Goal: Task Accomplishment & Management: Manage account settings

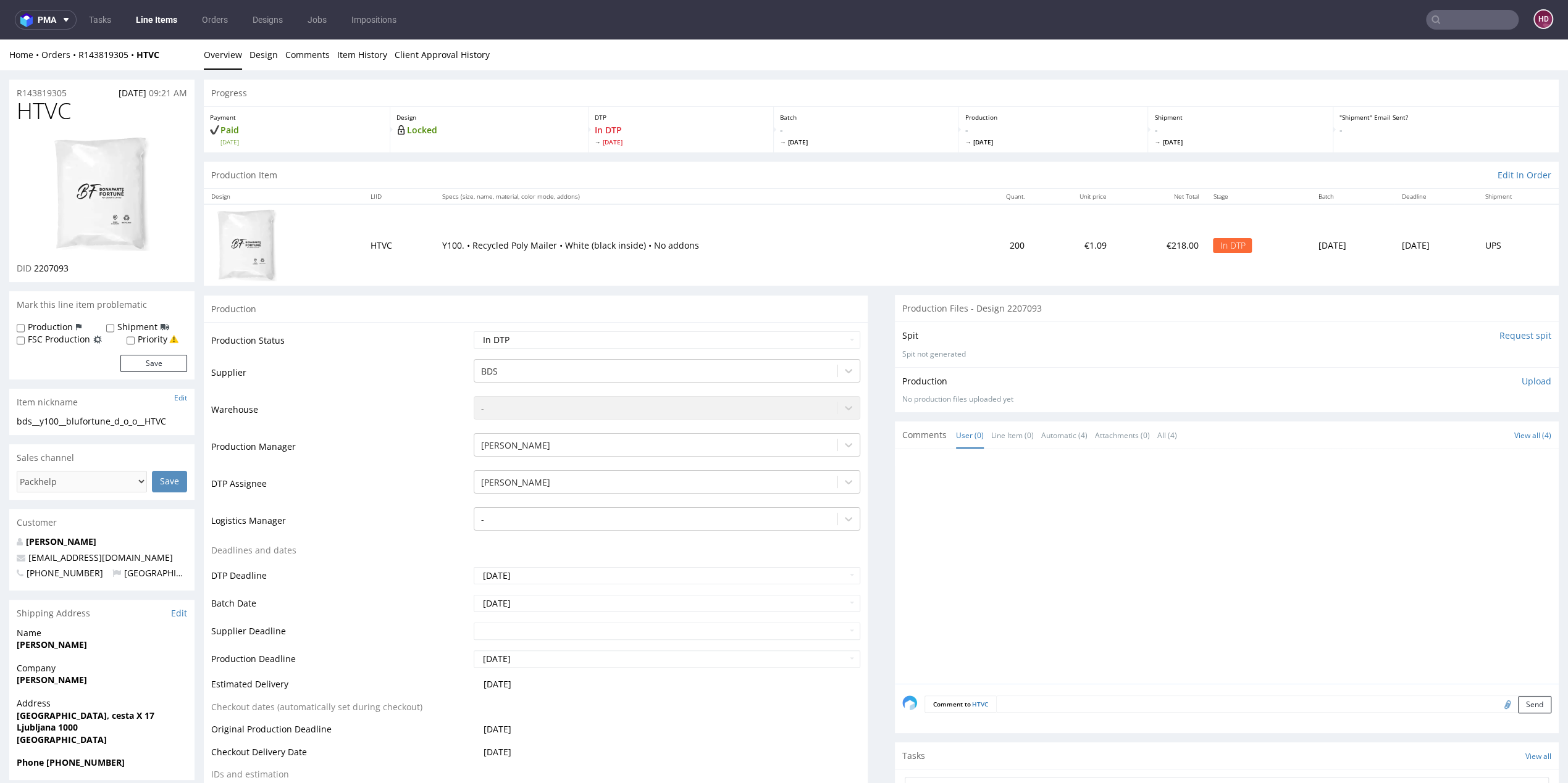
click at [79, 119] on h1 "HTVC" at bounding box center [102, 111] width 171 height 25
drag, startPoint x: 51, startPoint y: 114, endPoint x: 23, endPoint y: 114, distance: 28.0
click at [23, 114] on h1 "HTVC" at bounding box center [102, 111] width 171 height 25
copy span "HTVC"
drag, startPoint x: 58, startPoint y: 271, endPoint x: 33, endPoint y: 271, distance: 25.0
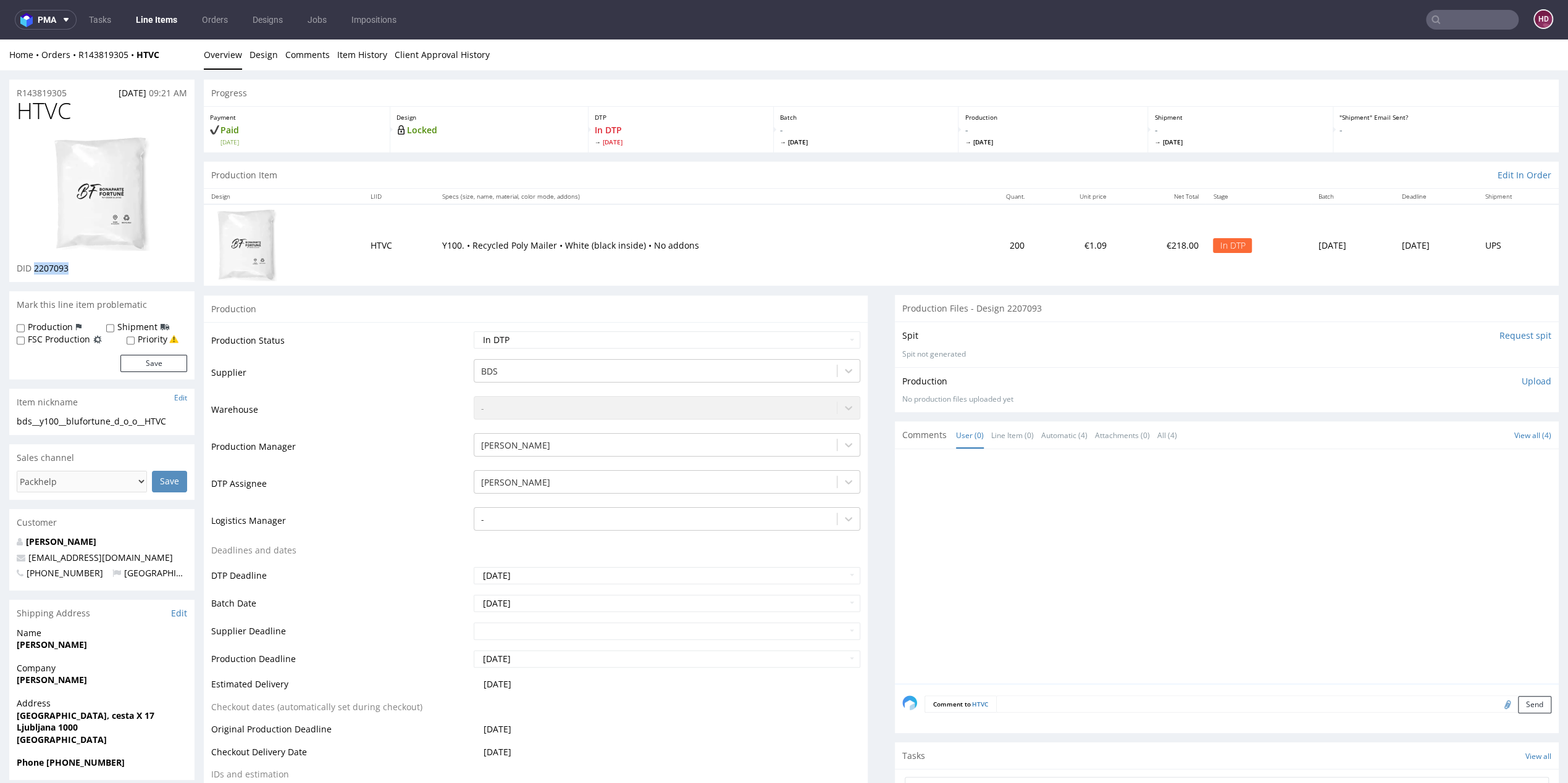
click at [33, 271] on div "DID 2207093" at bounding box center [102, 269] width 171 height 12
copy span "2207093"
click at [100, 185] on img at bounding box center [102, 194] width 99 height 117
click at [259, 59] on link "Design" at bounding box center [263, 54] width 28 height 30
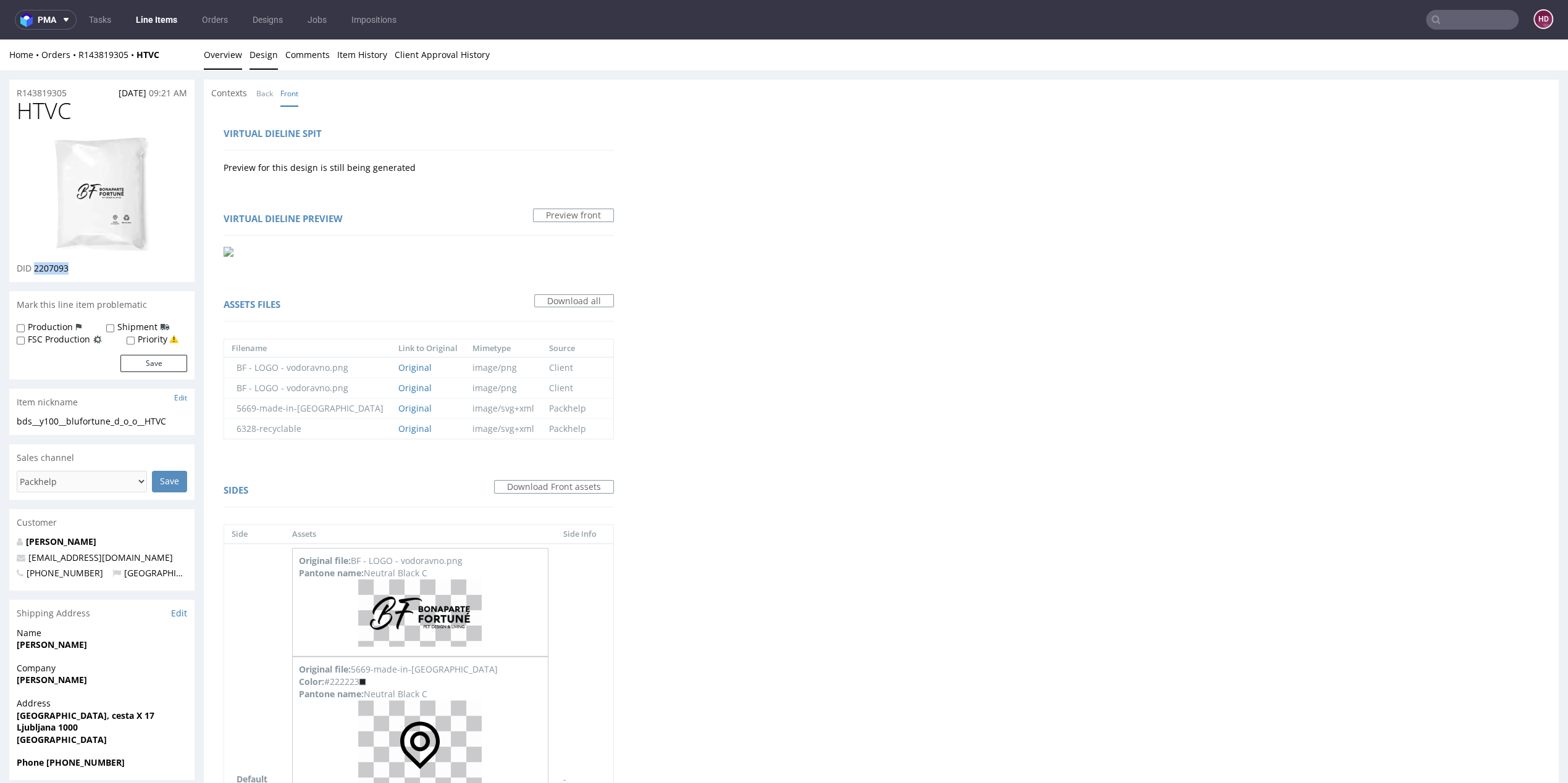
click at [229, 59] on link "Overview" at bounding box center [223, 54] width 38 height 30
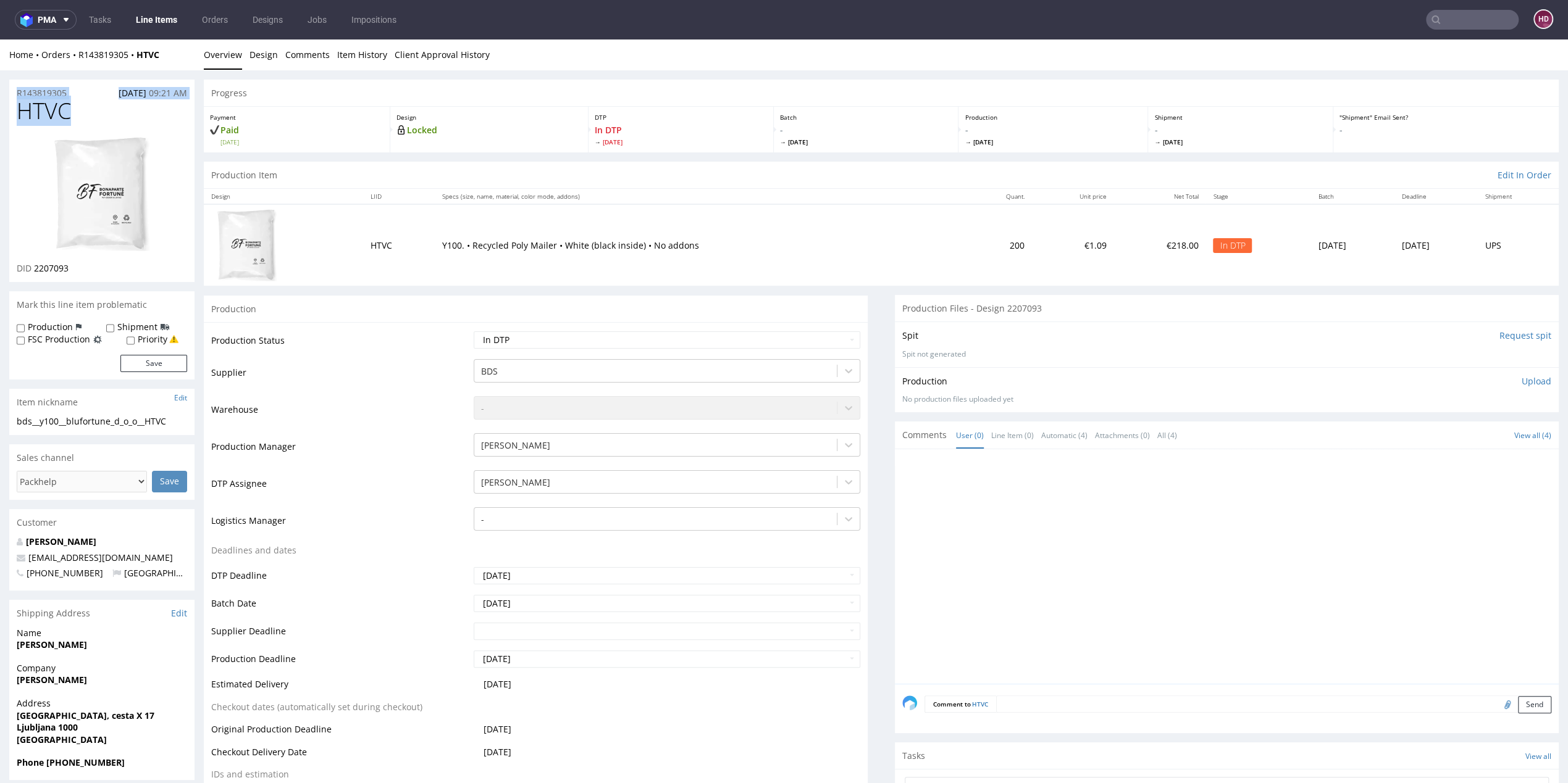
drag, startPoint x: 88, startPoint y: 109, endPoint x: -7, endPoint y: 96, distance: 95.9
click at [119, 111] on h1 "HTVC" at bounding box center [102, 111] width 171 height 25
drag, startPoint x: 91, startPoint y: 117, endPoint x: -7, endPoint y: 123, distance: 98.2
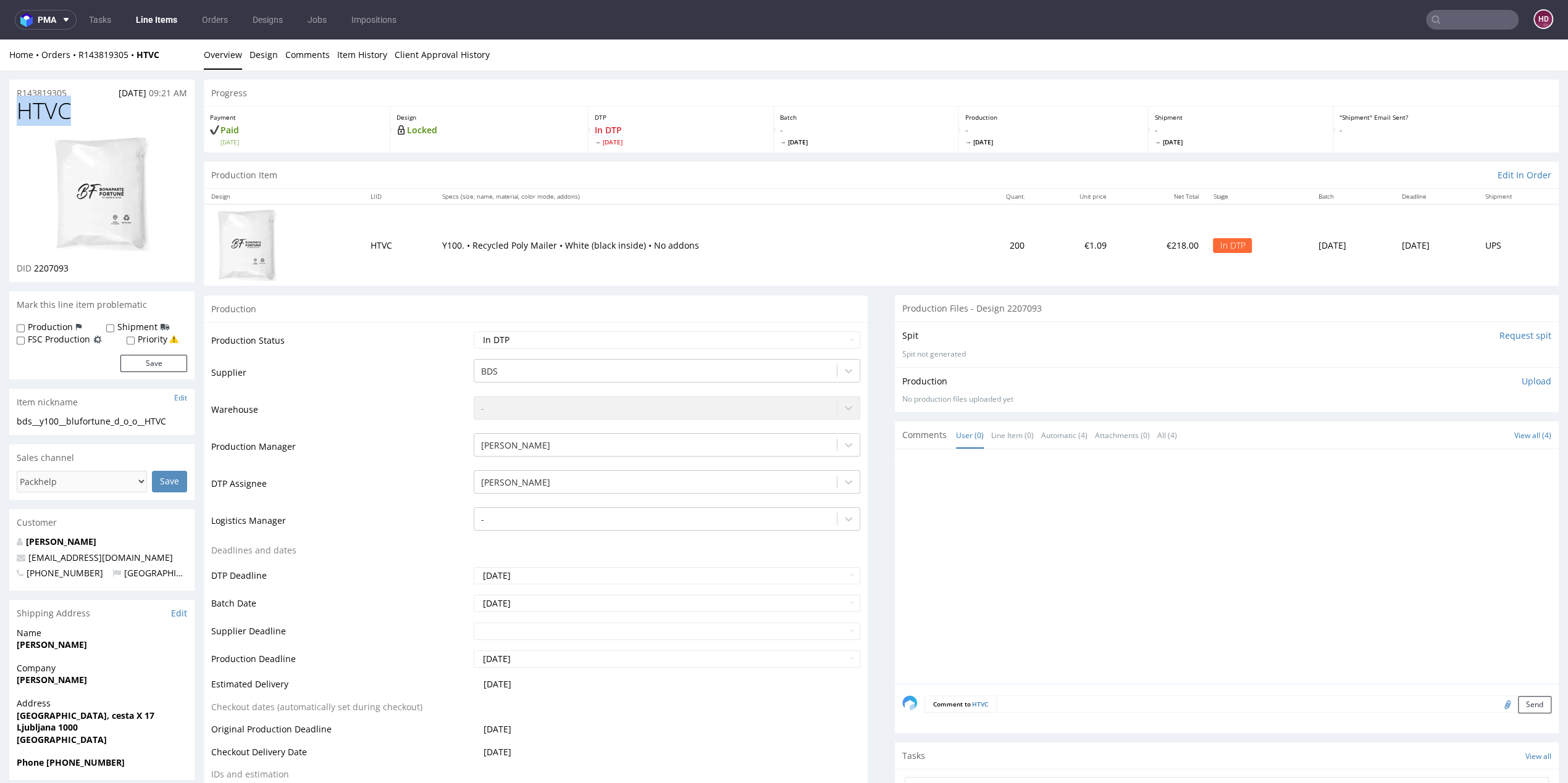
copy span "HTVC"
drag, startPoint x: 181, startPoint y: 419, endPoint x: -3, endPoint y: 410, distance: 184.2
copy section "bds__y100__blufortune_d_o_o__HTVC"
drag, startPoint x: 74, startPoint y: 92, endPoint x: 5, endPoint y: 80, distance: 70.0
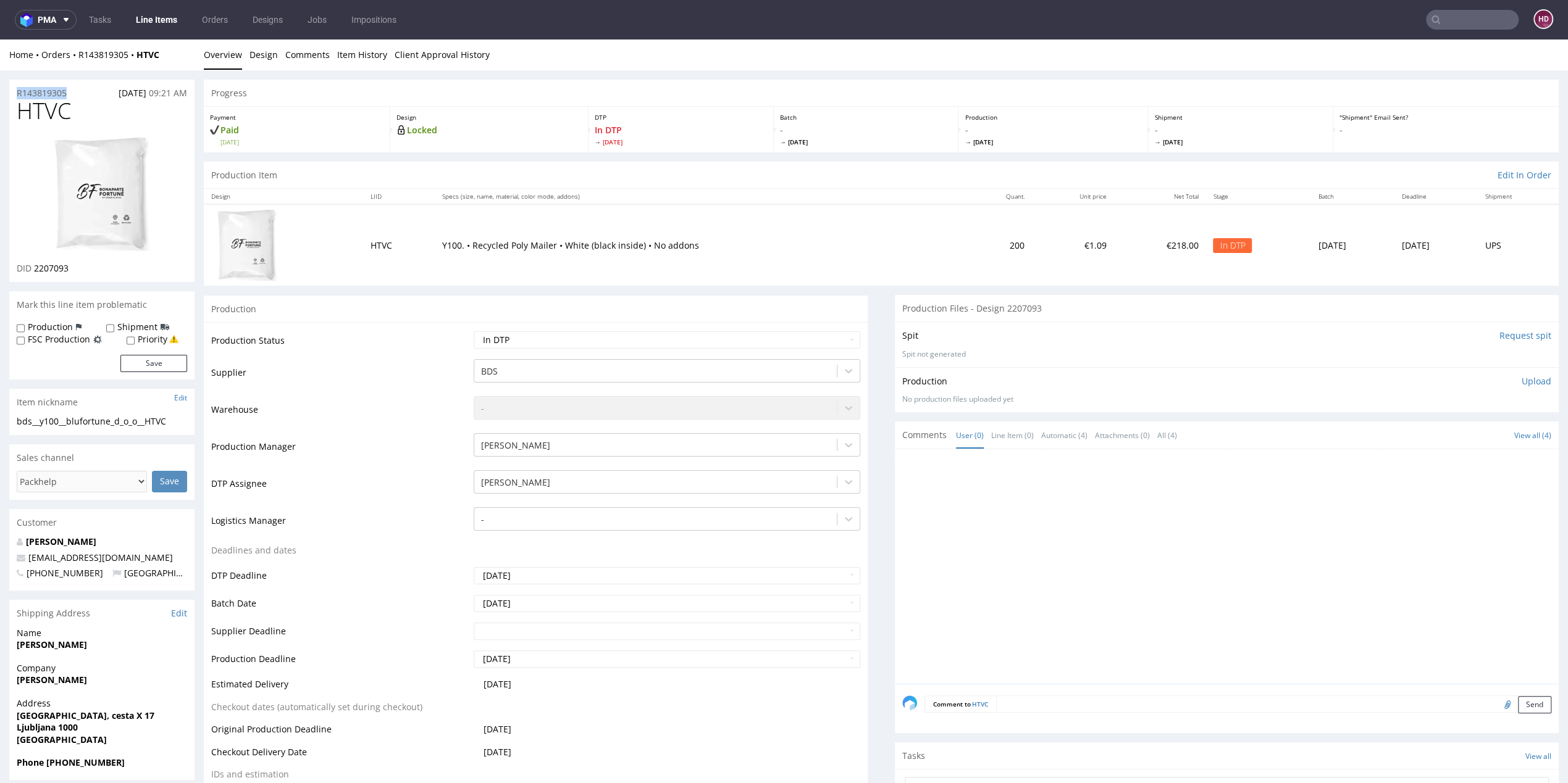
copy p "R143819305"
drag, startPoint x: 84, startPoint y: 264, endPoint x: 34, endPoint y: 267, distance: 50.1
click at [34, 267] on div "DID 2207093" at bounding box center [102, 269] width 171 height 12
copy span "2207093"
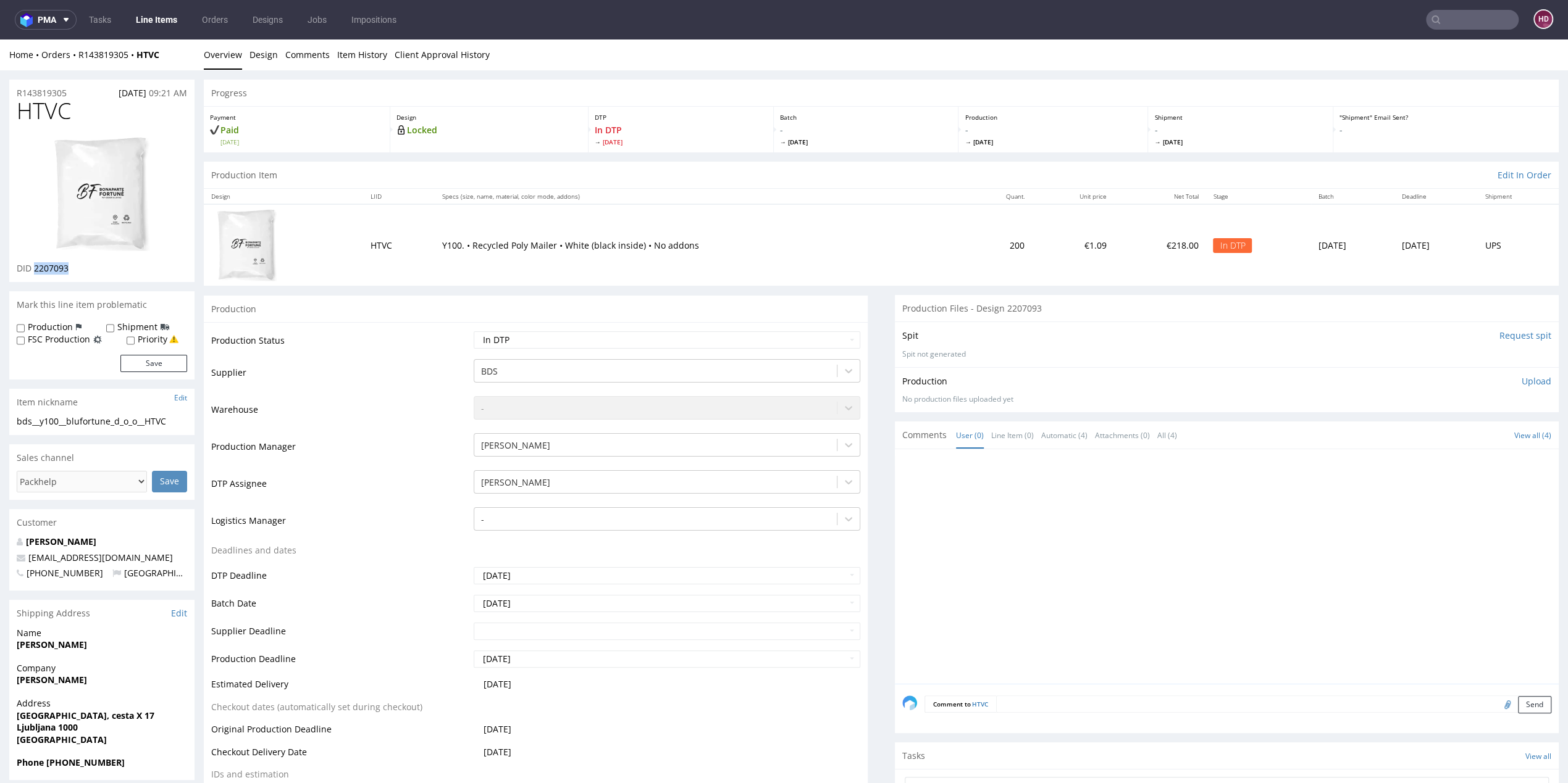
click at [1522, 379] on p "Upload" at bounding box center [1536, 382] width 29 height 12
click at [1433, 436] on div "Add files" at bounding box center [1464, 437] width 62 height 19
type input "C:\fakepath\ bds__y100__blufortune_d_o_o__HTVC__d2207093__oR143819305.pdf"
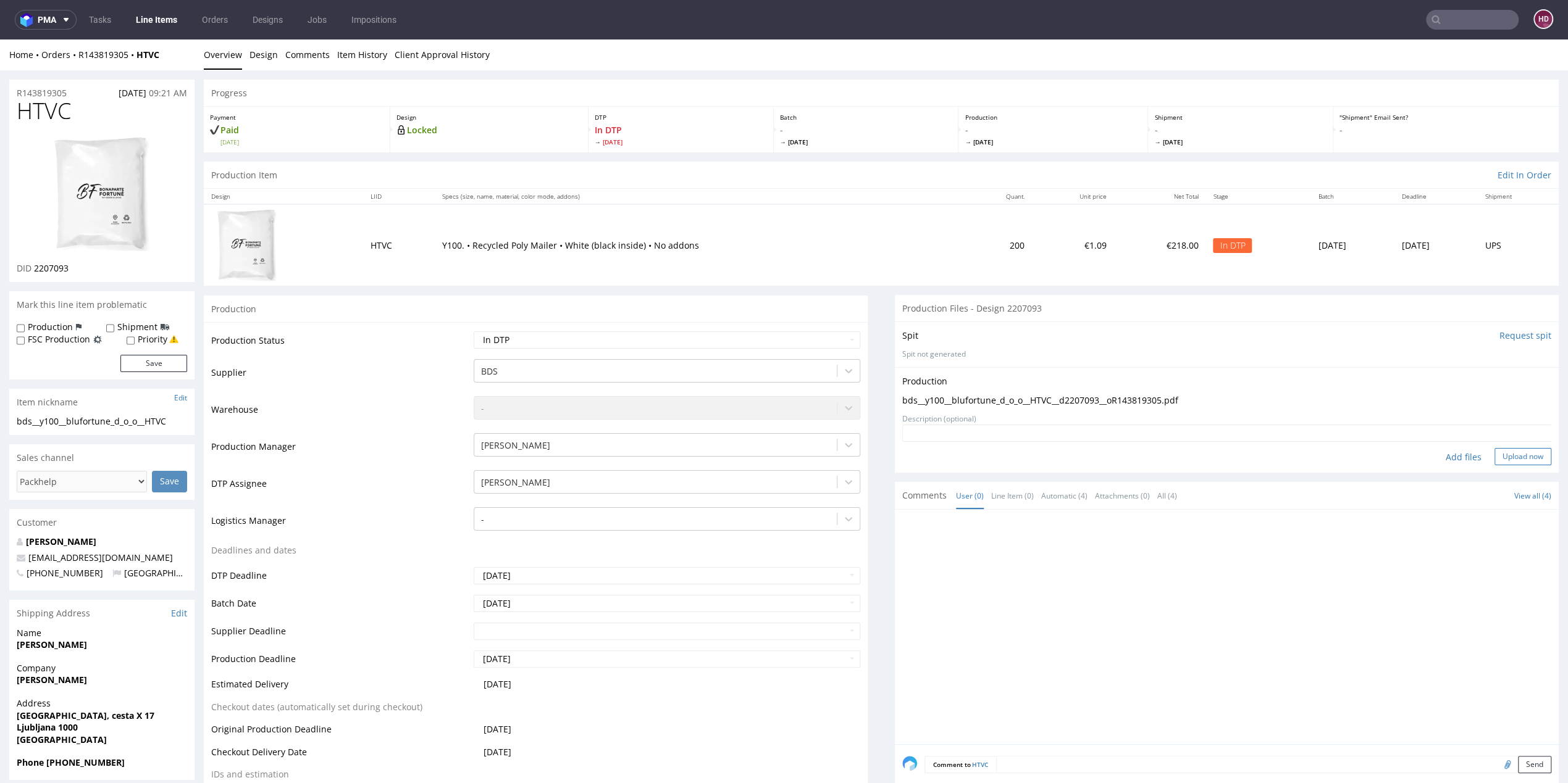
click at [1494, 455] on button "Upload now" at bounding box center [1522, 457] width 57 height 17
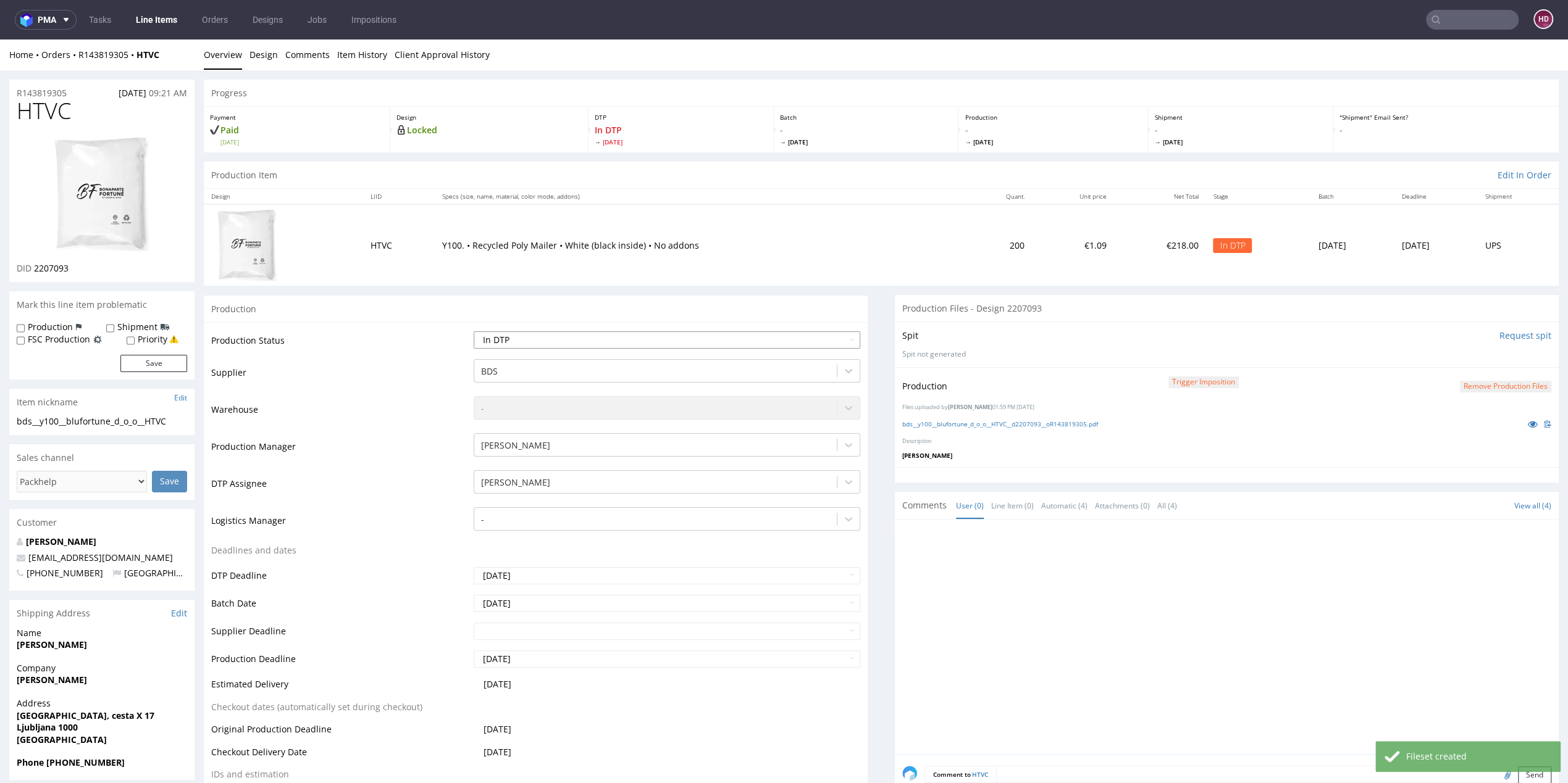
click at [496, 340] on select "Waiting for Artwork Waiting for Diecut Waiting for Mockup Waiting for DTP Waiti…" at bounding box center [667, 340] width 386 height 17
select select "dtp_production_ready"
click at [474, 331] on select "Waiting for Artwork Waiting for Diecut Waiting for Mockup Waiting for DTP Waiti…" at bounding box center [667, 340] width 386 height 17
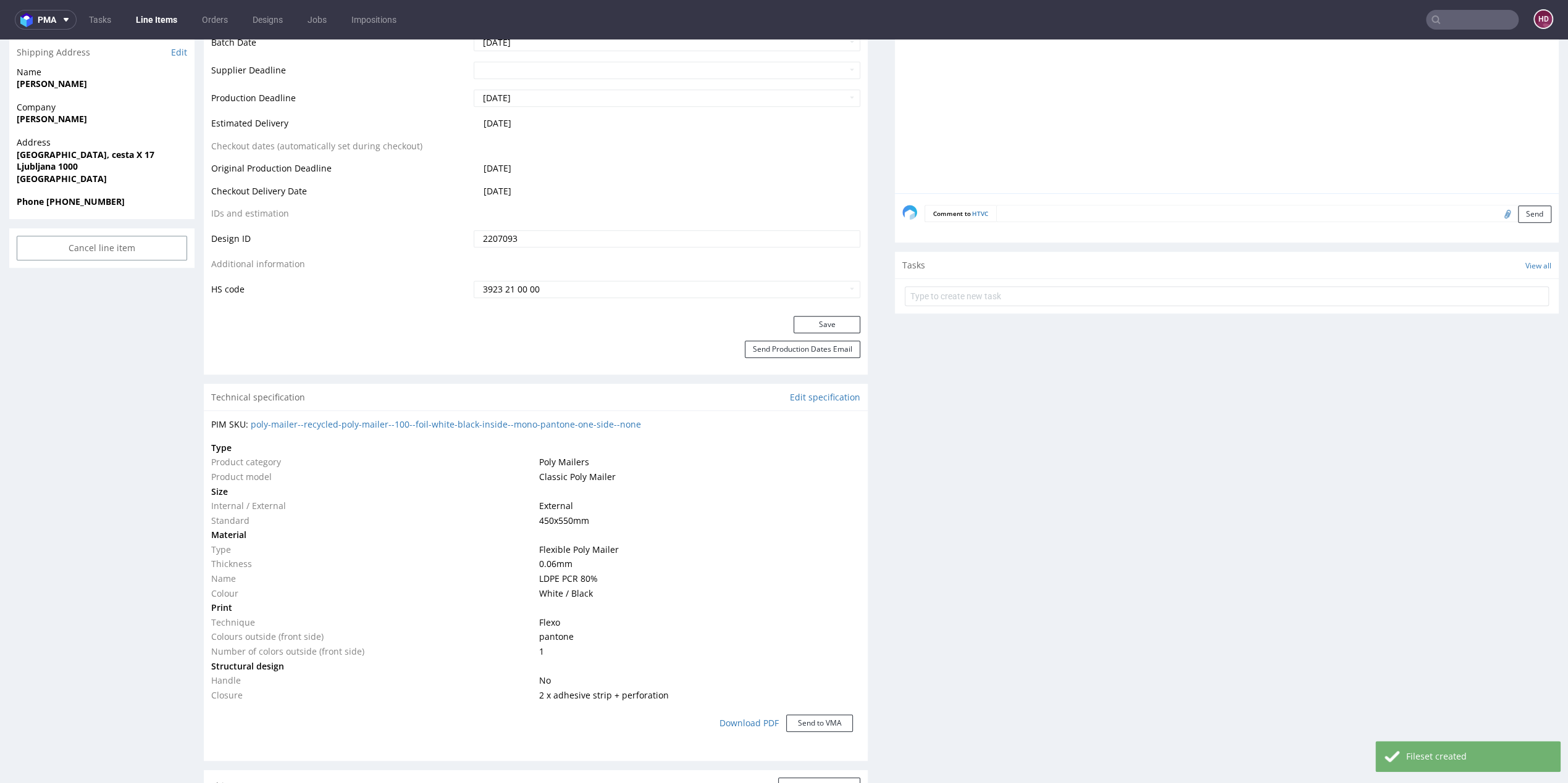
scroll to position [629, 0]
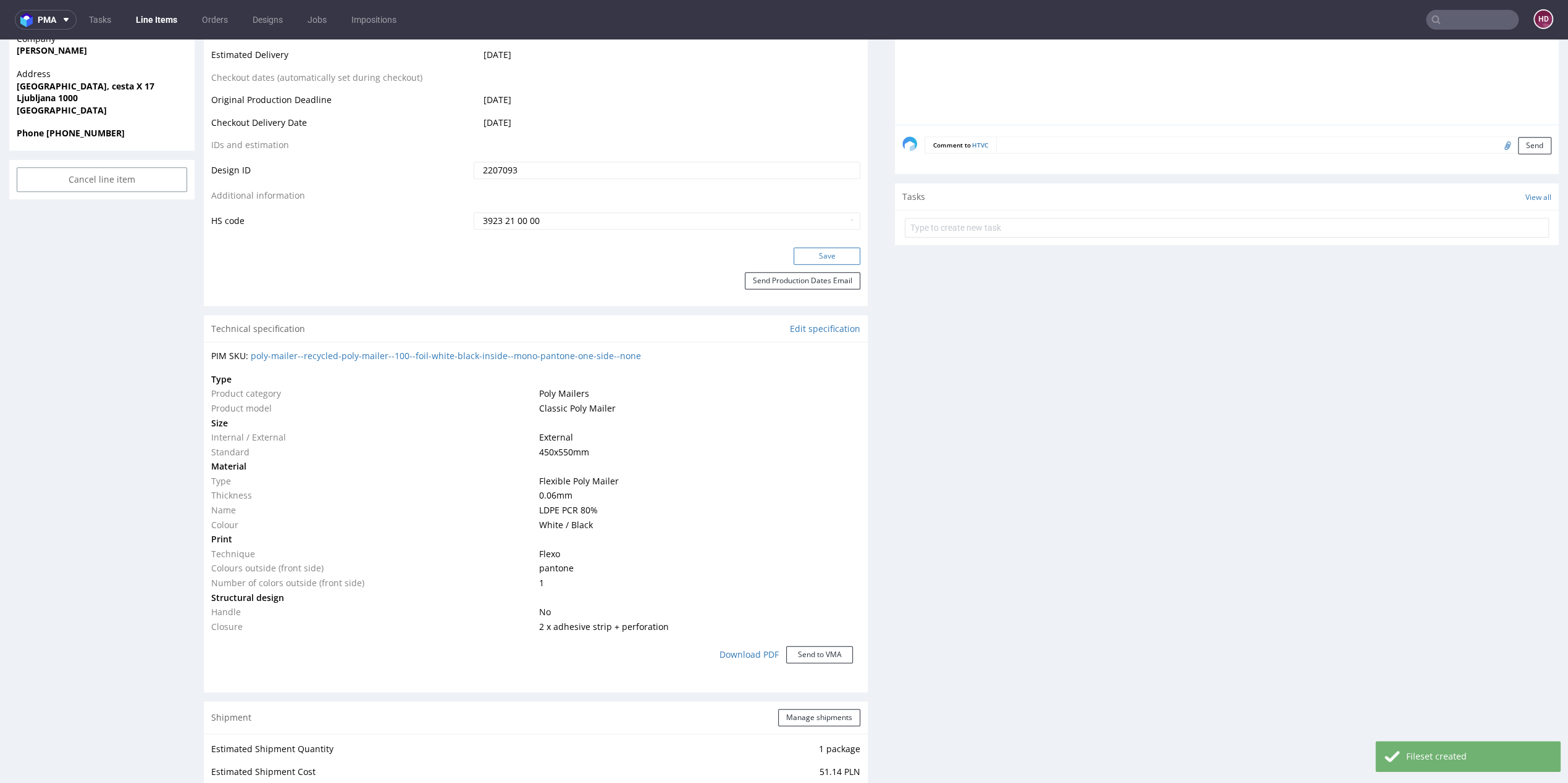
click at [793, 253] on button "Save" at bounding box center [827, 256] width 67 height 17
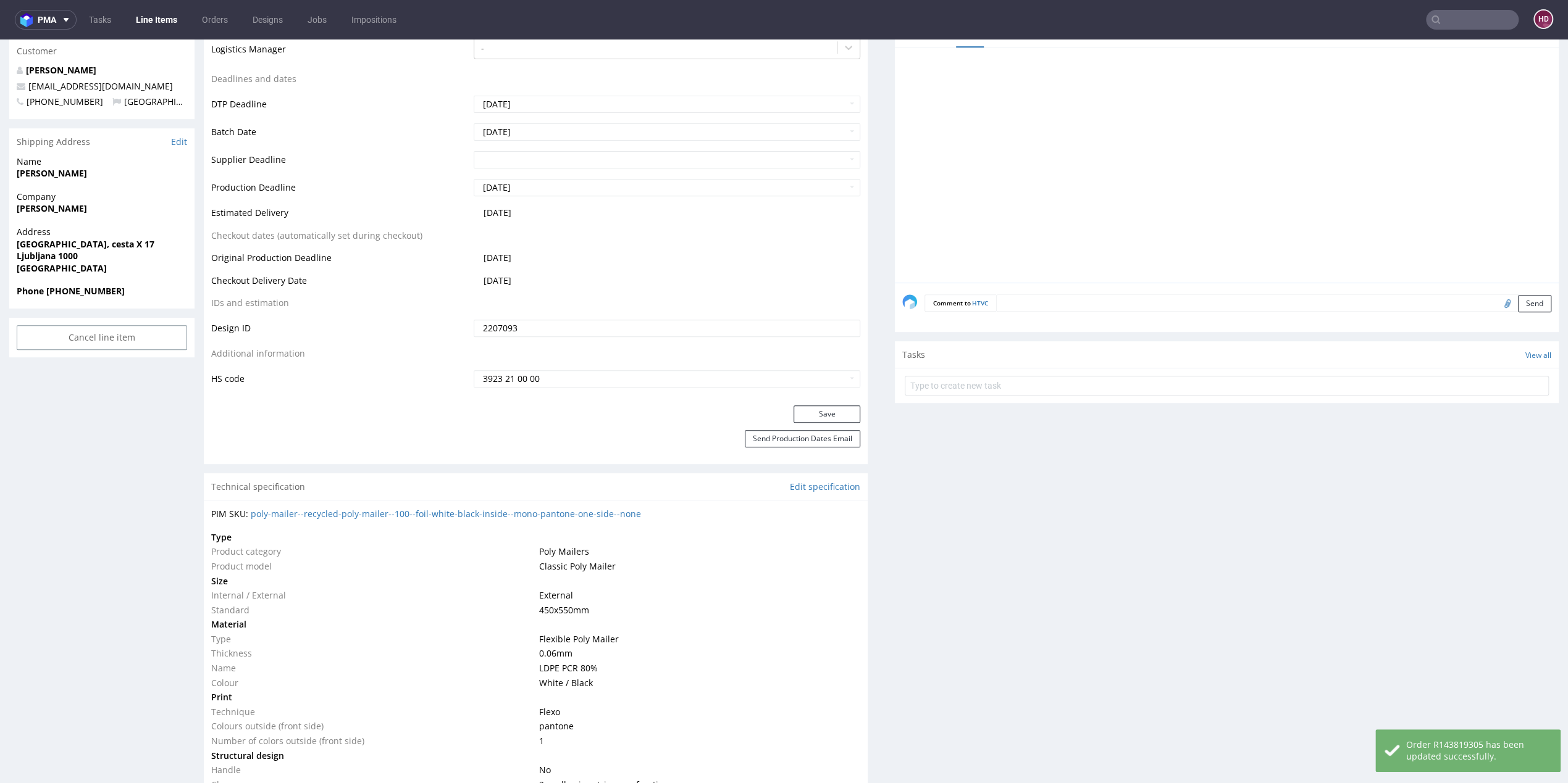
scroll to position [0, 0]
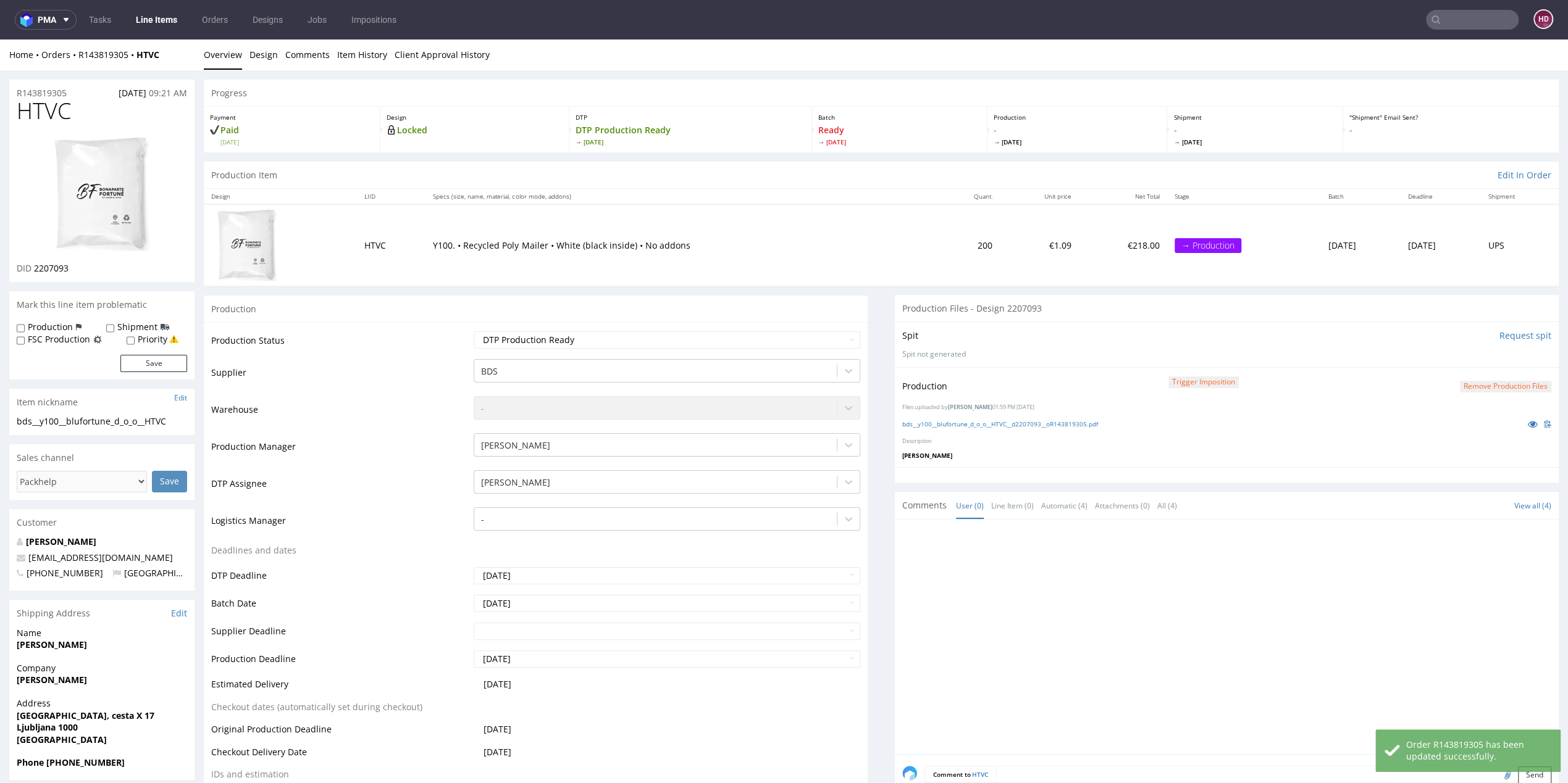
click at [150, 15] on link "Line Items" at bounding box center [156, 20] width 56 height 20
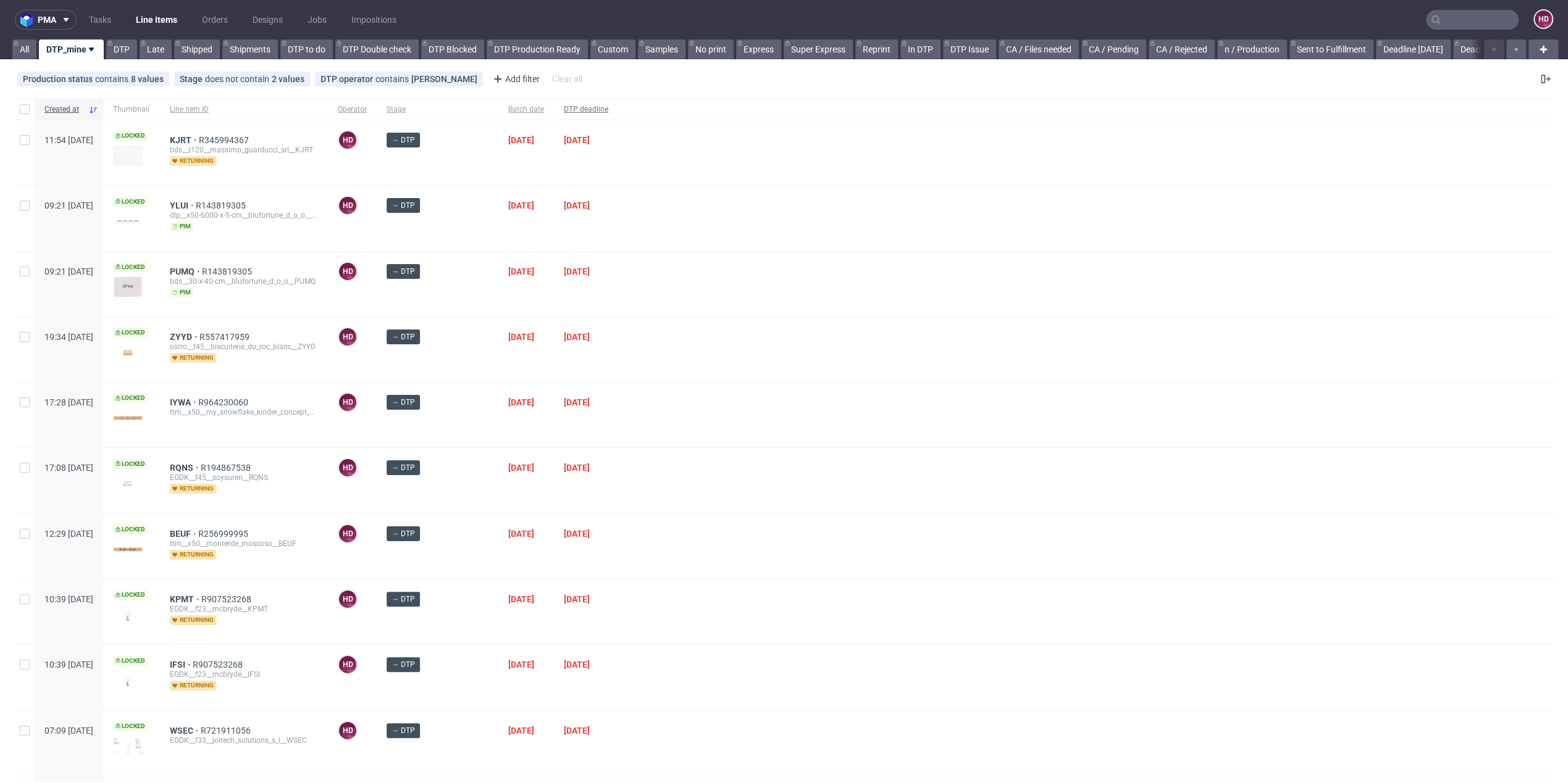
click at [564, 108] on span "DTP deadline" at bounding box center [586, 109] width 44 height 11
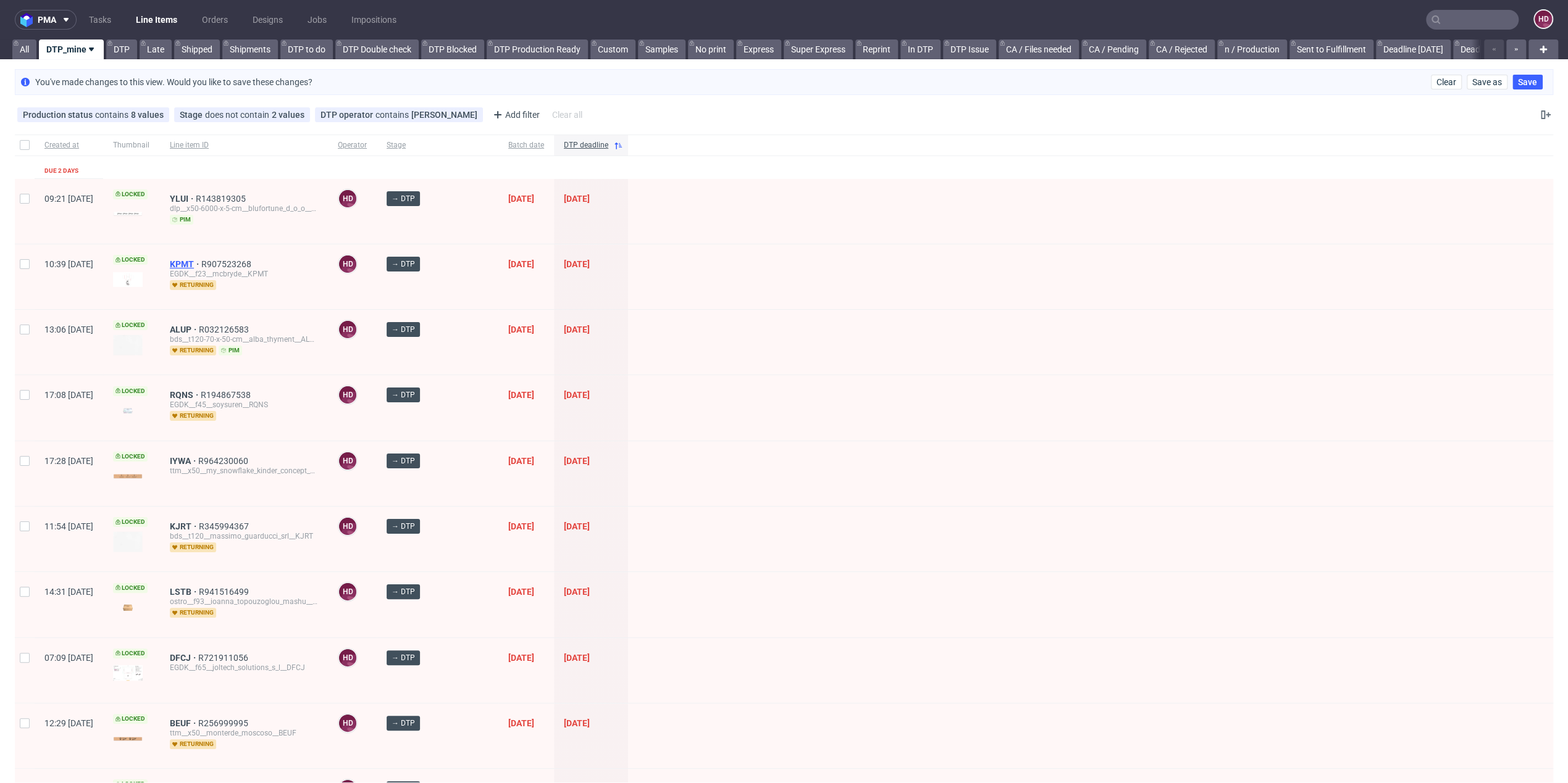
click at [201, 259] on span "KPMT" at bounding box center [186, 264] width 31 height 10
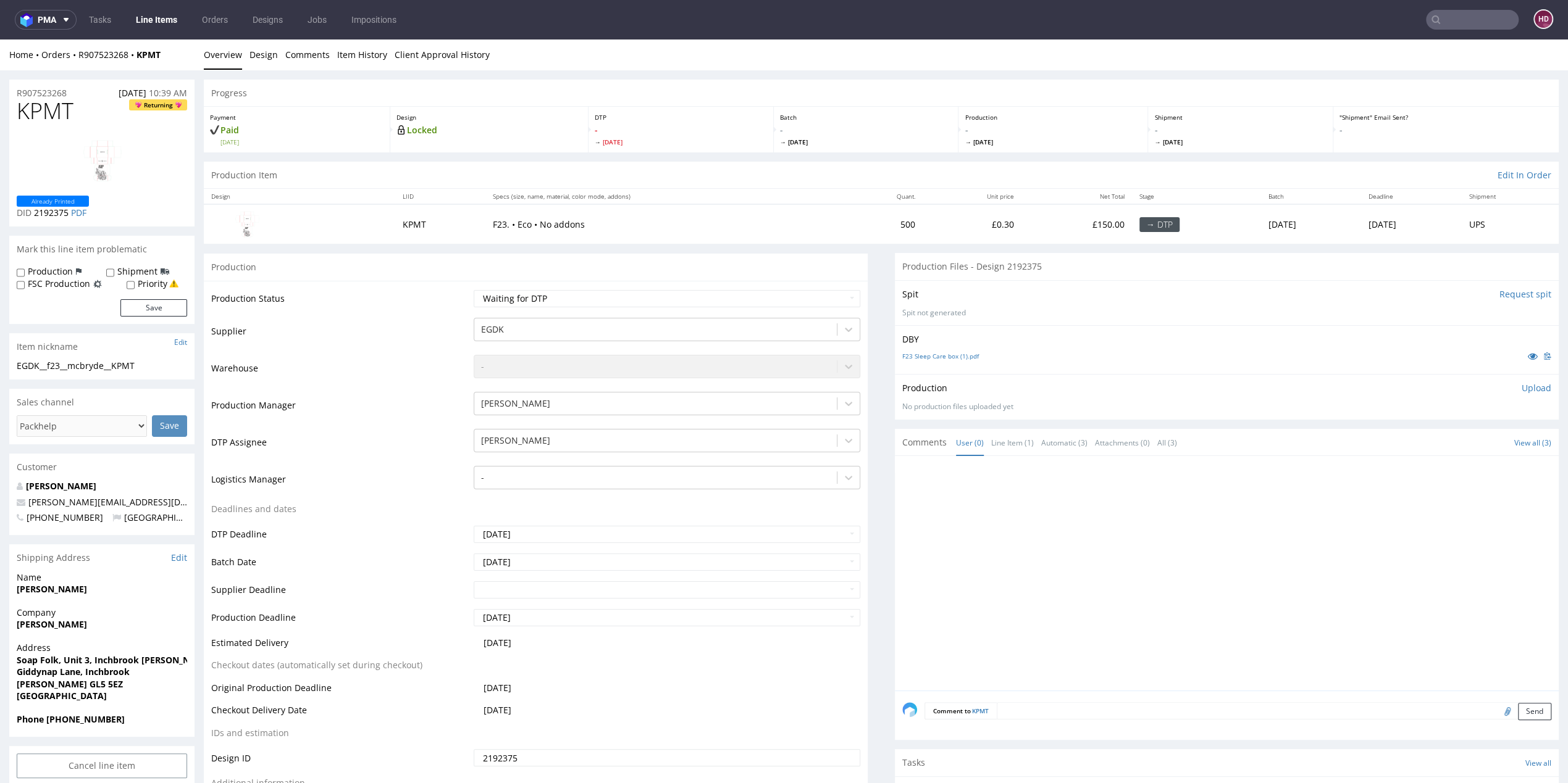
click at [67, 149] on img at bounding box center [102, 161] width 99 height 51
click at [457, 55] on link "Client Approval History" at bounding box center [442, 54] width 95 height 30
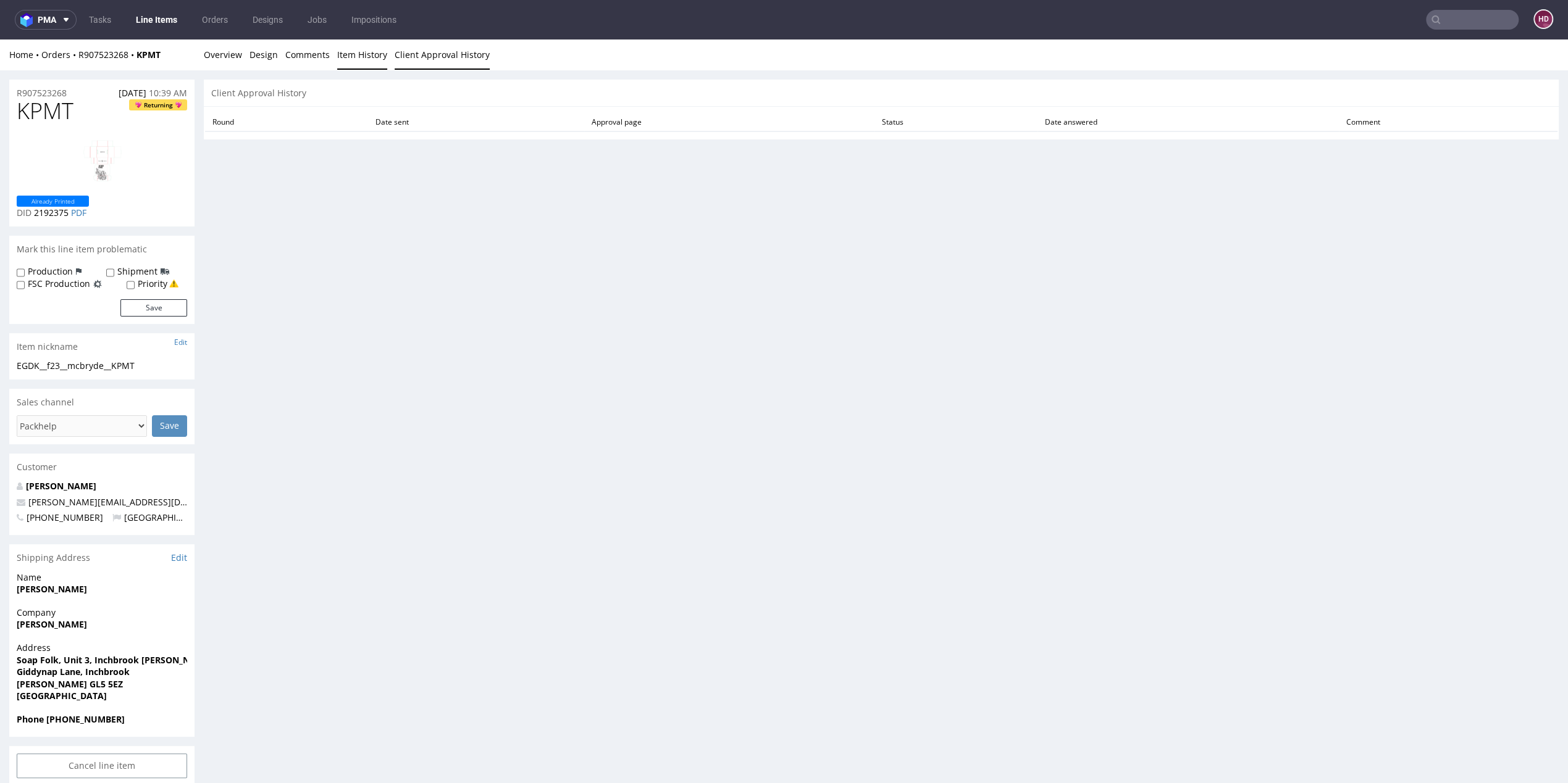
click at [338, 59] on link "Item History" at bounding box center [362, 54] width 50 height 30
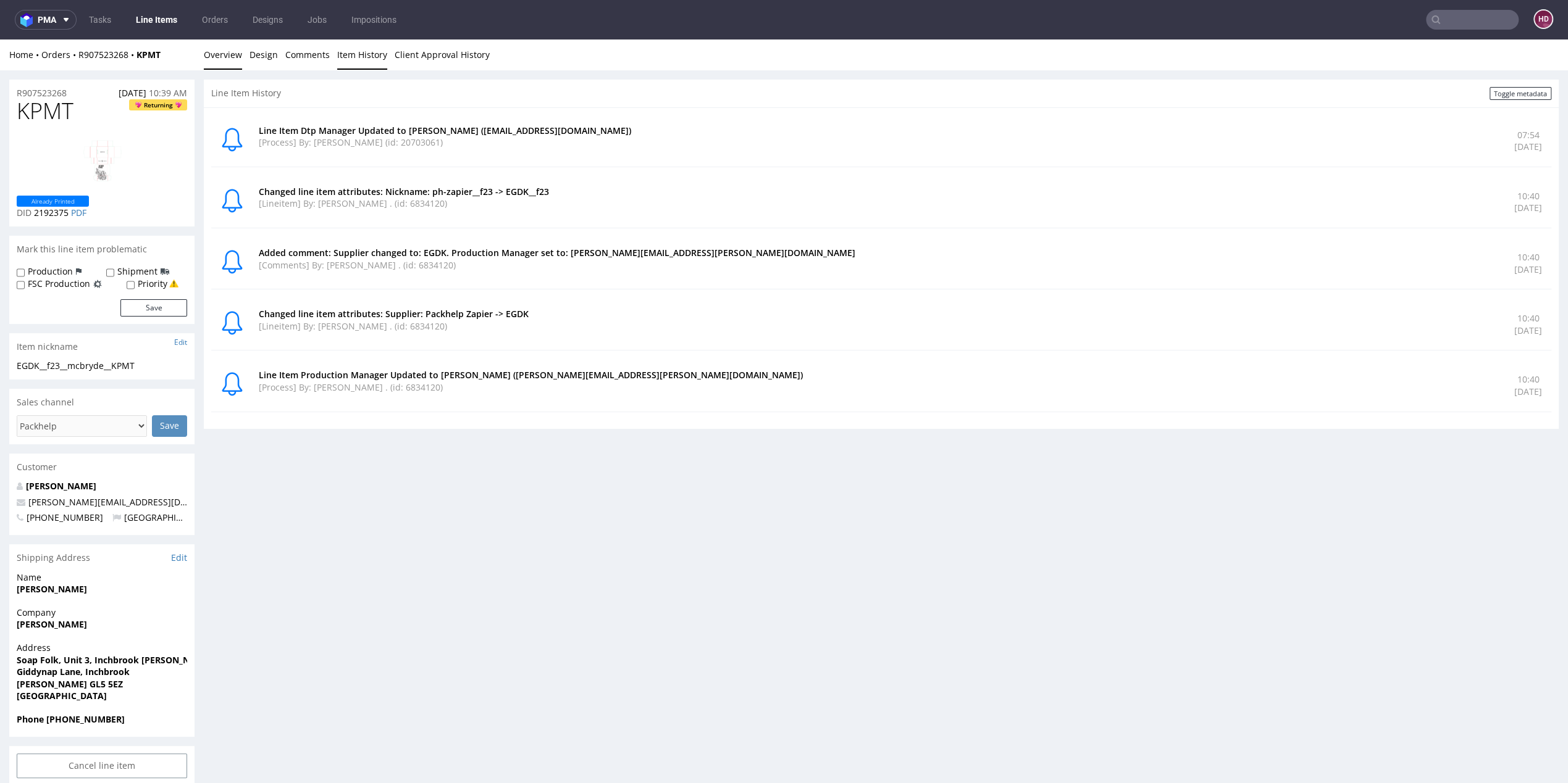
click at [236, 57] on link "Overview" at bounding box center [223, 54] width 38 height 30
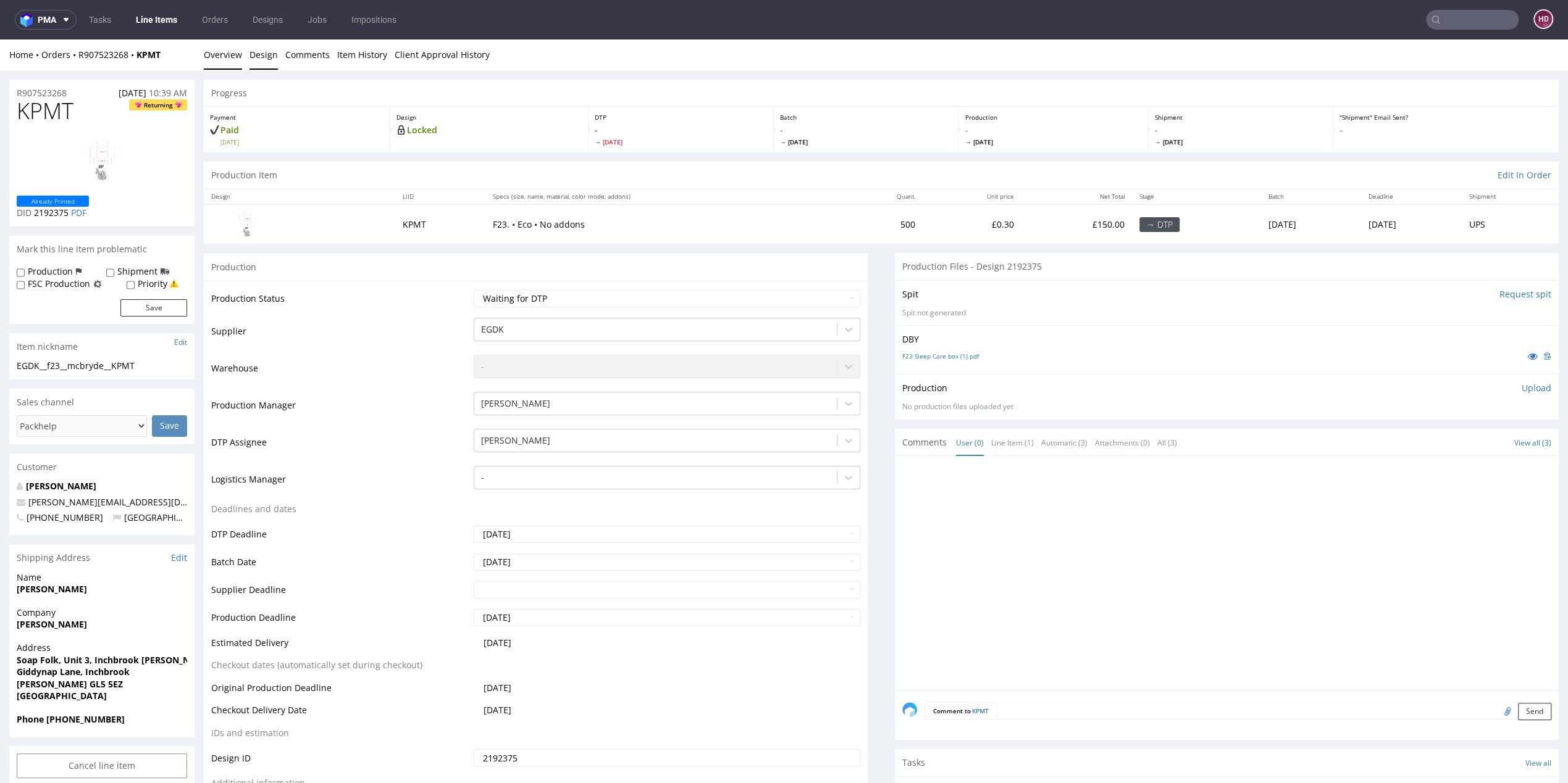
click at [261, 54] on link "Design" at bounding box center [263, 54] width 28 height 30
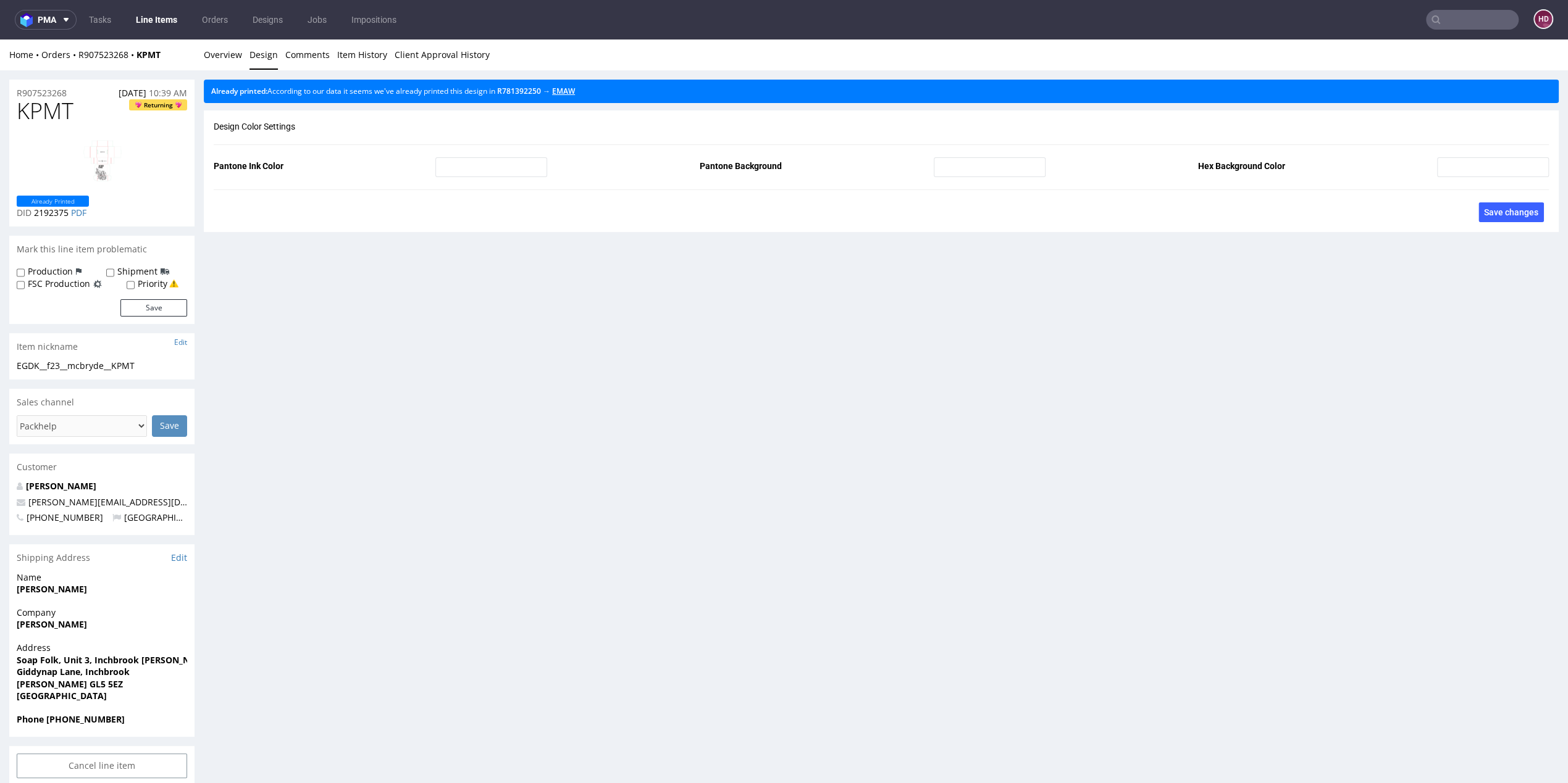
click at [575, 91] on link "EMAW" at bounding box center [563, 91] width 23 height 11
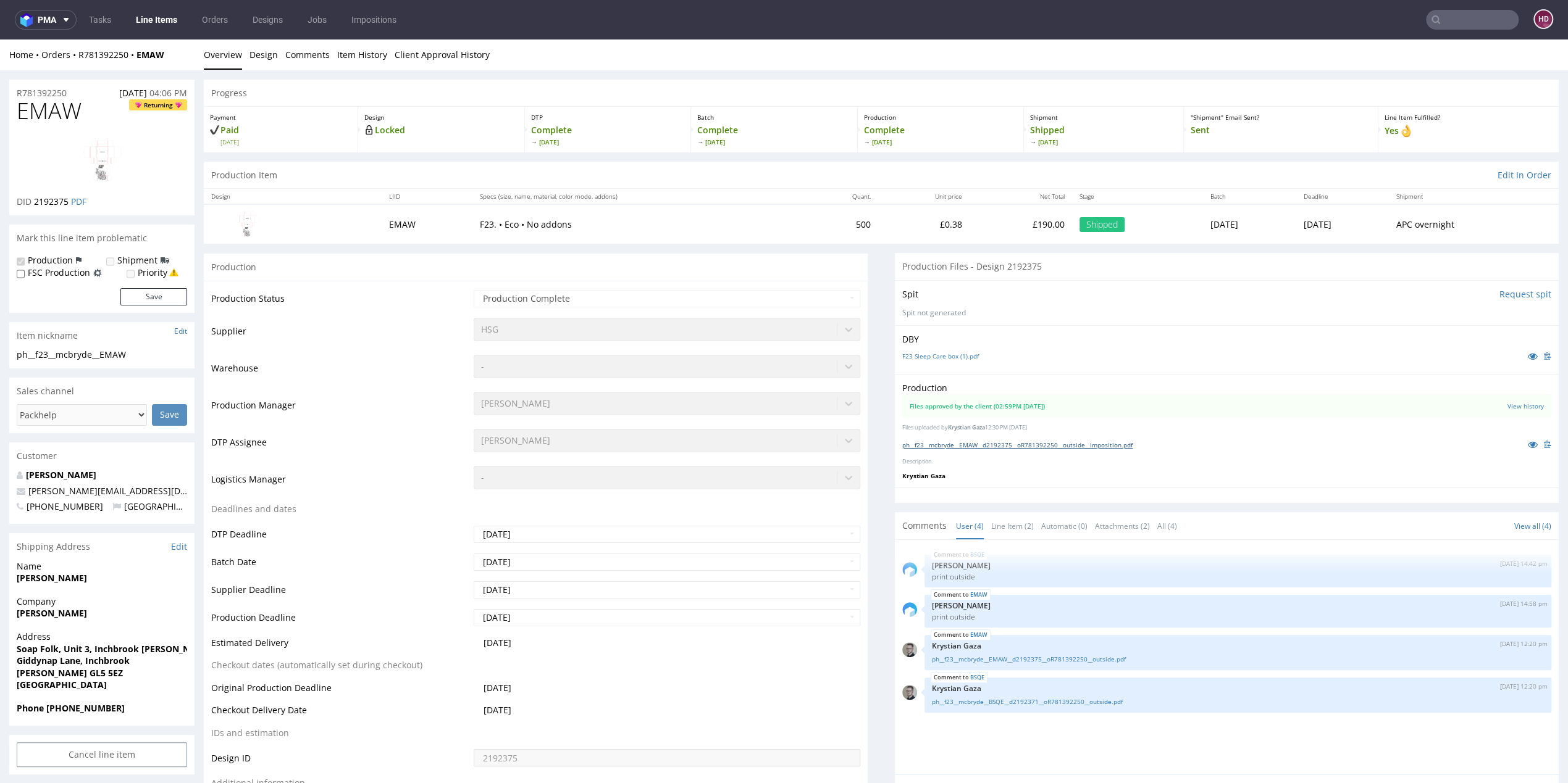
click at [902, 443] on link "ph__f23__mcbryde__EMAW__d2192375__oR781392250__outside__imposition.pdf" at bounding box center [1017, 445] width 230 height 9
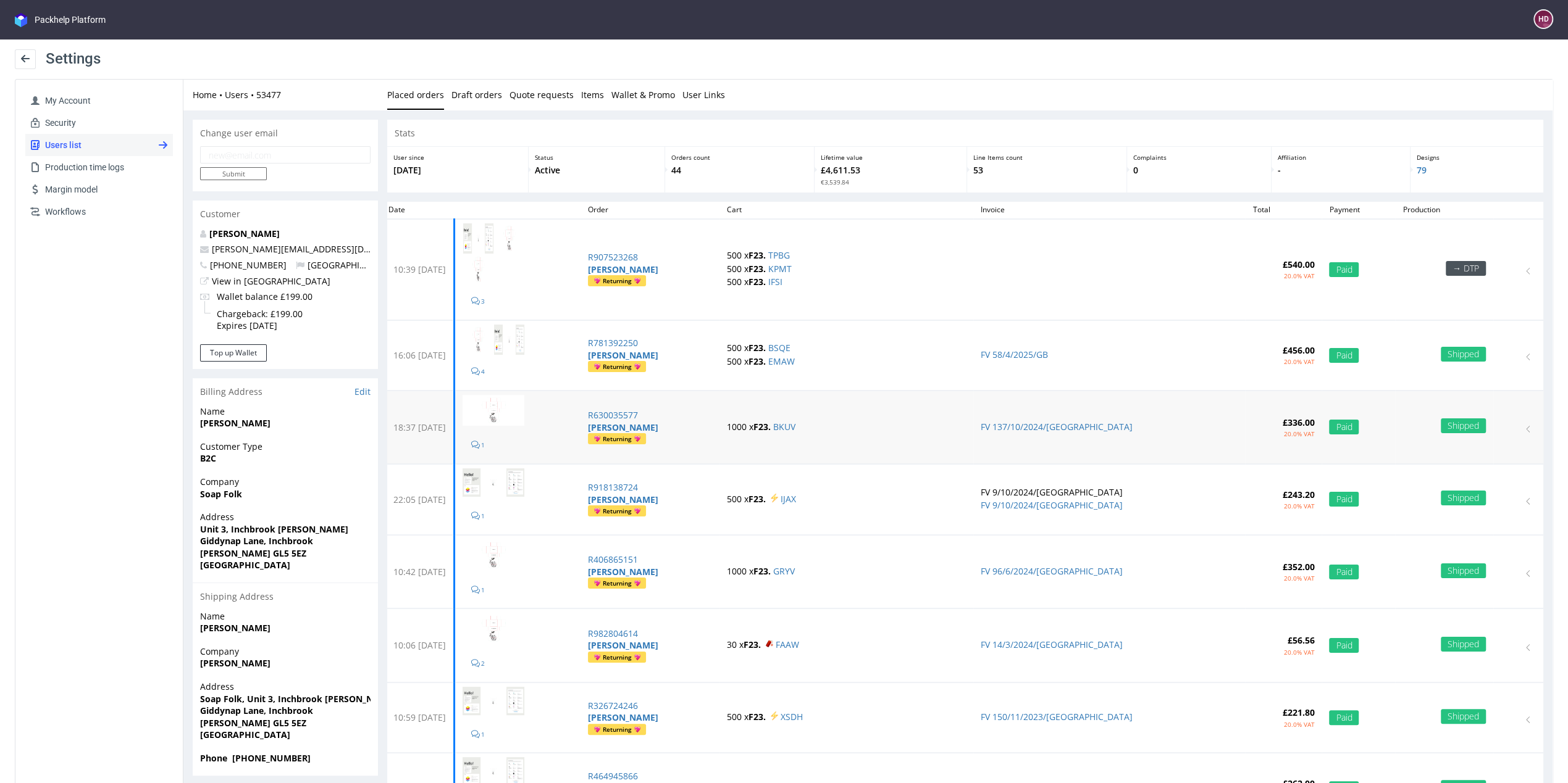
click at [771, 424] on strong "F23." at bounding box center [762, 427] width 18 height 12
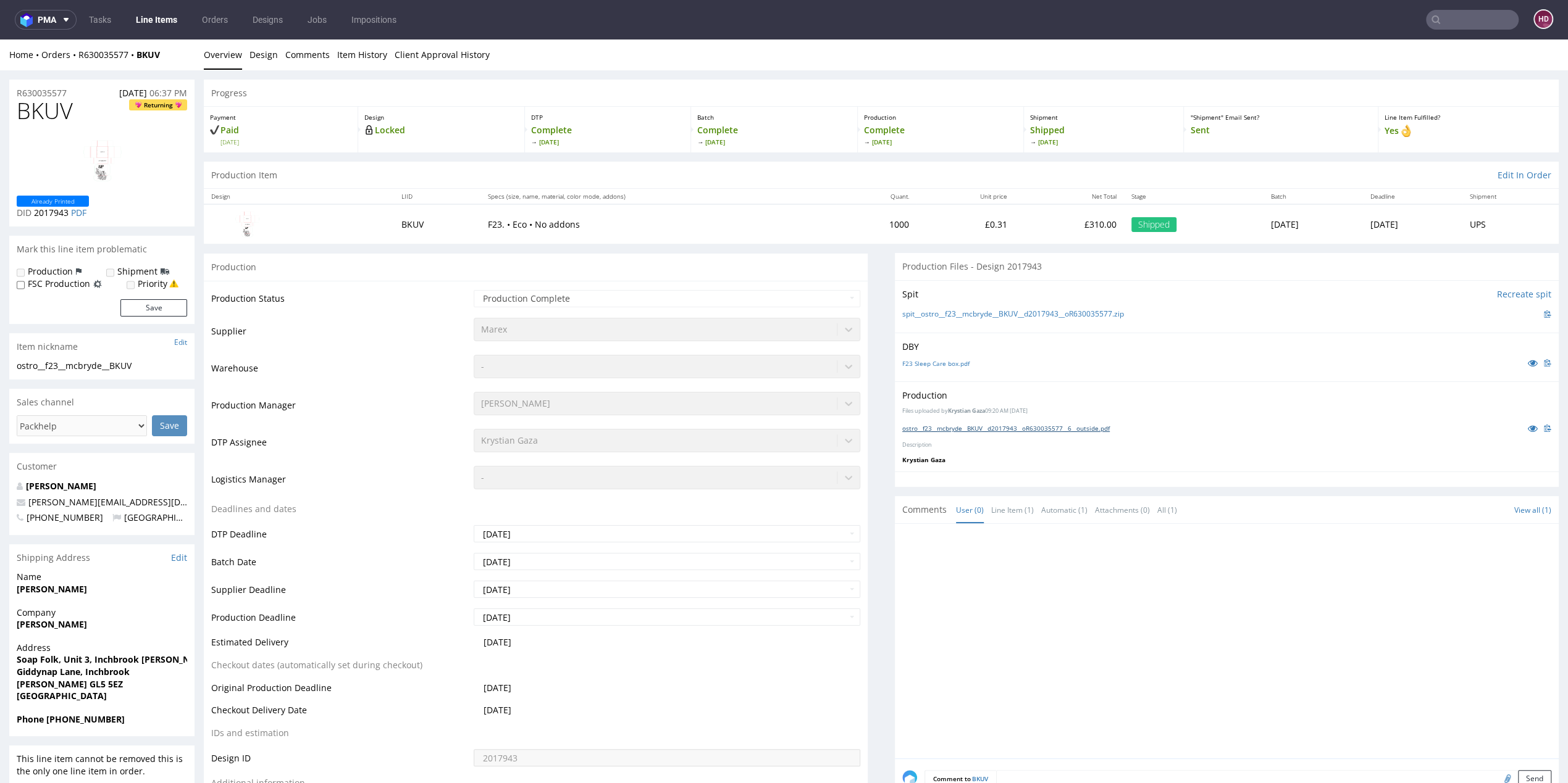
click at [1064, 428] on link "ostro__f23__mcbryde__BKUV__d2017943__oR630035577__6__outside.pdf" at bounding box center [1006, 429] width 208 height 9
click at [158, 18] on link "Line Items" at bounding box center [156, 20] width 56 height 20
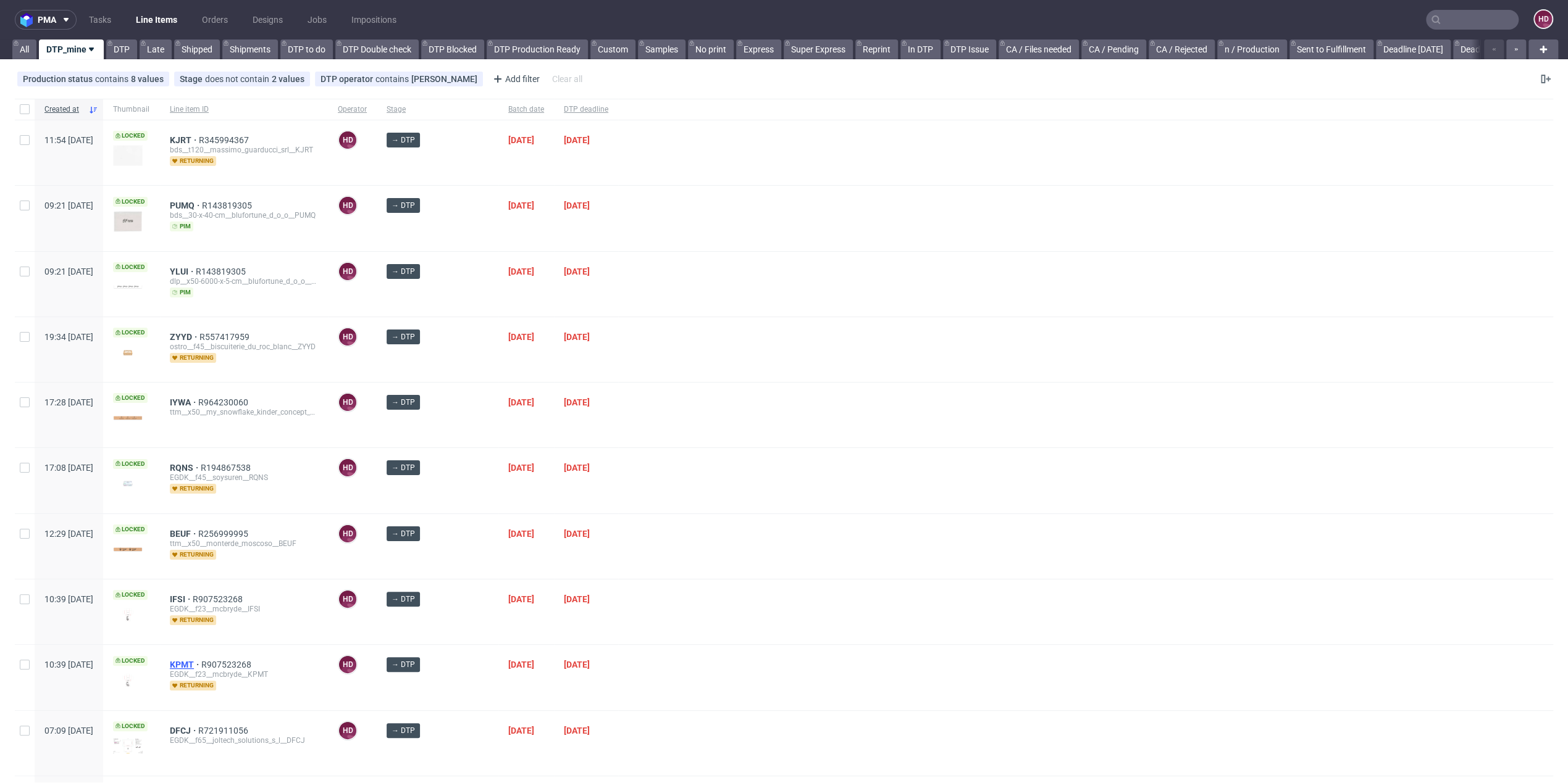
click at [201, 660] on span "KPMT" at bounding box center [186, 665] width 31 height 10
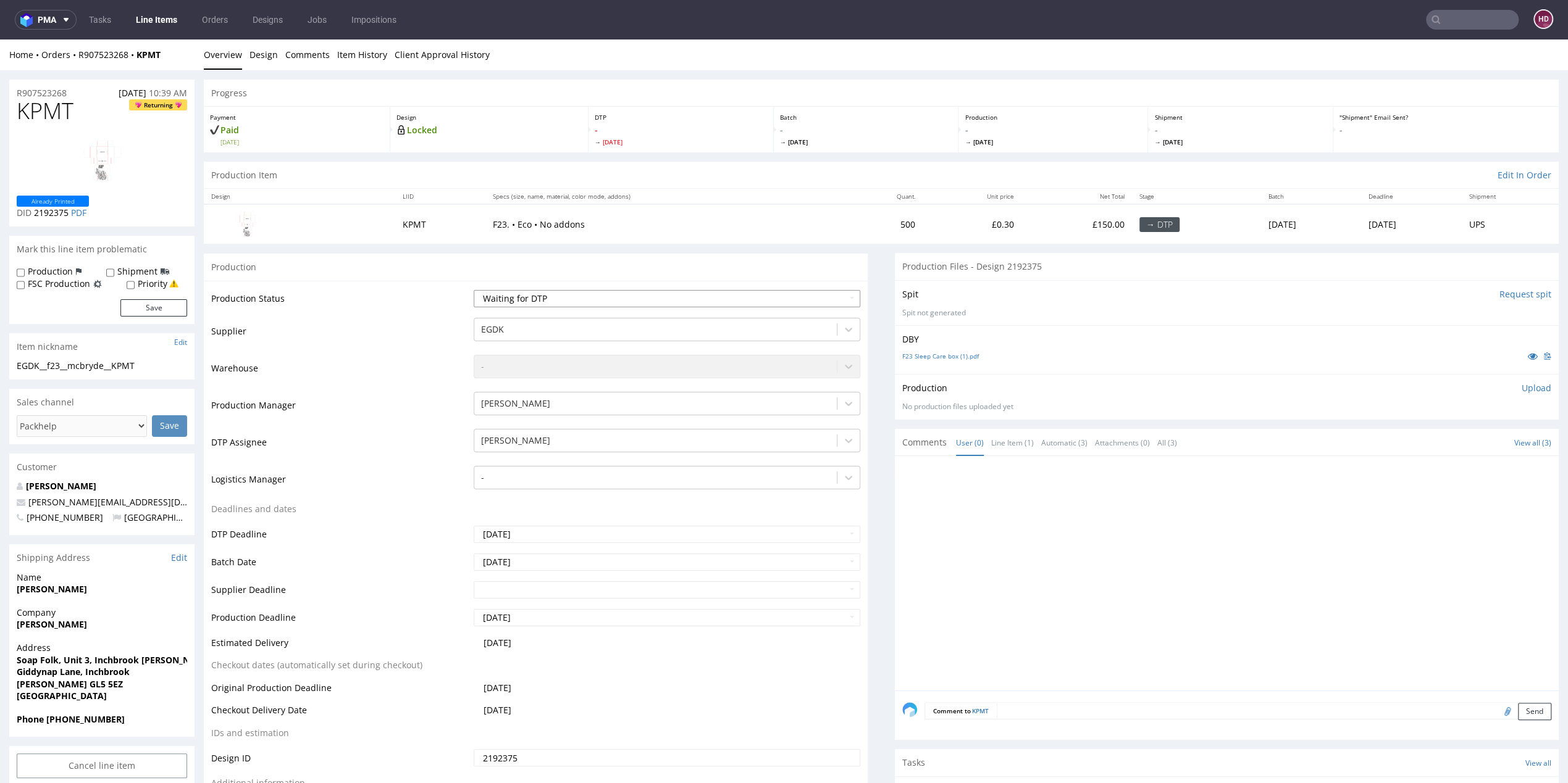
click at [570, 303] on select "Waiting for Artwork Waiting for Diecut Waiting for Mockup Waiting for DTP Waiti…" at bounding box center [667, 299] width 386 height 17
select select "dtp_in_process"
click at [474, 290] on select "Waiting for Artwork Waiting for Diecut Waiting for Mockup Waiting for DTP Waiti…" at bounding box center [667, 299] width 386 height 17
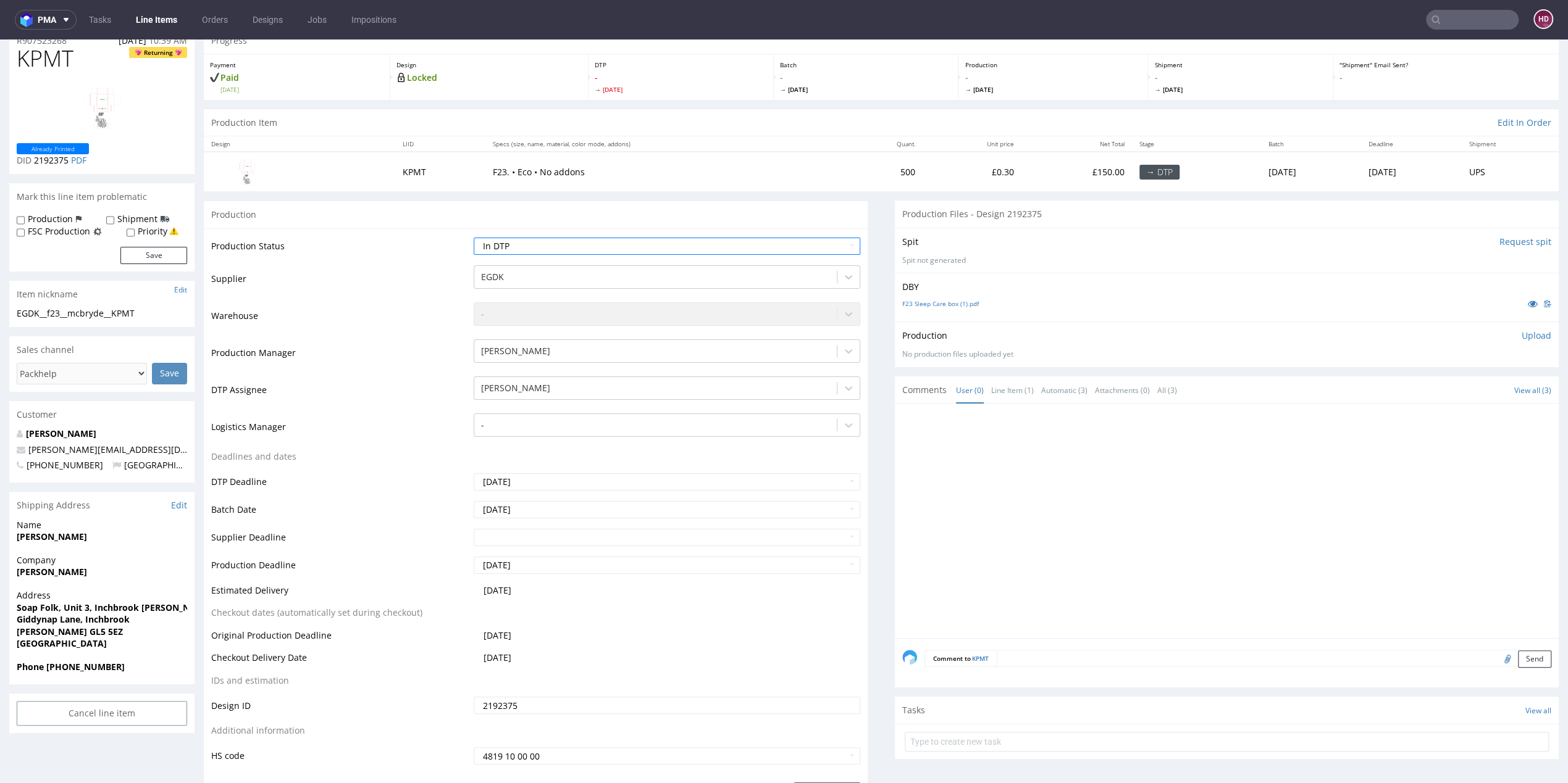
scroll to position [494, 0]
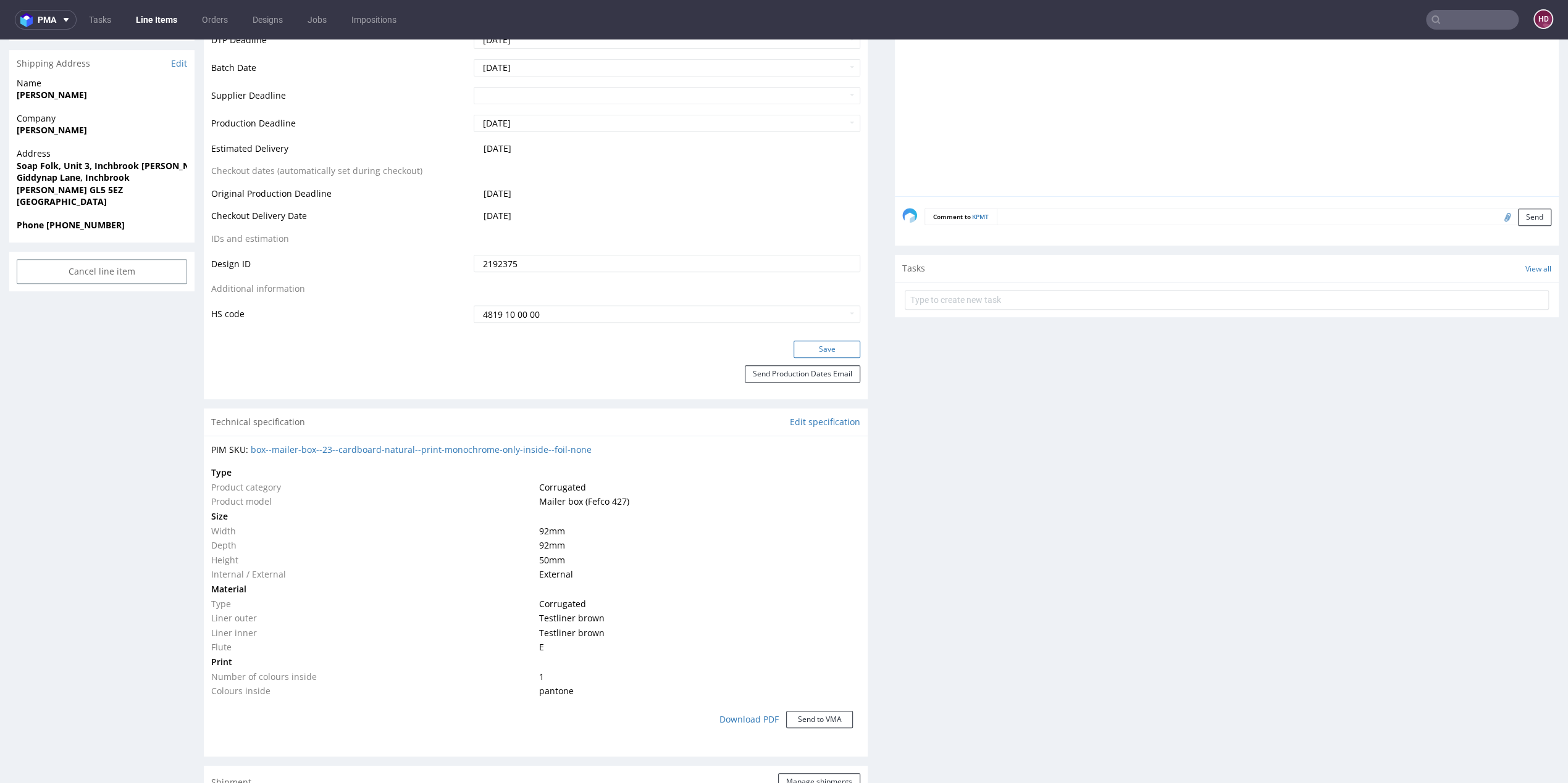
click at [811, 344] on button "Save" at bounding box center [827, 349] width 67 height 17
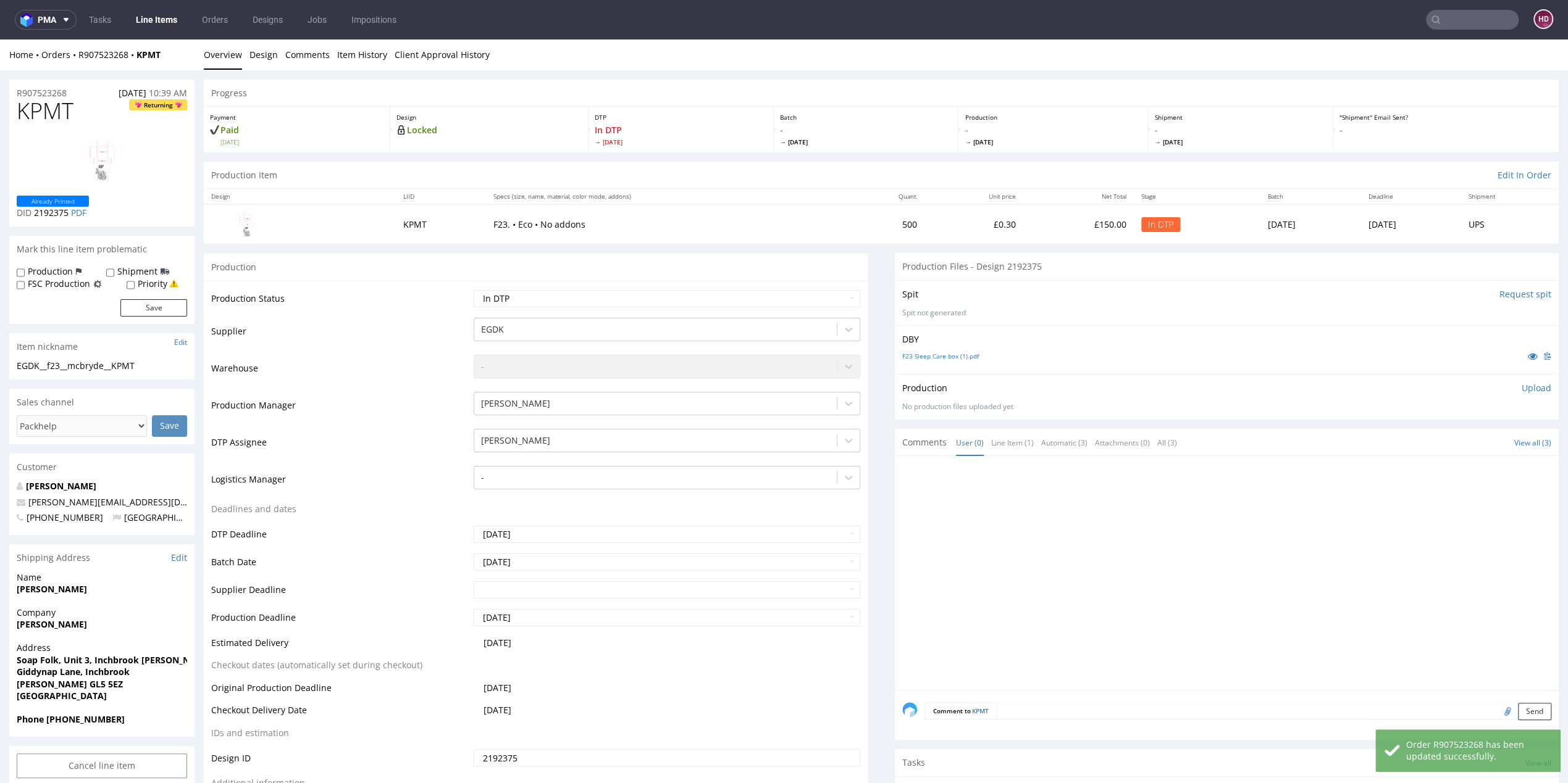
click at [99, 166] on img at bounding box center [102, 161] width 99 height 51
click at [89, 104] on h1 "KPMT Returning" at bounding box center [102, 111] width 171 height 25
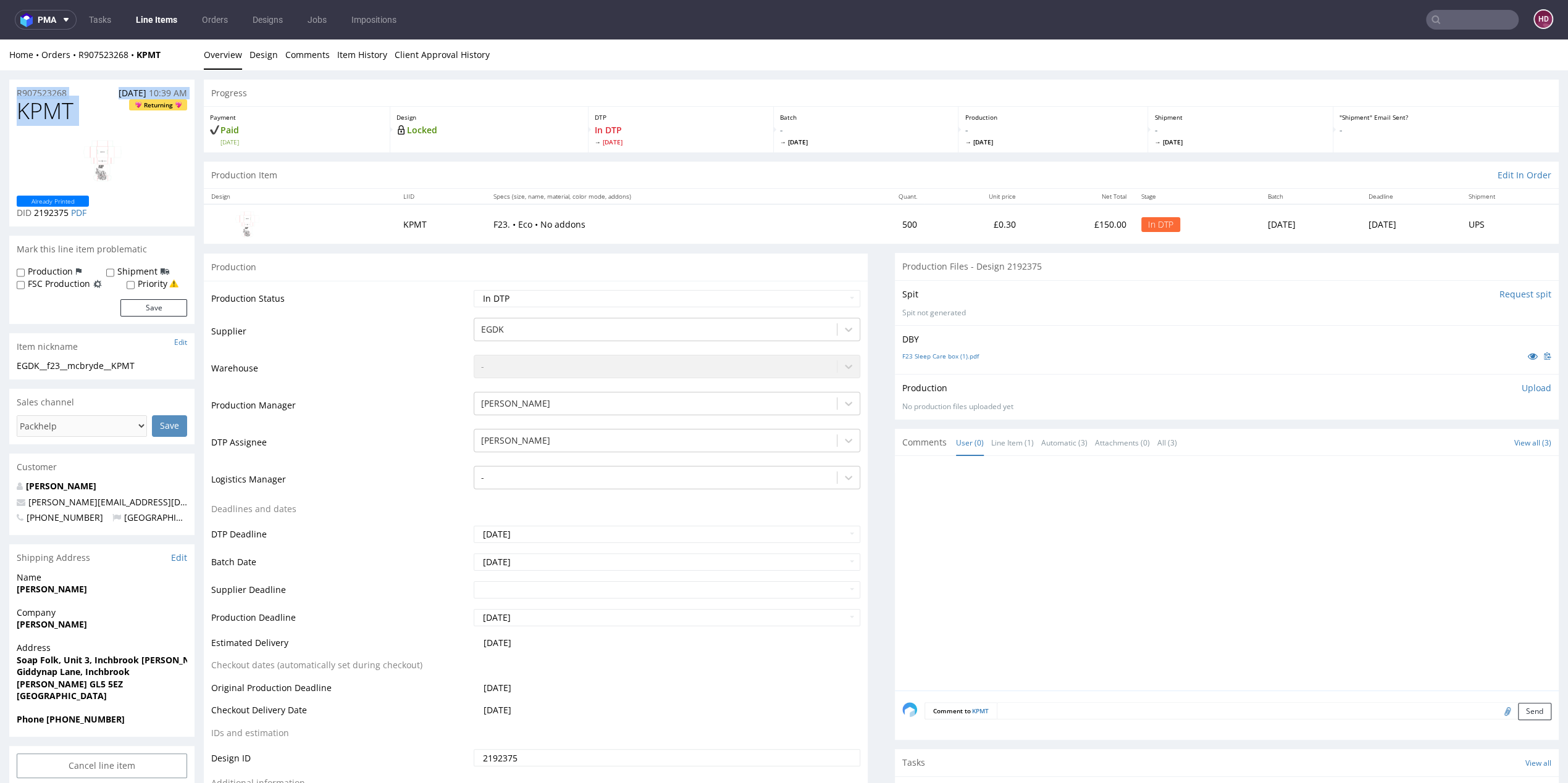
click at [110, 122] on h1 "KPMT Returning" at bounding box center [102, 111] width 171 height 25
drag, startPoint x: 77, startPoint y: 115, endPoint x: -7, endPoint y: 119, distance: 84.1
copy span "KPMT"
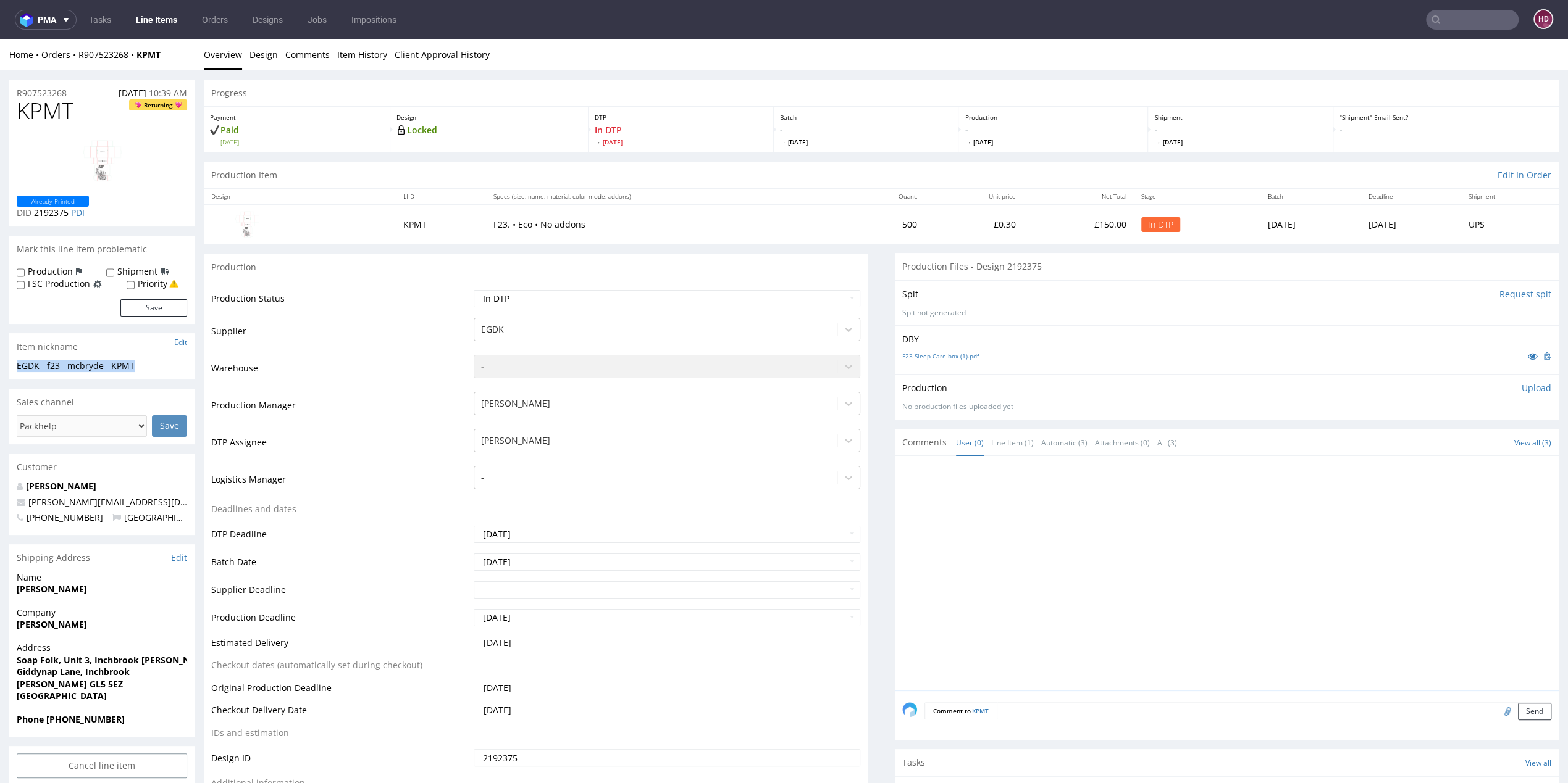
drag, startPoint x: 148, startPoint y: 367, endPoint x: 43, endPoint y: 352, distance: 106.1
click at [43, 352] on section "Item nickname Edit EGDK__f23__mcbryde__KPMT EGDK__f23 __mcbryde__KPMT Update" at bounding box center [102, 356] width 185 height 46
copy section "EGDK__f23__mcbryde__KPMT"
click at [76, 91] on div "R907523268 04.09.2025 10:39 AM" at bounding box center [102, 89] width 185 height 20
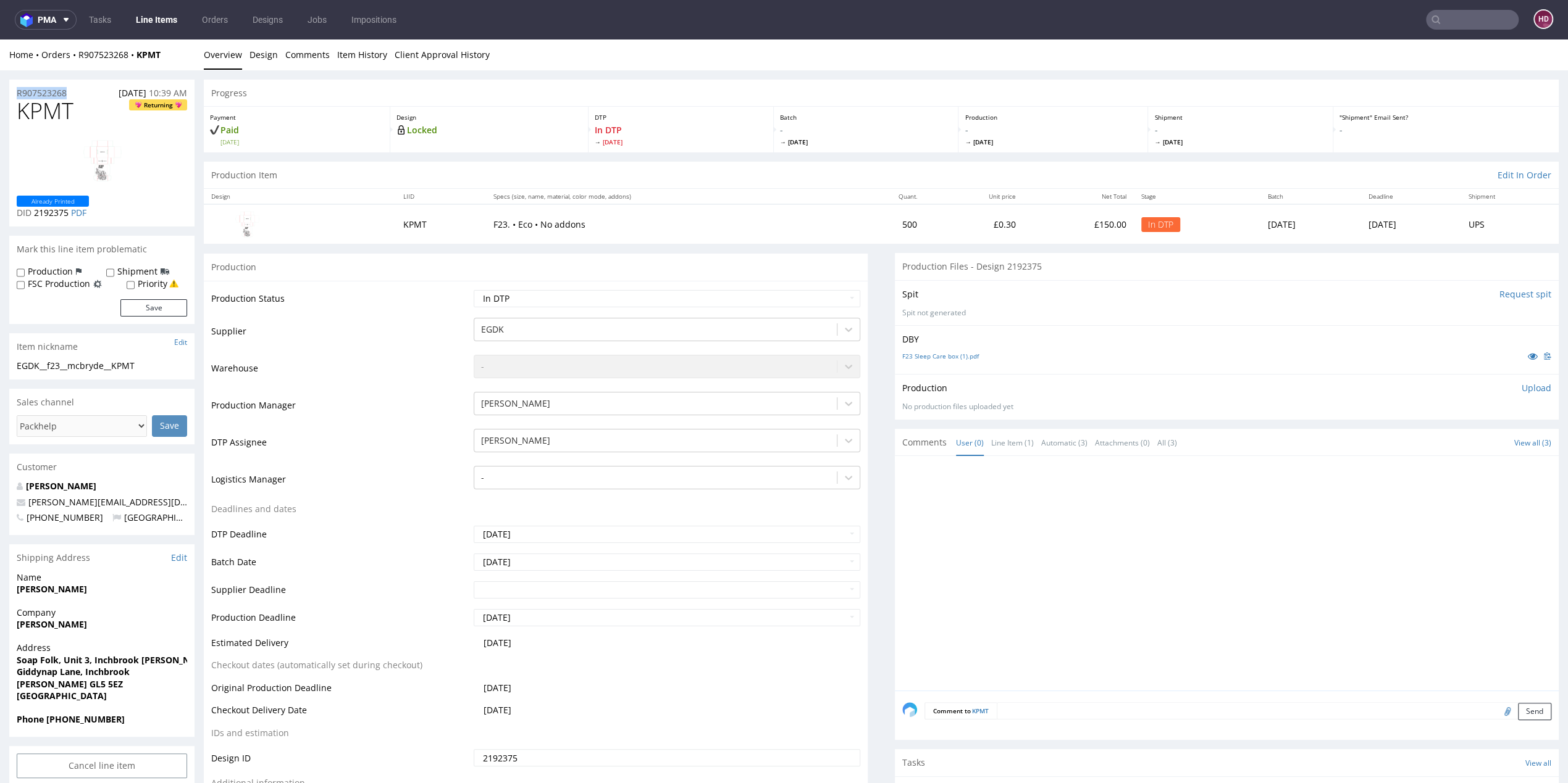
copy p "R907523268"
drag, startPoint x: 69, startPoint y: 215, endPoint x: 34, endPoint y: 214, distance: 35.0
click at [34, 214] on p "DID 2192375 PDF" at bounding box center [53, 213] width 73 height 12
copy span "2192375"
click at [1522, 385] on p "Upload" at bounding box center [1536, 388] width 29 height 12
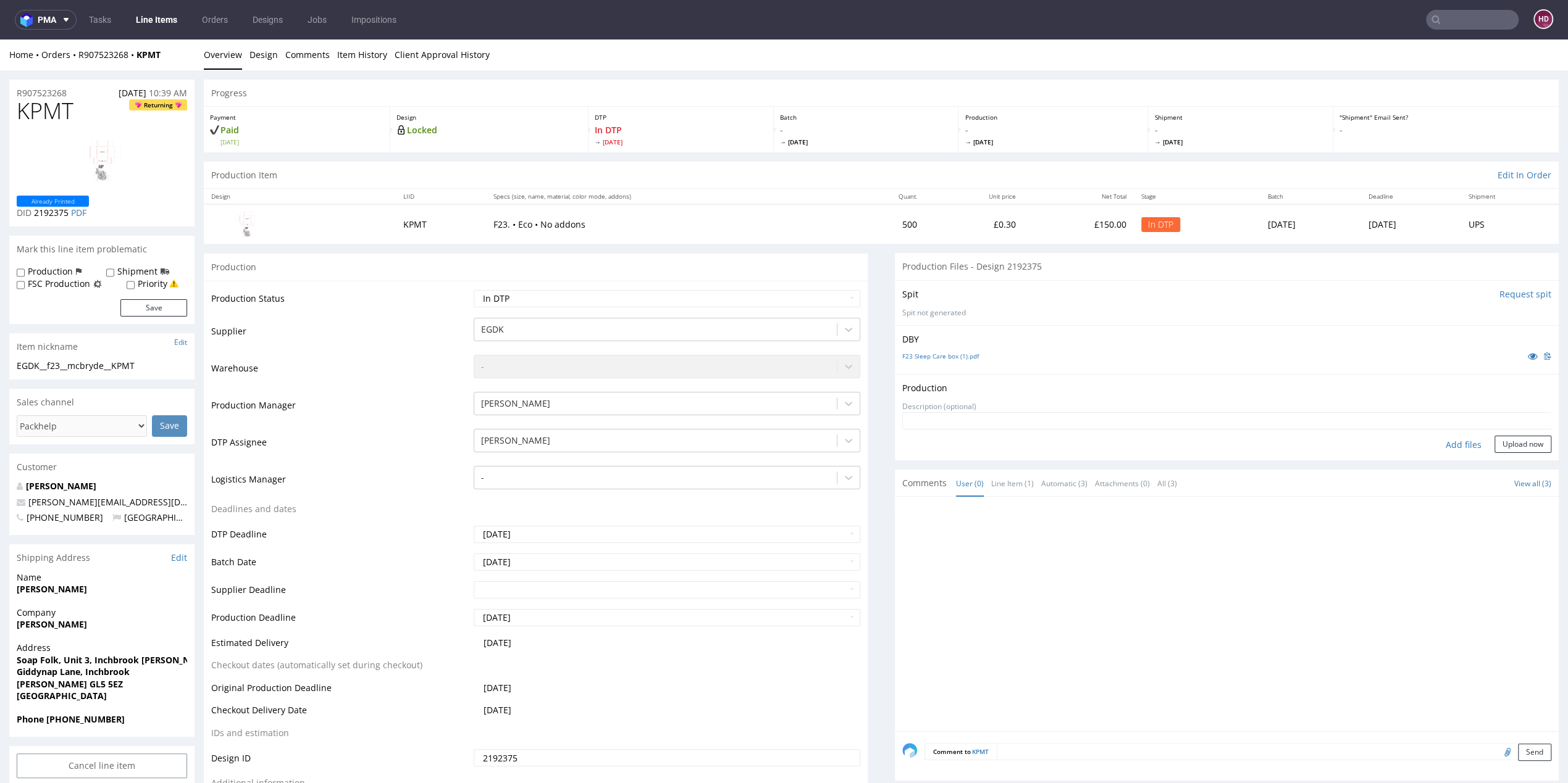
click at [1445, 440] on div "Add files" at bounding box center [1464, 445] width 62 height 19
type input "C:\fakepath\ EGDK__f23__mcbryde__KPMT__d2192375__oR907523268.pdf"
click at [1494, 461] on button "Upload now" at bounding box center [1522, 464] width 57 height 17
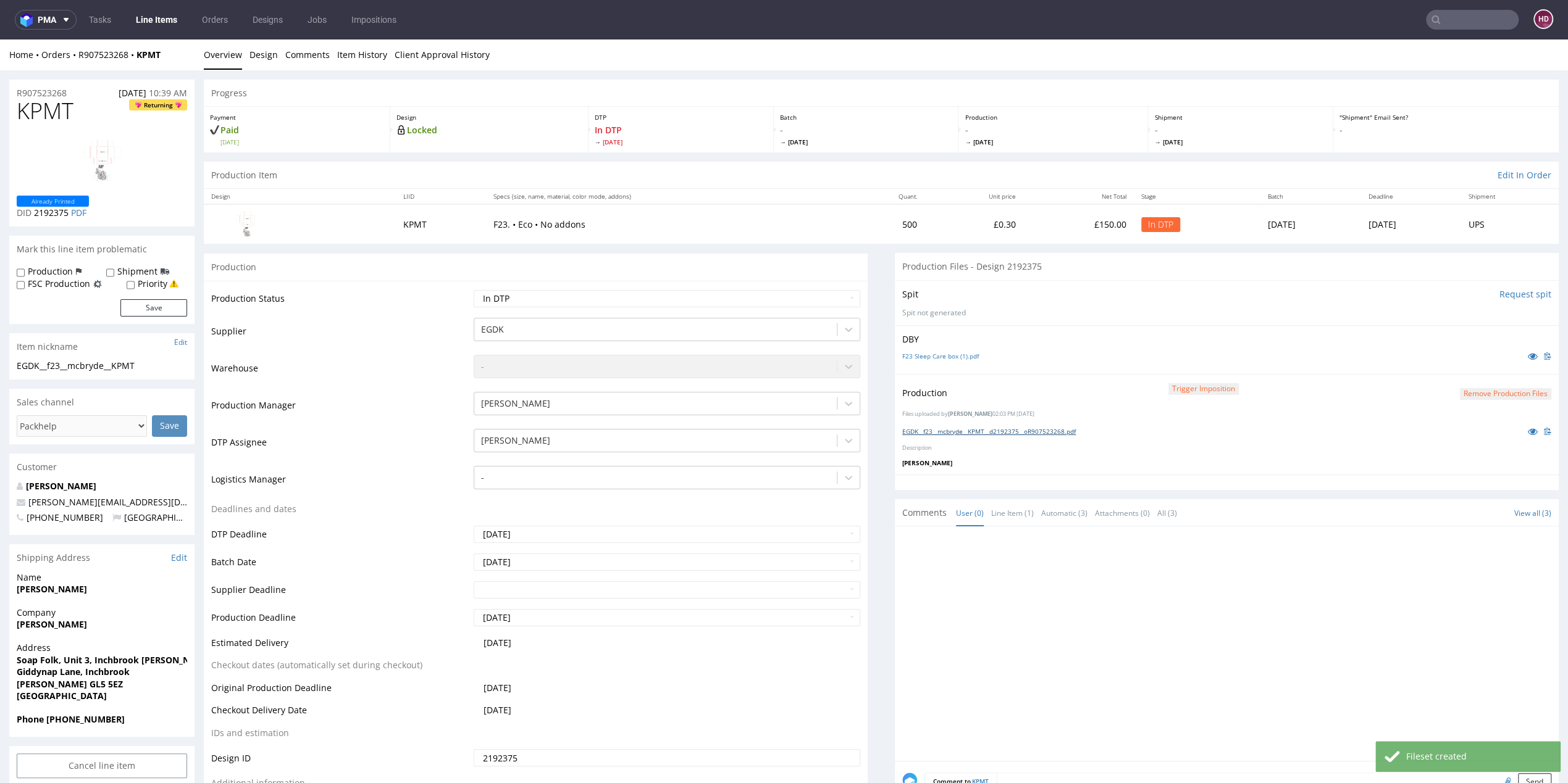
click at [945, 431] on link "EGDK__f23__mcbryde__KPMT__d2192375__oR907523268.pdf" at bounding box center [989, 432] width 174 height 9
click at [581, 301] on select "Waiting for Artwork Waiting for Diecut Waiting for Mockup Waiting for DTP Waiti…" at bounding box center [667, 299] width 386 height 17
select select "dtp_production_ready"
click at [474, 290] on select "Waiting for Artwork Waiting for Diecut Waiting for Mockup Waiting for DTP Waiti…" at bounding box center [667, 299] width 386 height 17
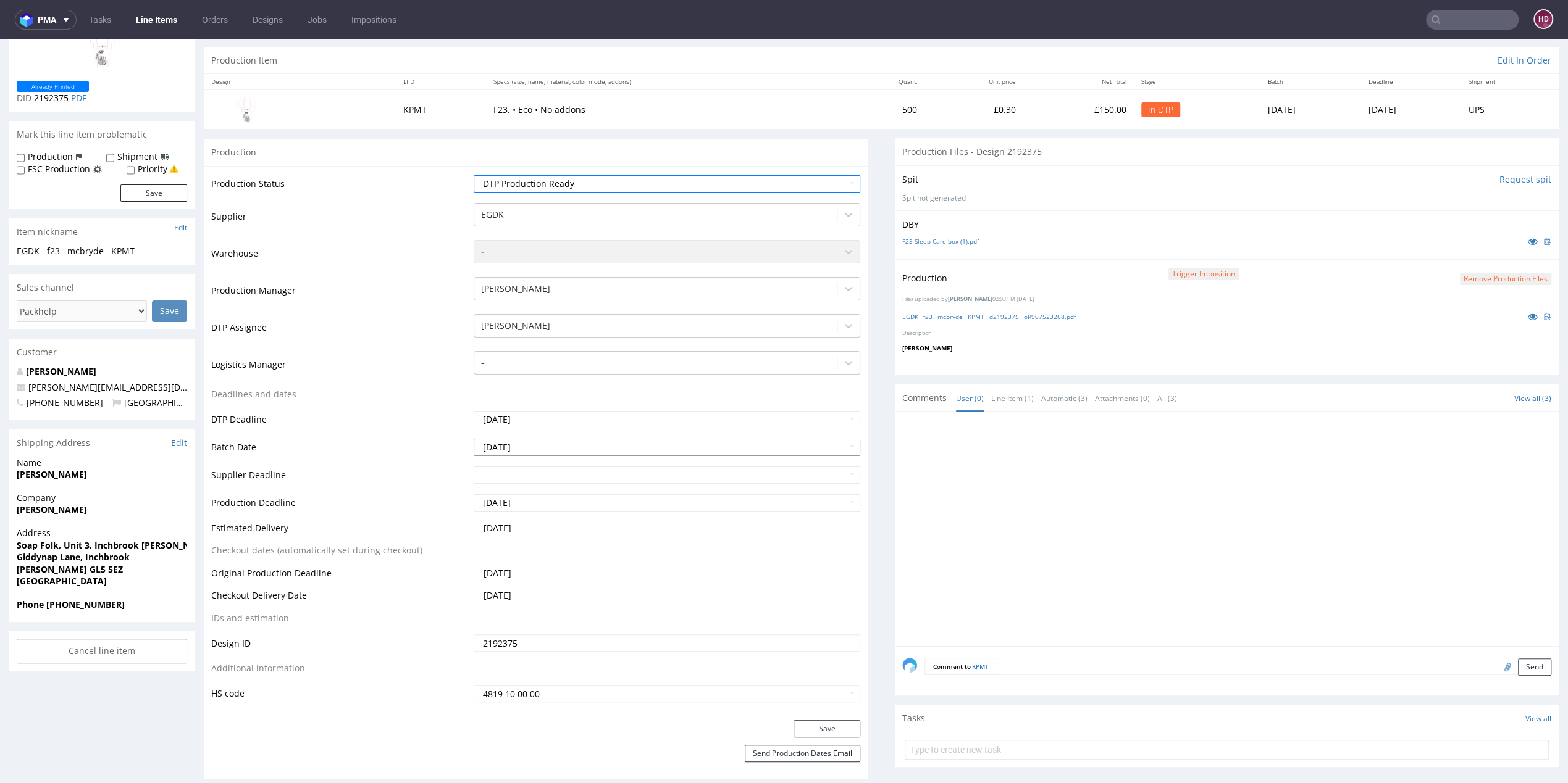
scroll to position [127, 0]
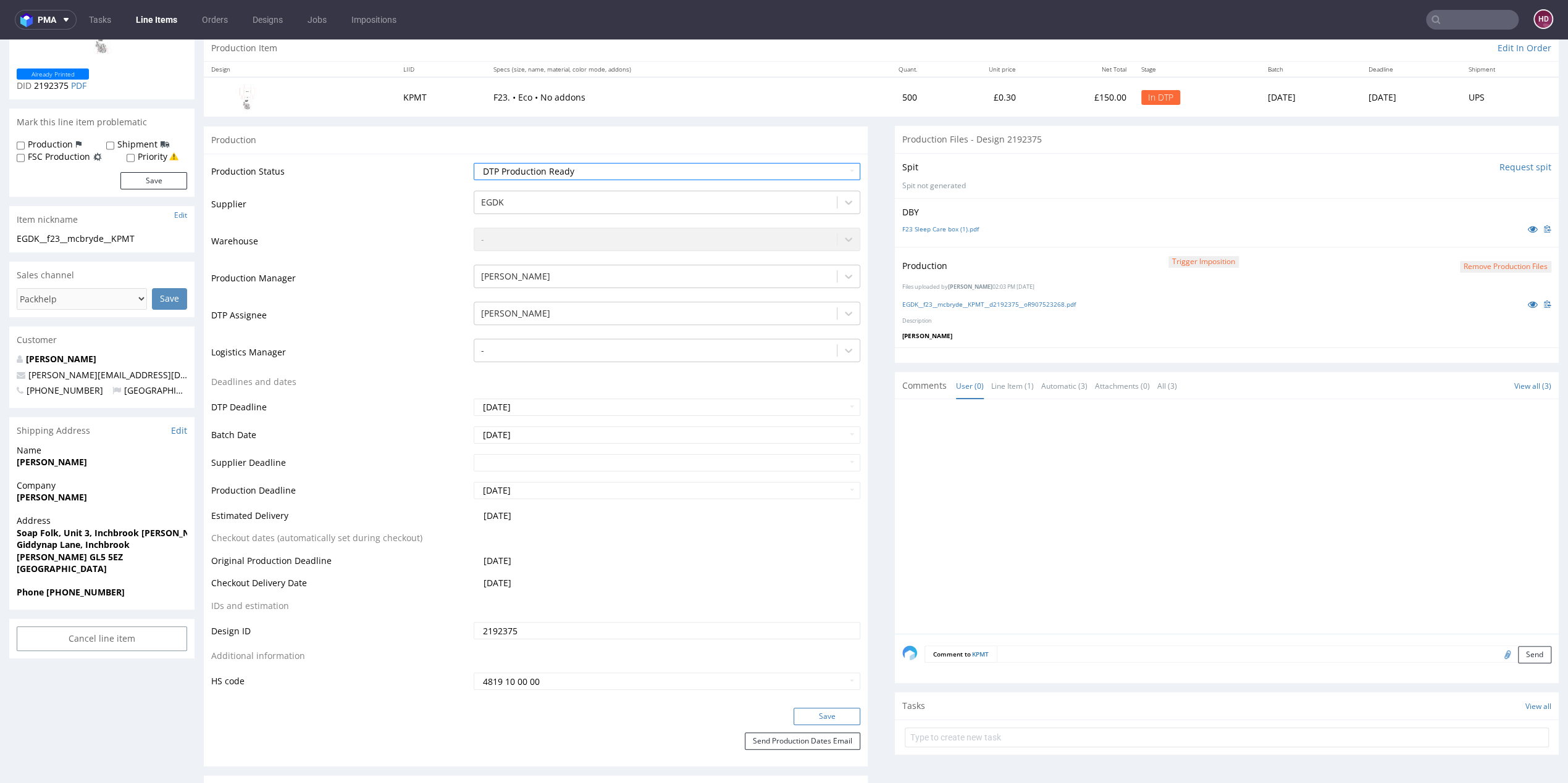
click at [804, 717] on button "Save" at bounding box center [827, 717] width 67 height 17
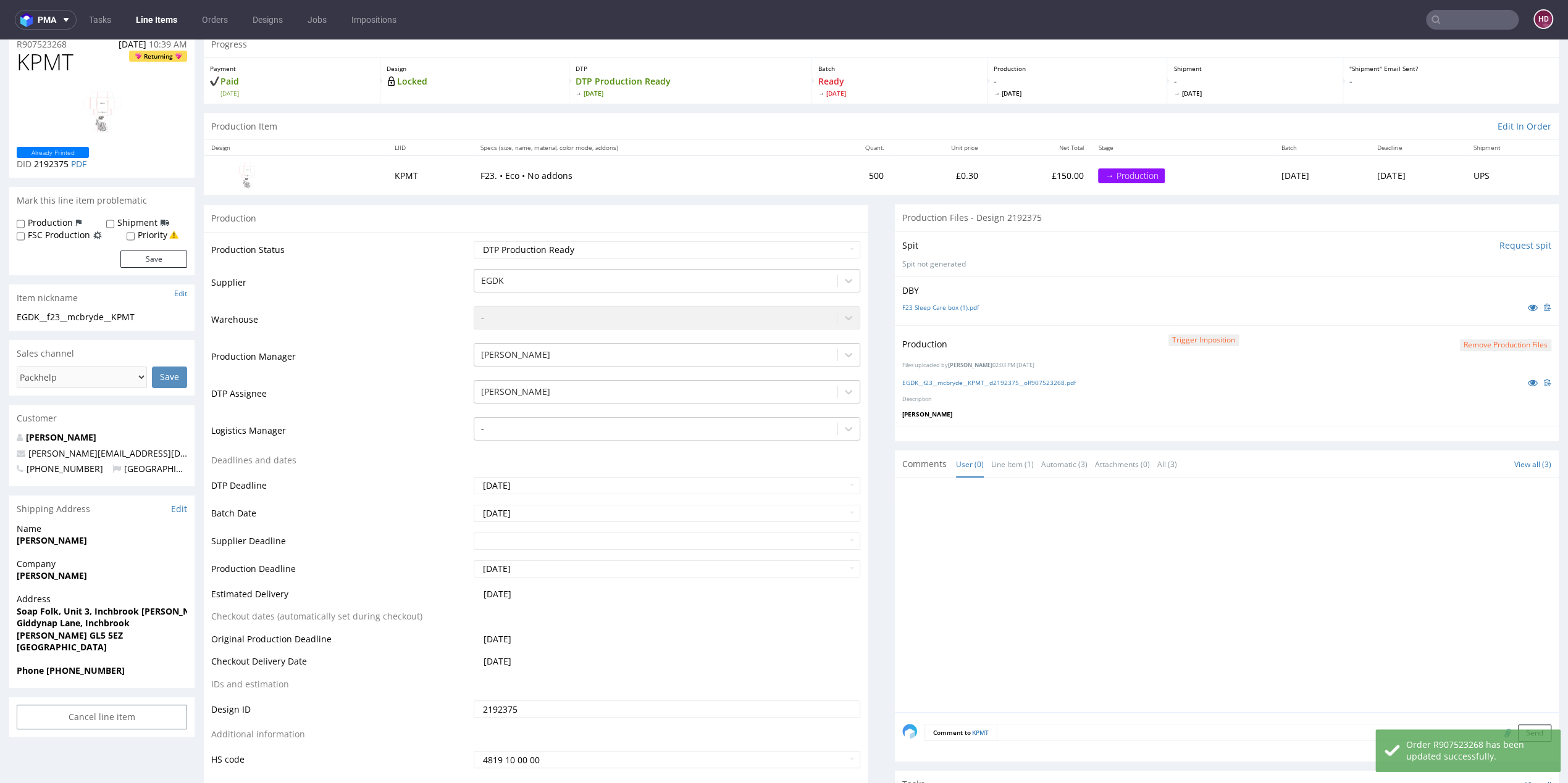
scroll to position [0, 0]
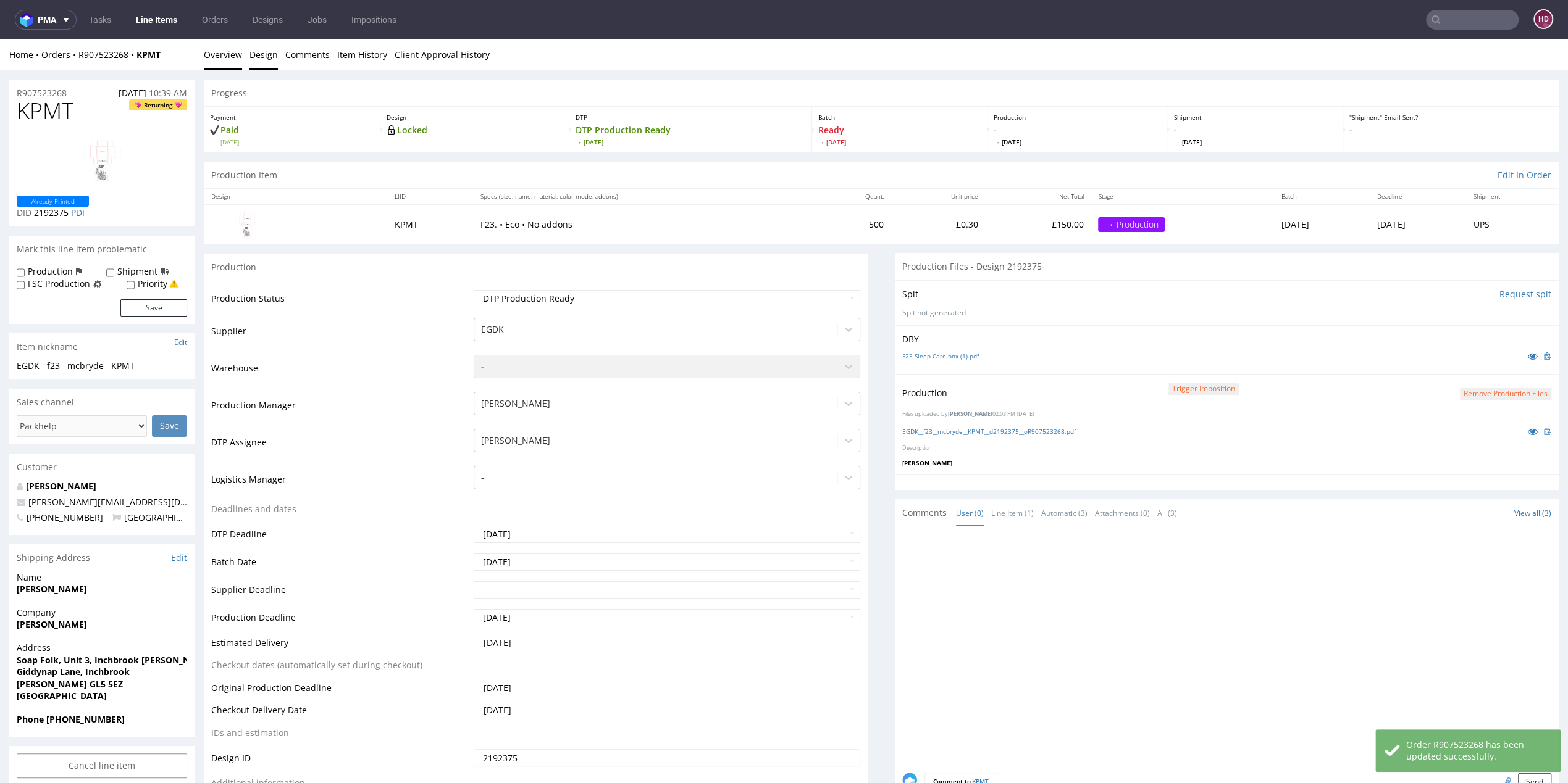
click at [269, 57] on link "Design" at bounding box center [263, 54] width 28 height 30
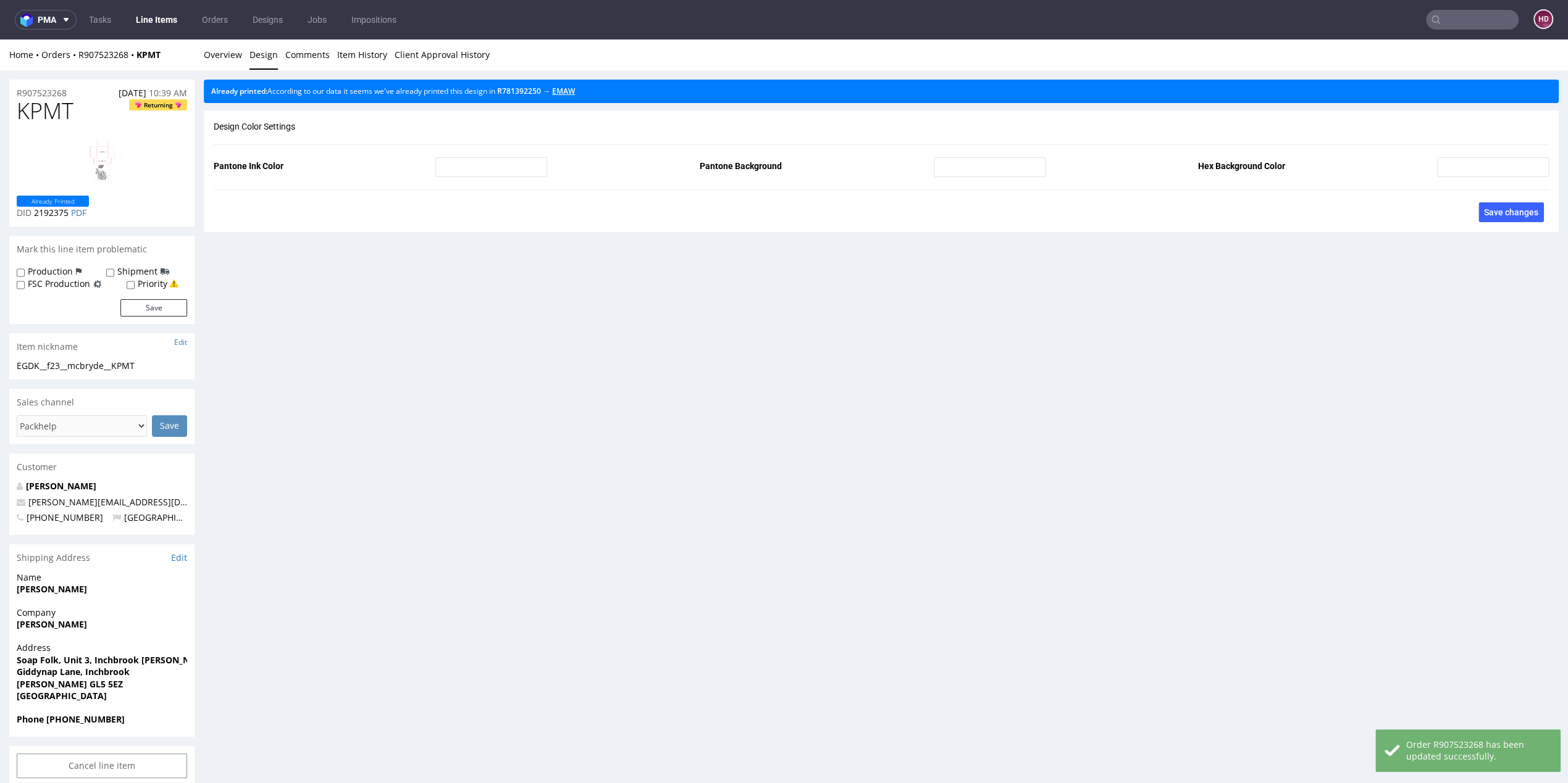
click at [575, 92] on link "EMAW" at bounding box center [563, 91] width 23 height 11
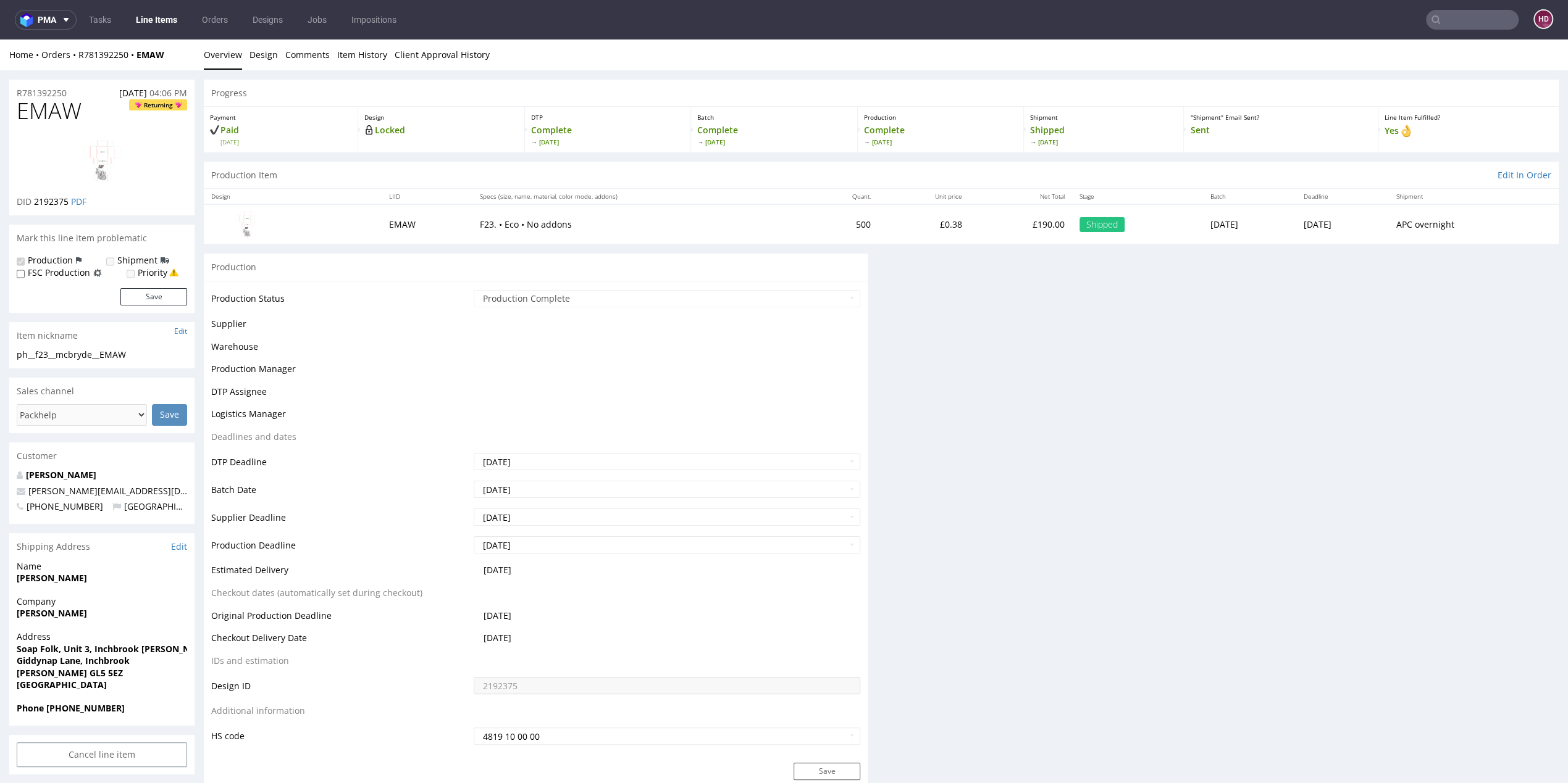
click at [580, 92] on div "Progress" at bounding box center [881, 92] width 1355 height 27
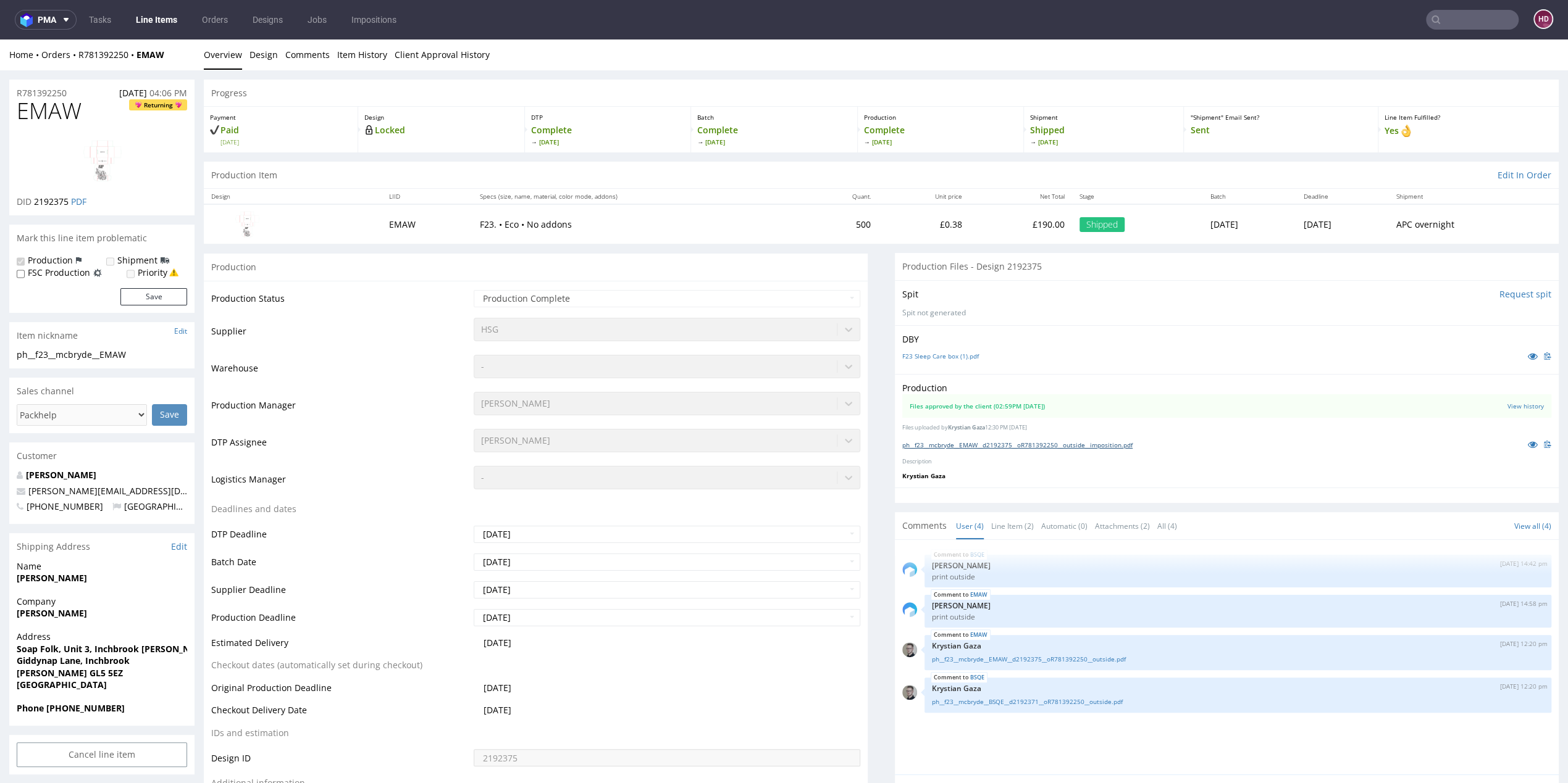
click at [956, 446] on link "ph__f23__mcbryde__EMAW__d2192375__oR781392250__outside__imposition.pdf" at bounding box center [1017, 445] width 230 height 9
click at [1055, 659] on link "ph__f23__mcbryde__EMAW__d2192375__oR781392250__outside.pdf" at bounding box center [1238, 659] width 612 height 9
click at [1096, 699] on link "ph__f23__mcbryde__BSQE__d2192371__oR781392250__outside.pdf" at bounding box center [1238, 702] width 612 height 9
click at [1027, 444] on link "ph__f23__mcbryde__EMAW__d2192375__oR781392250__outside__imposition.pdf" at bounding box center [1017, 445] width 230 height 9
click at [1068, 656] on link "ph__f23__mcbryde__EMAW__d2192375__oR781392250__outside.pdf" at bounding box center [1238, 659] width 612 height 9
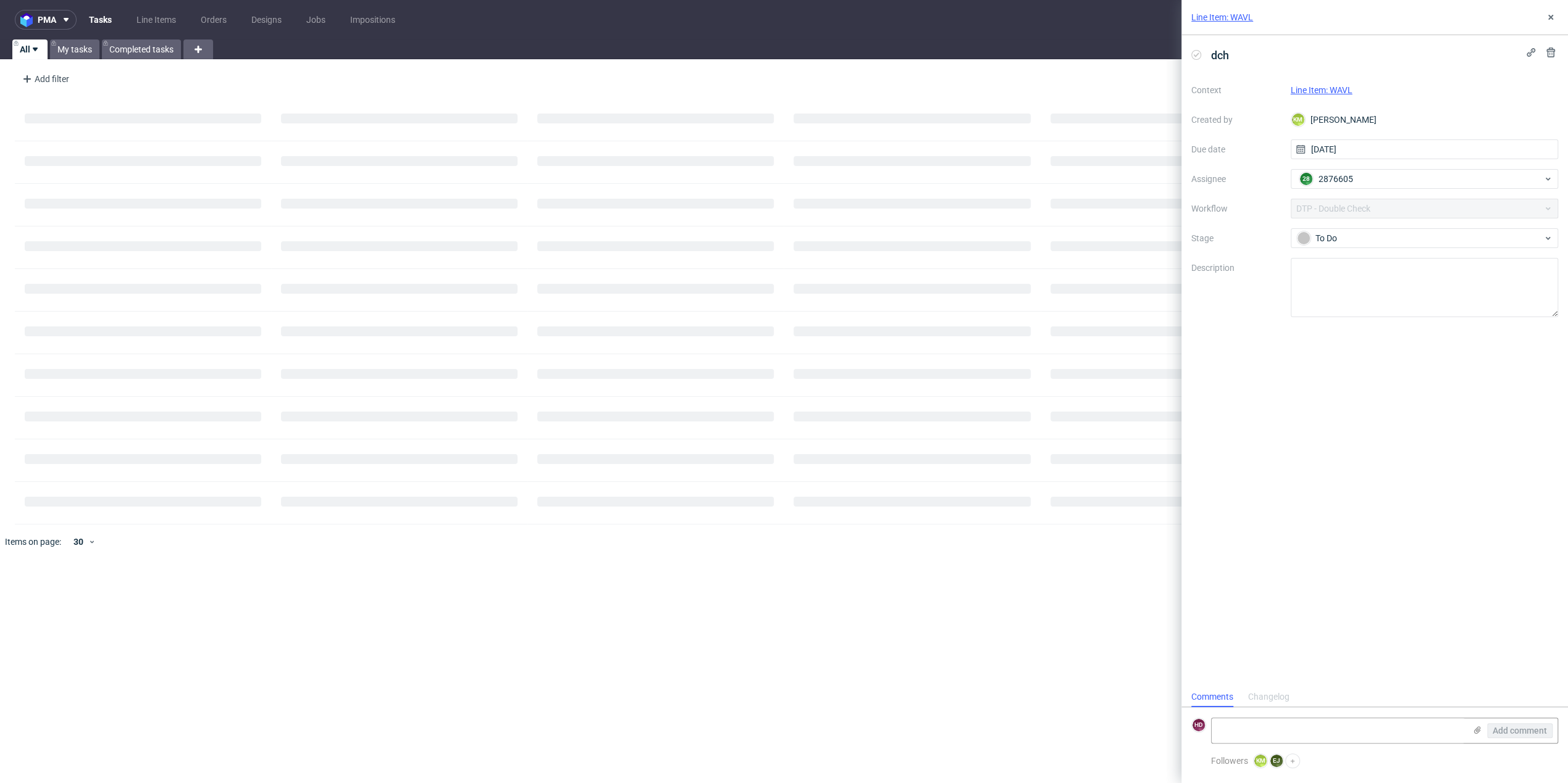
scroll to position [10, 0]
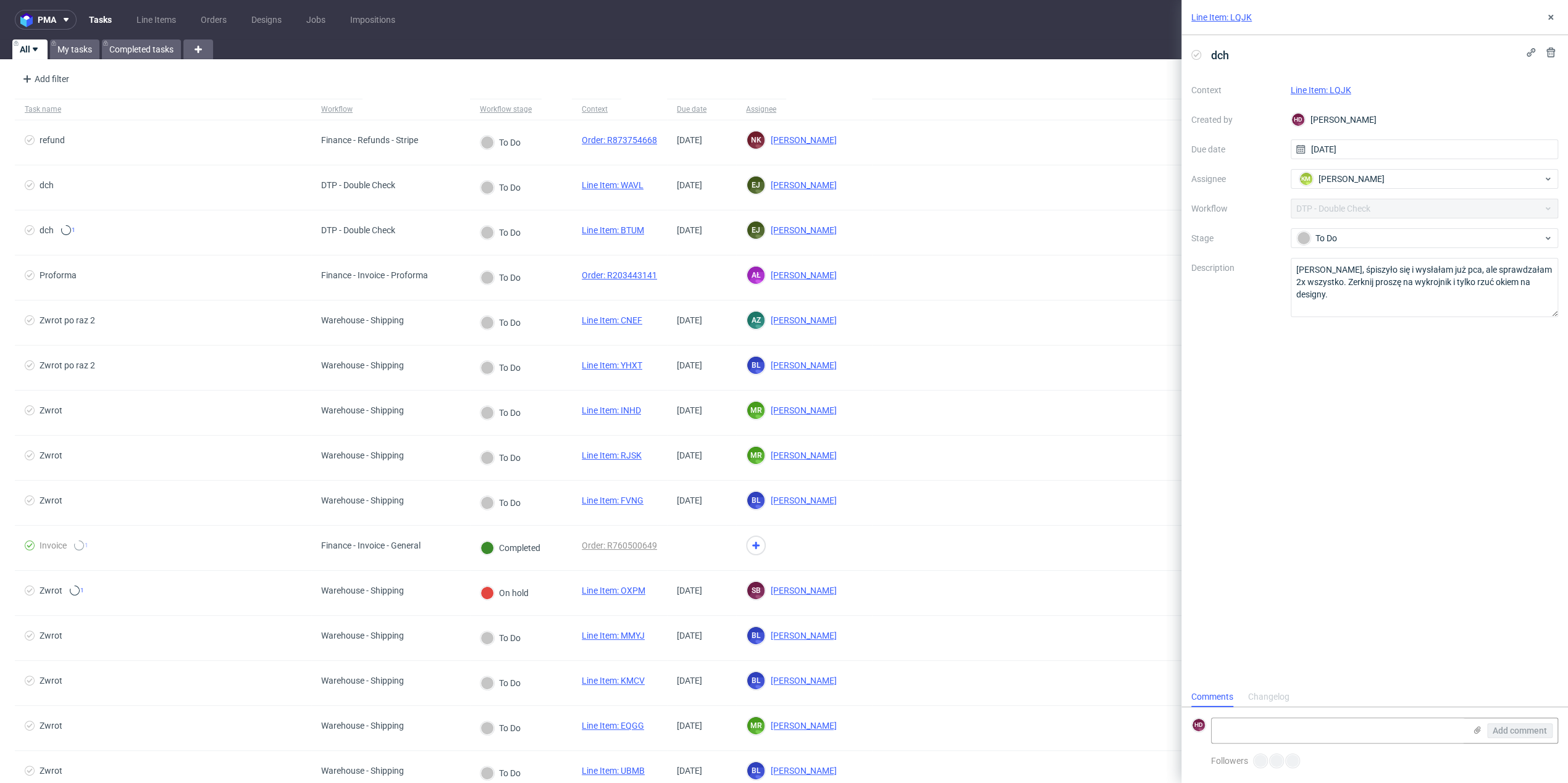
scroll to position [10, 0]
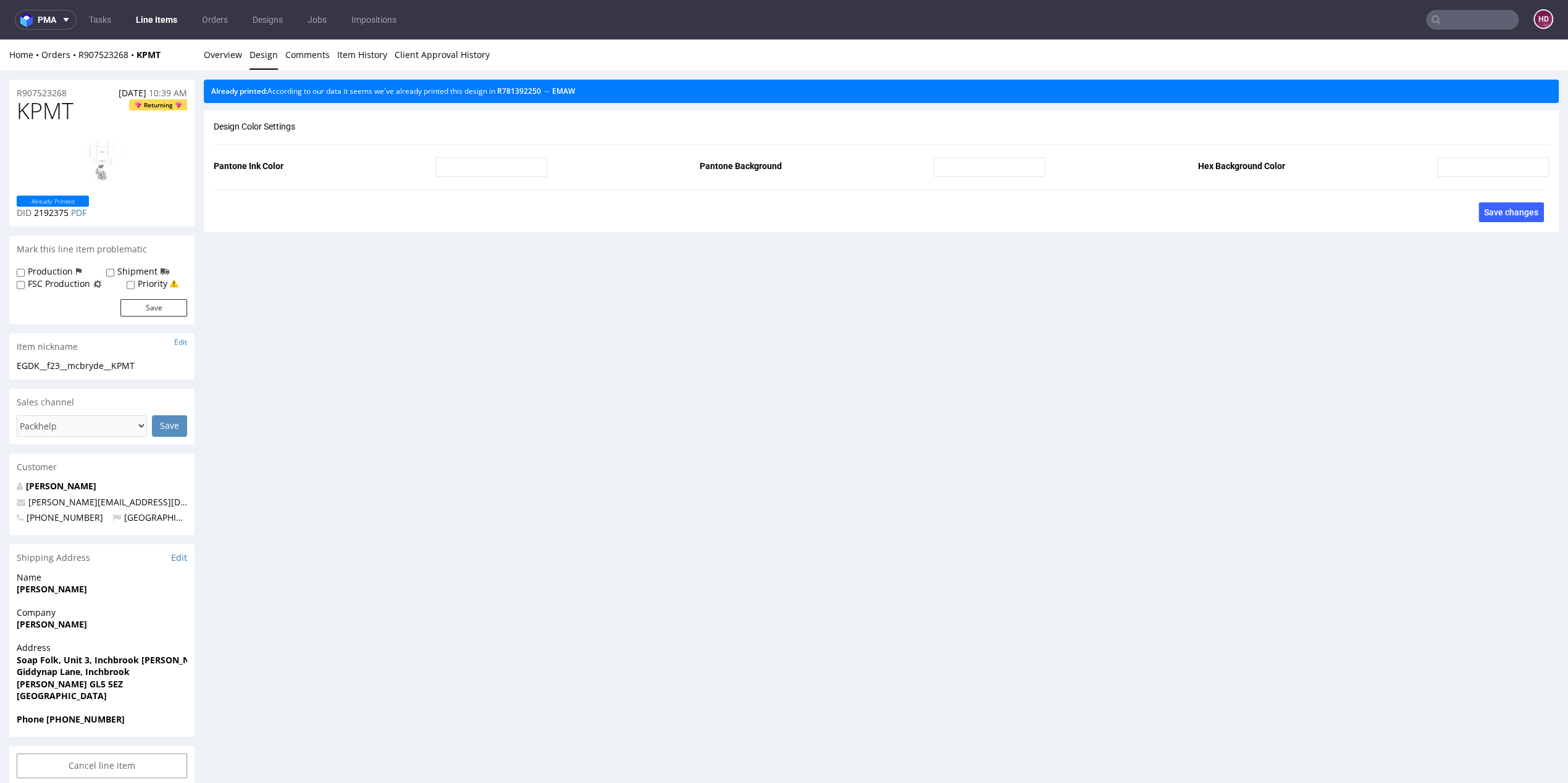
scroll to position [1121, 0]
click at [234, 62] on link "Overview" at bounding box center [223, 54] width 38 height 30
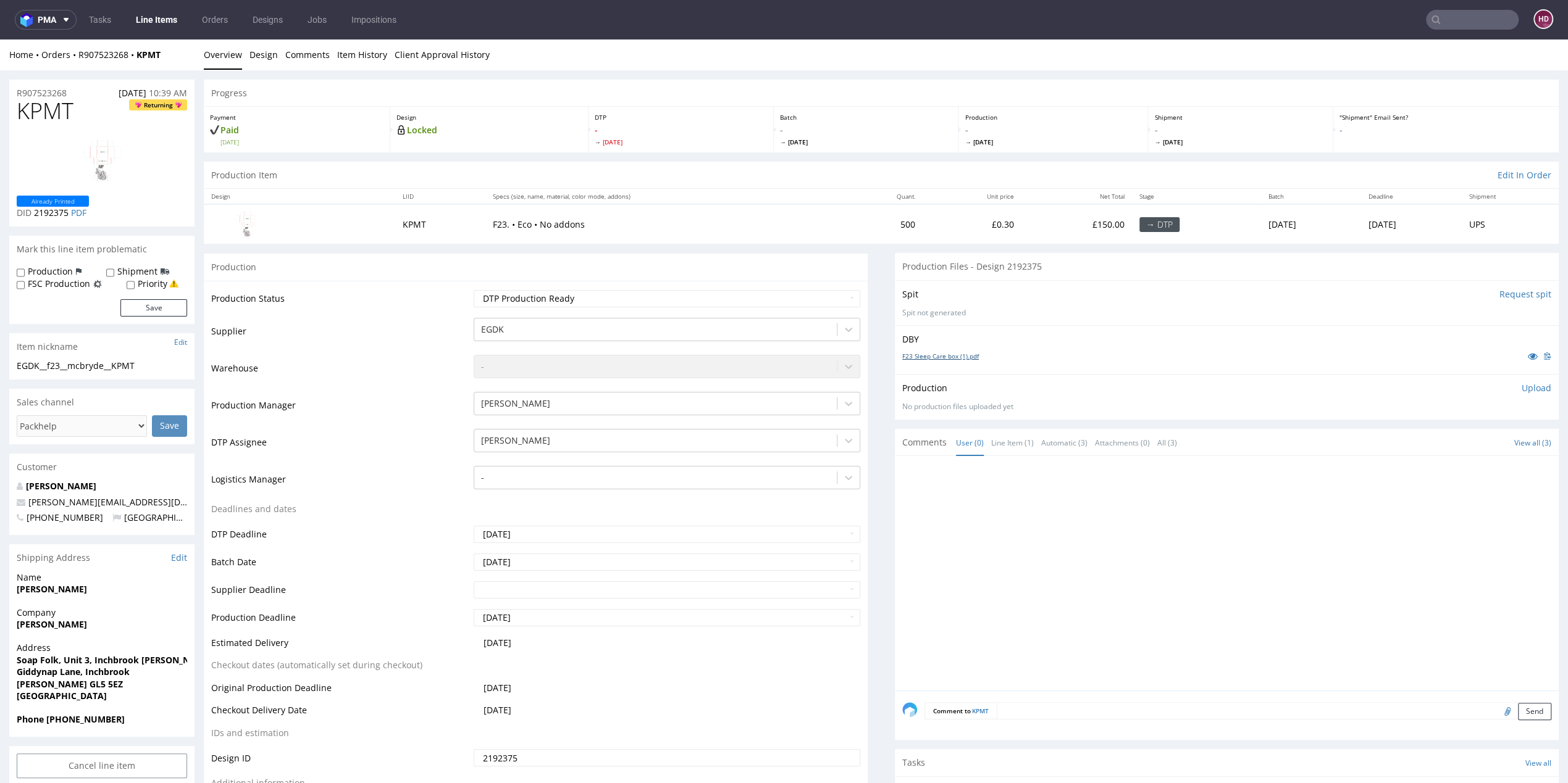
click at [940, 357] on link "F23 Sleep Care box (1).pdf" at bounding box center [940, 356] width 76 height 9
drag, startPoint x: 1346, startPoint y: 557, endPoint x: 1434, endPoint y: 487, distance: 112.4
click at [1347, 557] on div at bounding box center [1230, 577] width 656 height 227
click at [1522, 382] on p "Upload" at bounding box center [1536, 388] width 29 height 12
click at [1433, 442] on div "Add files" at bounding box center [1464, 445] width 62 height 19
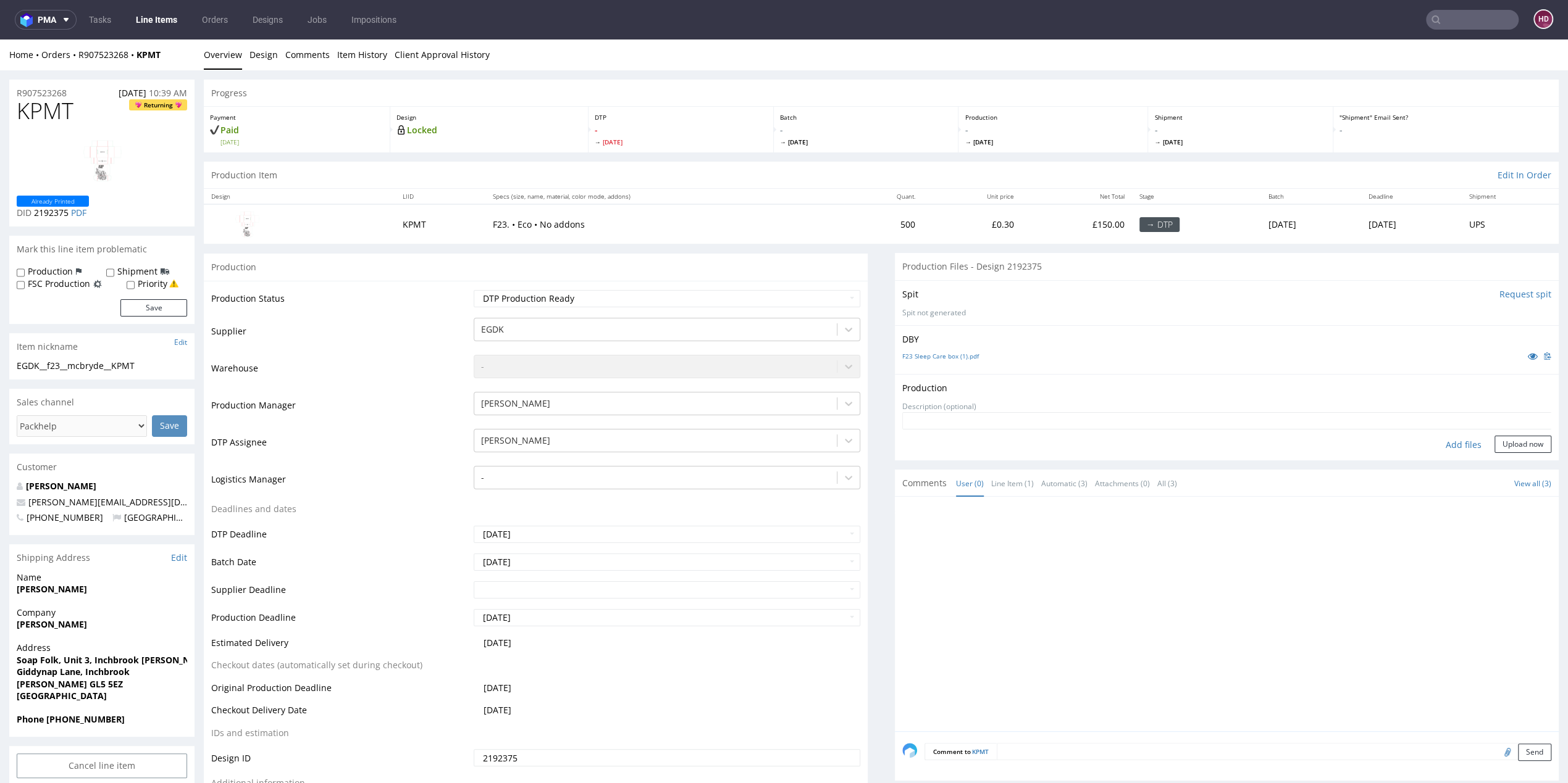
type input "C:\fakepath\ EGDK__f23__mcbryde__KPMT__d2192375__oR907523268.pdf"
click at [1495, 455] on button "Upload now" at bounding box center [1522, 464] width 57 height 17
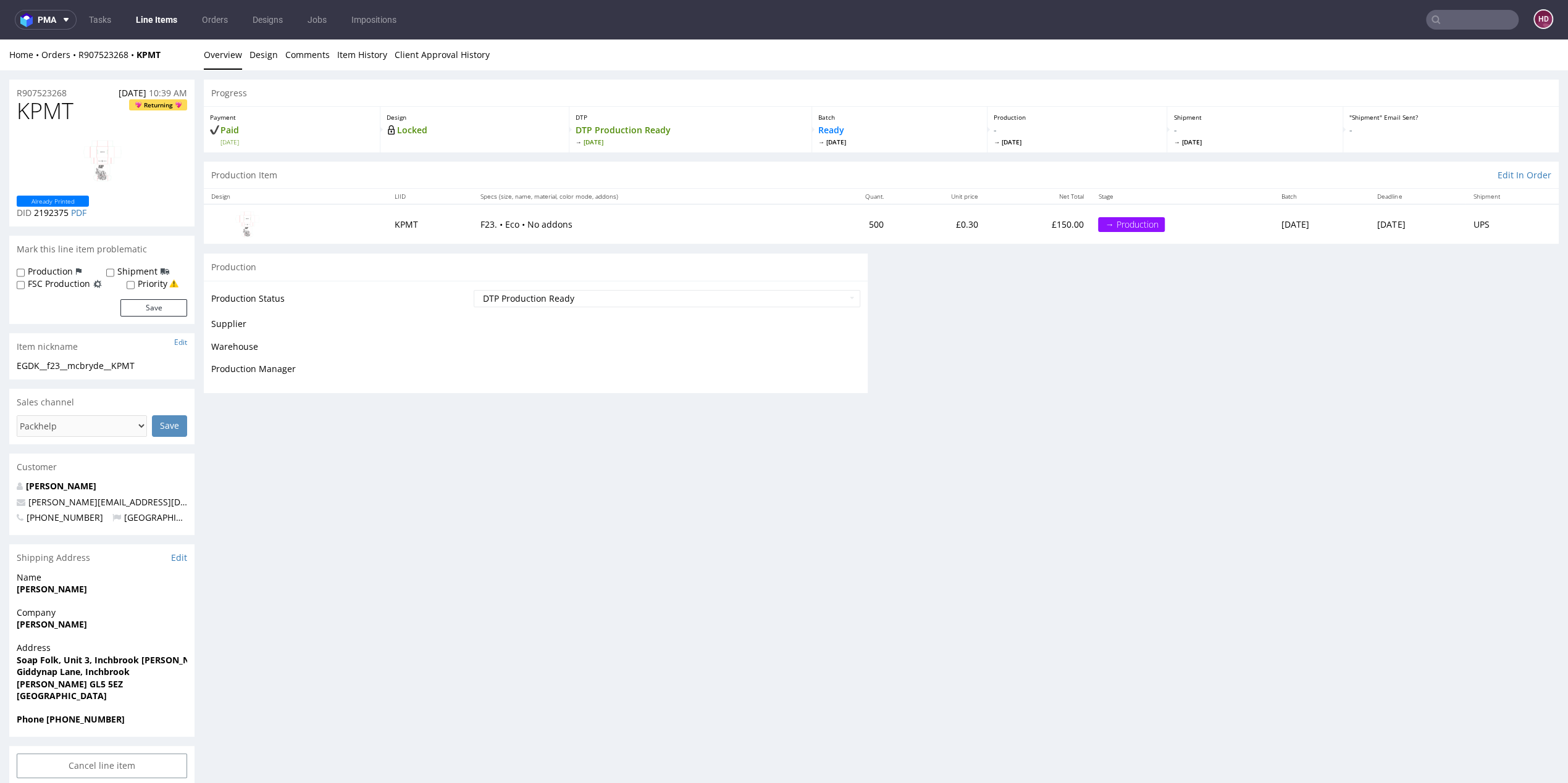
scroll to position [0, 0]
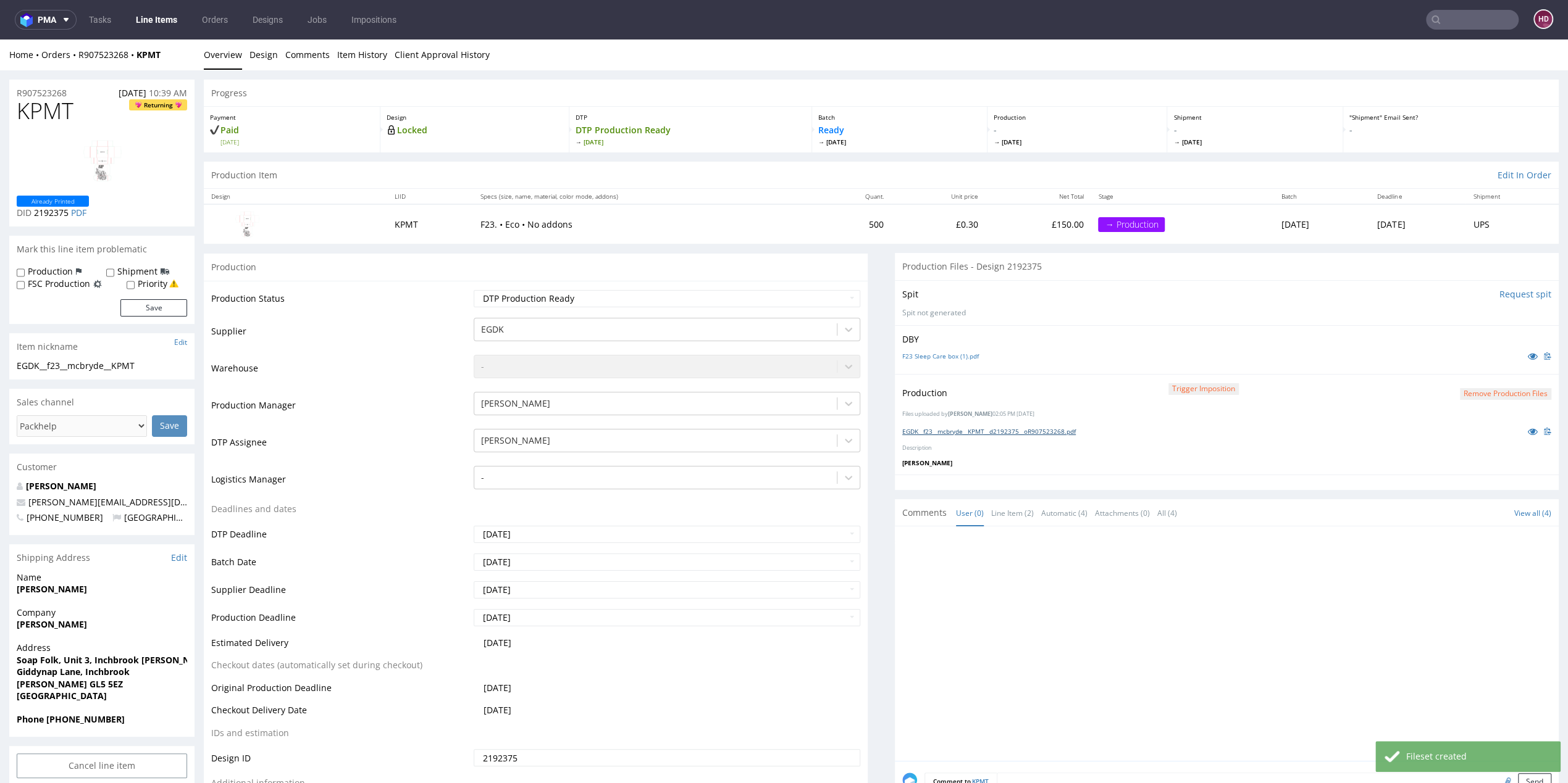
click at [960, 429] on link "EGDK__f23__mcbryde__KPMT__d2192375__oR907523268.pdf" at bounding box center [989, 432] width 174 height 9
click at [181, 22] on link "Line Items" at bounding box center [156, 20] width 56 height 20
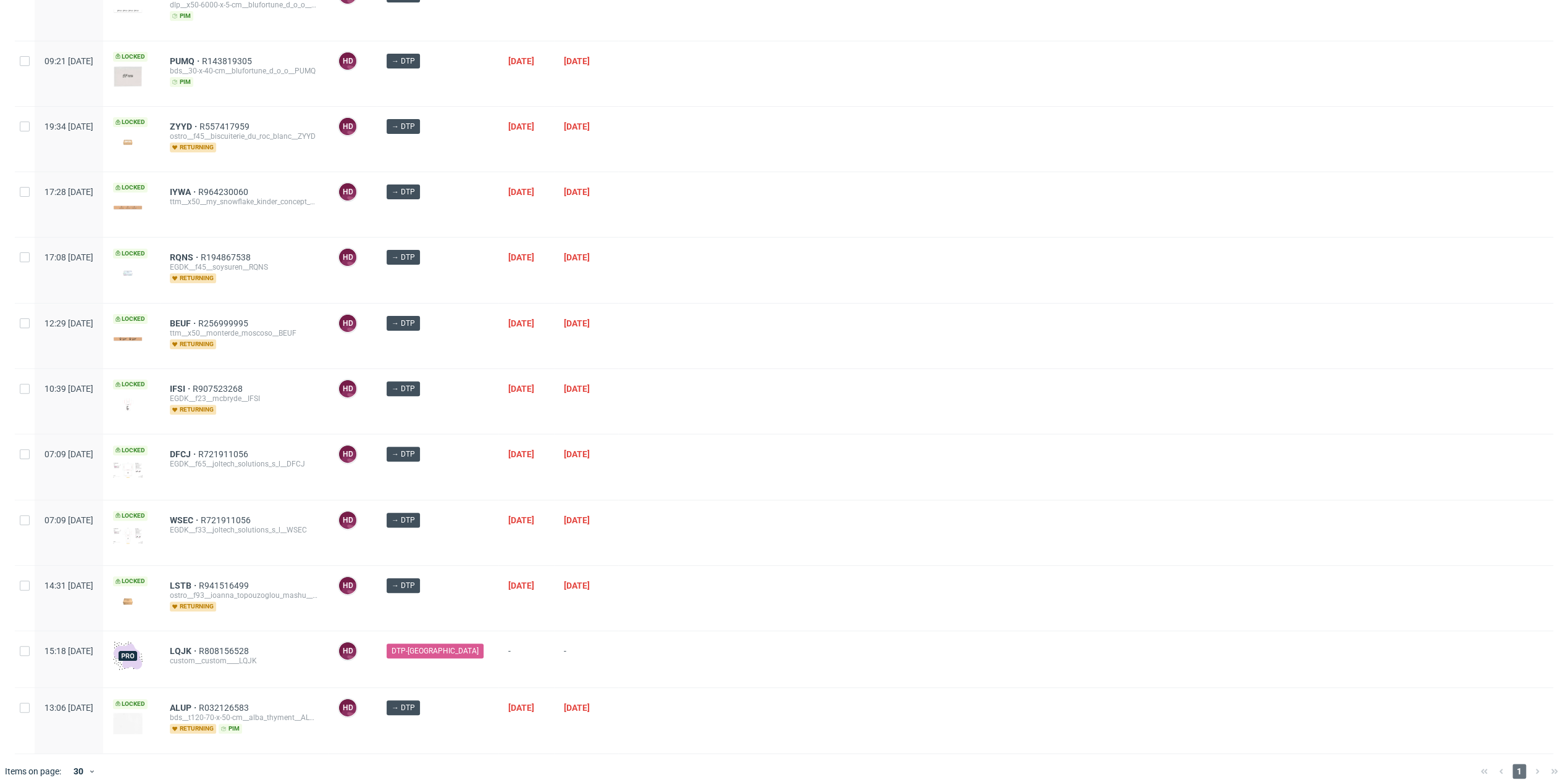
scroll to position [208, 0]
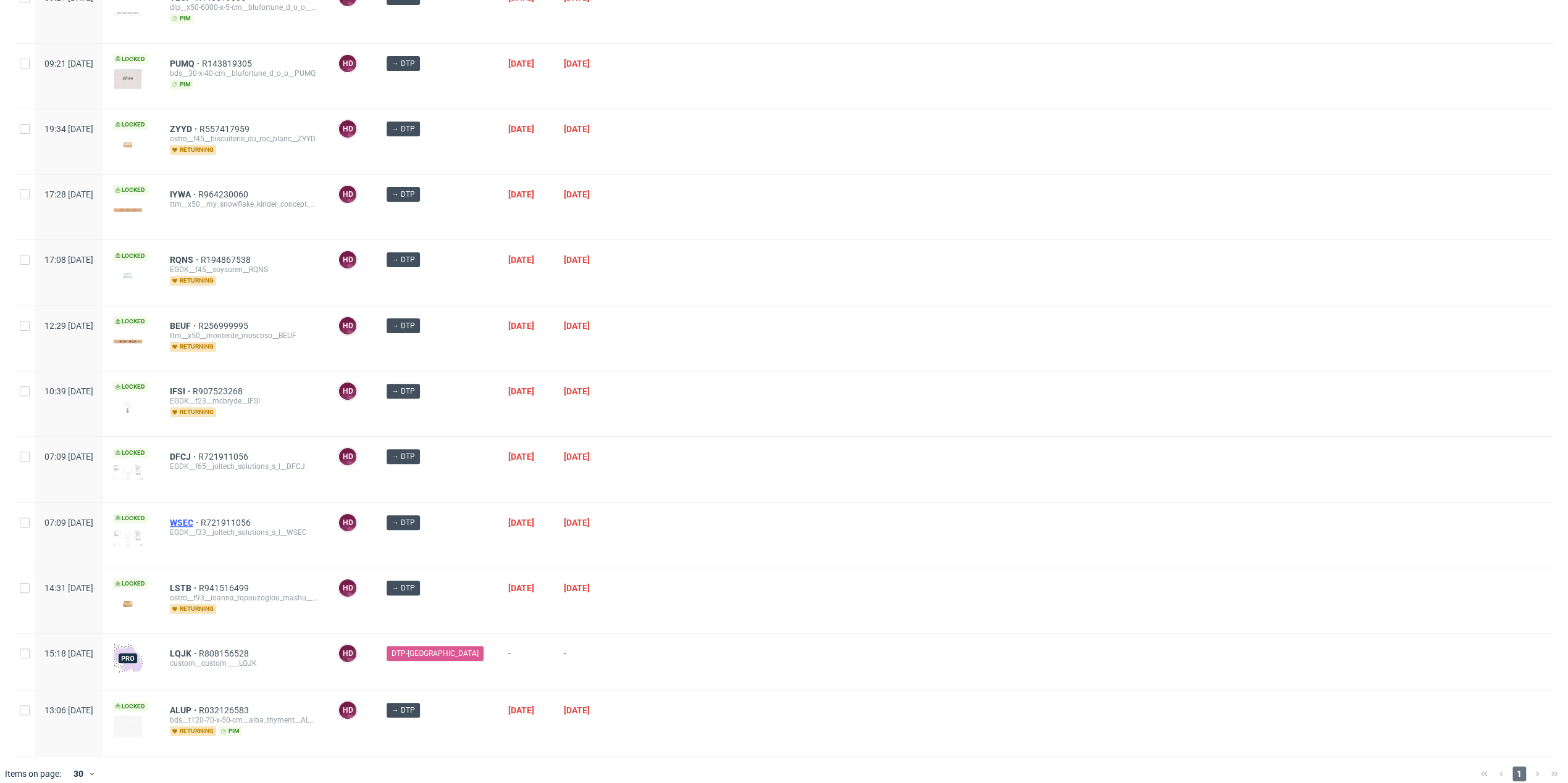
click at [201, 518] on span "WSEC" at bounding box center [185, 523] width 31 height 10
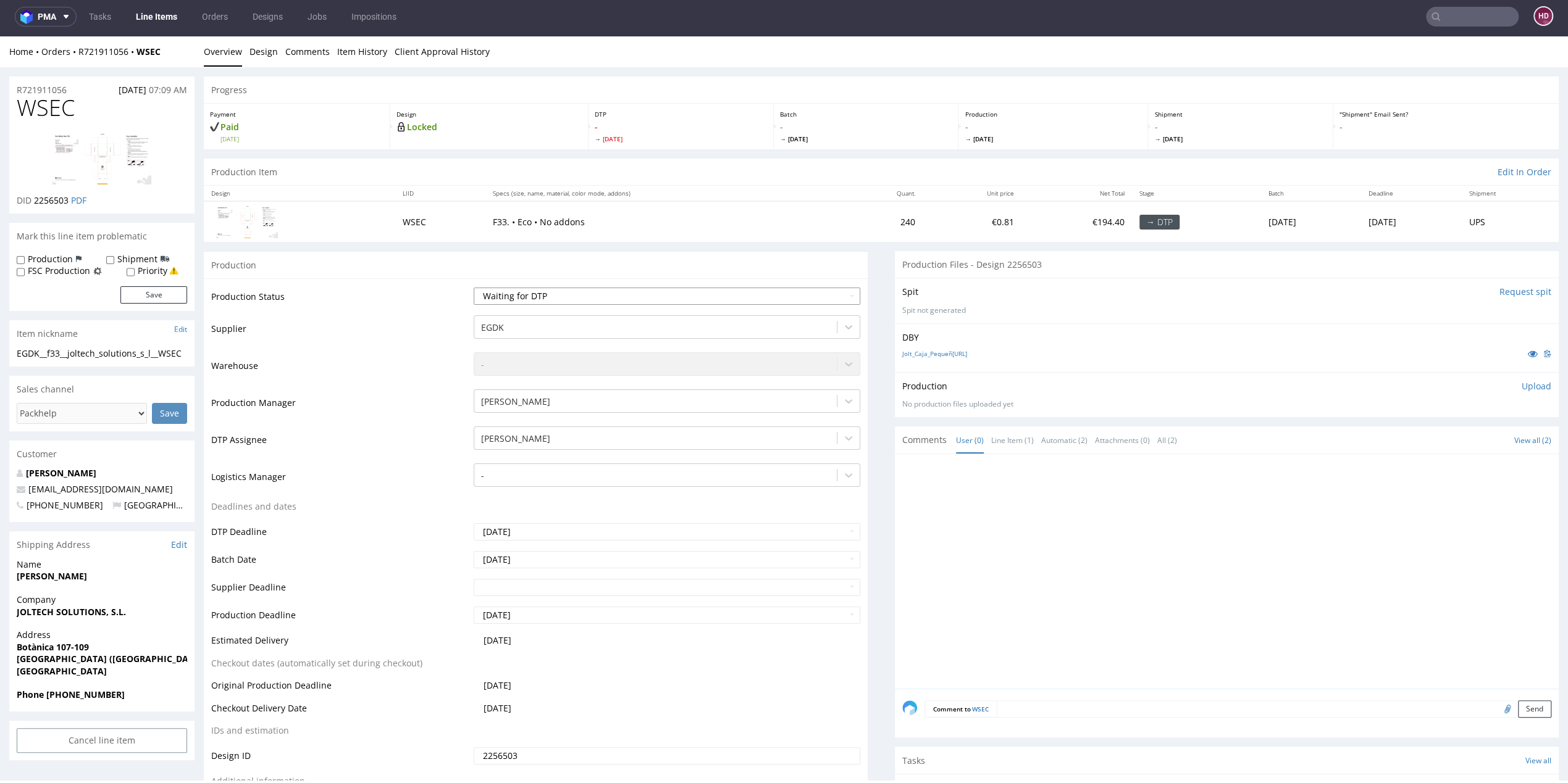
click at [538, 296] on select "Waiting for Artwork Waiting for Diecut Waiting for Mockup Waiting for DTP Waiti…" at bounding box center [667, 296] width 386 height 17
select select "dtp_in_process"
click at [474, 287] on select "Waiting for Artwork Waiting for Diecut Waiting for Mockup Waiting for DTP Waiti…" at bounding box center [667, 296] width 386 height 17
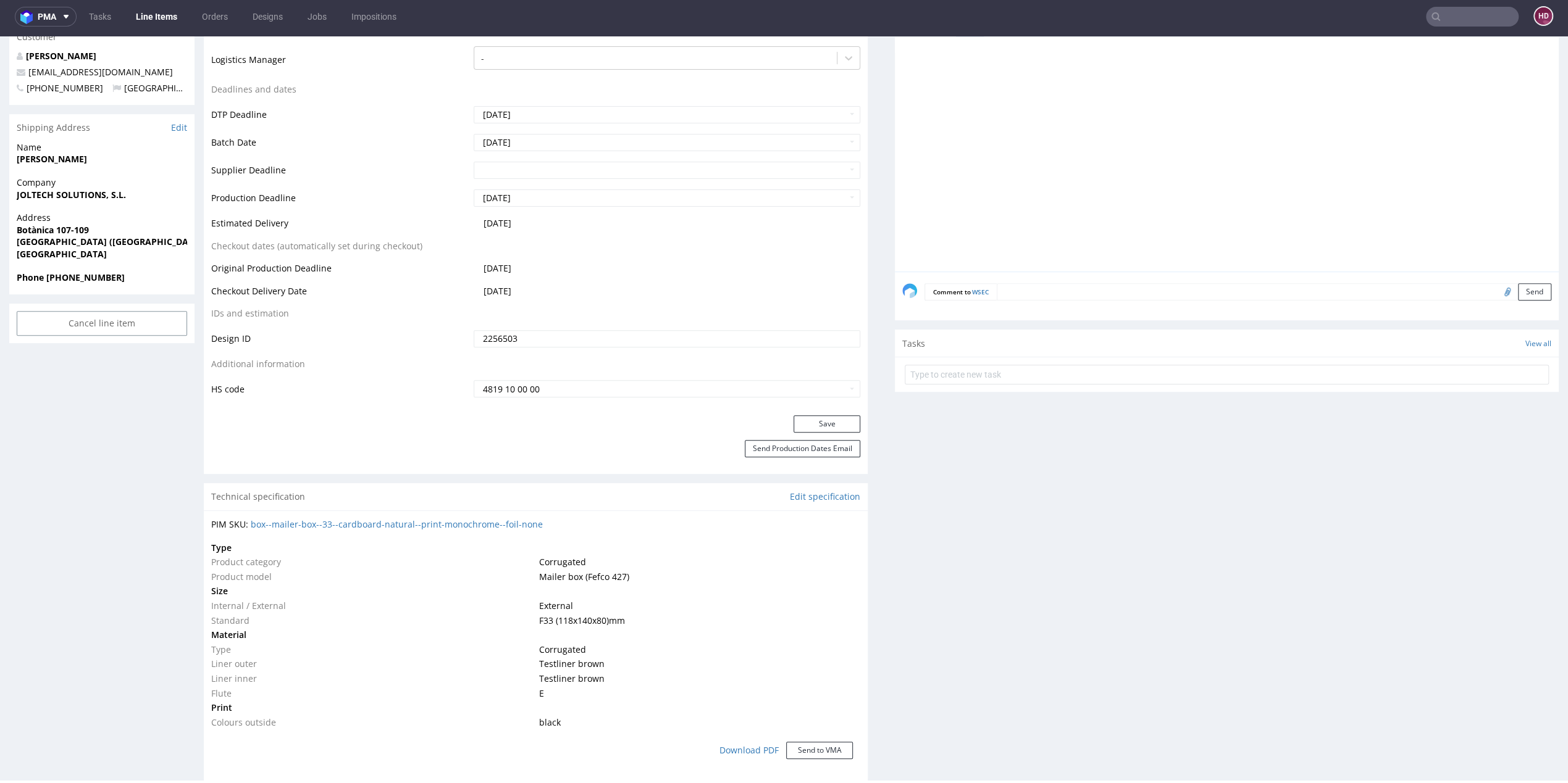
scroll to position [415, 0]
click at [813, 424] on button "Save" at bounding box center [827, 427] width 67 height 17
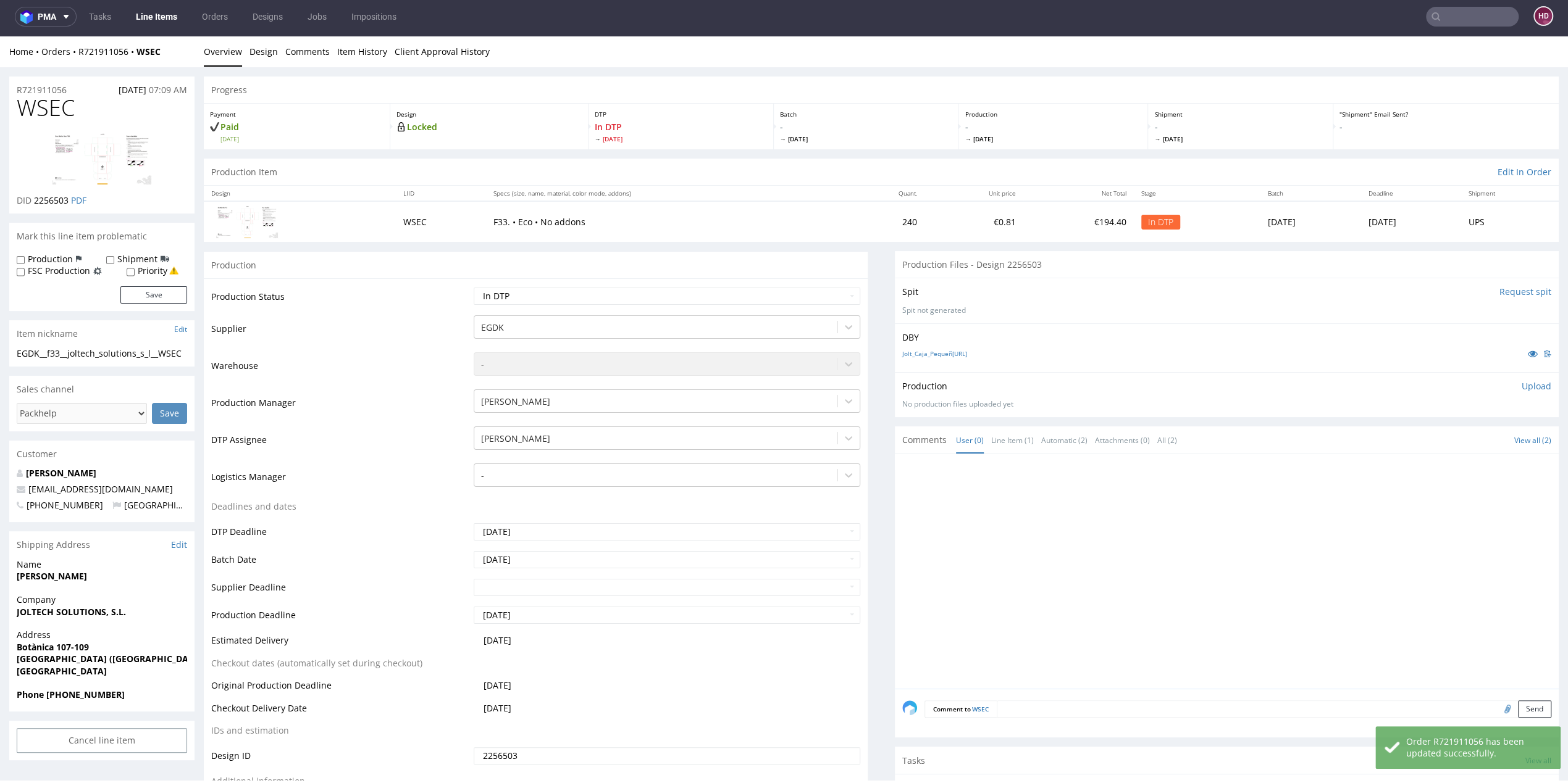
scroll to position [0, 0]
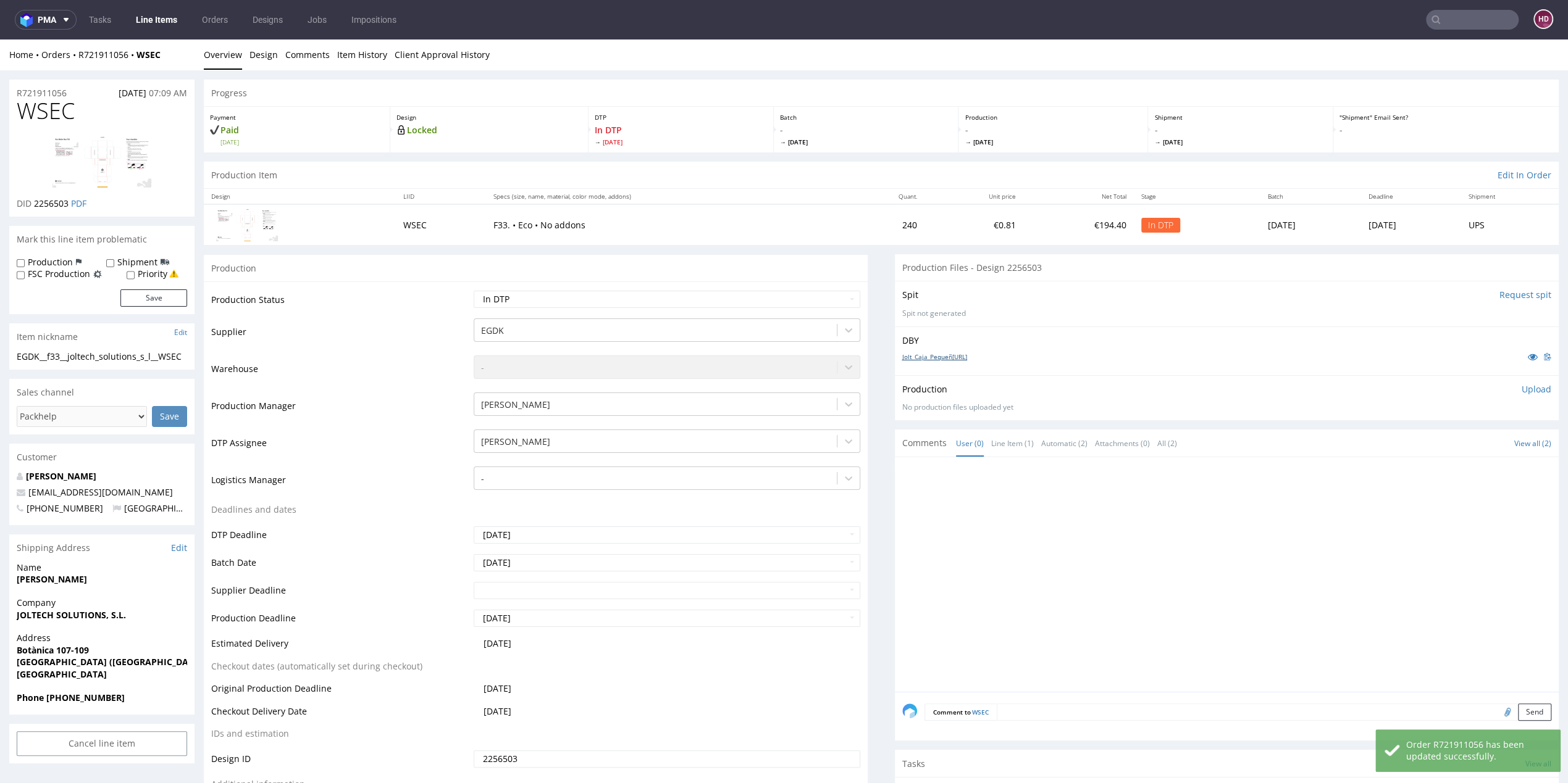
click at [945, 354] on link "Jolt_Caja_Pequeña.ai" at bounding box center [935, 357] width 65 height 9
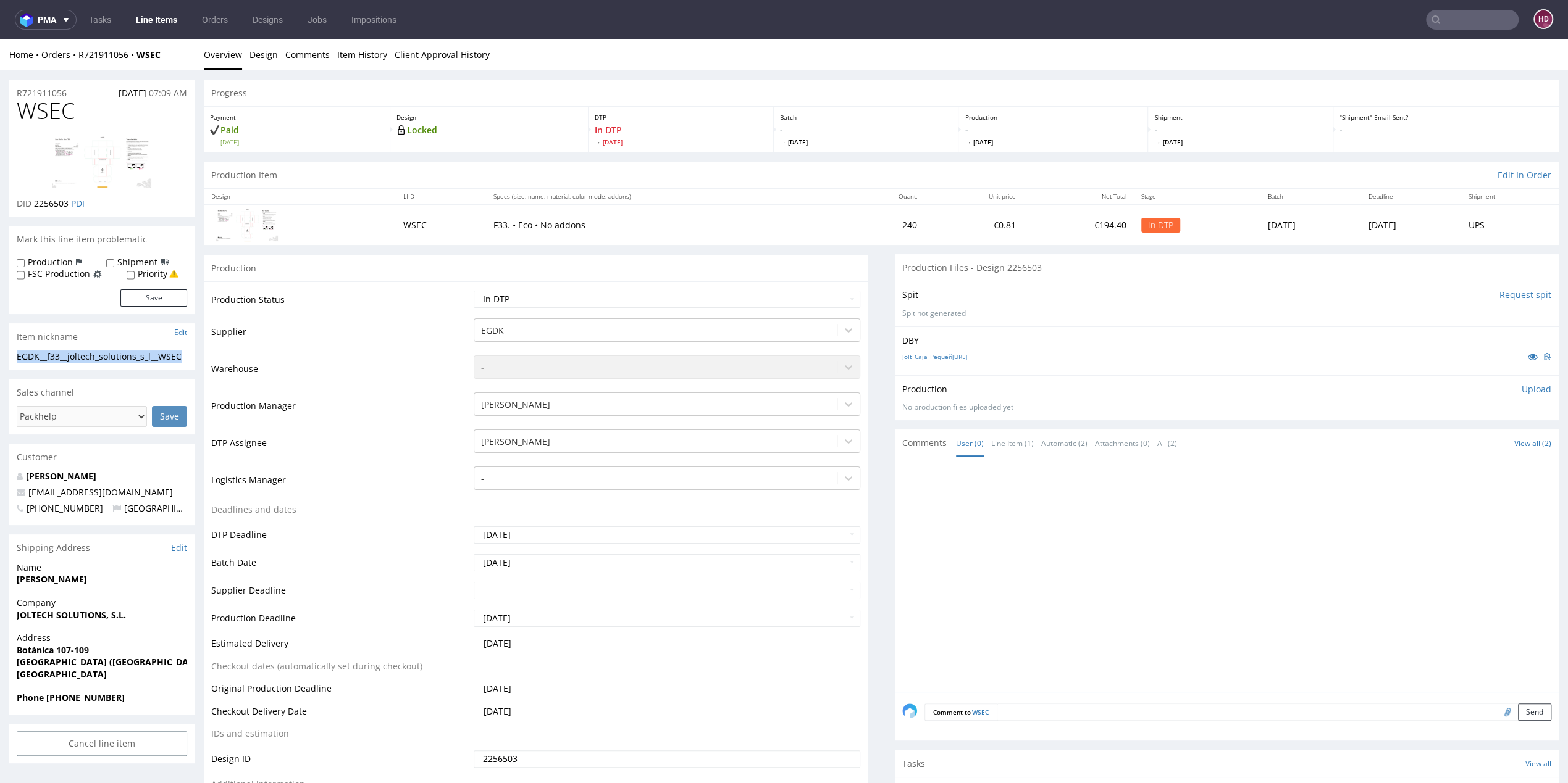
drag, startPoint x: 114, startPoint y: 371, endPoint x: 6, endPoint y: 349, distance: 110.2
copy section "EGDK__f33__joltech_solutions_s_l__WSEC"
drag, startPoint x: 42, startPoint y: 85, endPoint x: -7, endPoint y: 85, distance: 49.0
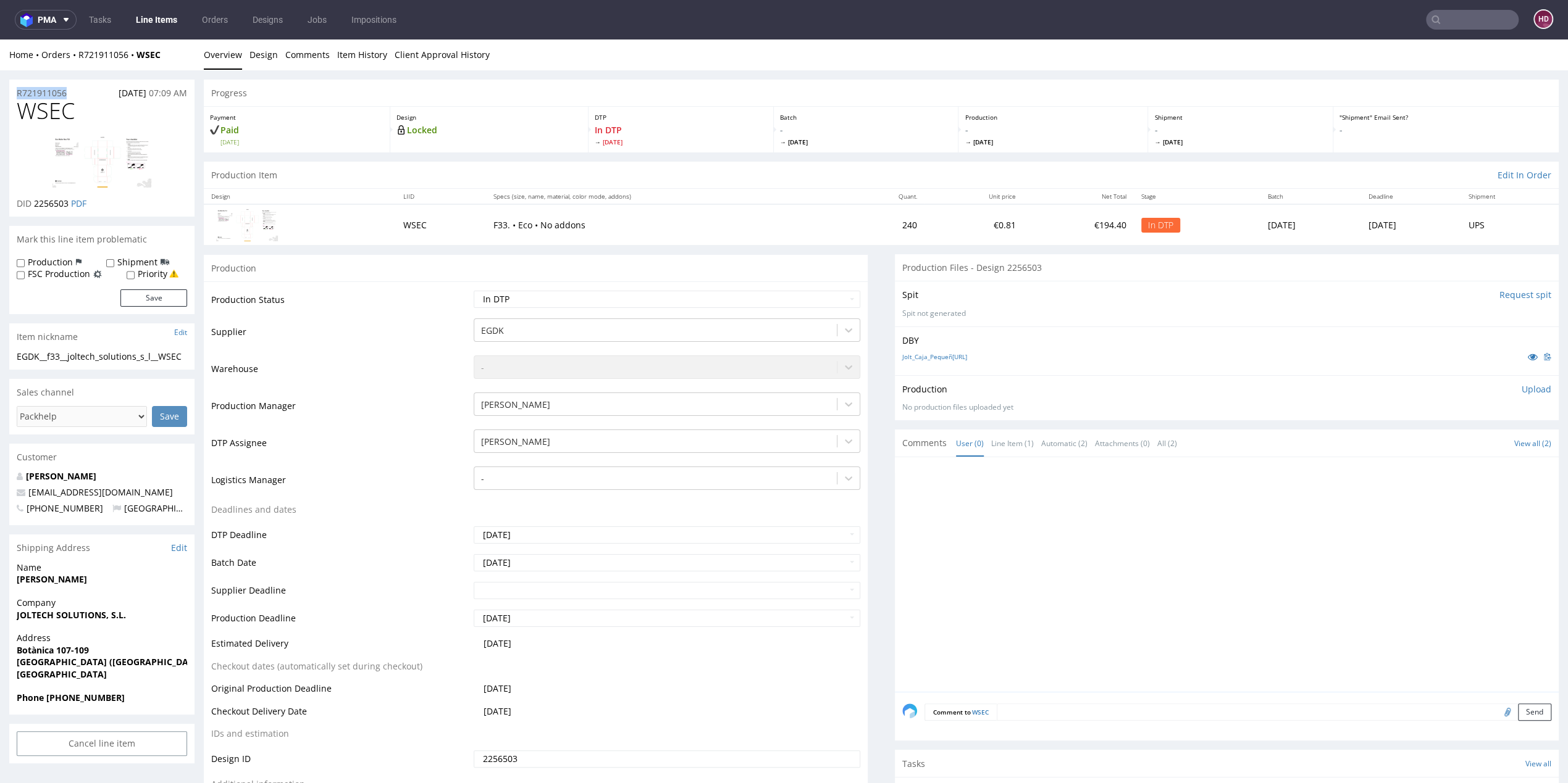
copy p "R721911056"
drag, startPoint x: 69, startPoint y: 205, endPoint x: 34, endPoint y: 201, distance: 35.2
click at [34, 201] on span "2256503" at bounding box center [51, 203] width 34 height 12
copy span "2256503"
drag, startPoint x: 94, startPoint y: 111, endPoint x: 9, endPoint y: 116, distance: 85.1
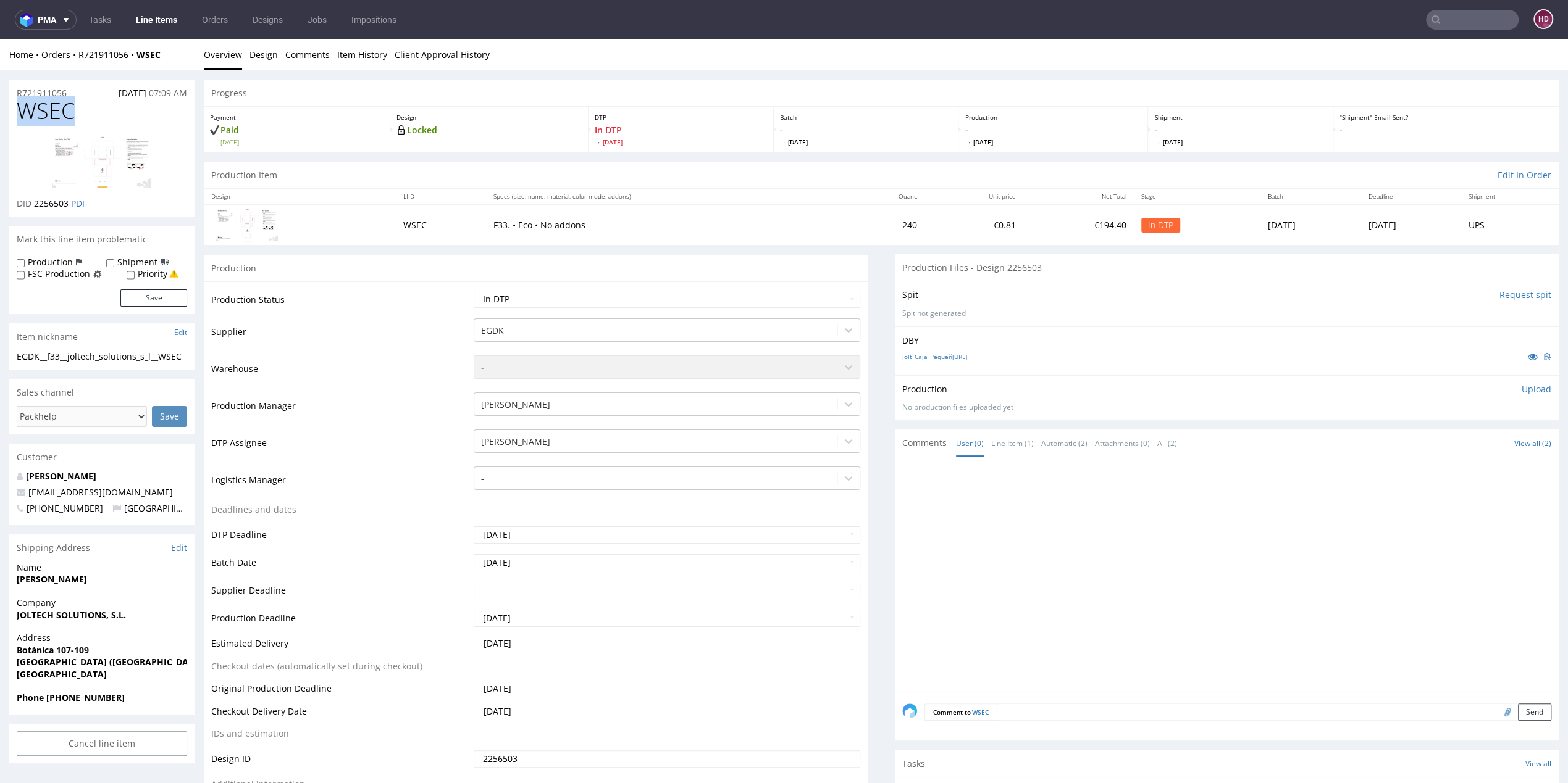
click at [9, 116] on div "WSEC DID 2256503 PDF" at bounding box center [102, 157] width 185 height 118
copy span "WSEC"
click at [1522, 388] on p "Upload" at bounding box center [1536, 389] width 29 height 12
click at [1437, 447] on div "Add files" at bounding box center [1464, 446] width 62 height 19
type input "C:\fakepath\ EGDK__f33__joltech_solutions_s_l__WSEC__d2256503__oR721911056.pdf"
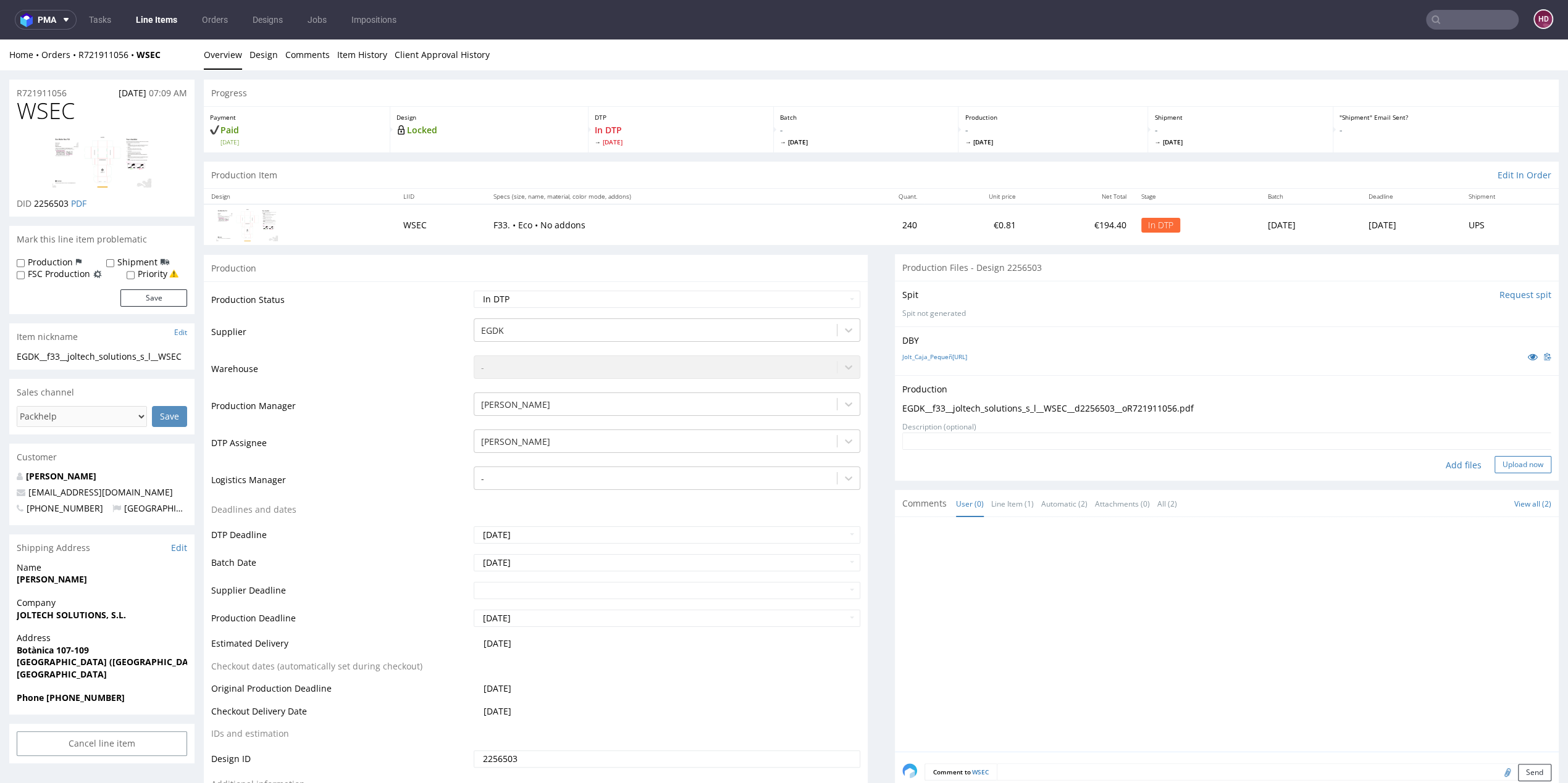
click at [1494, 462] on button "Upload now" at bounding box center [1522, 465] width 57 height 17
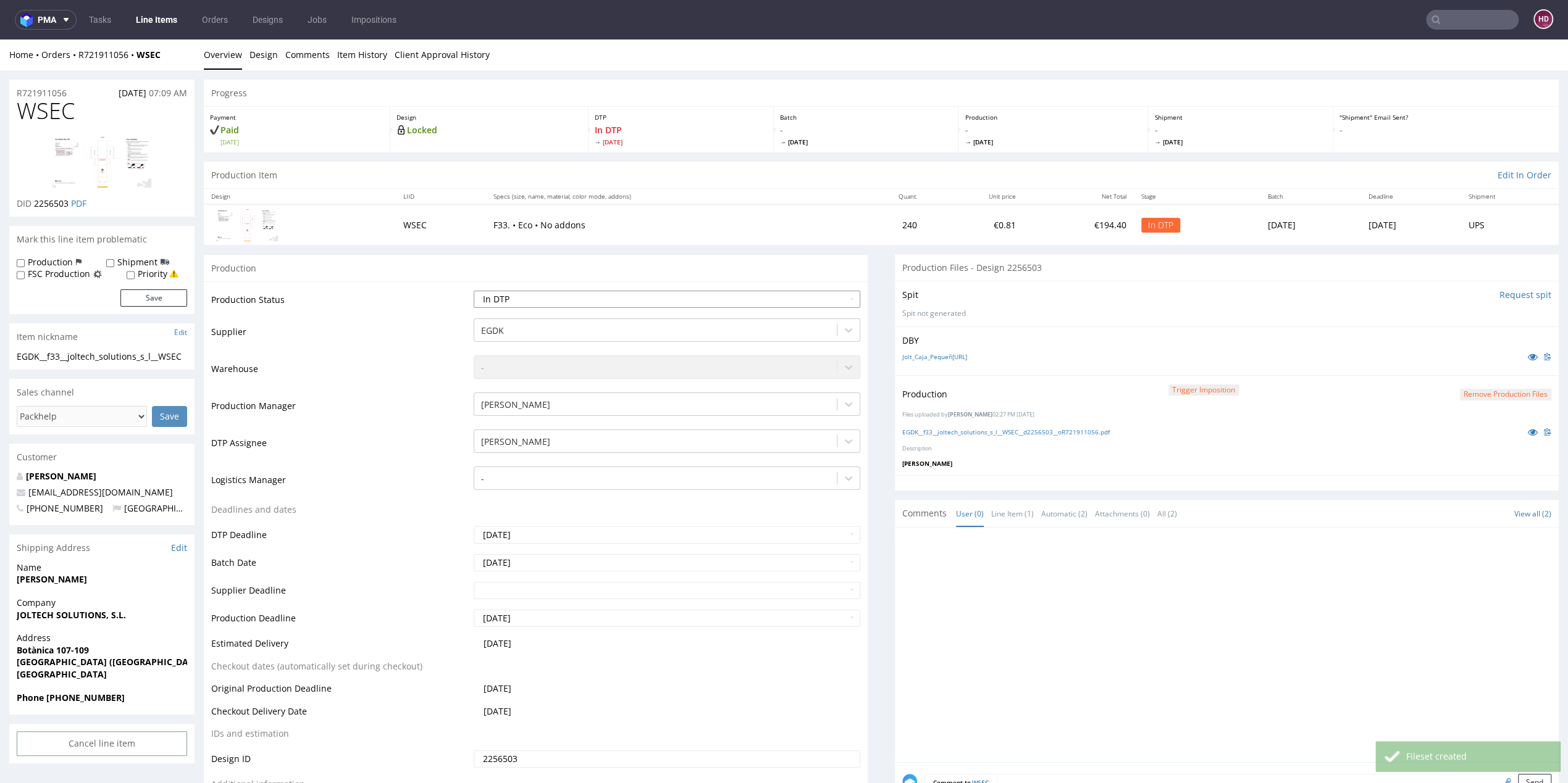
click at [481, 297] on select "Waiting for Artwork Waiting for Diecut Waiting for Mockup Waiting for DTP Waiti…" at bounding box center [667, 299] width 386 height 17
select select "dtp_production_ready"
click at [474, 291] on select "Waiting for Artwork Waiting for Diecut Waiting for Mockup Waiting for DTP Waiti…" at bounding box center [667, 299] width 386 height 17
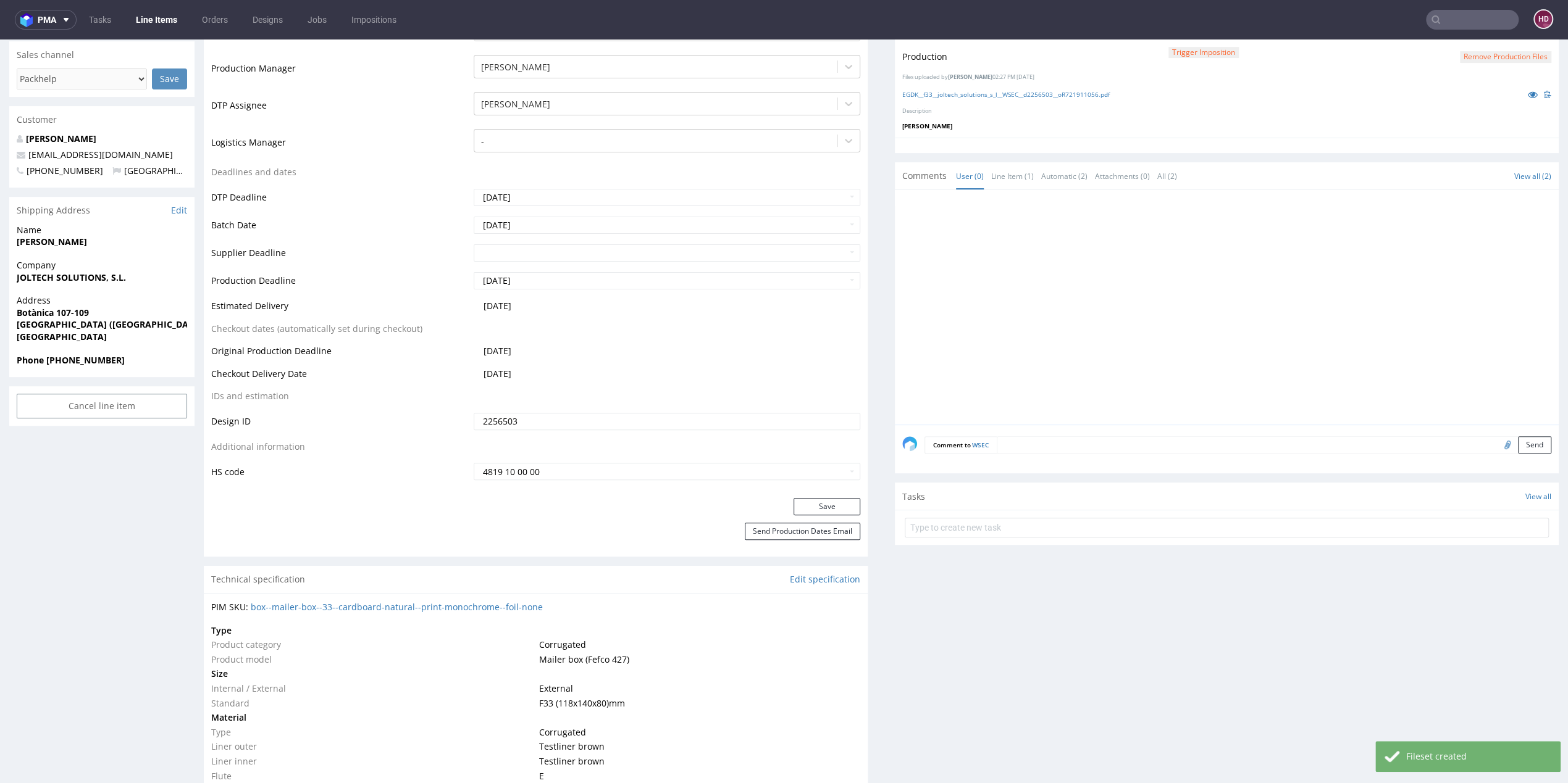
scroll to position [350, 0]
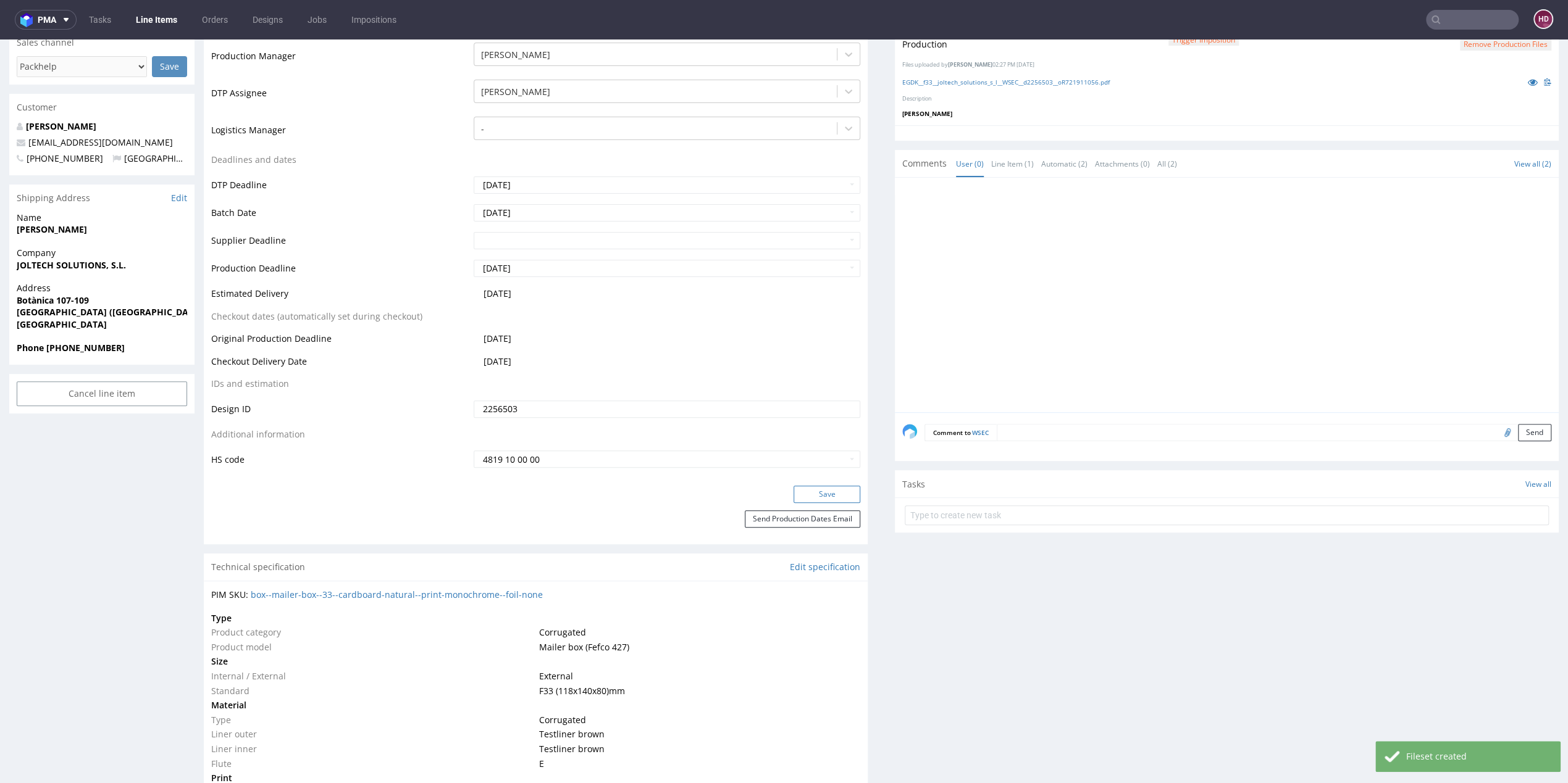
click at [799, 492] on button "Save" at bounding box center [827, 494] width 67 height 17
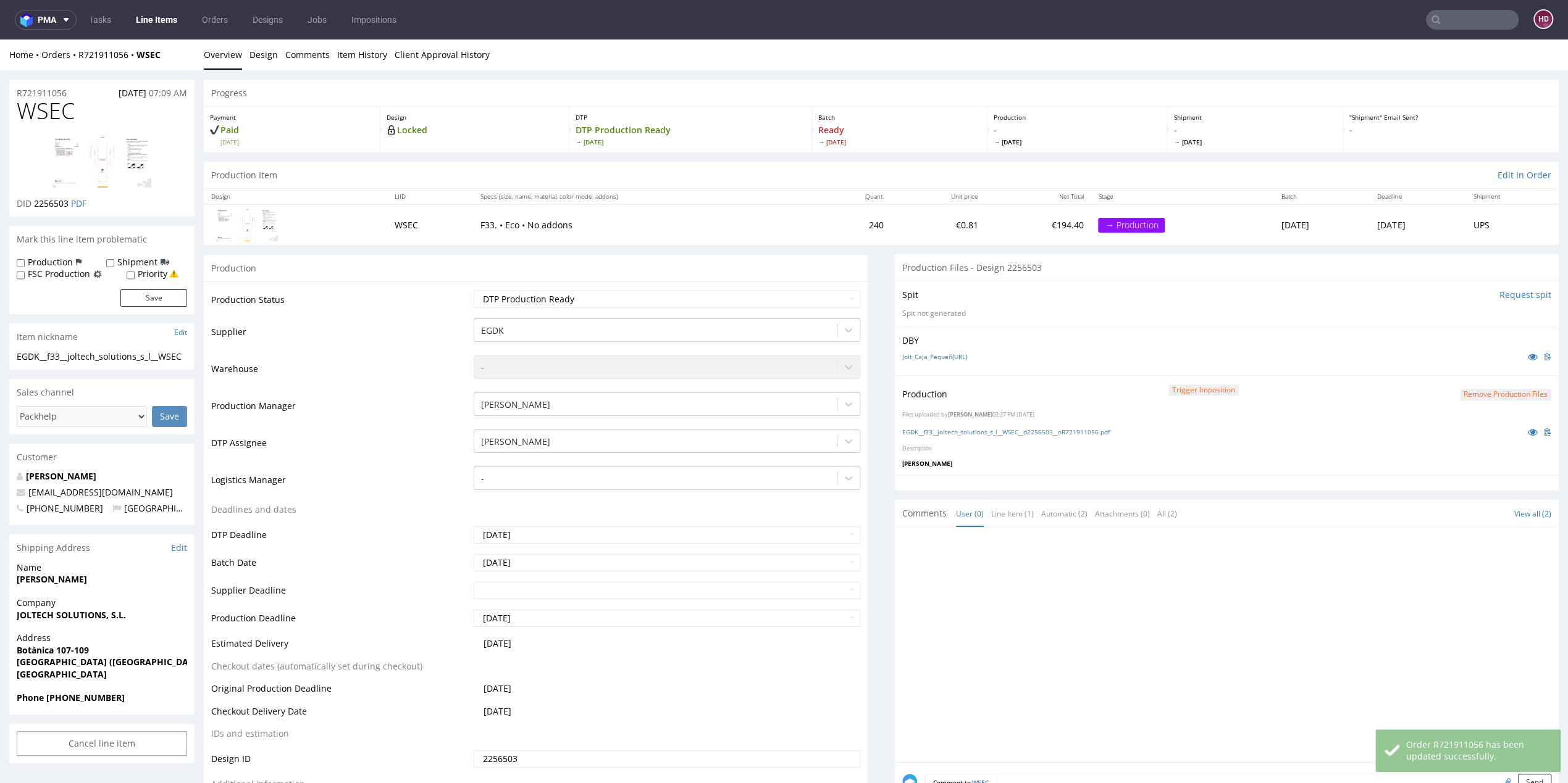
click at [147, 19] on link "Line Items" at bounding box center [156, 20] width 56 height 20
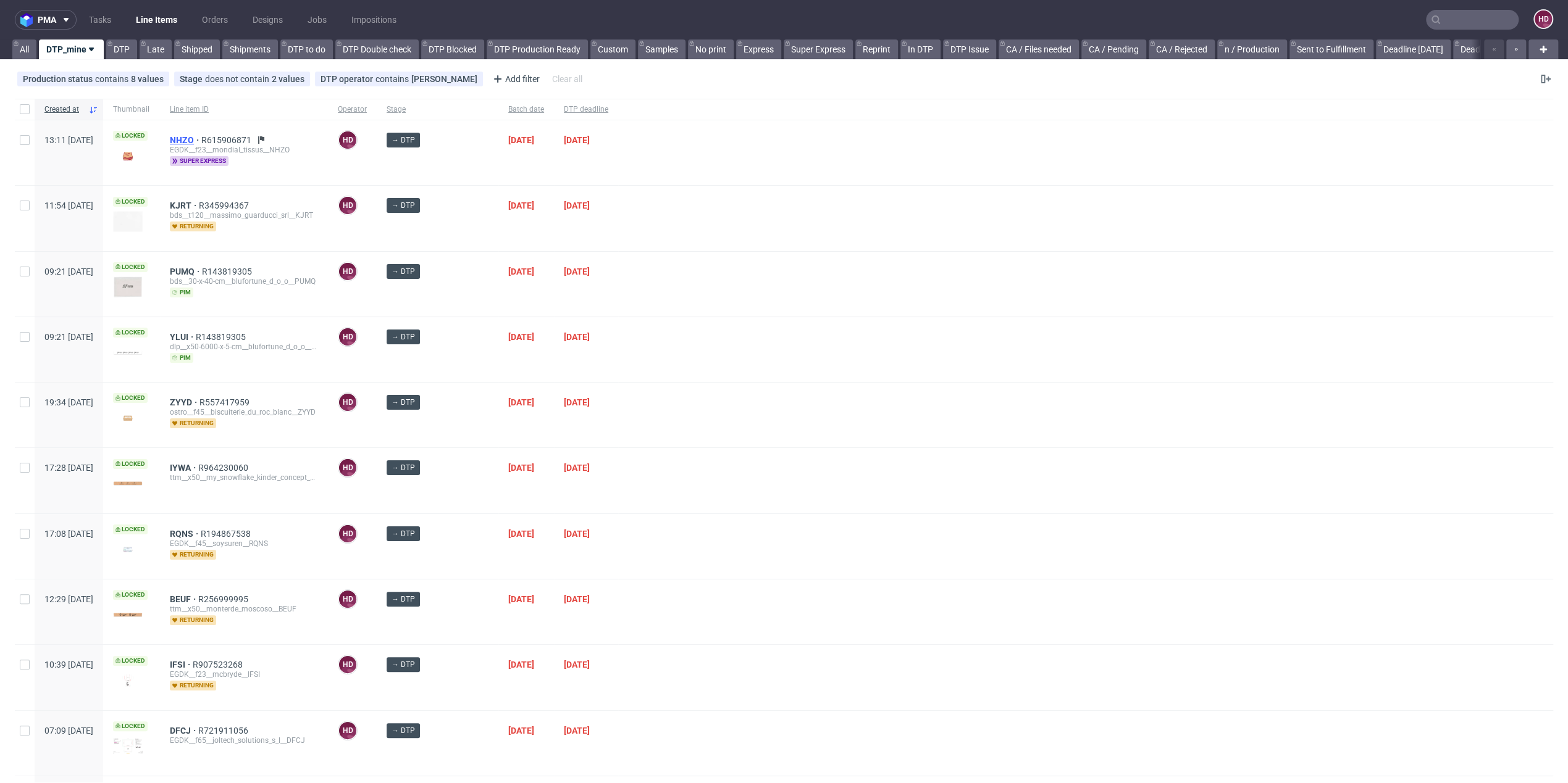
click at [201, 141] on span "NHZO" at bounding box center [186, 140] width 31 height 10
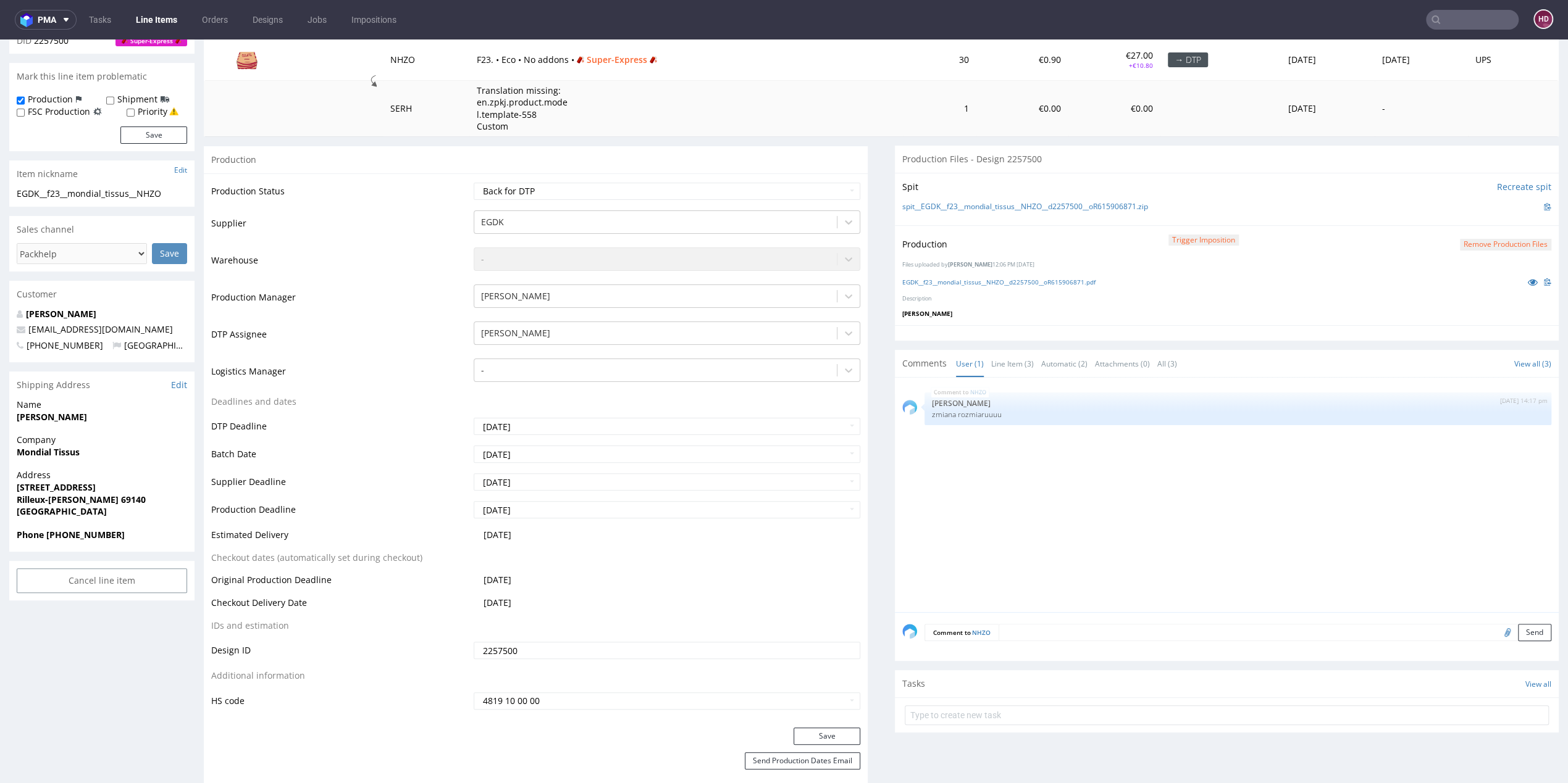
scroll to position [119, 0]
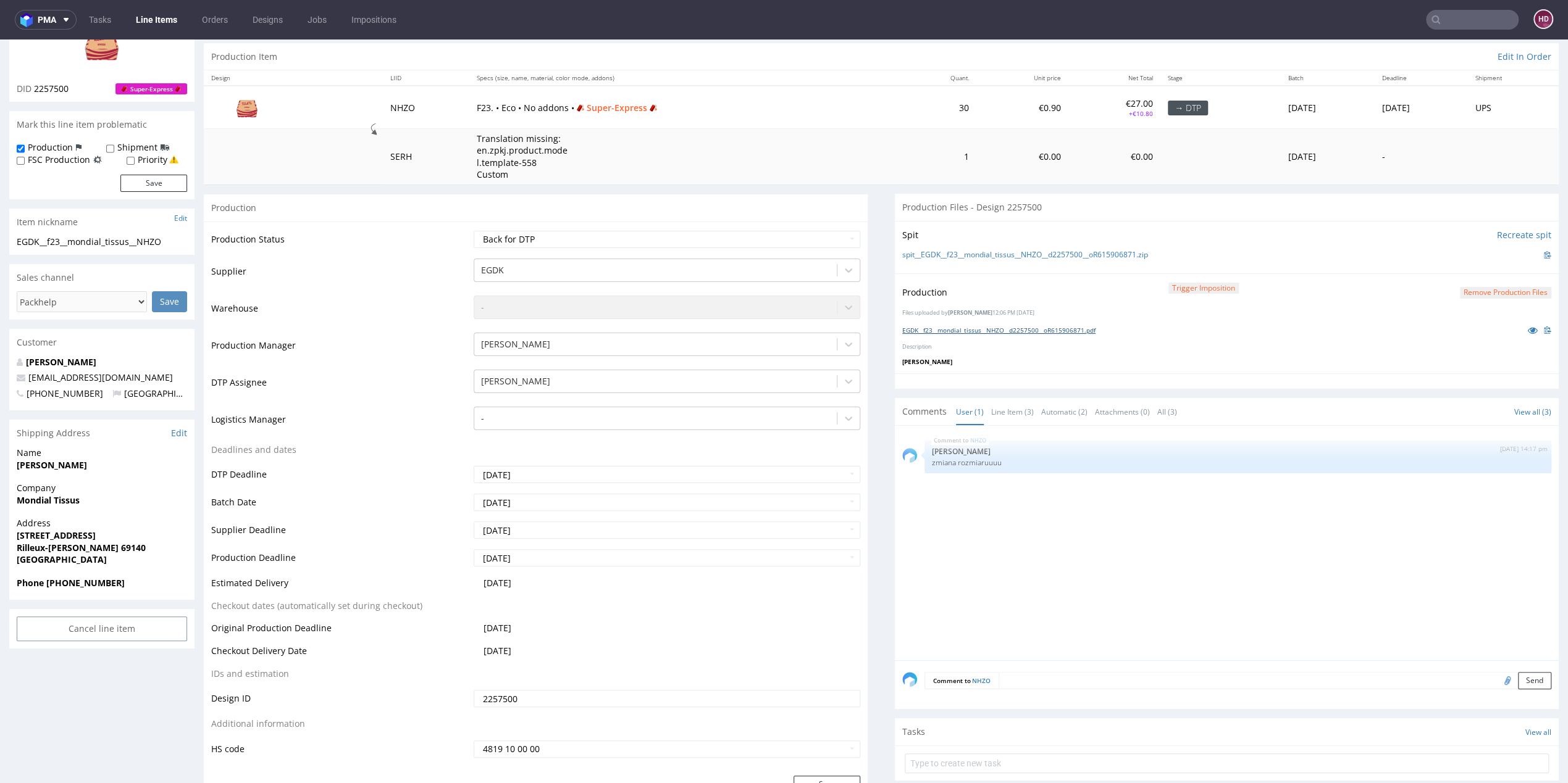
click at [953, 331] on link "EGDK__f23__mondial_tissus__NHZO__d2257500__oR615906871.pdf" at bounding box center [998, 331] width 193 height 9
click at [590, 239] on select "Waiting for Artwork Waiting for Diecut Waiting for Mockup Waiting for DTP Waiti…" at bounding box center [667, 239] width 386 height 17
click at [474, 231] on select "Waiting for Artwork Waiting for Diecut Waiting for Mockup Waiting for DTP Waiti…" at bounding box center [667, 239] width 386 height 17
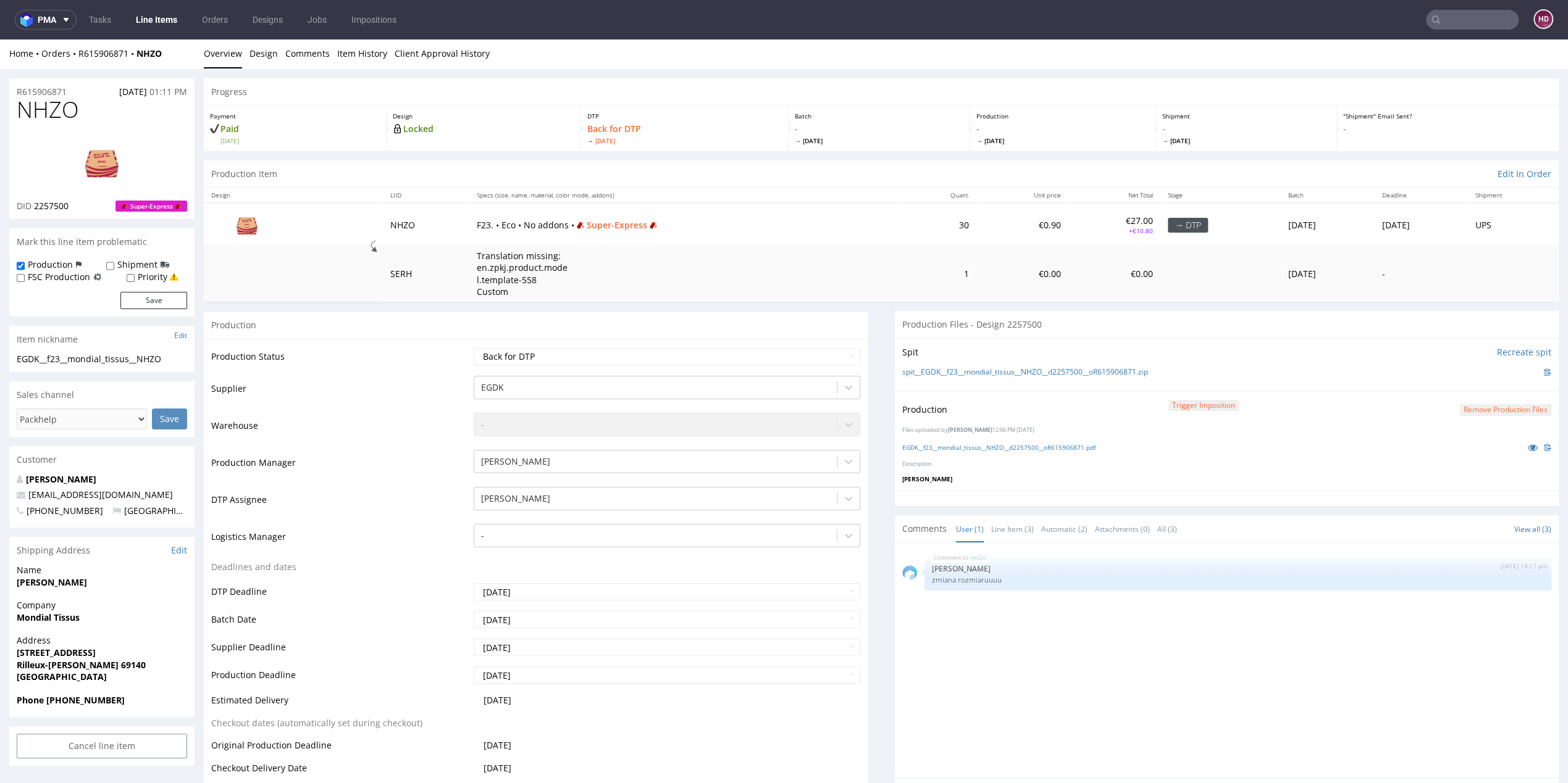
scroll to position [0, 0]
click at [161, 19] on link "Line Items" at bounding box center [156, 20] width 56 height 20
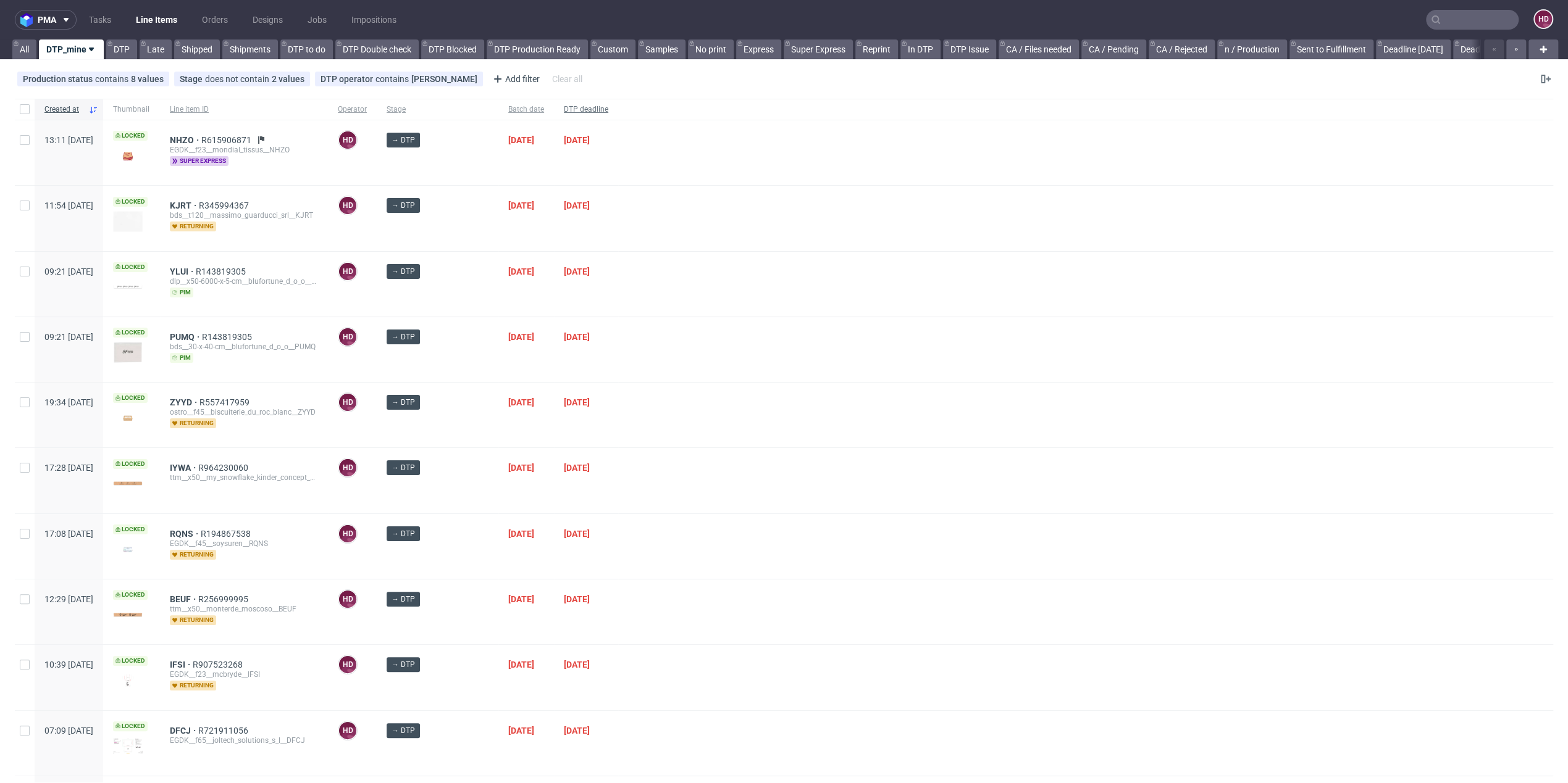
click at [564, 111] on span "DTP deadline" at bounding box center [586, 109] width 44 height 11
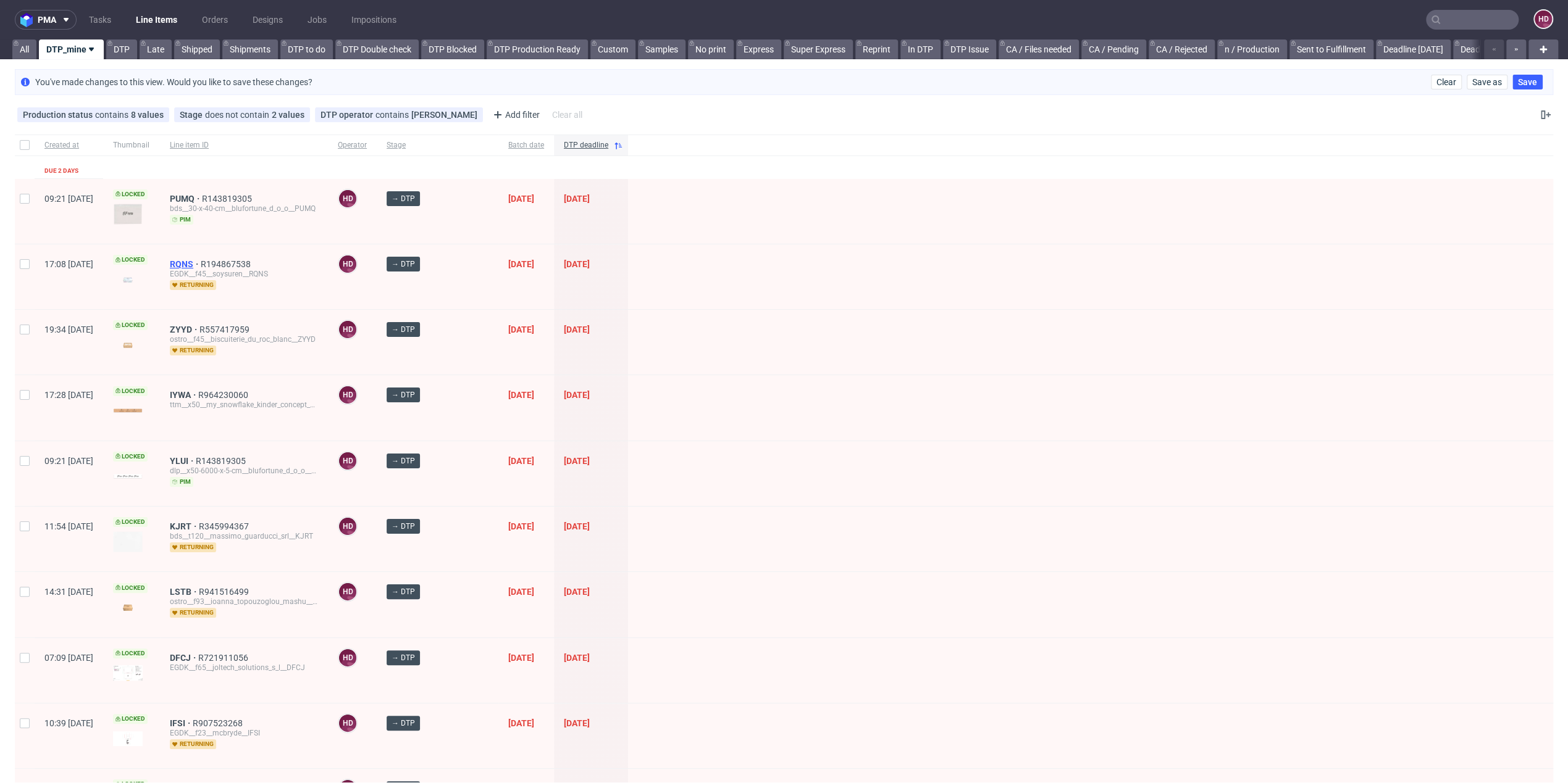
click at [201, 259] on span "RQNS" at bounding box center [185, 264] width 31 height 10
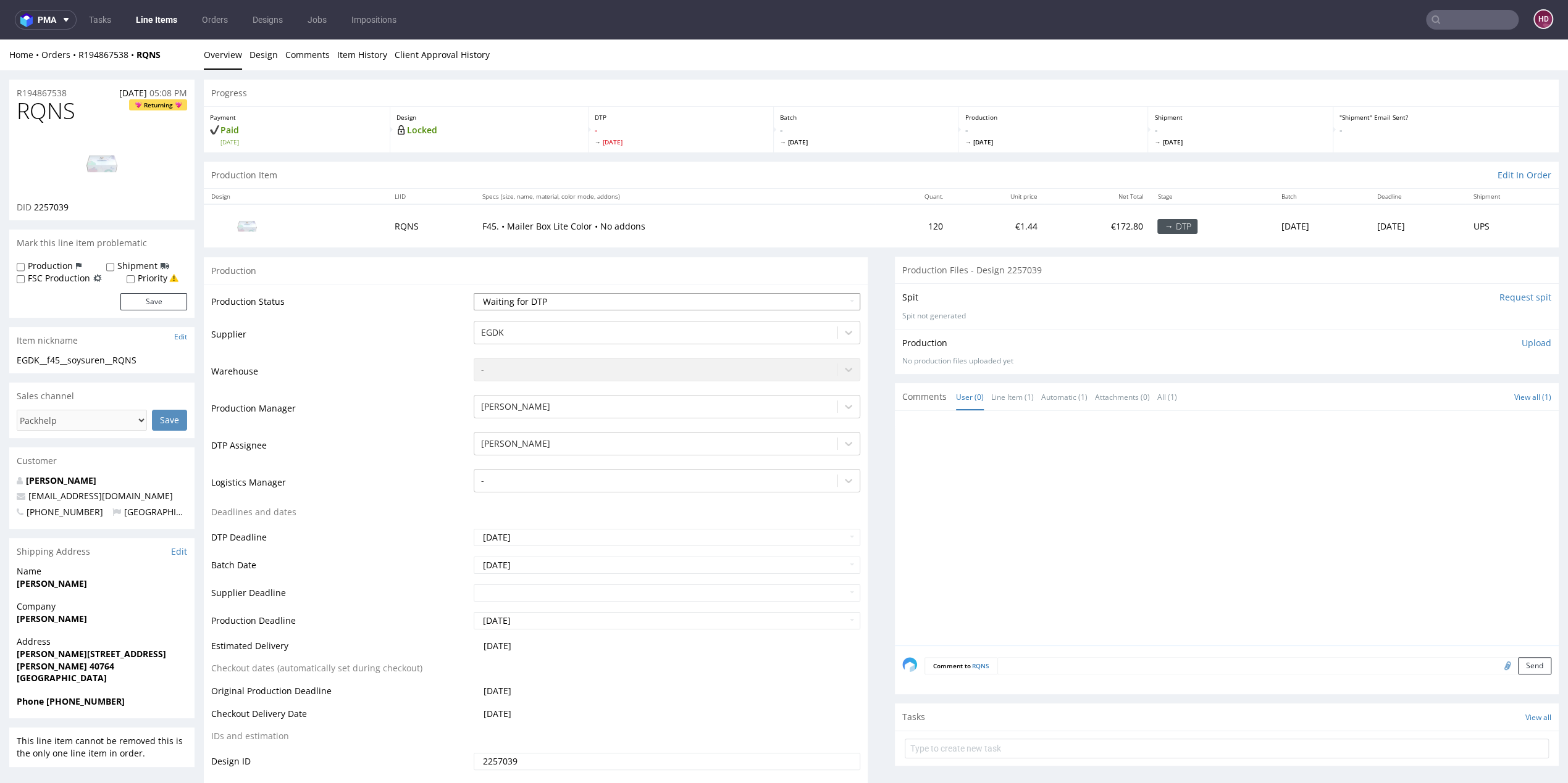
click at [533, 302] on select "Waiting for Artwork Waiting for Diecut Waiting for Mockup Waiting for DTP Waiti…" at bounding box center [667, 302] width 386 height 17
select select "dtp_in_process"
click at [474, 293] on select "Waiting for Artwork Waiting for Diecut Waiting for Mockup Waiting for DTP Waiti…" at bounding box center [667, 302] width 386 height 17
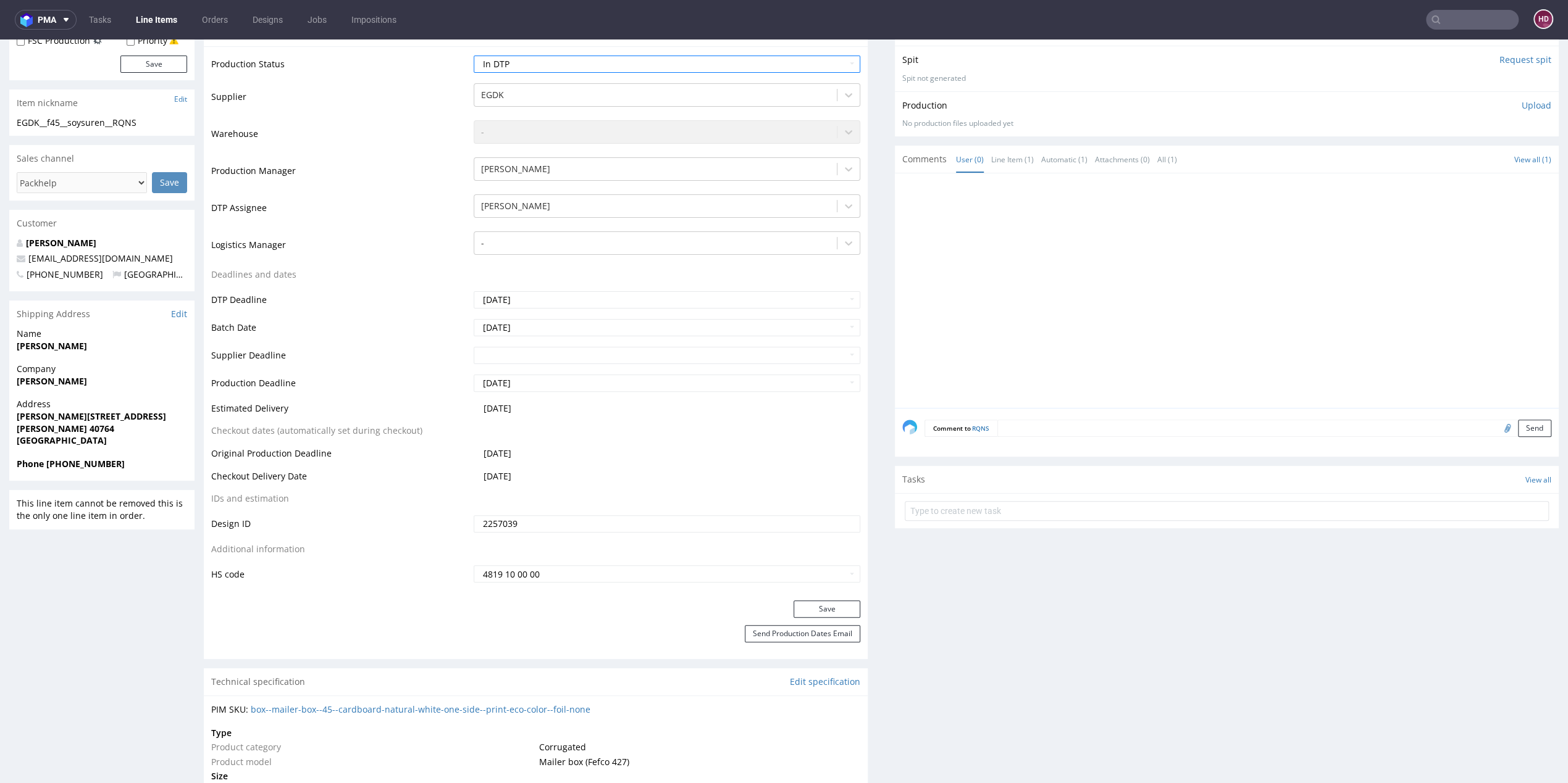
scroll to position [234, 0]
click at [805, 601] on div "Production Status Waiting for Artwork Waiting for Diecut Waiting for Mockup Wai…" at bounding box center [536, 326] width 664 height 554
click at [798, 604] on button "Save" at bounding box center [827, 612] width 67 height 17
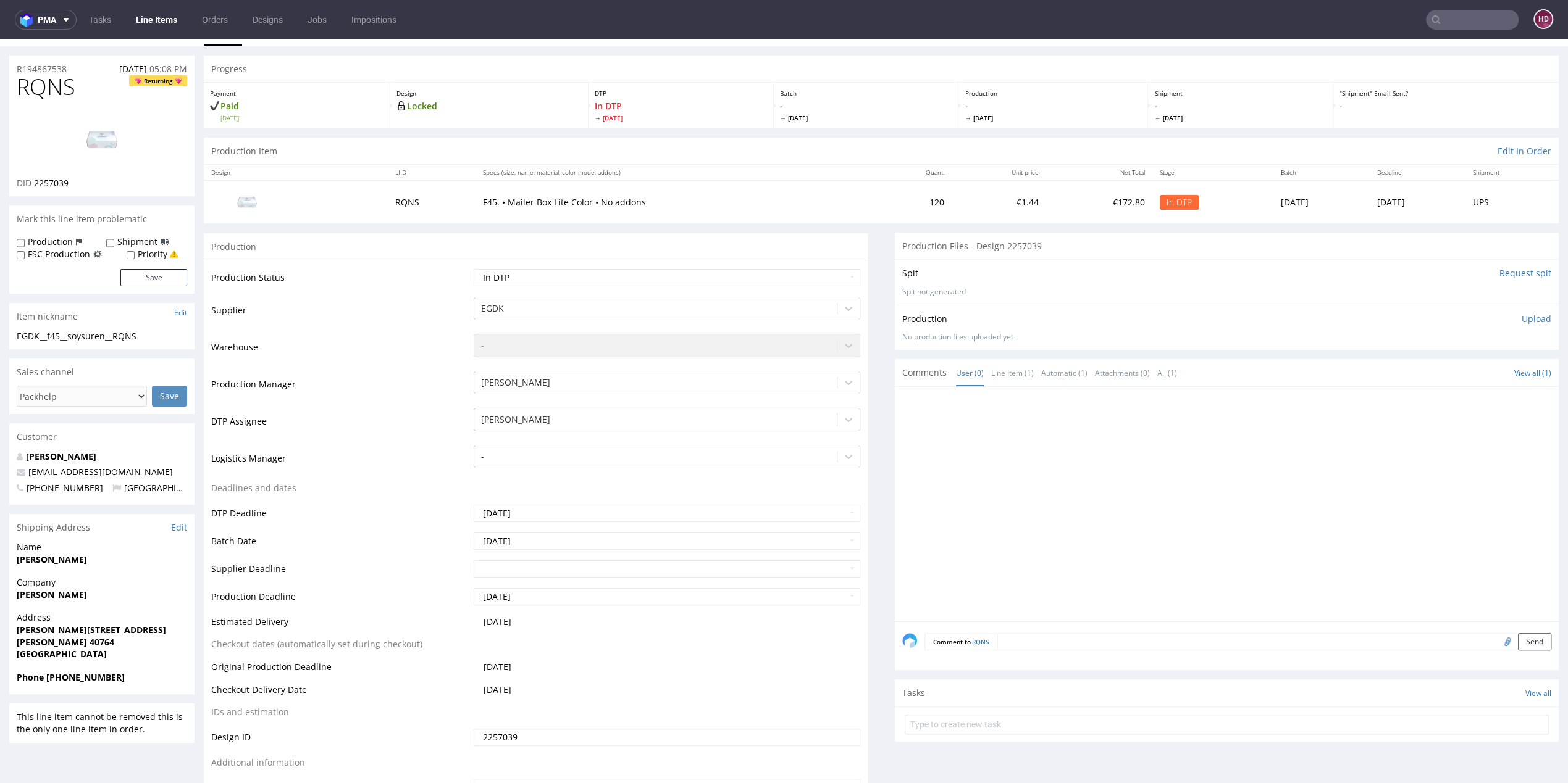
scroll to position [0, 0]
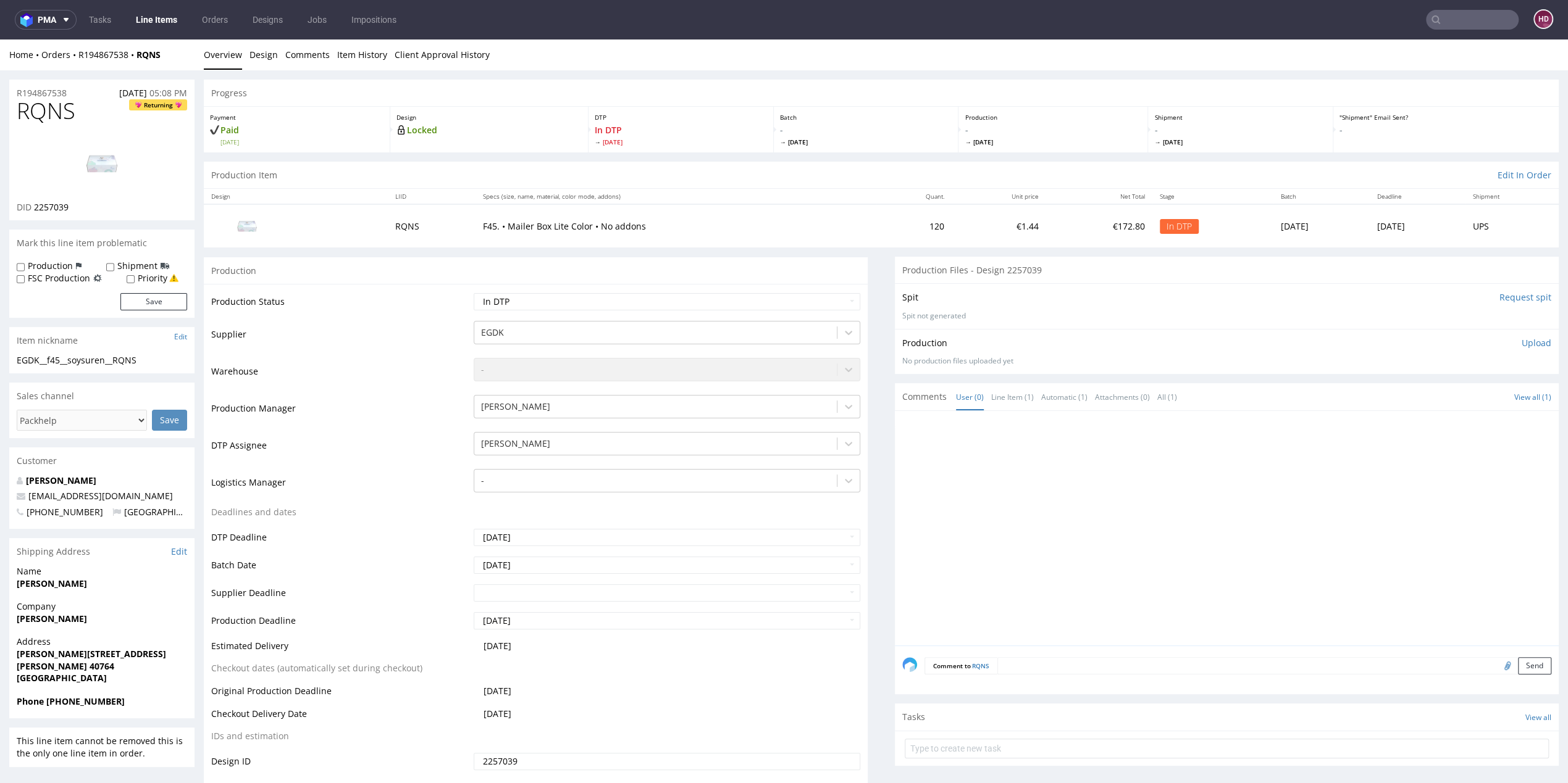
click at [88, 109] on h1 "RQNS Returning" at bounding box center [102, 111] width 171 height 25
drag, startPoint x: 88, startPoint y: 109, endPoint x: -7, endPoint y: 106, distance: 95.0
copy span "RQNS"
drag, startPoint x: 76, startPoint y: 207, endPoint x: 33, endPoint y: 211, distance: 43.2
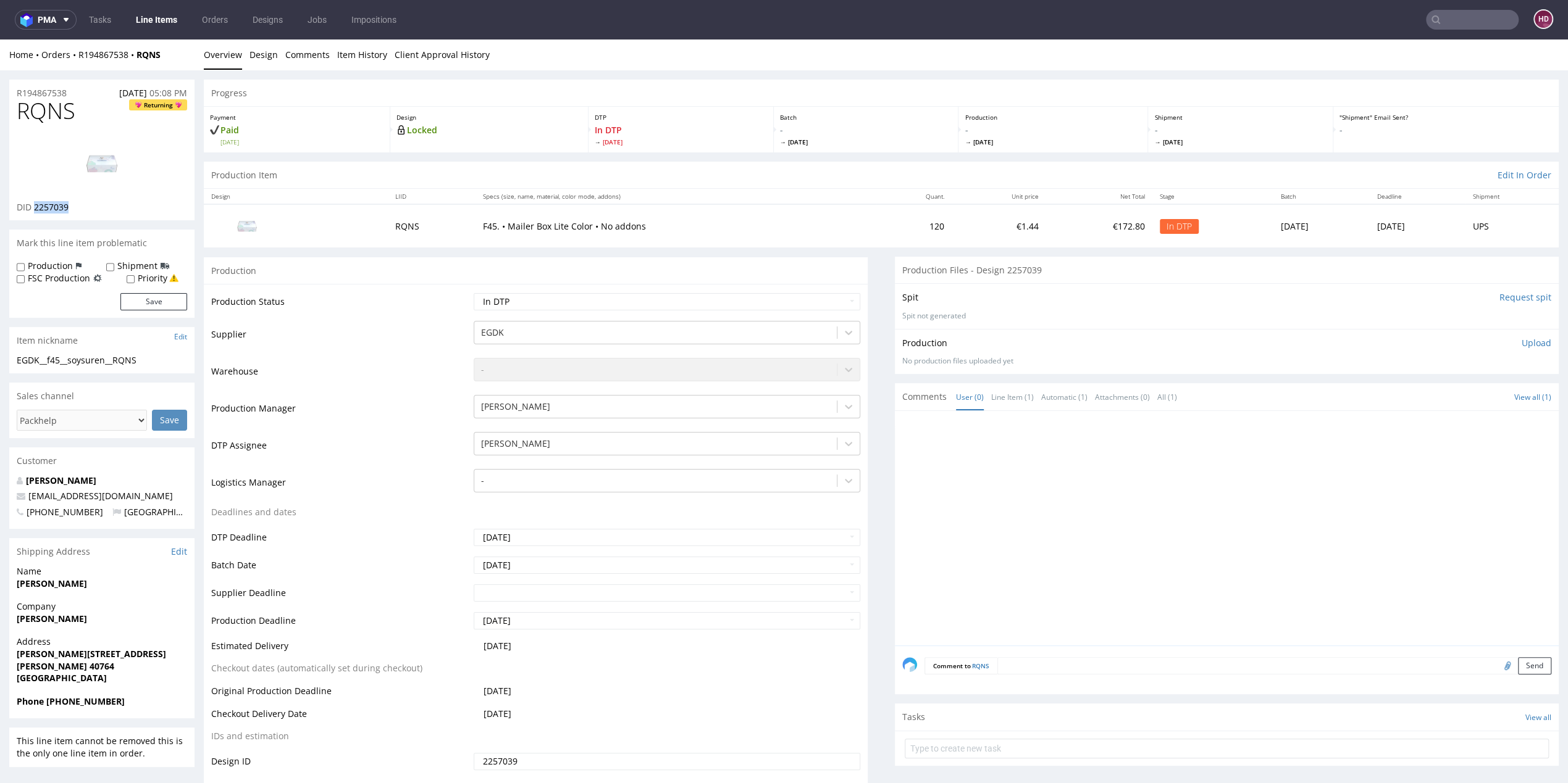
click at [33, 211] on div "DID 2257039" at bounding box center [102, 207] width 171 height 12
copy span "2257039"
click at [29, 583] on strong "Mary Soysüren" at bounding box center [52, 584] width 71 height 12
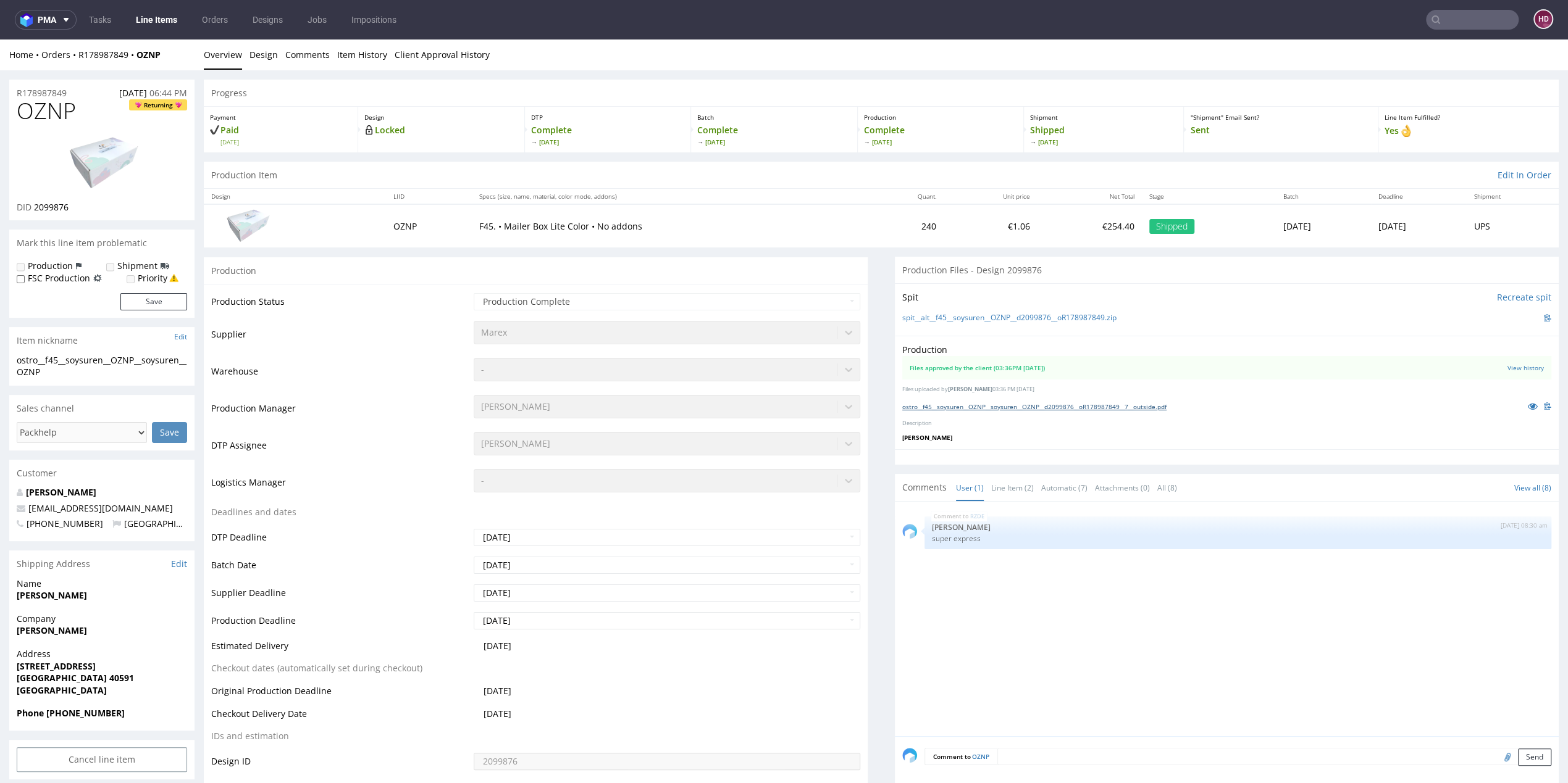
click at [1041, 402] on link "ostro__f45__soysuren__OZNP__soysuren__OZNP__d2099876__oR178987849__7__outside.p…" at bounding box center [1034, 407] width 264 height 9
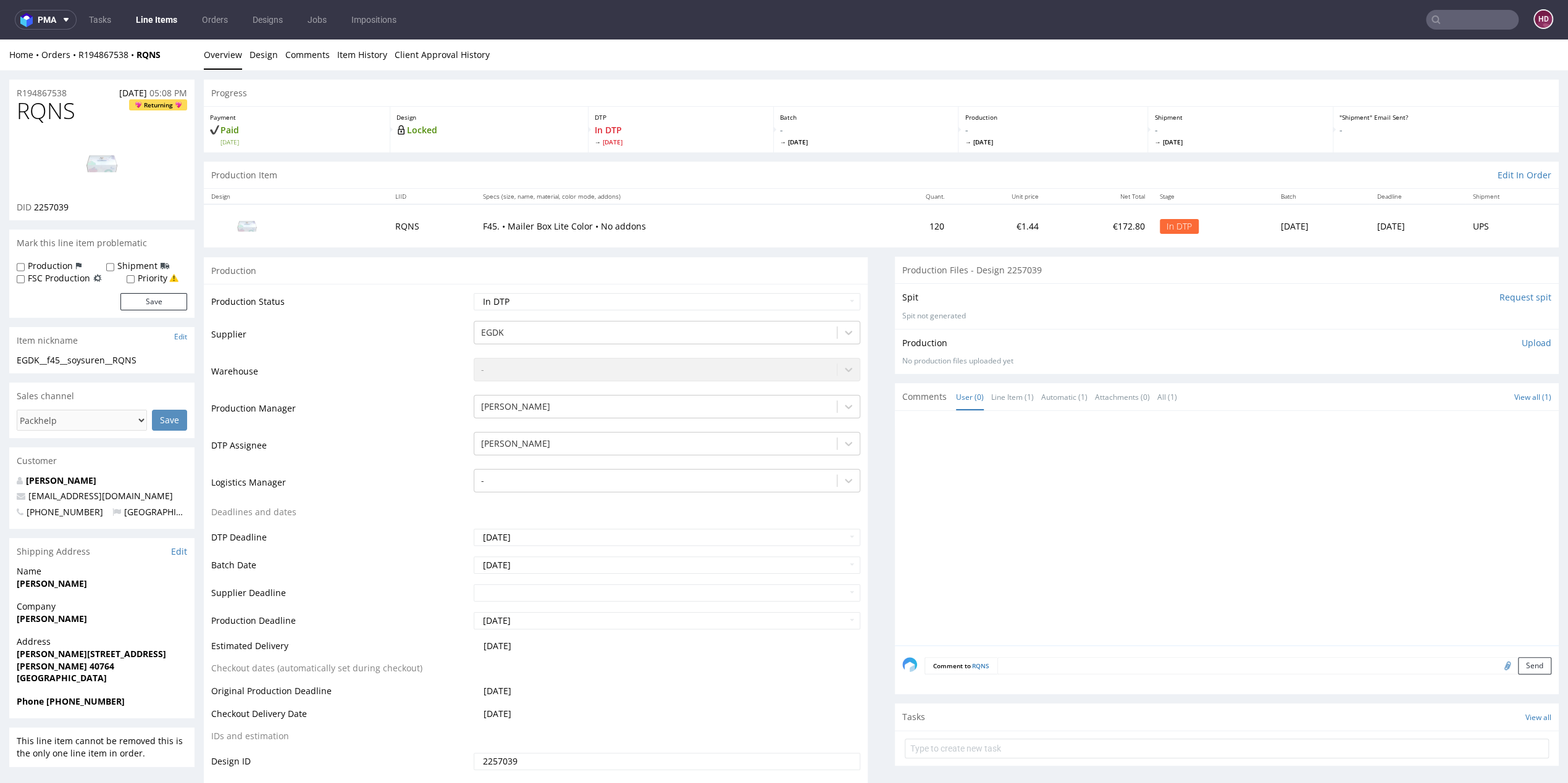
click at [76, 157] on img at bounding box center [102, 163] width 99 height 56
drag, startPoint x: 78, startPoint y: 114, endPoint x: 1, endPoint y: 111, distance: 77.1
copy span "RQNS"
drag, startPoint x: 160, startPoint y: 362, endPoint x: 23, endPoint y: 370, distance: 137.2
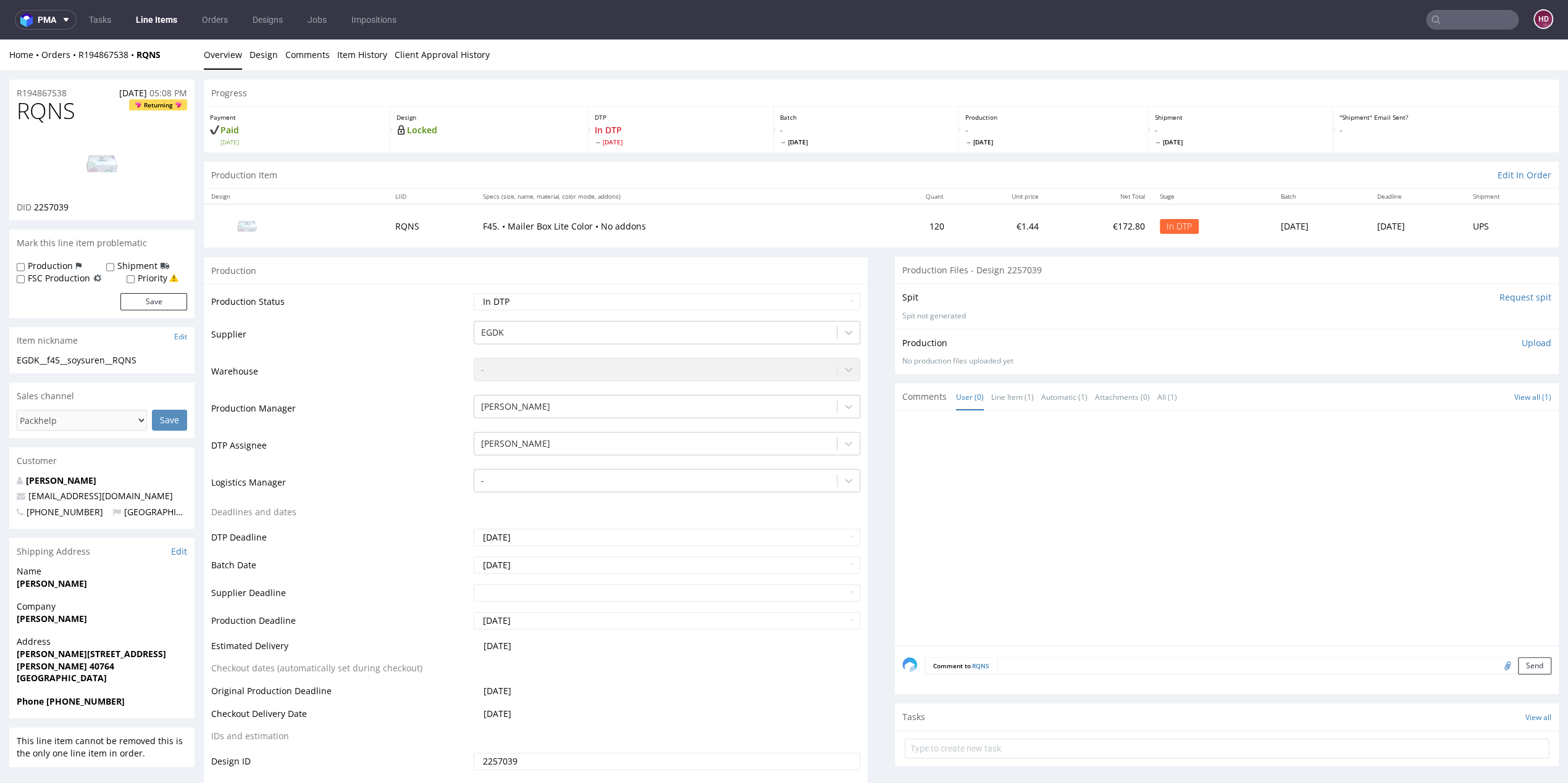
drag, startPoint x: 163, startPoint y: 362, endPoint x: 61, endPoint y: 367, distance: 102.1
click at [61, 367] on div "EGDK__f45__soysuren__RQNS EGDK__f45 __soysuren__RQNS Update" at bounding box center [102, 364] width 185 height 20
click at [115, 351] on div "Item nickname Edit" at bounding box center [102, 341] width 185 height 27
drag, startPoint x: 67, startPoint y: 357, endPoint x: 8, endPoint y: 390, distance: 67.6
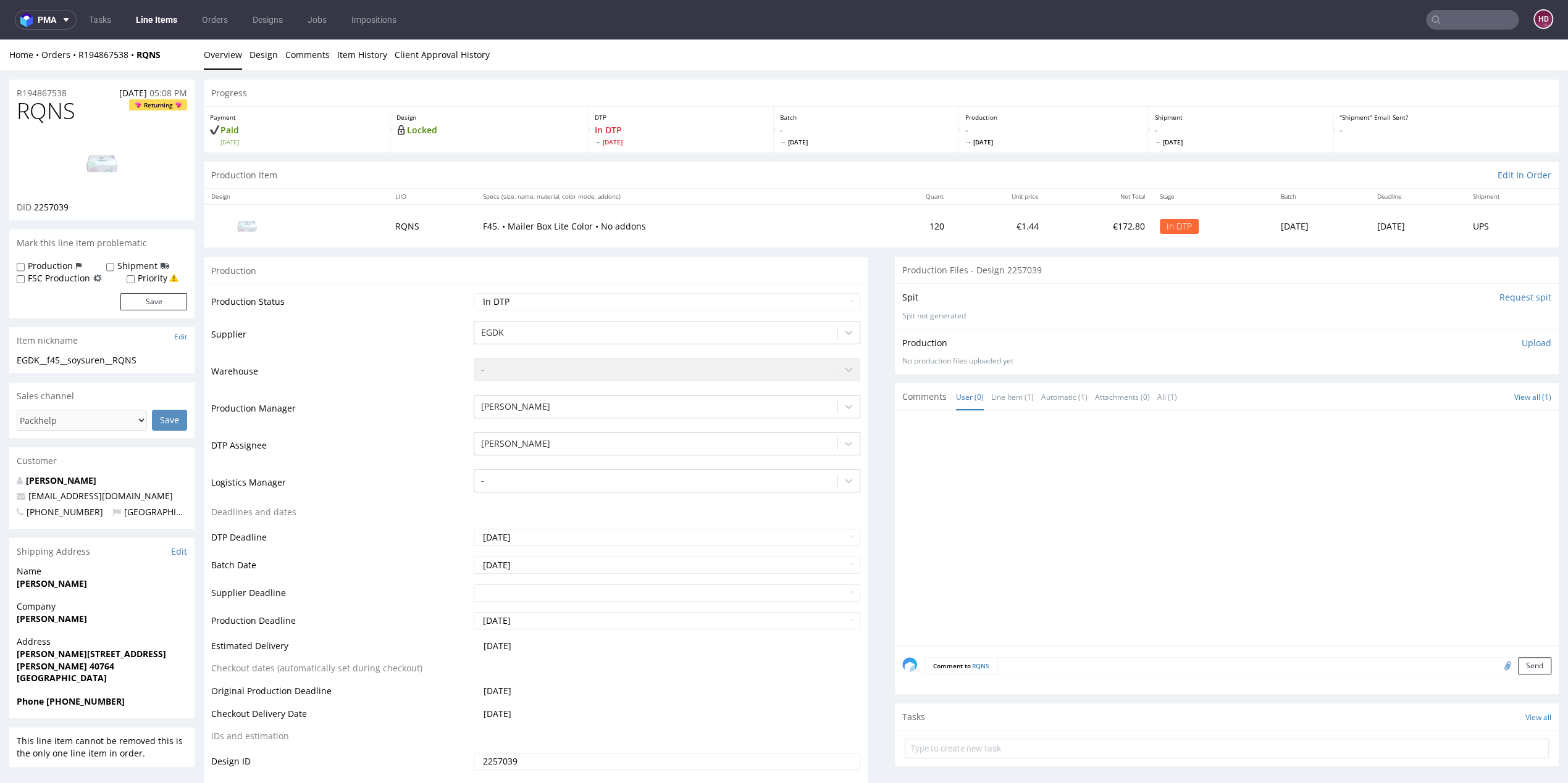
click at [148, 359] on div "EGDK__f45__soysuren__RQNS" at bounding box center [102, 361] width 171 height 12
drag, startPoint x: 148, startPoint y: 359, endPoint x: 4, endPoint y: 365, distance: 144.1
copy div "EGDK__f45__soysuren__RQNS Update"
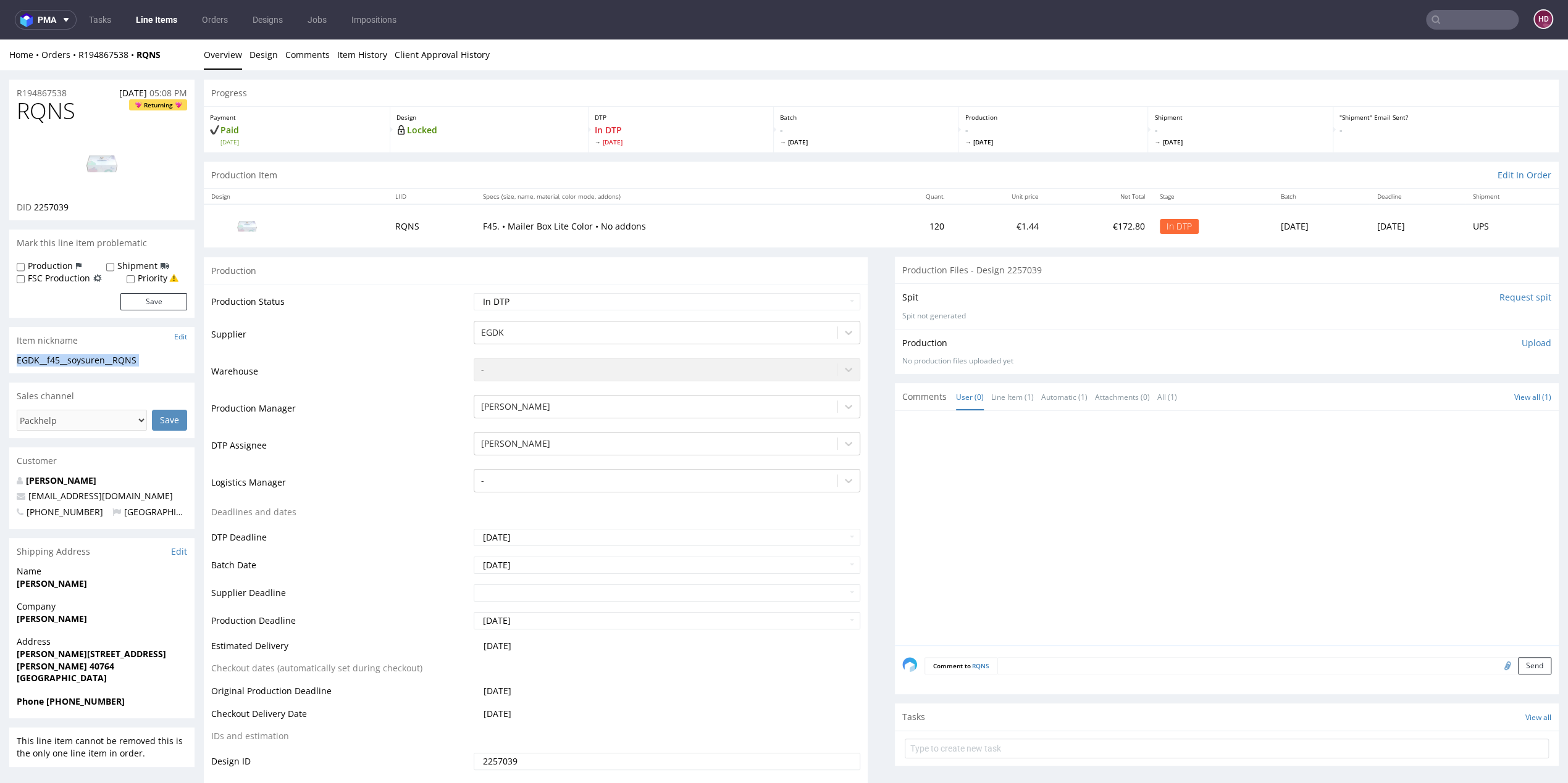
click at [76, 91] on div "R194867538 04.09.2025 05:08 PM" at bounding box center [102, 89] width 185 height 20
drag, startPoint x: 76, startPoint y: 91, endPoint x: -7, endPoint y: 77, distance: 84.2
copy p "R194867538"
click at [71, 208] on div "DID 2257039" at bounding box center [102, 207] width 171 height 12
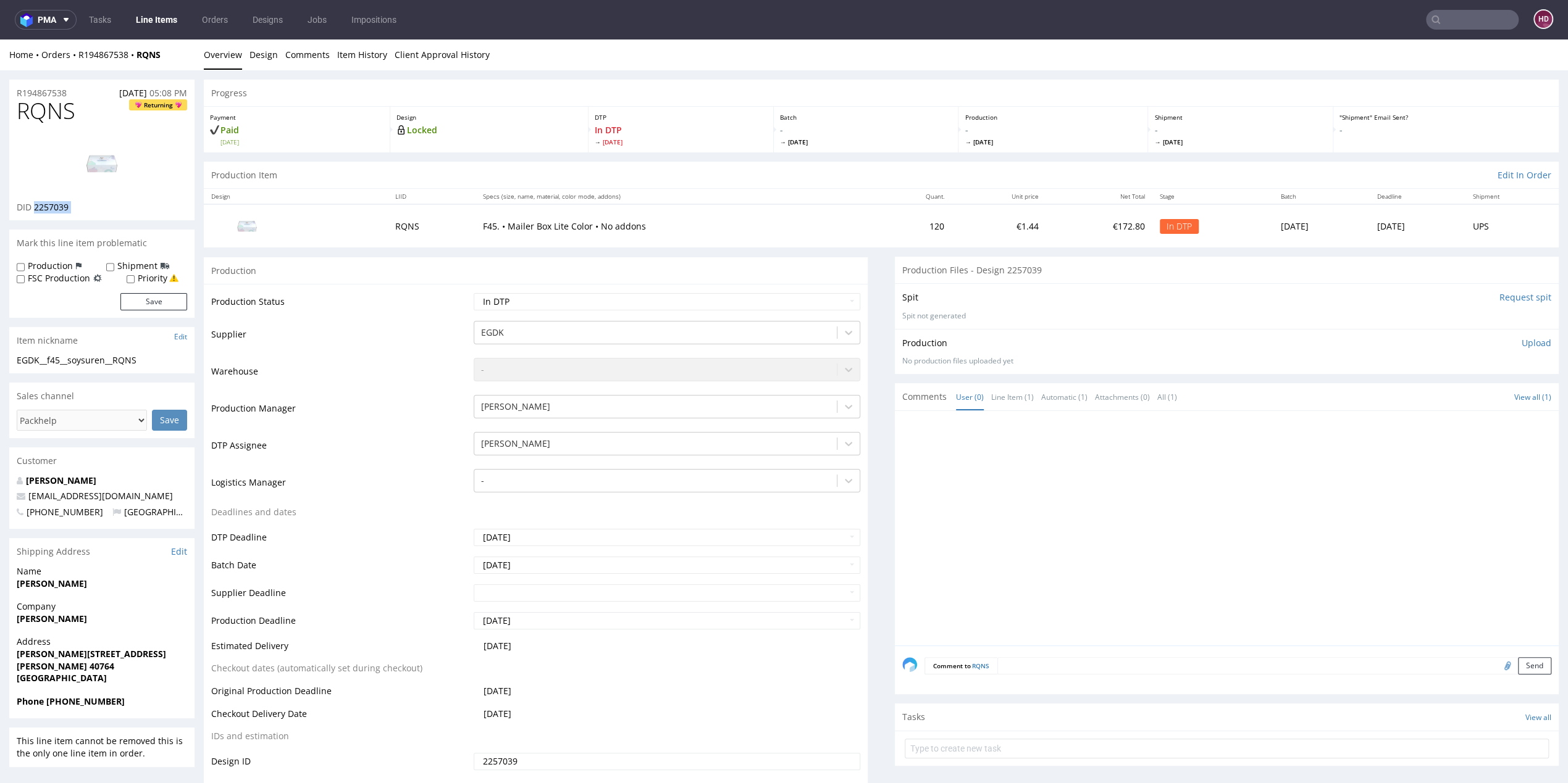
drag, startPoint x: 71, startPoint y: 208, endPoint x: 48, endPoint y: 208, distance: 23.0
click at [48, 208] on div "DID 2257039" at bounding box center [102, 207] width 171 height 12
copy div "2257039"
click at [1522, 341] on p "Upload" at bounding box center [1536, 343] width 29 height 12
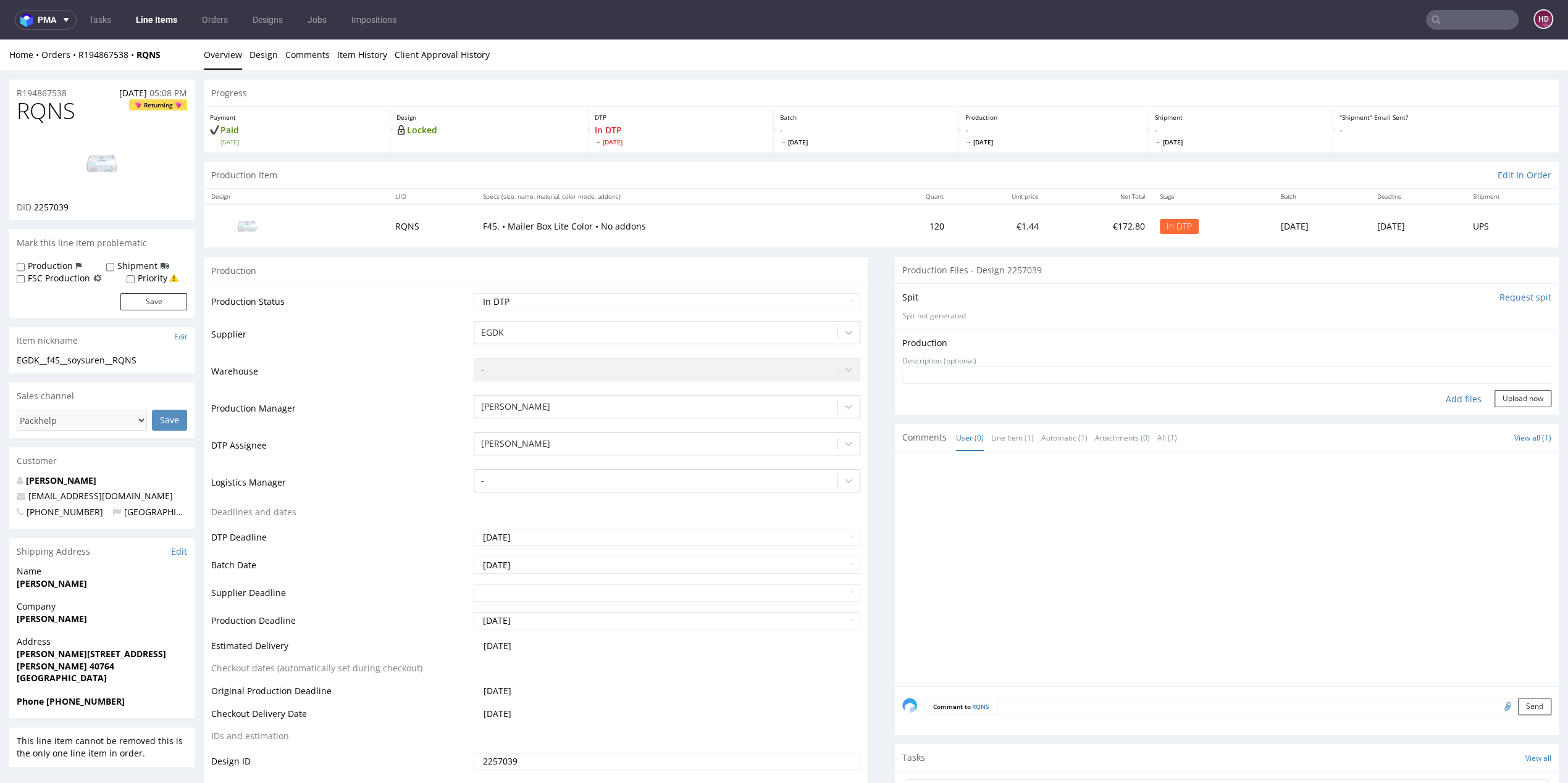
click at [1453, 396] on div "Add files" at bounding box center [1464, 399] width 62 height 19
type input "C:\fakepath\EGDK__f45__soysuren__RQNS__d2257039__oR194867538.pdf"
click at [1494, 413] on button "Upload now" at bounding box center [1522, 419] width 57 height 17
click at [647, 312] on td "Waiting for Artwork Waiting for Diecut Waiting for Mockup Waiting for DTP Waiti…" at bounding box center [665, 306] width 389 height 27
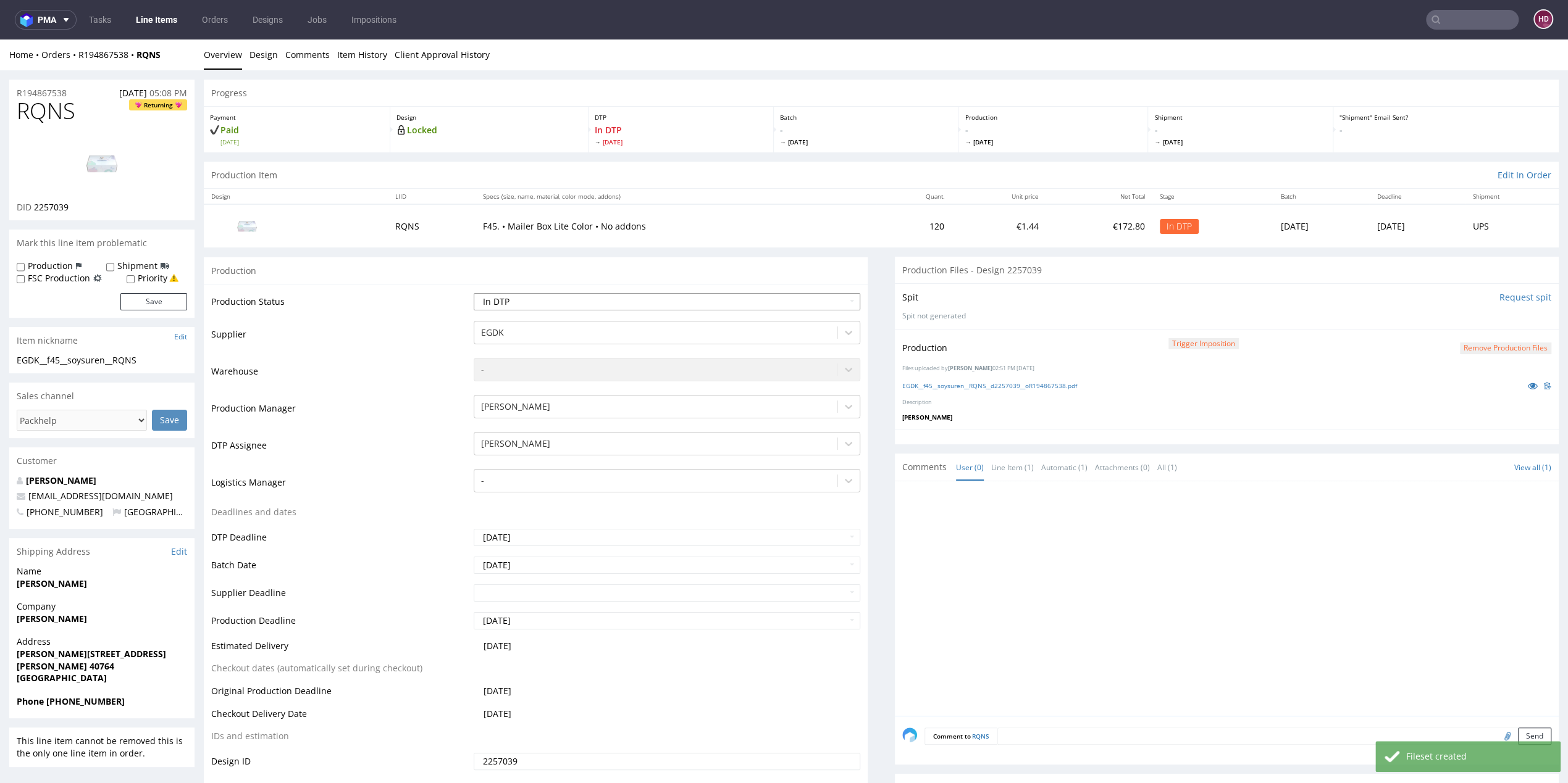
select select "dtp_production_ready"
click at [474, 293] on select "Waiting for Artwork Waiting for Diecut Waiting for Mockup Waiting for DTP Waiti…" at bounding box center [667, 302] width 386 height 17
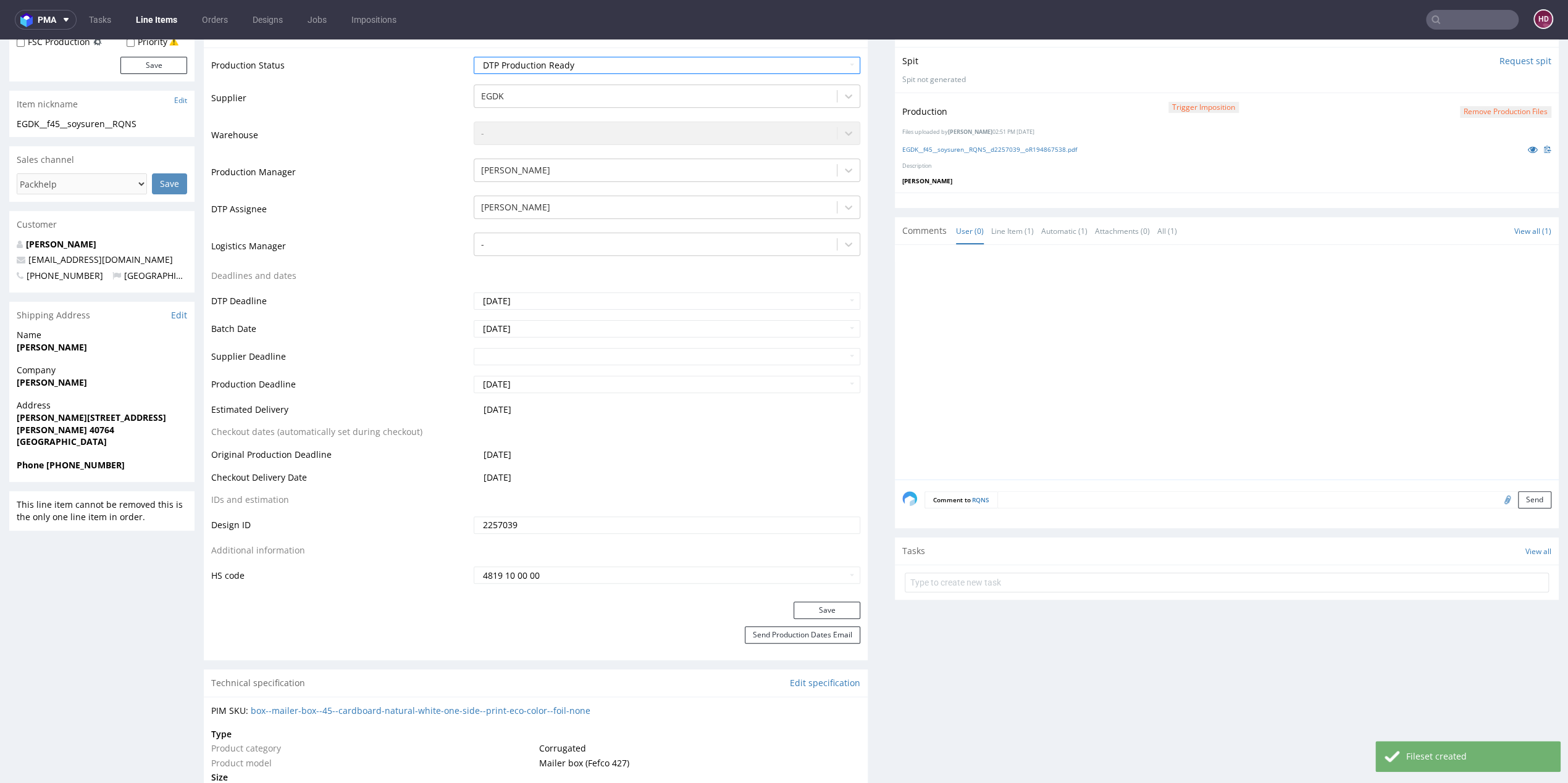
scroll to position [256, 0]
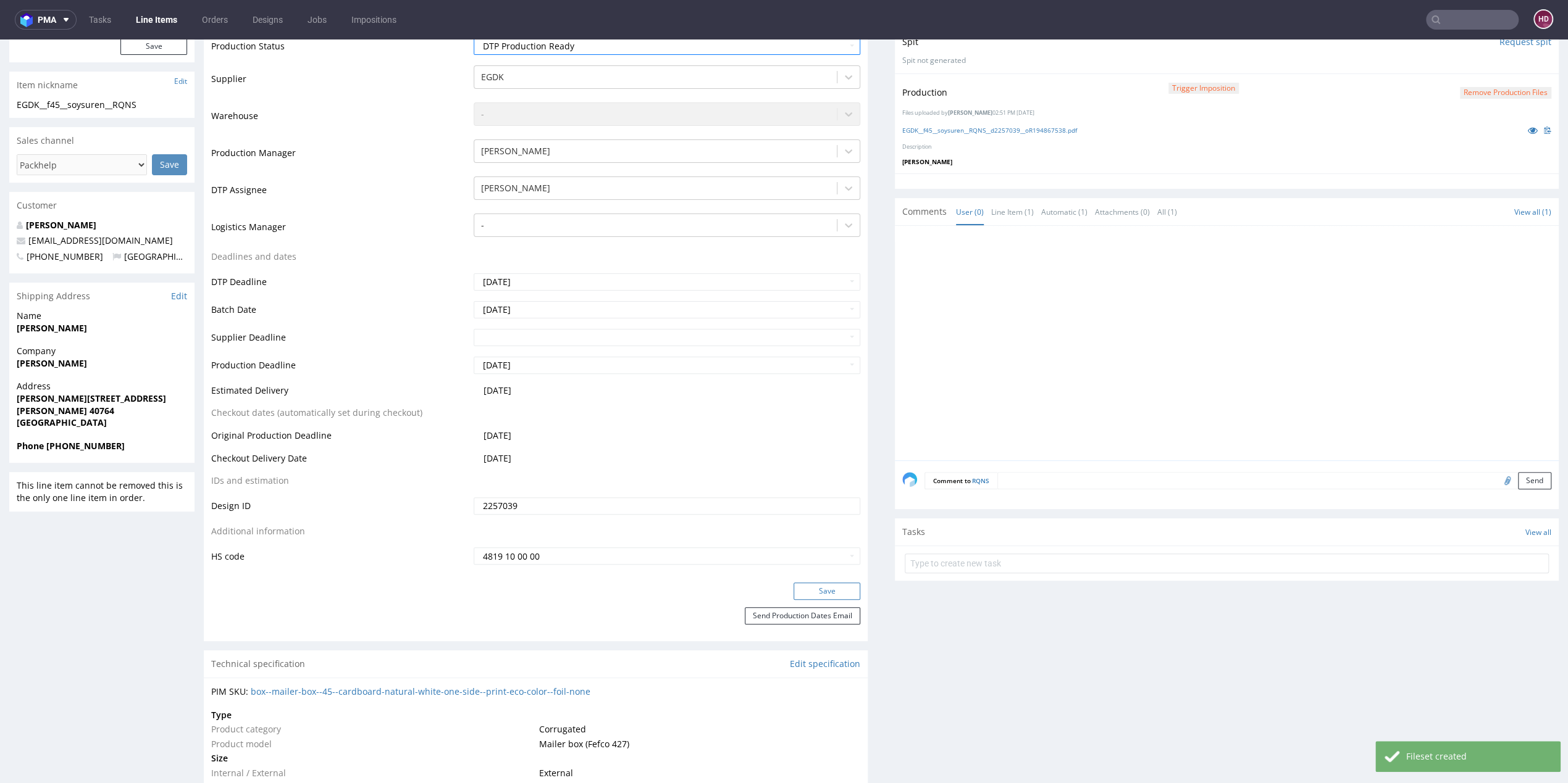
click at [798, 592] on button "Save" at bounding box center [827, 591] width 67 height 17
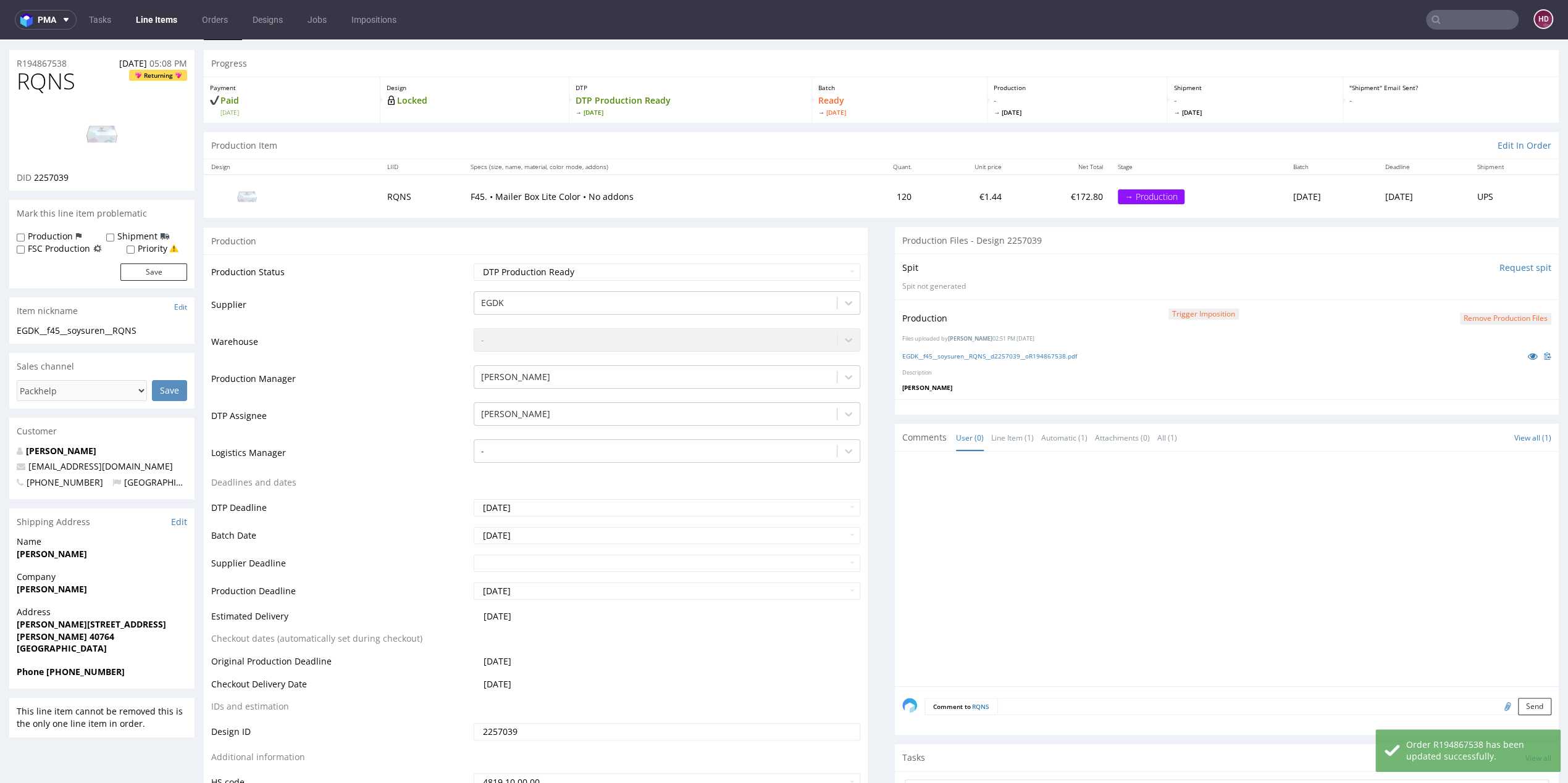
scroll to position [0, 0]
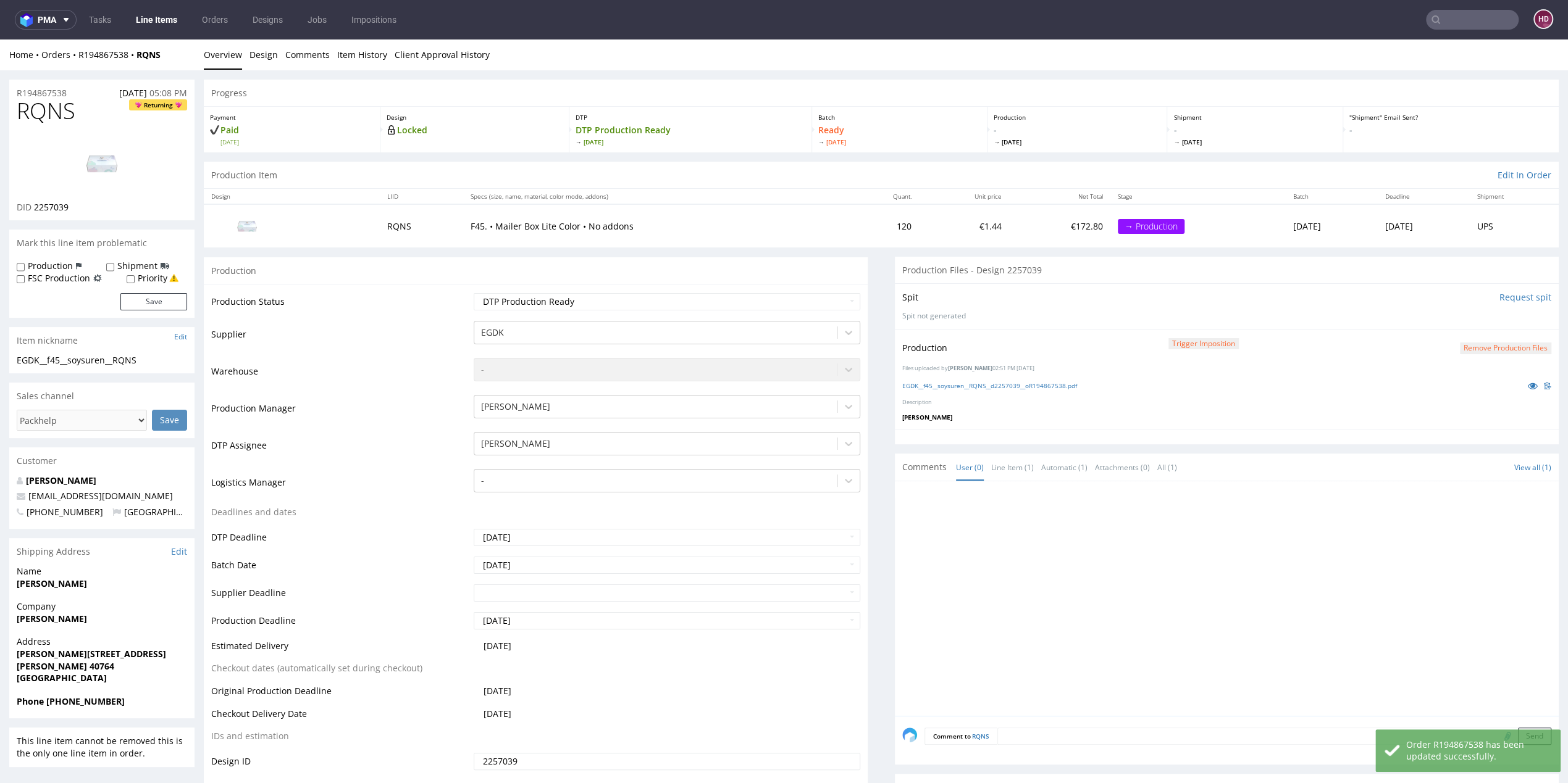
click at [113, 181] on img at bounding box center [102, 163] width 99 height 56
click at [172, 21] on link "Line Items" at bounding box center [156, 20] width 56 height 20
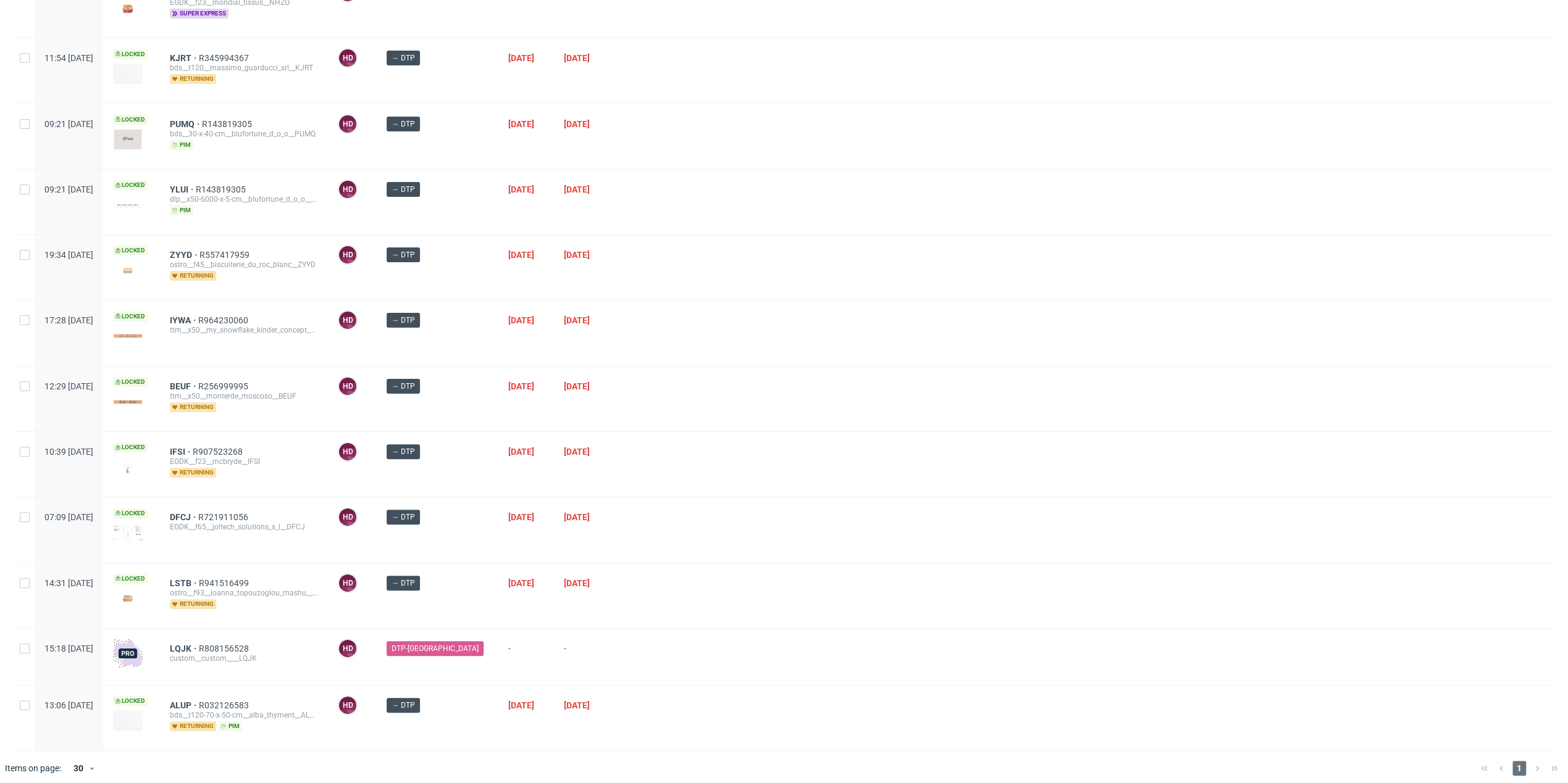
scroll to position [147, 0]
click at [199, 579] on span "LSTB" at bounding box center [184, 584] width 29 height 10
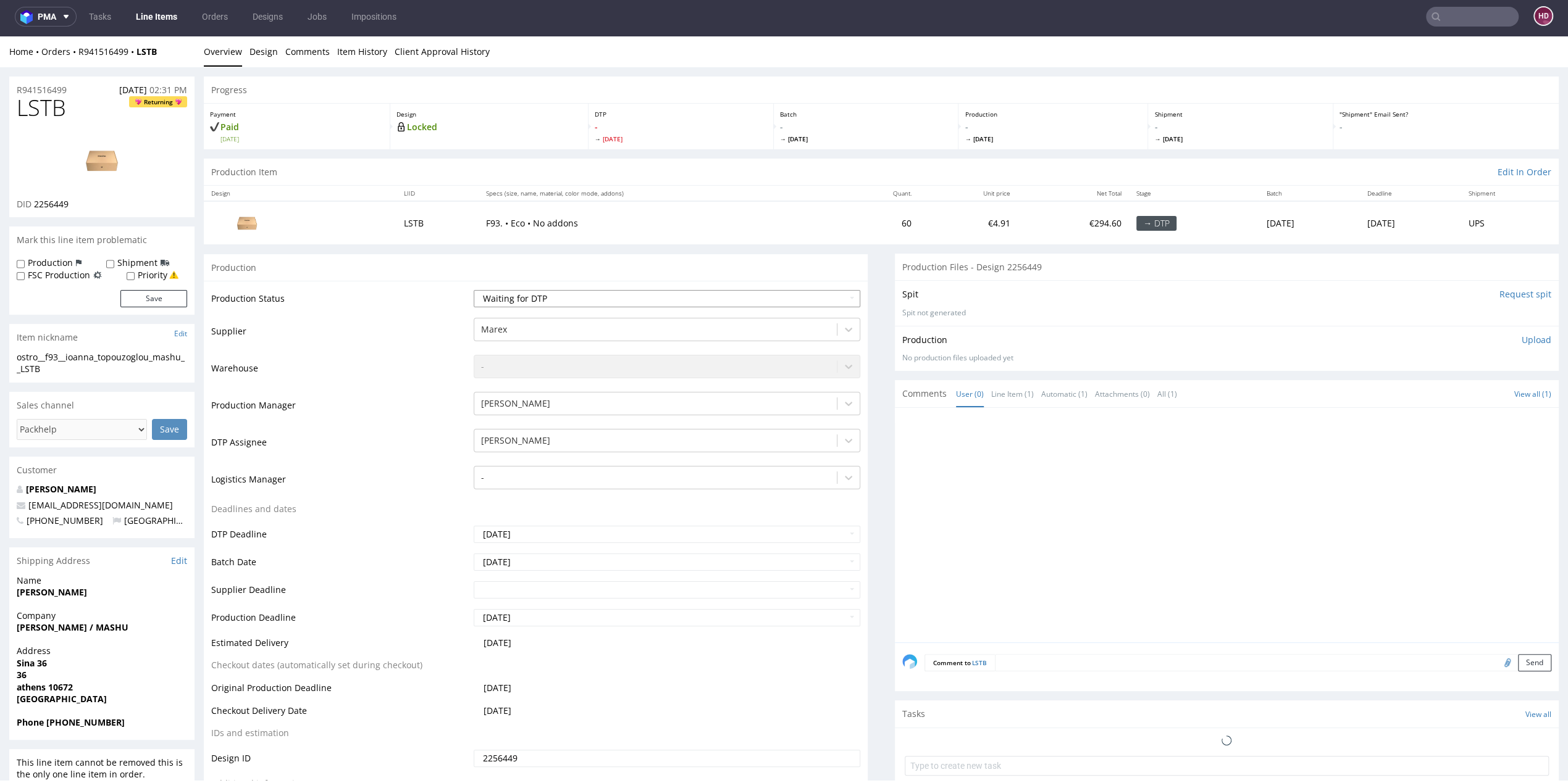
click at [538, 294] on select "Waiting for Artwork Waiting for Diecut Waiting for Mockup Waiting for DTP Waiti…" at bounding box center [667, 299] width 386 height 17
select select "dtp_in_process"
click at [474, 290] on select "Waiting for Artwork Waiting for Diecut Waiting for Mockup Waiting for DTP Waiti…" at bounding box center [667, 299] width 386 height 17
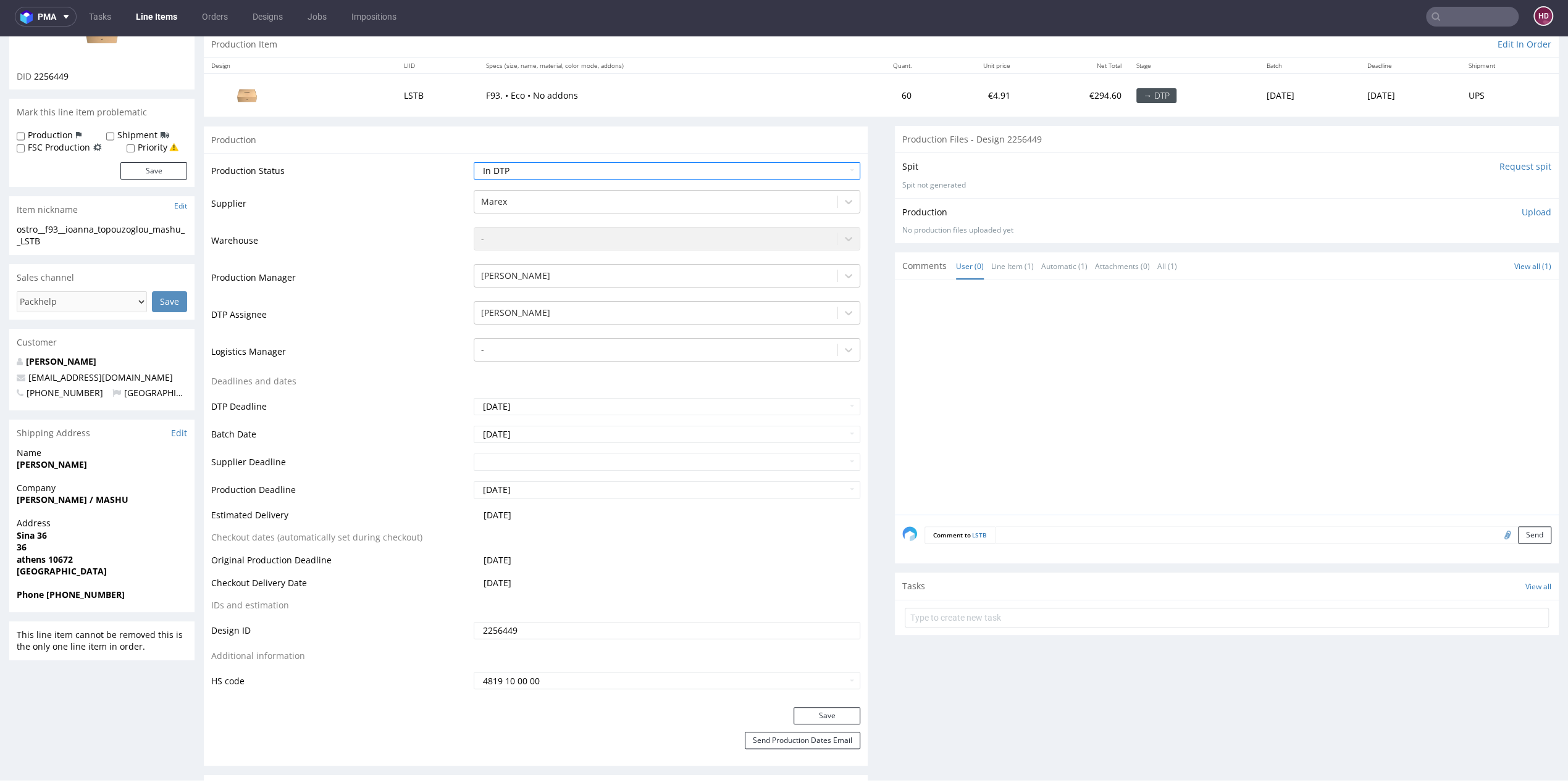
scroll to position [400, 0]
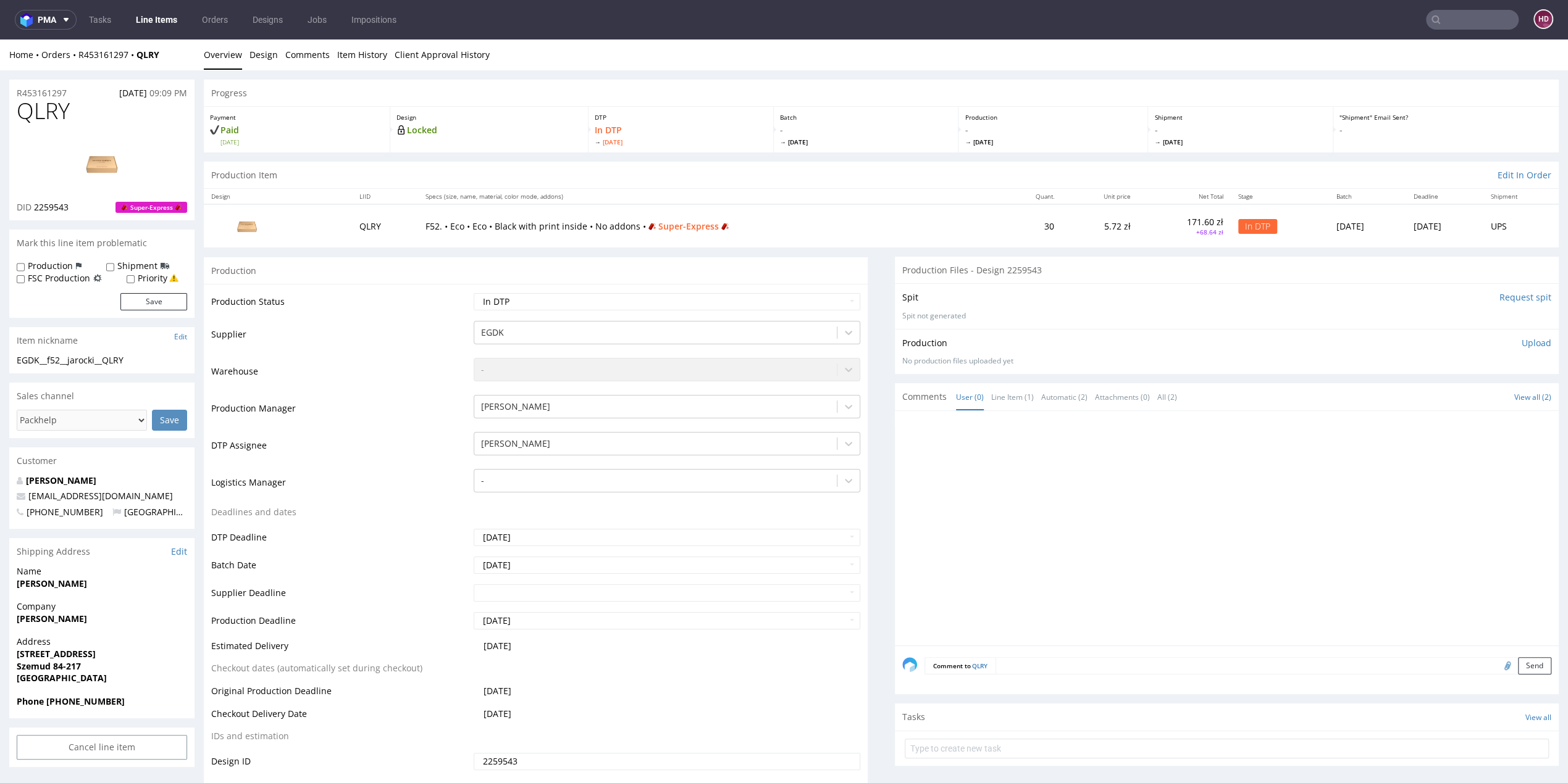
click at [136, 353] on div "Item nickname Edit" at bounding box center [102, 341] width 185 height 27
drag, startPoint x: 136, startPoint y: 353, endPoint x: 152, endPoint y: 362, distance: 18.4
click at [152, 362] on section "Item nickname Edit EGDK__f52__jarocki__QLRY EGDK__f52 __jarocki__QLRY Update" at bounding box center [102, 351] width 185 height 46
copy section "EGDK__f52__jarocki__QLRY"
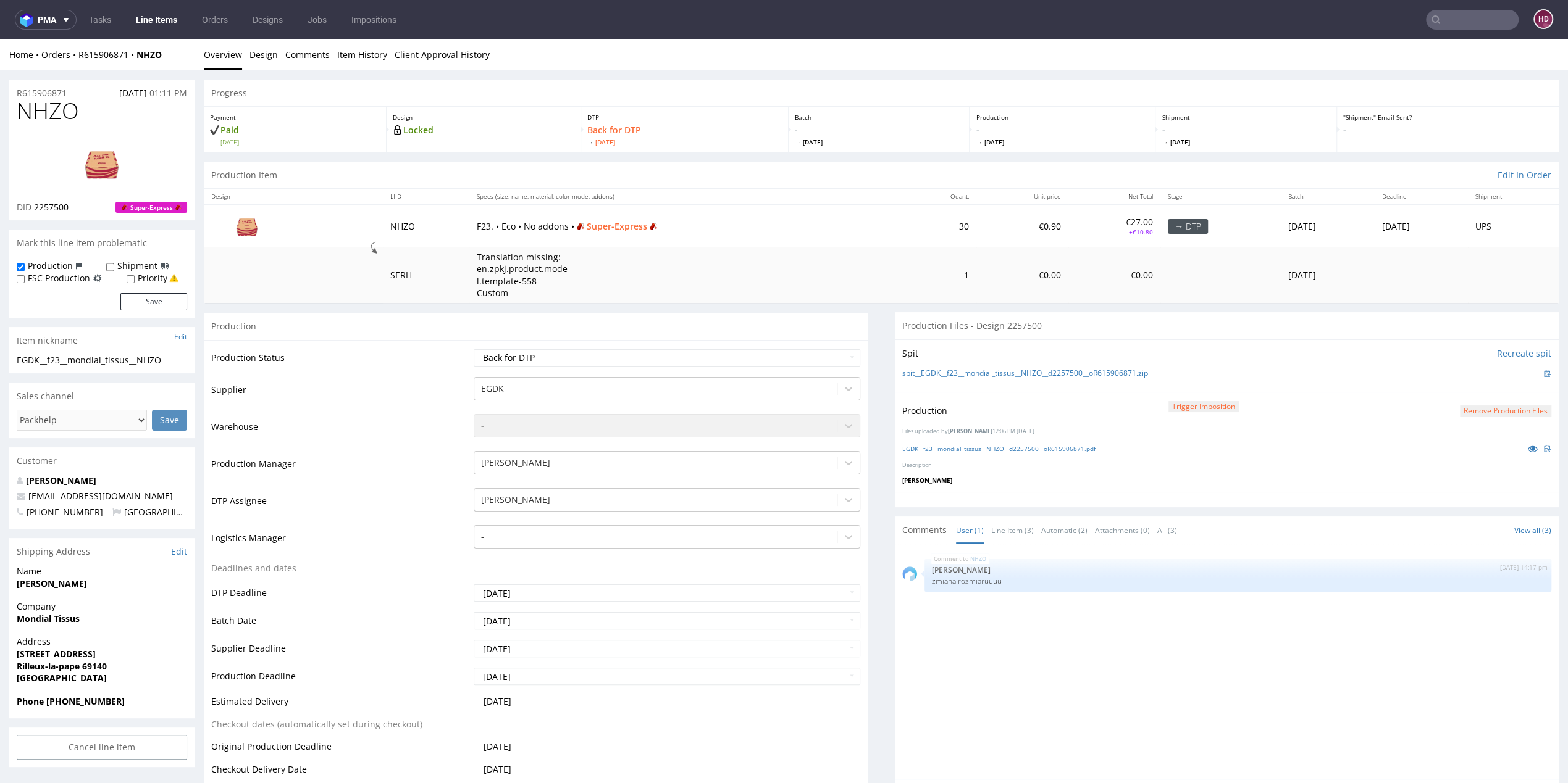
click at [171, 7] on nav "pma Tasks Line Items Orders Designs Jobs Impositions HD" at bounding box center [784, 19] width 1568 height 39
click at [168, 17] on link "Line Items" at bounding box center [156, 20] width 56 height 20
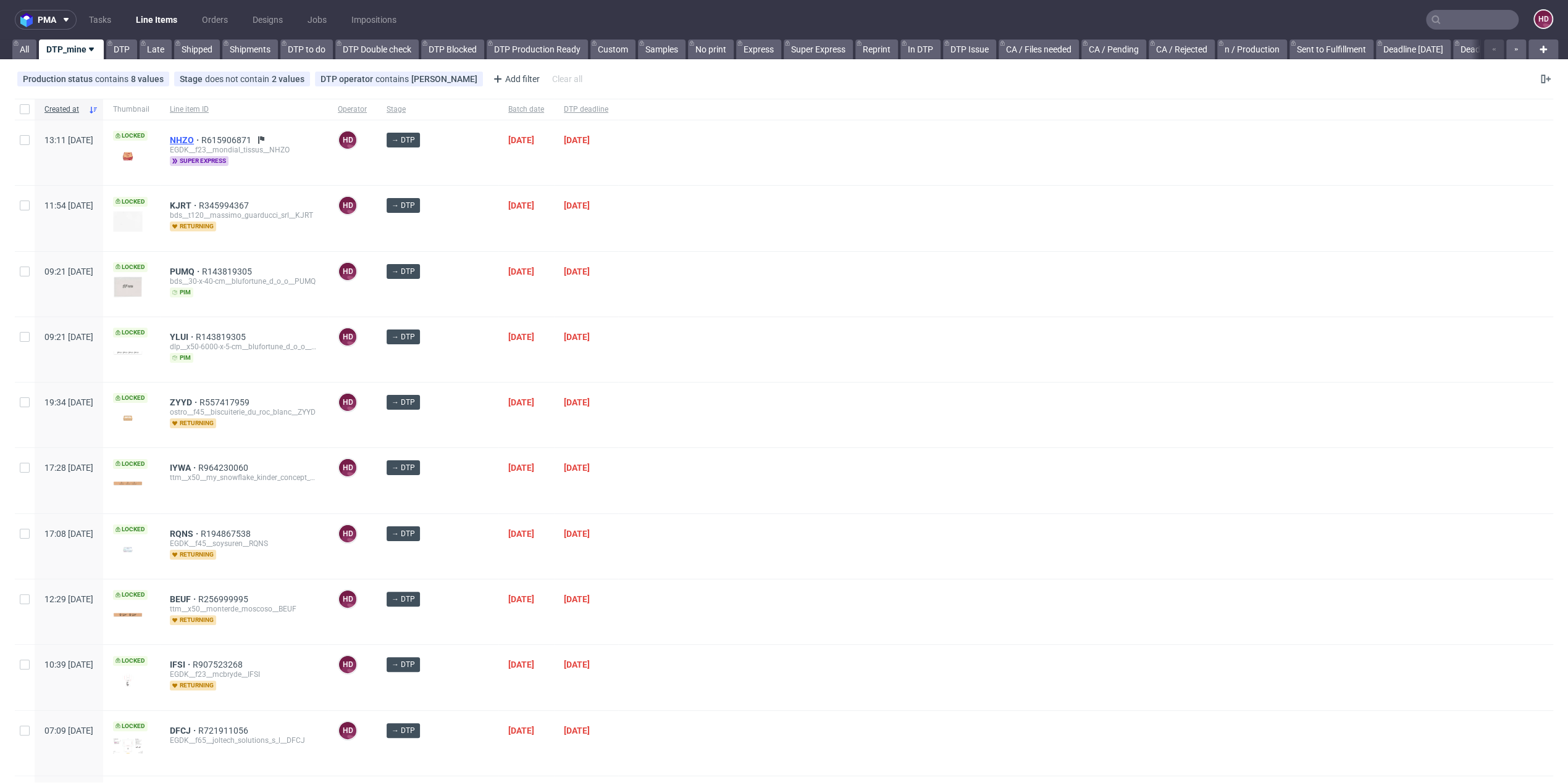
click at [201, 138] on span "NHZO" at bounding box center [186, 140] width 31 height 10
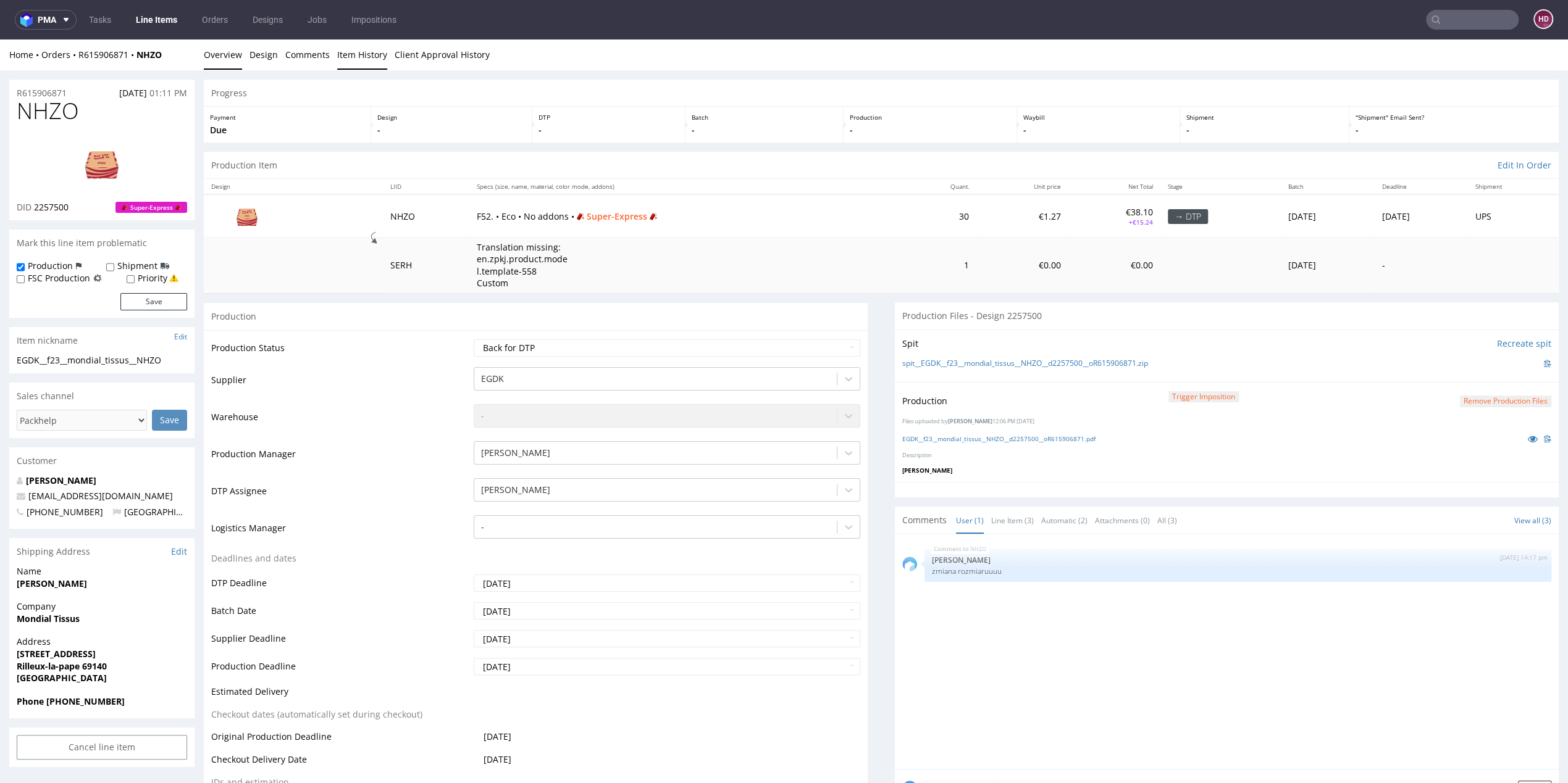
click at [366, 57] on link "Item History" at bounding box center [362, 54] width 50 height 30
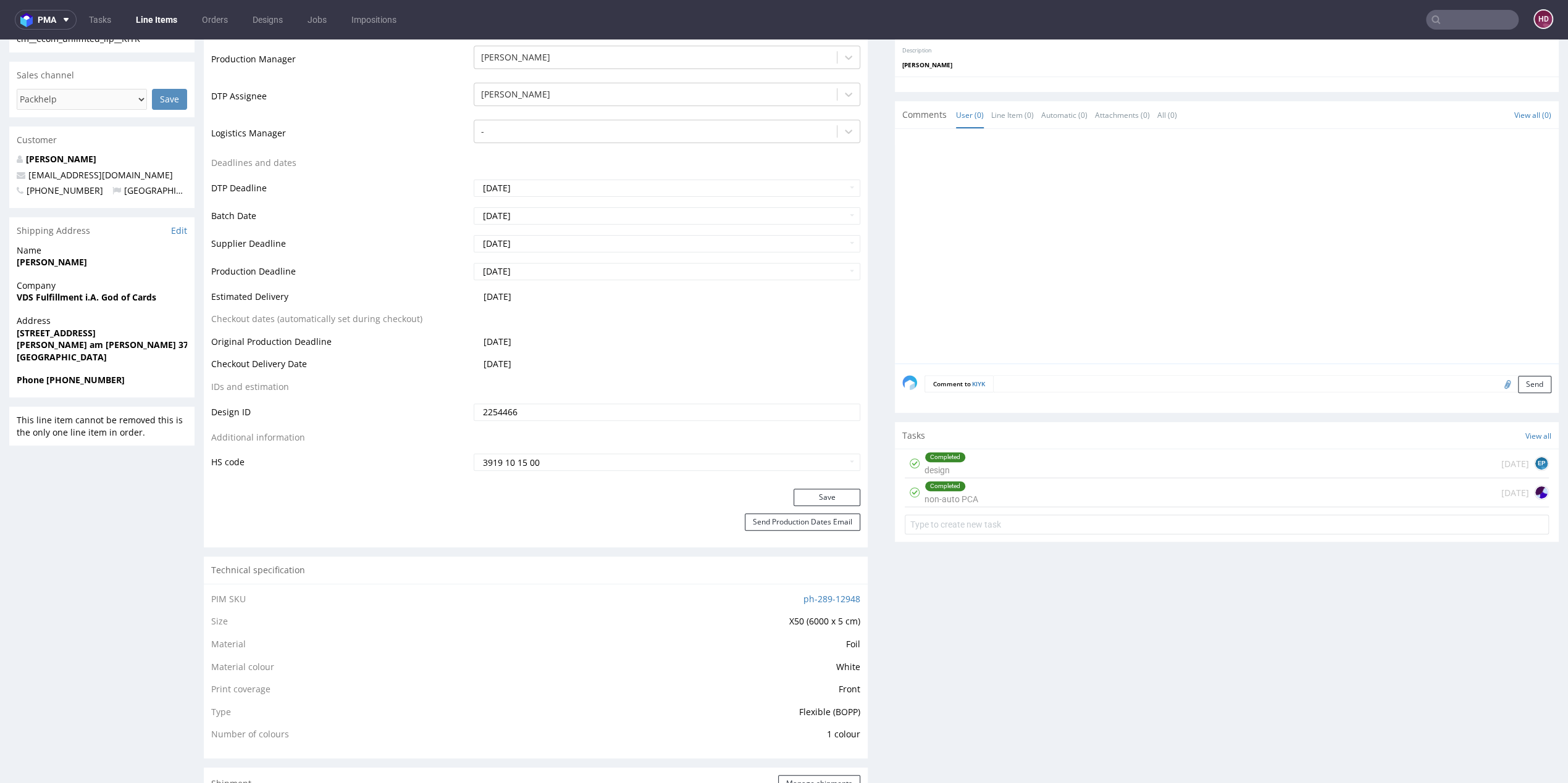
scroll to position [285, 0]
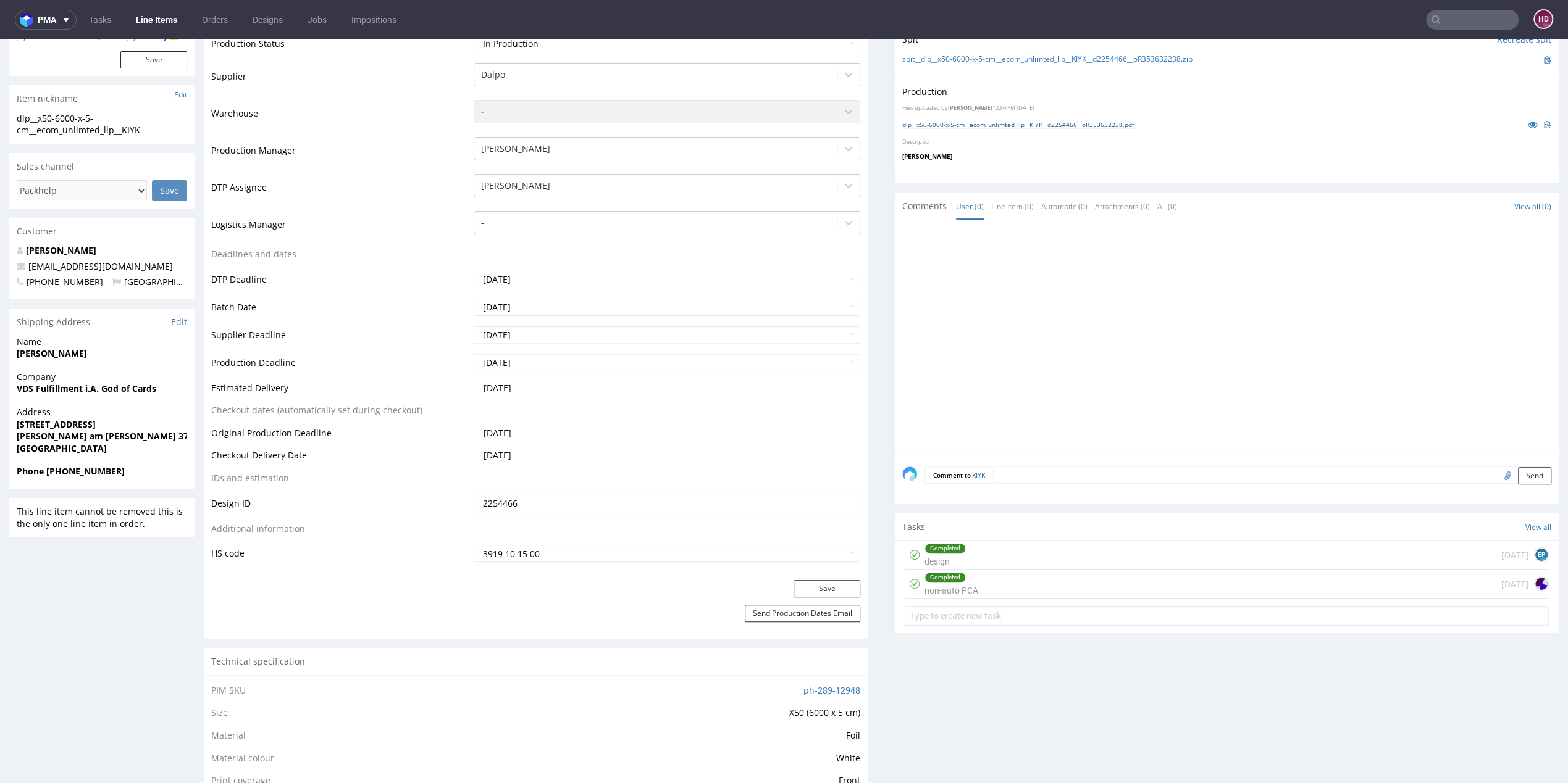
click at [949, 122] on link "dlp__x50-6000-x-5-cm__ecom_unlimted_llp__KIYK__d2254466__oR353632238.pdf" at bounding box center [1018, 125] width 231 height 9
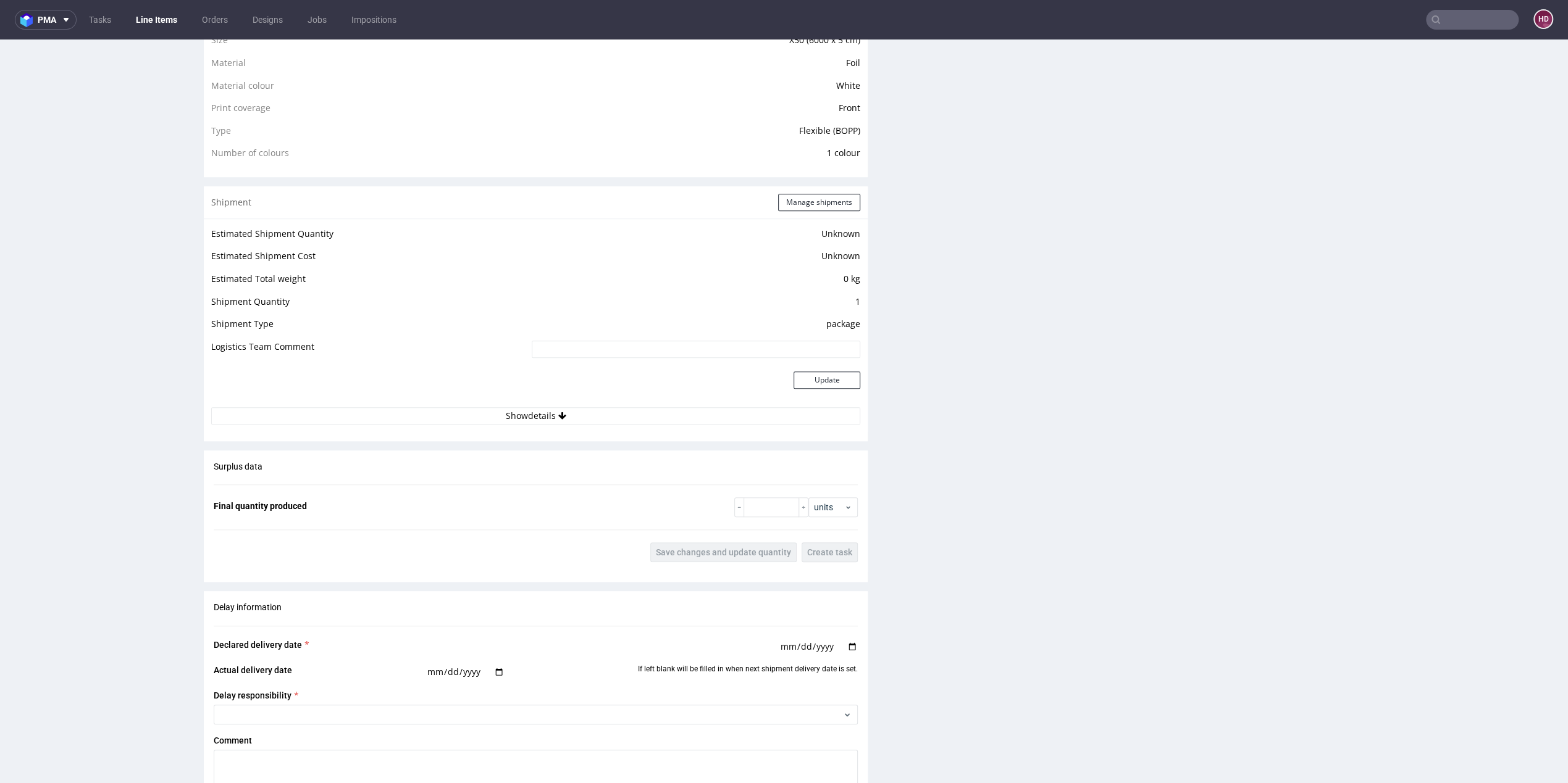
scroll to position [1126, 0]
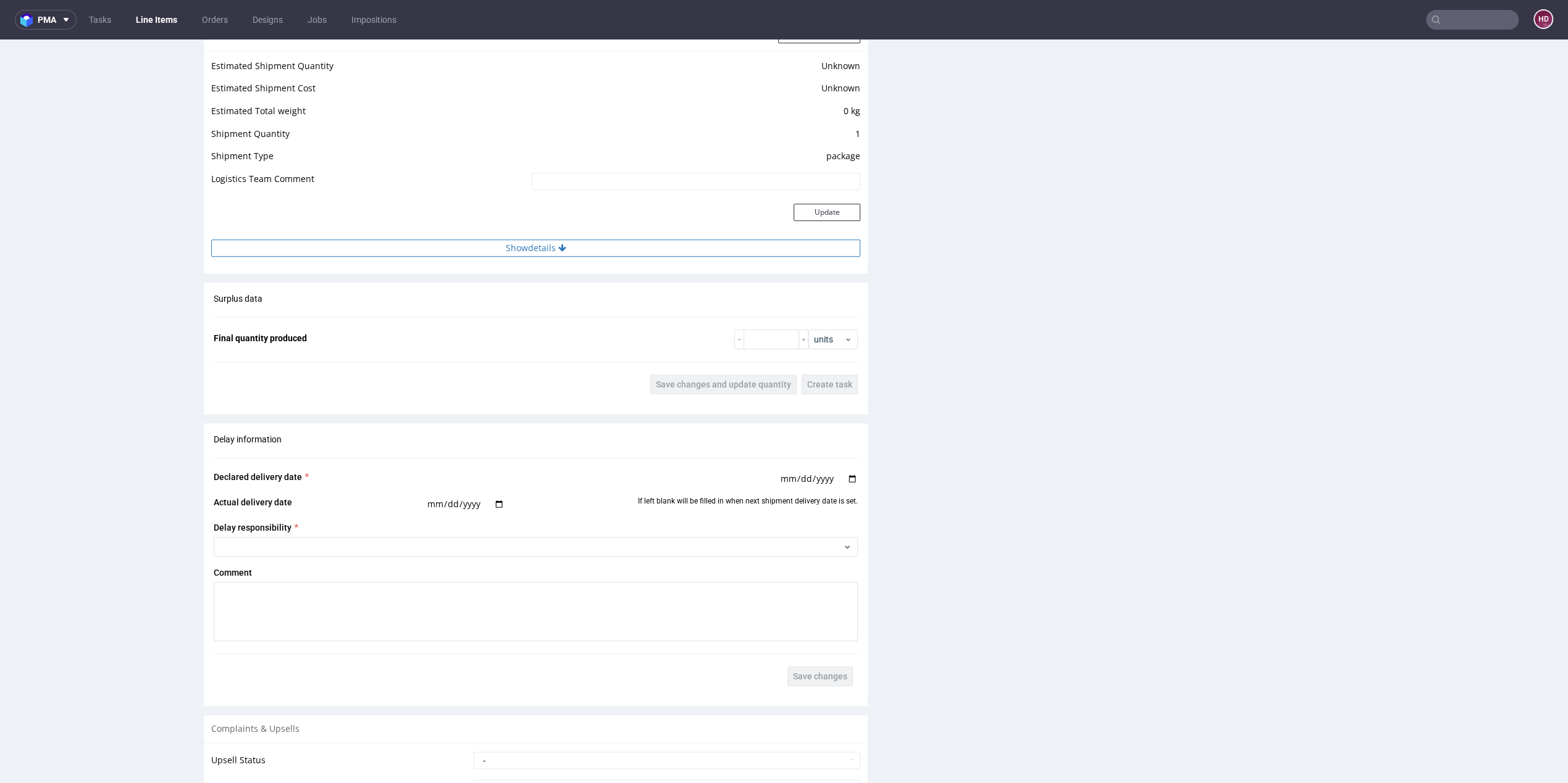
click at [451, 241] on button "Show details" at bounding box center [536, 248] width 649 height 17
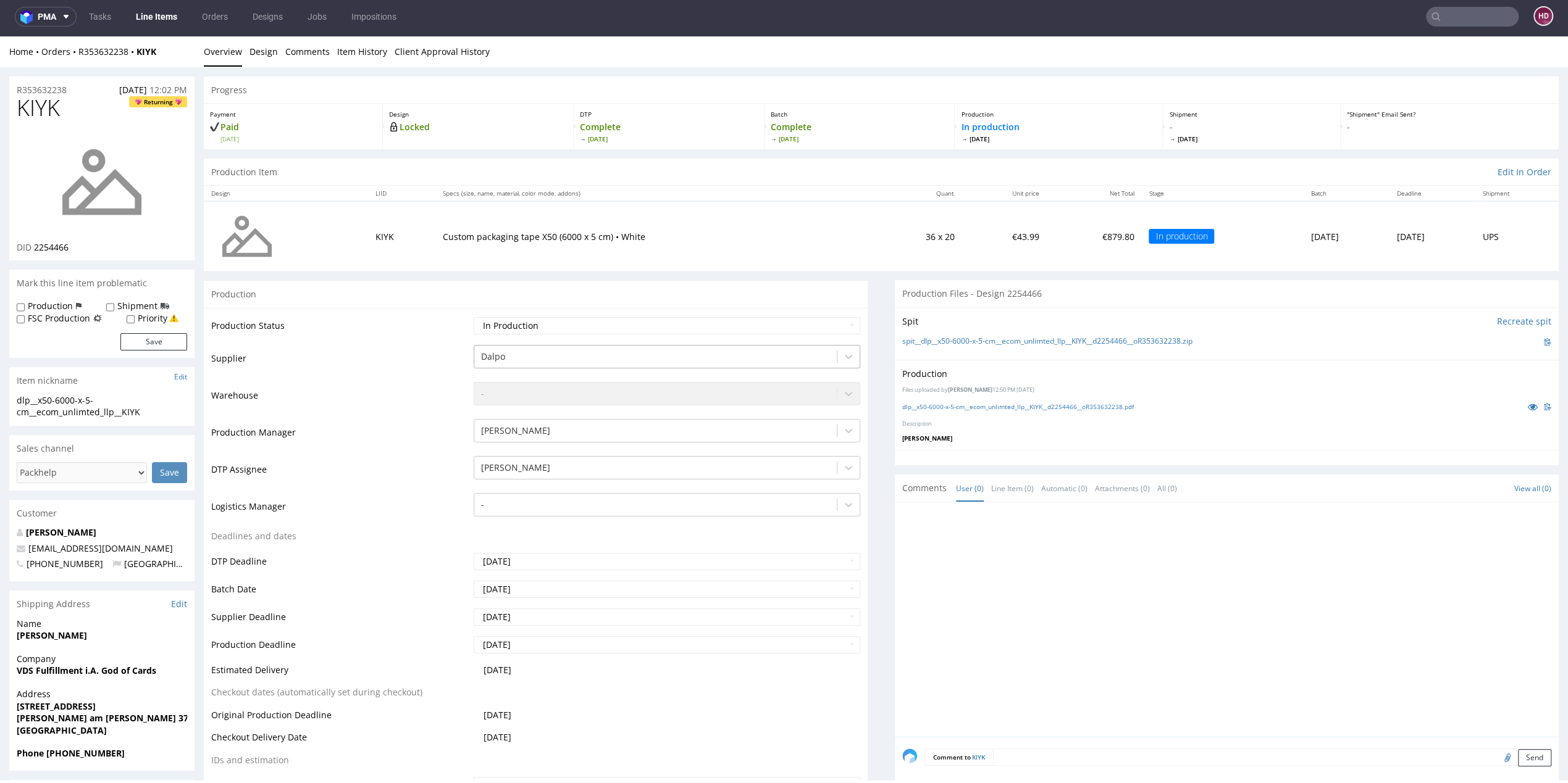
scroll to position [0, 0]
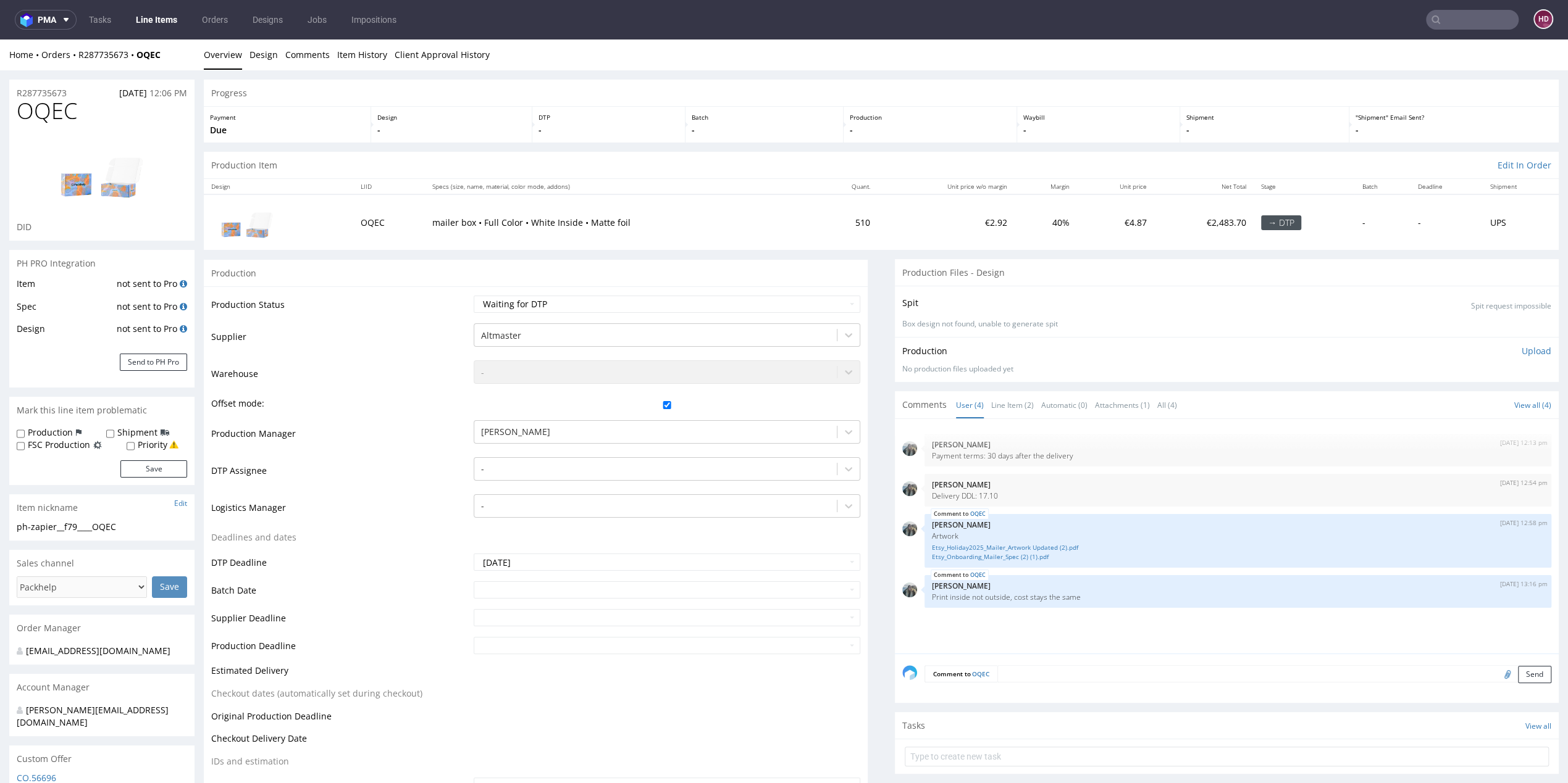
scroll to position [3, 0]
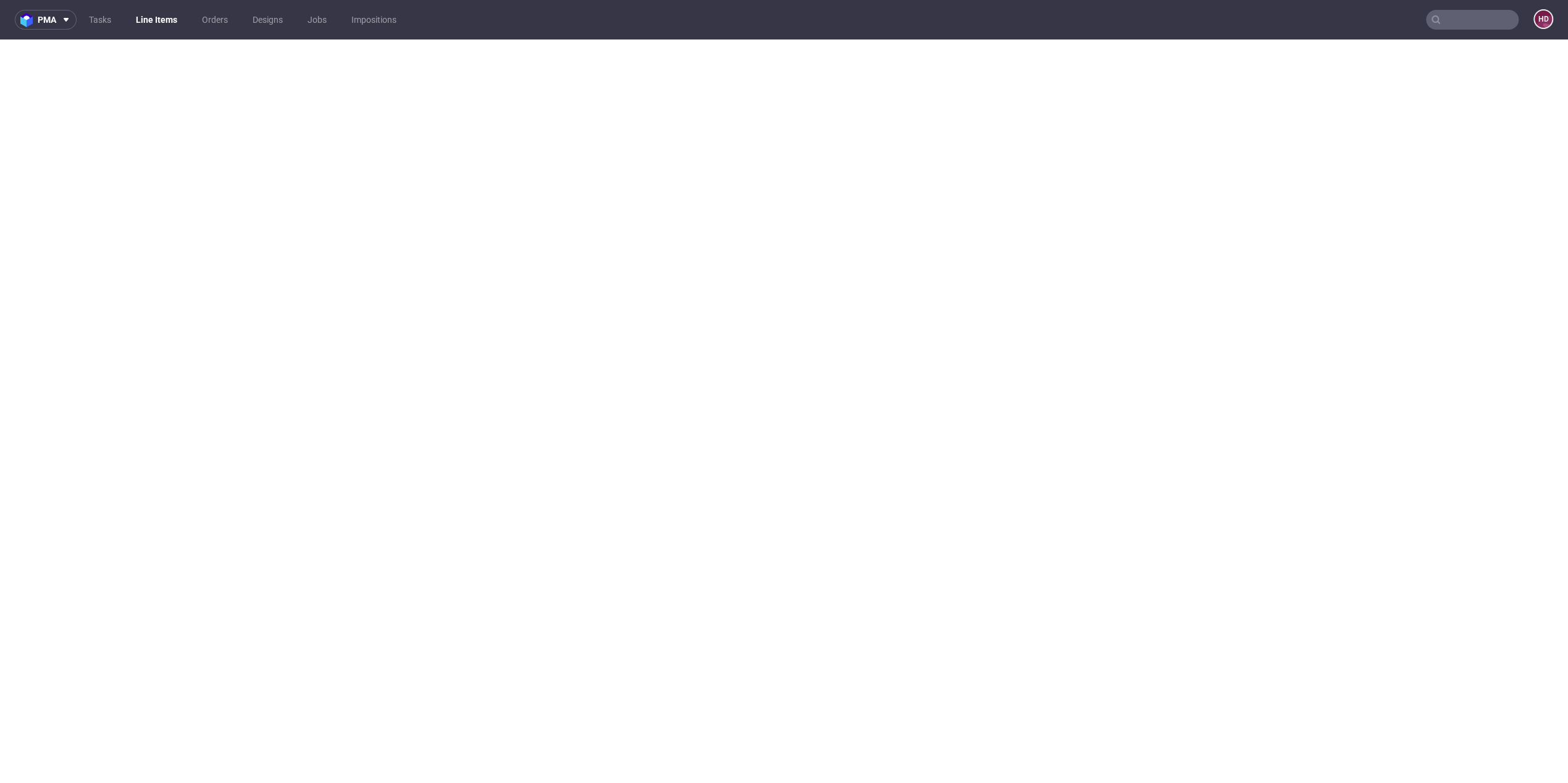
select select "dtp_in_process"
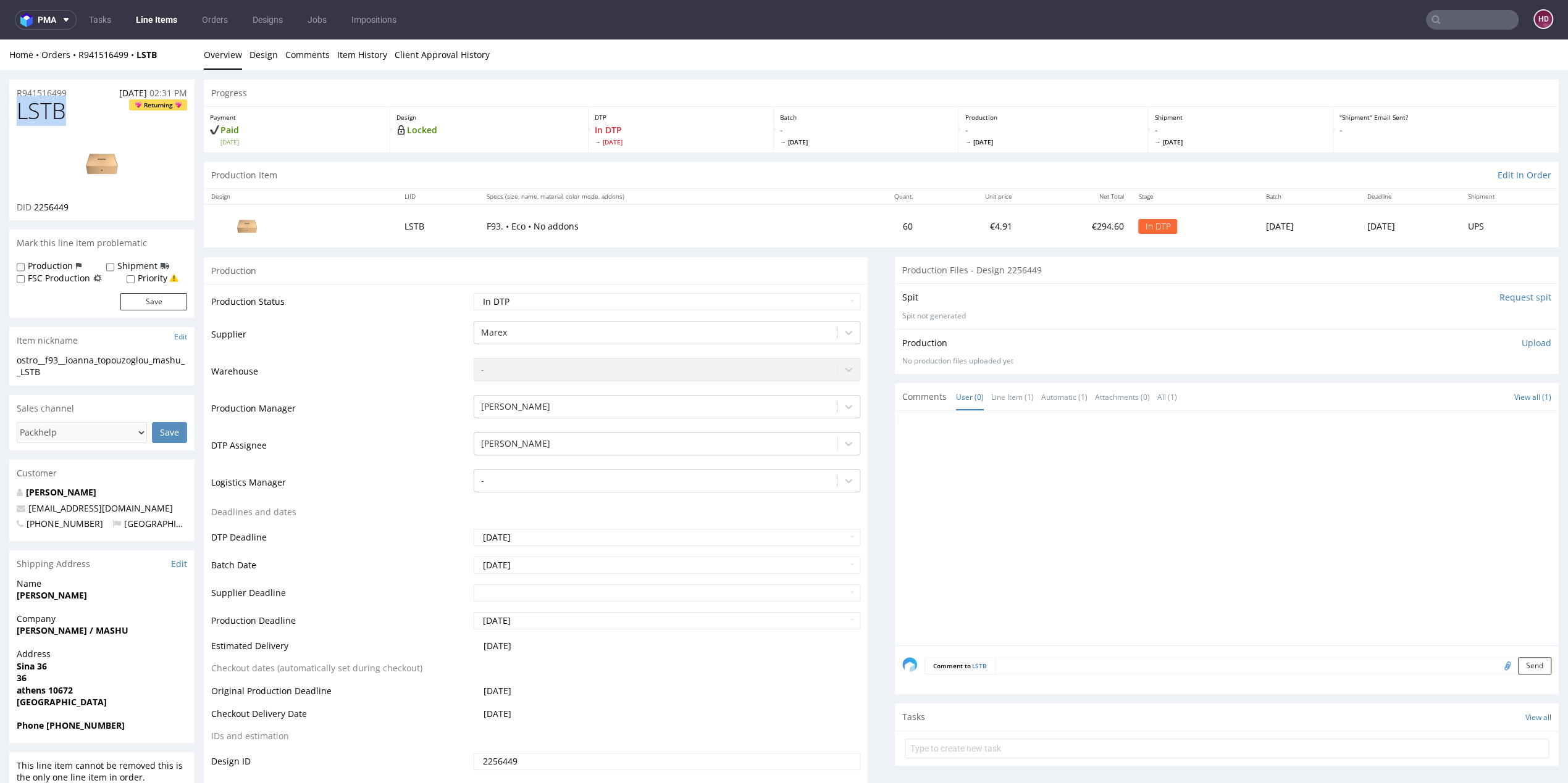
drag, startPoint x: 53, startPoint y: 112, endPoint x: -7, endPoint y: 109, distance: 60.1
copy span "LSTB"
click at [87, 211] on div "DID 2256449" at bounding box center [102, 207] width 171 height 12
drag, startPoint x: 61, startPoint y: 211, endPoint x: 42, endPoint y: 209, distance: 19.1
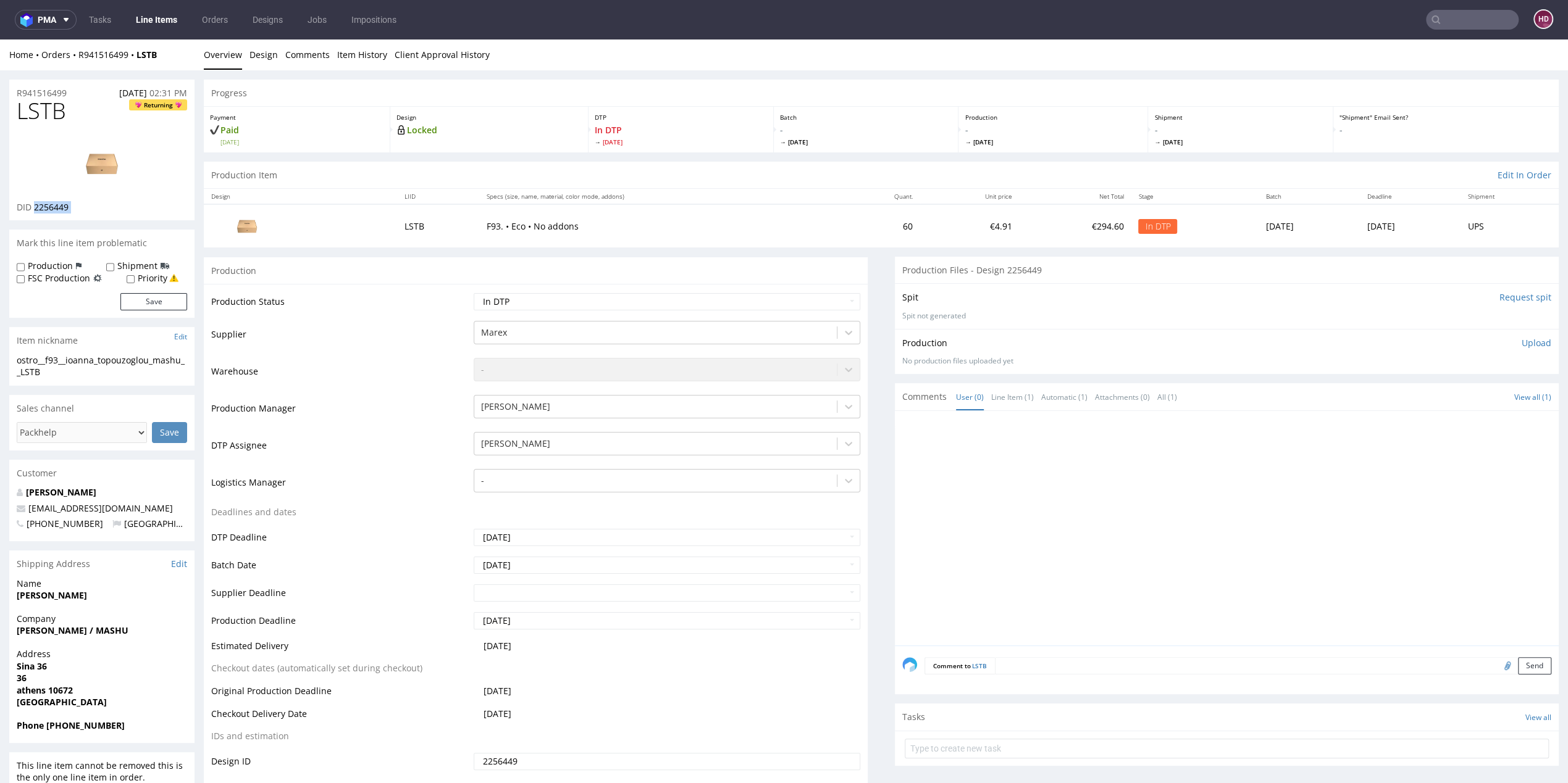
click at [42, 209] on div "DID 2256449" at bounding box center [102, 207] width 171 height 12
copy div "2256449"
click at [102, 146] on img at bounding box center [102, 163] width 99 height 56
click at [76, 372] on div "ostro__f93__ioanna_topouzoglou_mashu__LSTB" at bounding box center [102, 366] width 171 height 24
drag, startPoint x: 74, startPoint y: 369, endPoint x: 5, endPoint y: 366, distance: 69.1
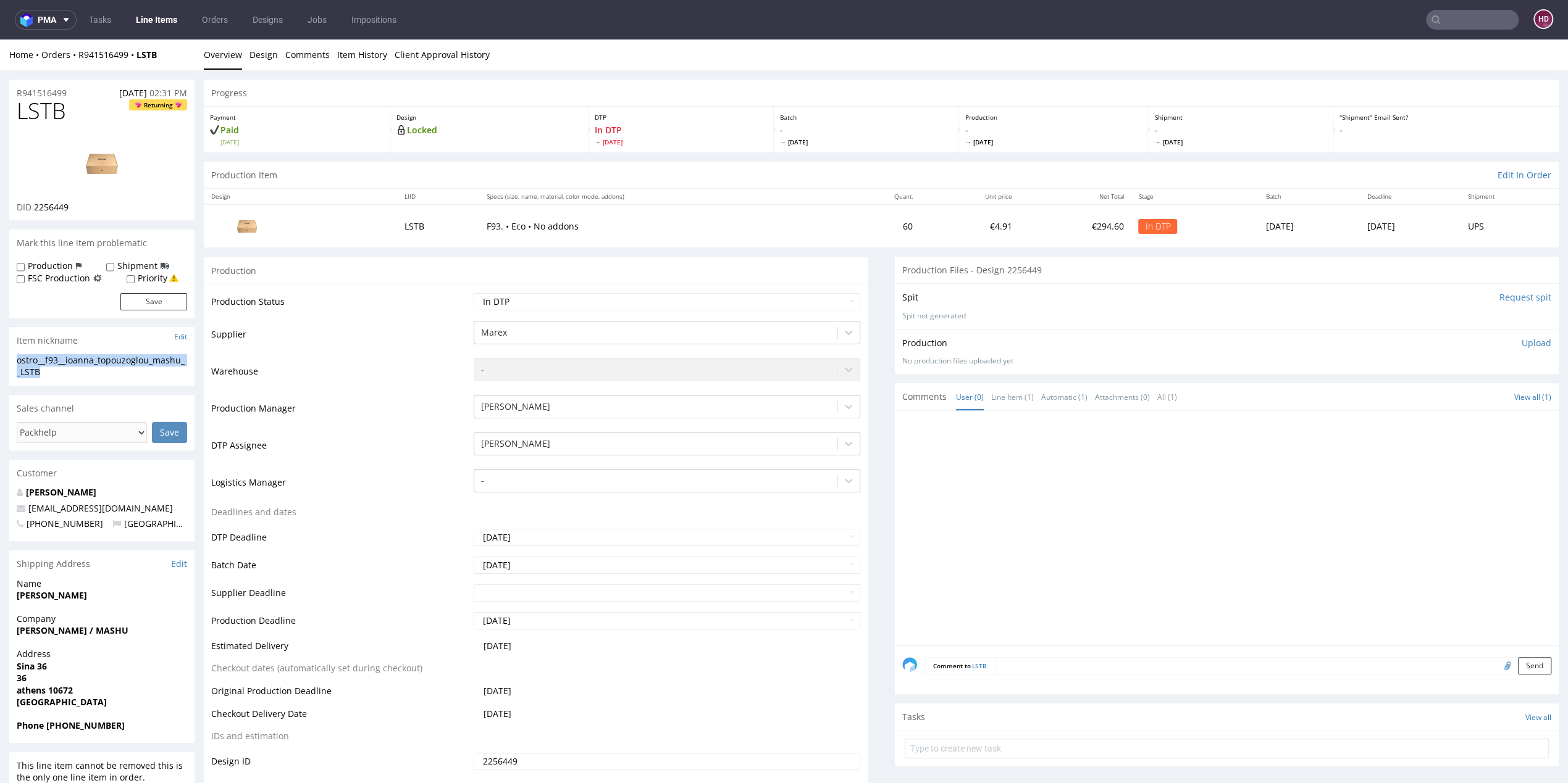
copy div "ostro__f93__ioanna_topouzoglou_mashu__LSTB"
drag, startPoint x: 73, startPoint y: 92, endPoint x: -1, endPoint y: 96, distance: 74.1
copy p "R941516499"
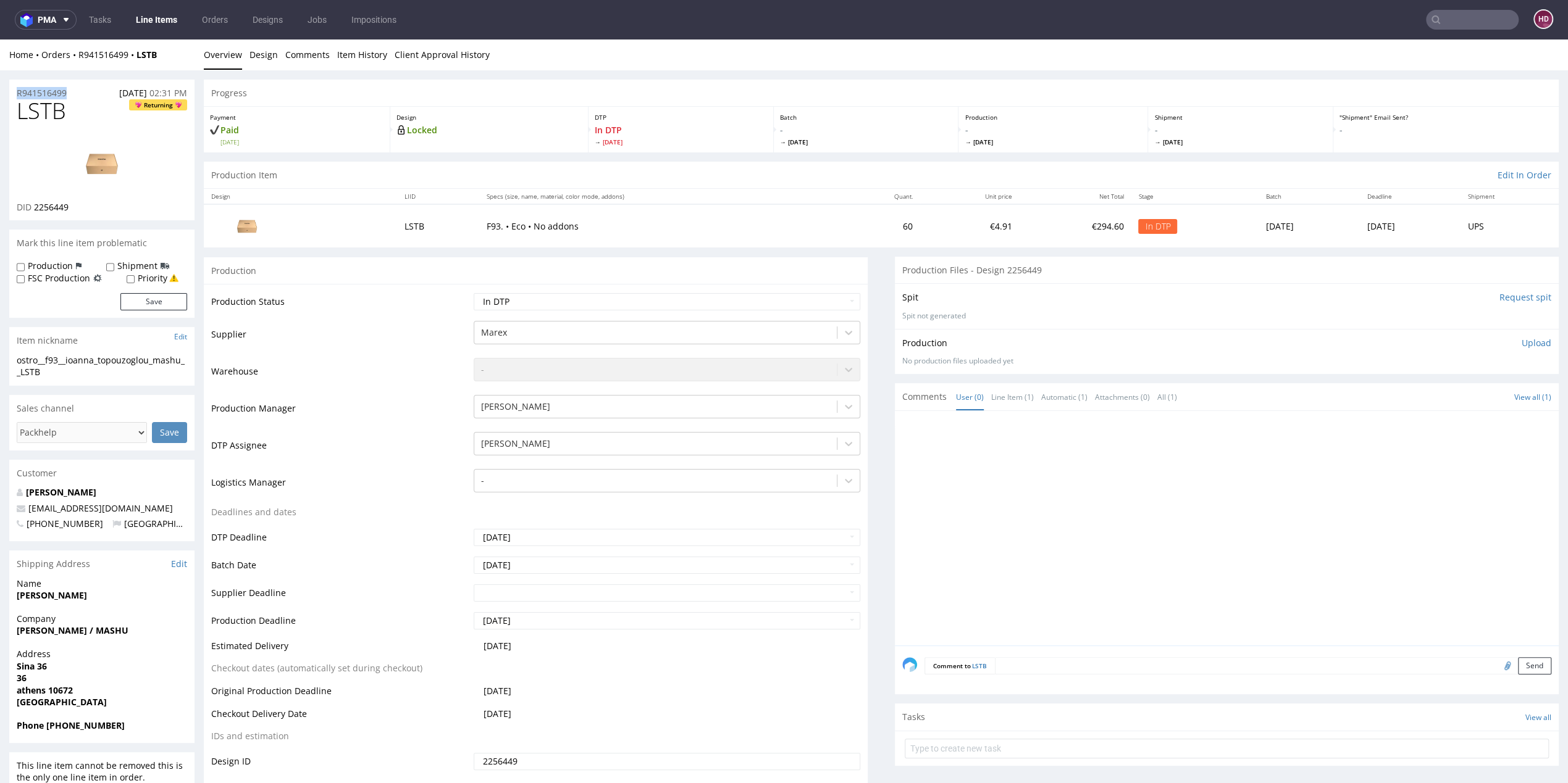
click at [83, 203] on div "DID 2256449" at bounding box center [102, 207] width 171 height 12
drag, startPoint x: 68, startPoint y: 202, endPoint x: 51, endPoint y: 200, distance: 17.1
click at [51, 200] on div "LSTB Returning DID 2256449" at bounding box center [102, 159] width 185 height 122
click at [71, 220] on div "LSTB Returning DID 2256449" at bounding box center [102, 159] width 185 height 122
drag, startPoint x: 76, startPoint y: 209, endPoint x: 34, endPoint y: 204, distance: 42.3
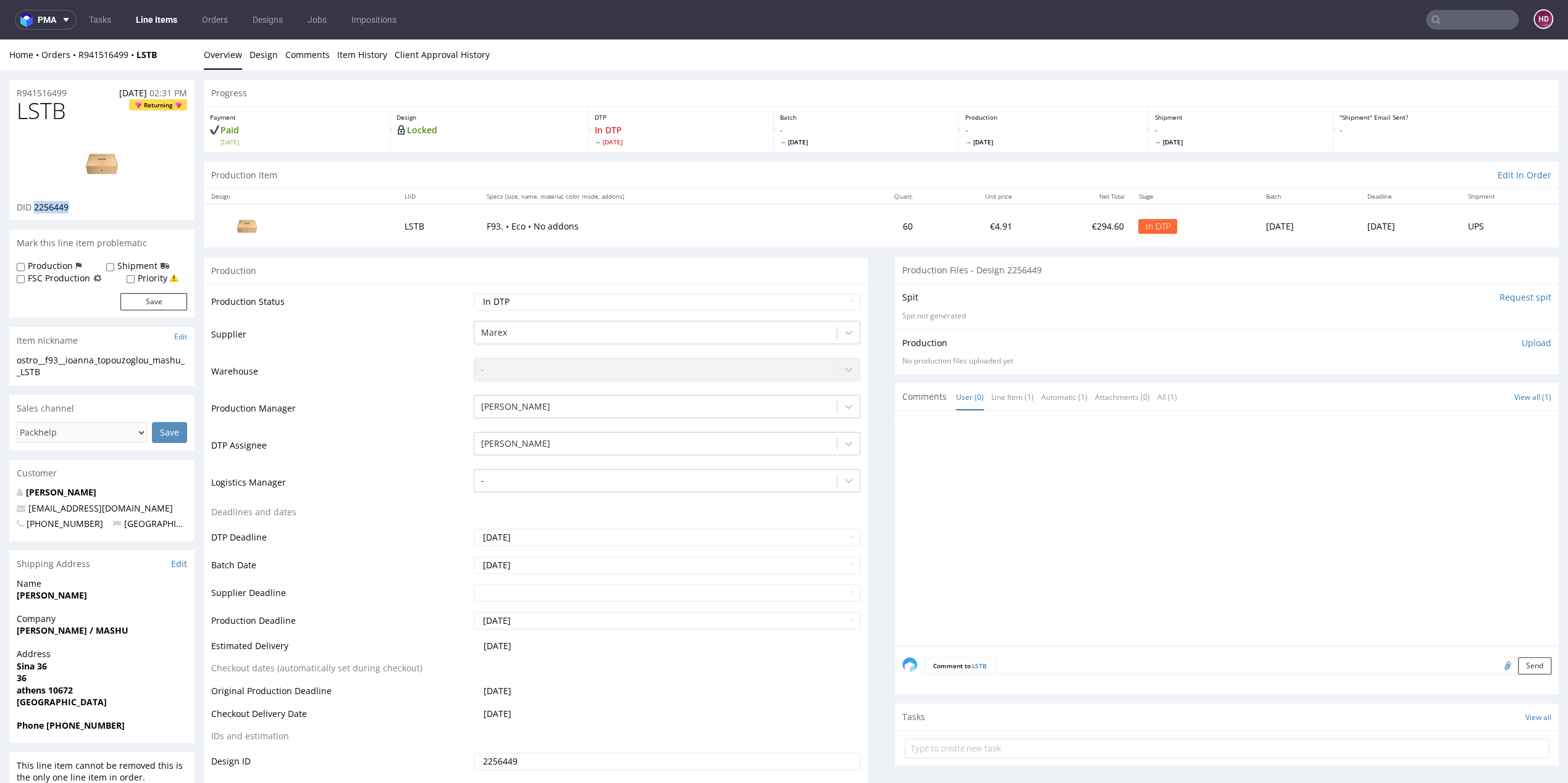
click at [34, 204] on div "DID 2256449" at bounding box center [102, 207] width 171 height 12
copy span "2256449"
click at [1522, 342] on p "Upload" at bounding box center [1536, 343] width 29 height 12
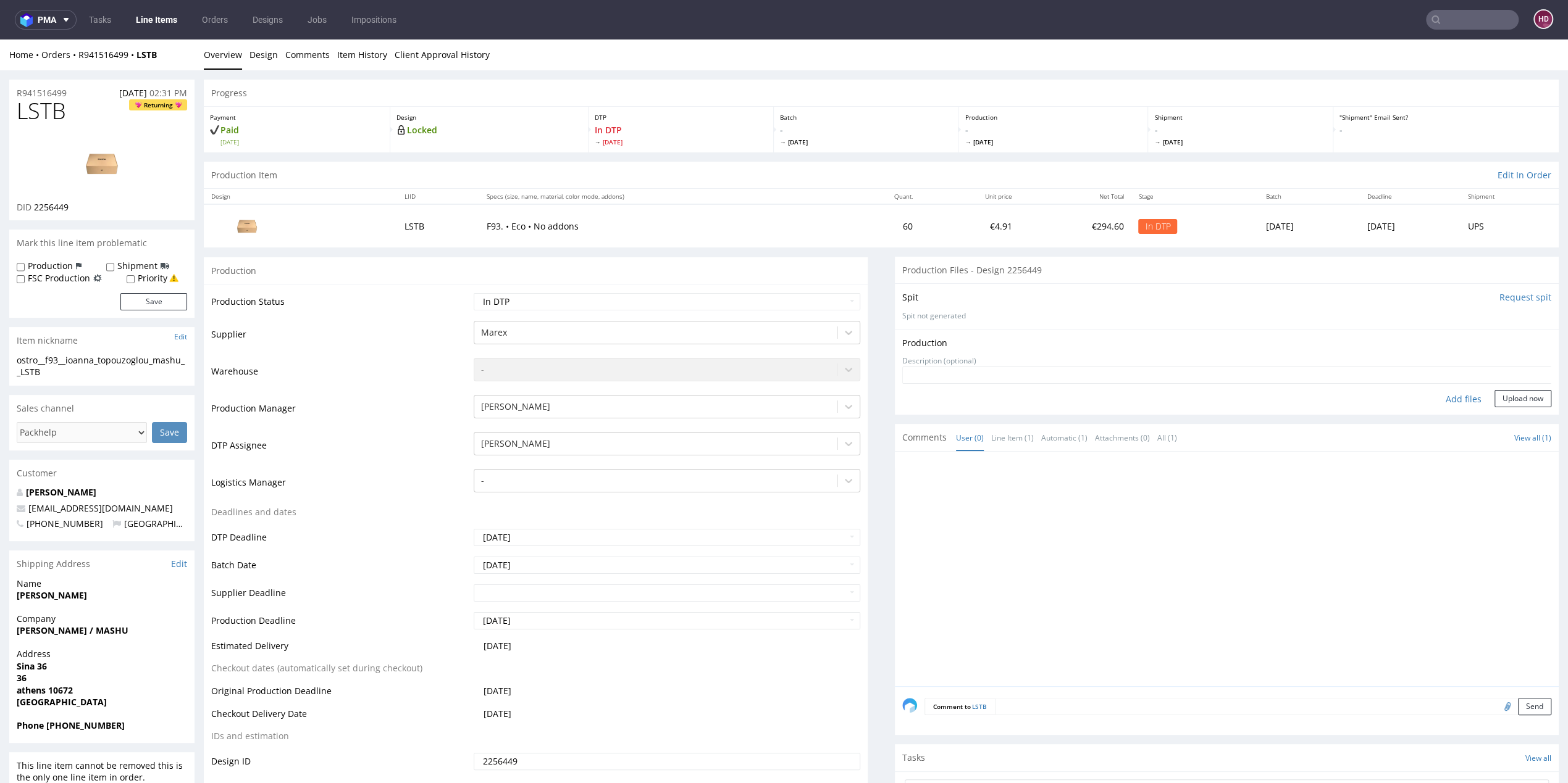
click at [1444, 396] on div "Add files" at bounding box center [1464, 399] width 62 height 19
type input "C:\fakepath\ostro__f93__ioanna_topouzoglou_mashu__LSTB__d2256449__oR941516499.p…"
click at [1494, 423] on button "Upload now" at bounding box center [1522, 419] width 57 height 17
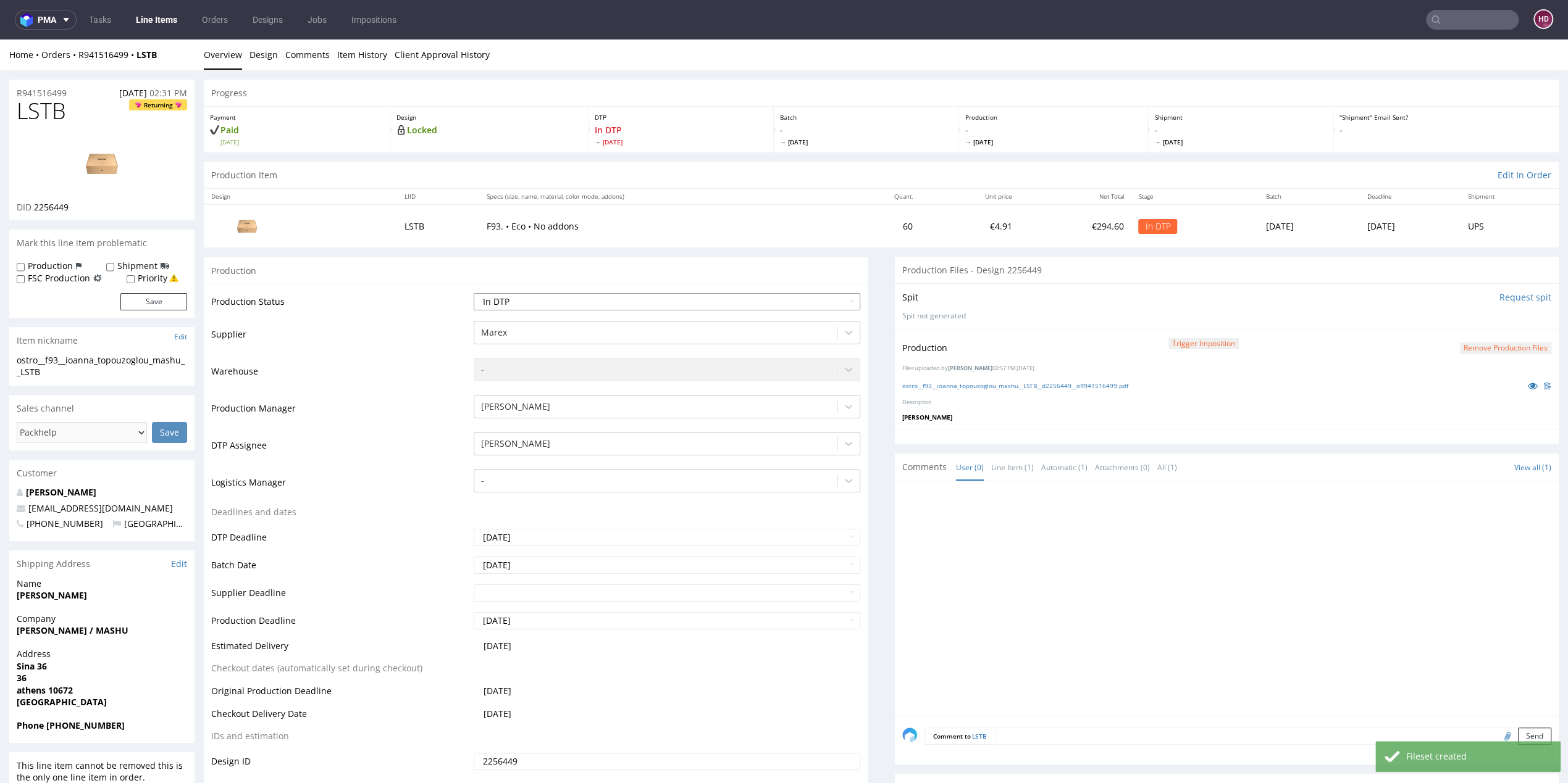
click at [649, 304] on select "Waiting for Artwork Waiting for Diecut Waiting for Mockup Waiting for DTP Waiti…" at bounding box center [667, 302] width 386 height 17
click at [474, 293] on select "Waiting for Artwork Waiting for Diecut Waiting for Mockup Waiting for DTP Waiti…" at bounding box center [667, 302] width 386 height 17
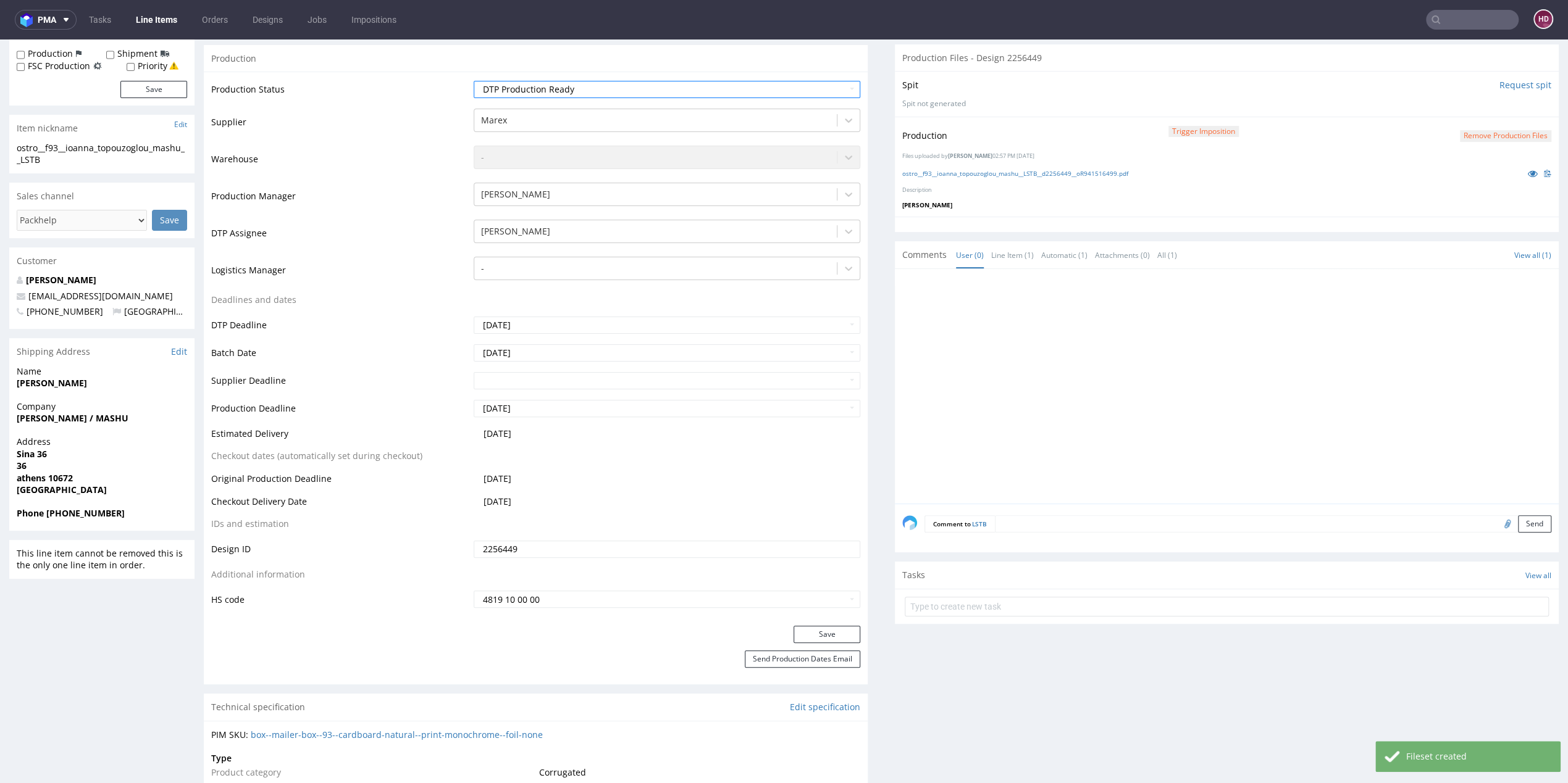
scroll to position [211, 0]
click at [828, 627] on button "Save" at bounding box center [827, 636] width 67 height 17
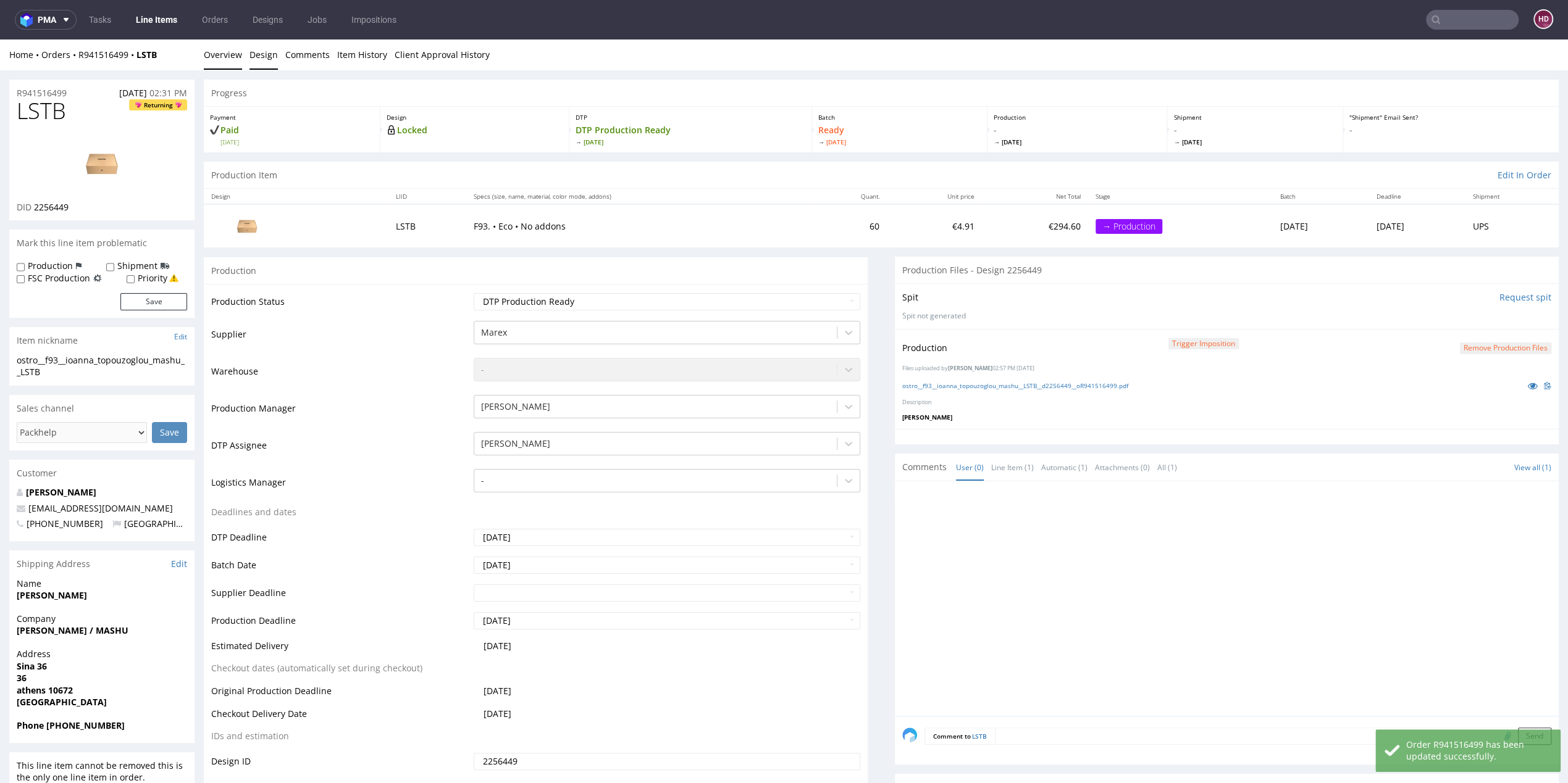
click at [268, 65] on link "Design" at bounding box center [263, 54] width 28 height 30
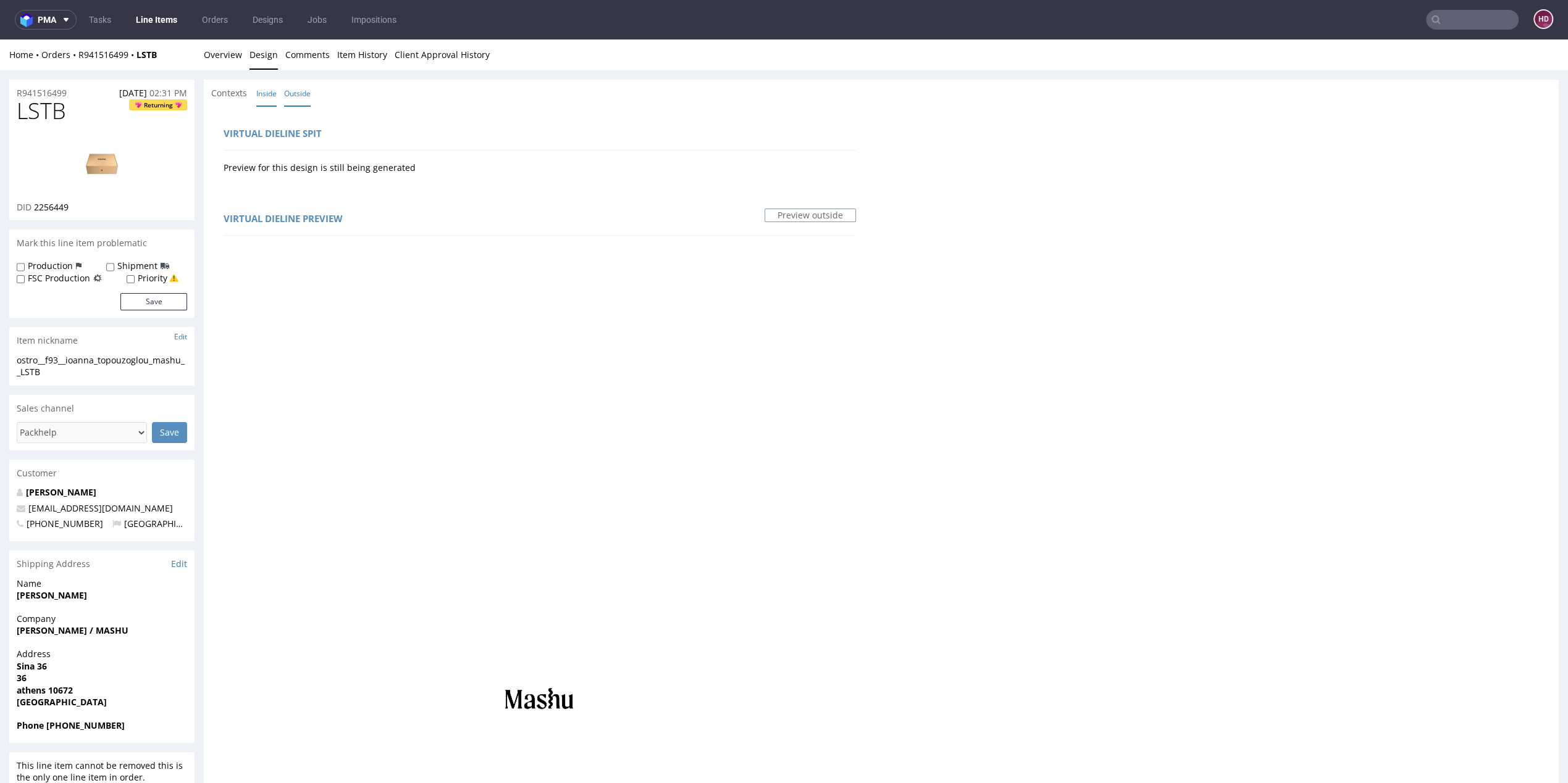
click at [269, 91] on link "Inside" at bounding box center [266, 93] width 21 height 26
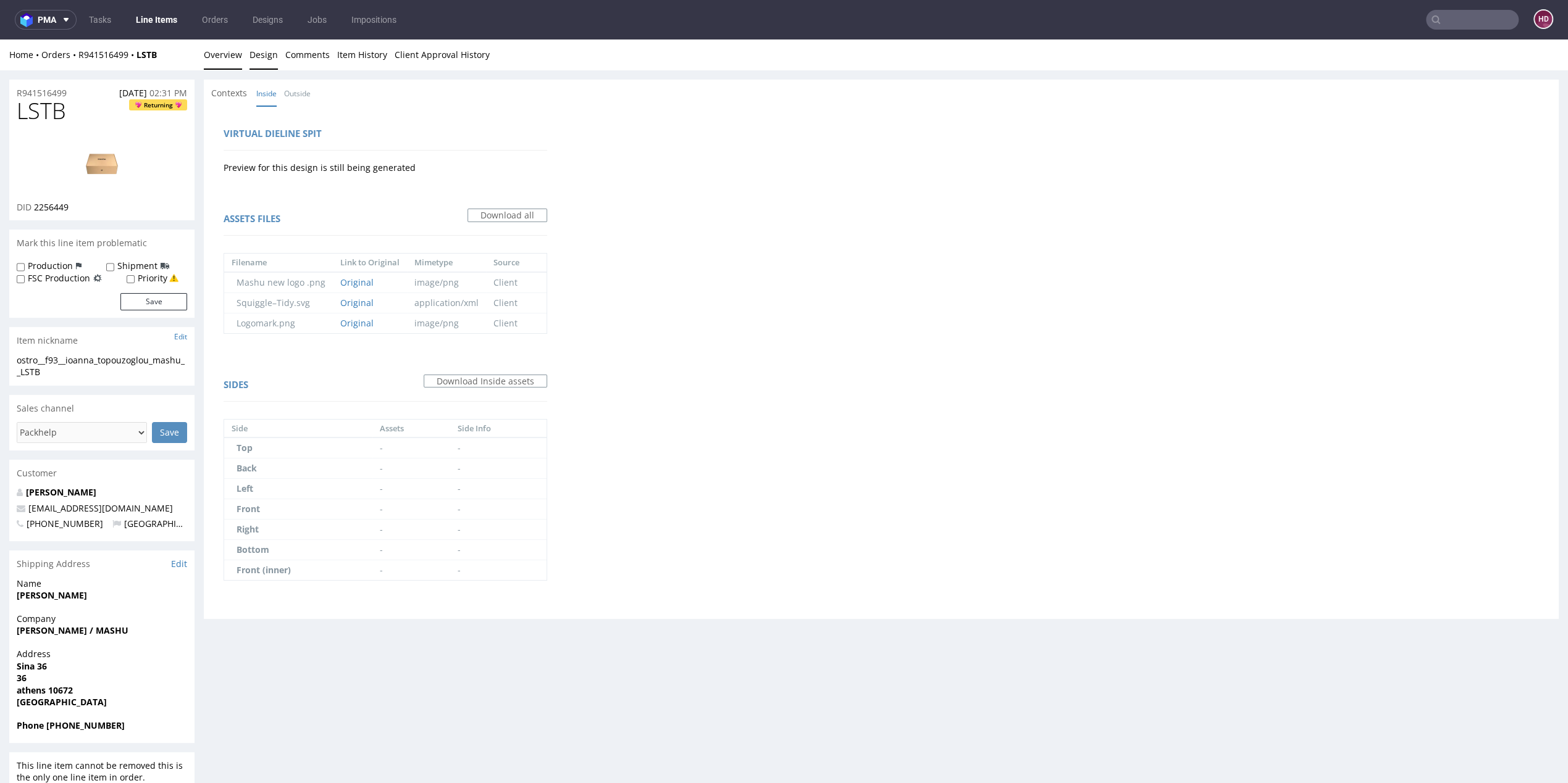
click at [230, 59] on link "Overview" at bounding box center [223, 54] width 38 height 30
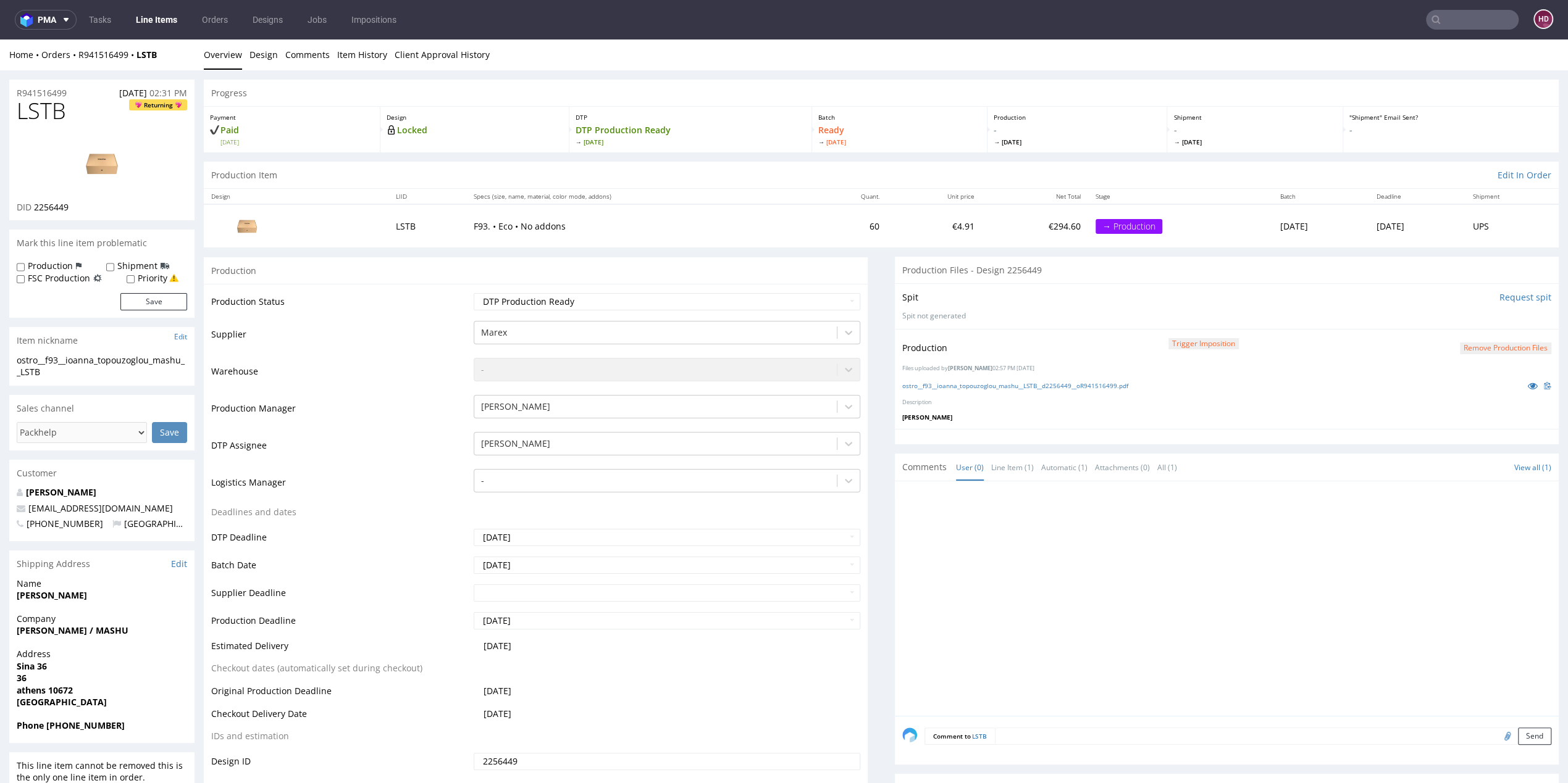
click at [108, 158] on img at bounding box center [102, 163] width 99 height 56
click at [675, 304] on select "Waiting for Artwork Waiting for Diecut Waiting for Mockup Waiting for DTP Waiti…" at bounding box center [667, 302] width 386 height 17
select select "dtp_ca_needed"
click at [474, 293] on select "Waiting for Artwork Waiting for Diecut Waiting for Mockup Waiting for DTP Waiti…" at bounding box center [667, 302] width 386 height 17
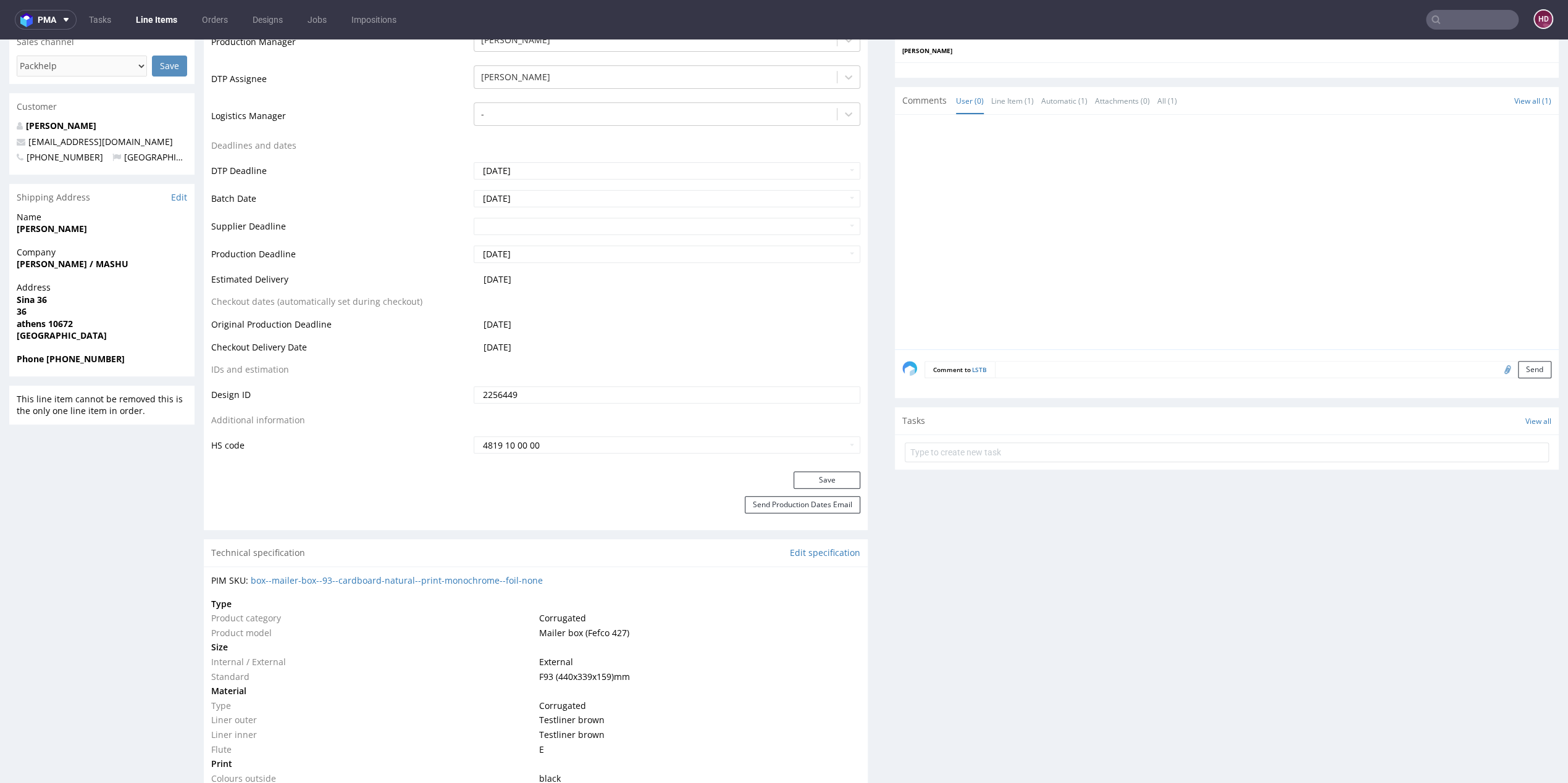
scroll to position [364, 0]
click at [800, 484] on button "Save" at bounding box center [827, 484] width 67 height 17
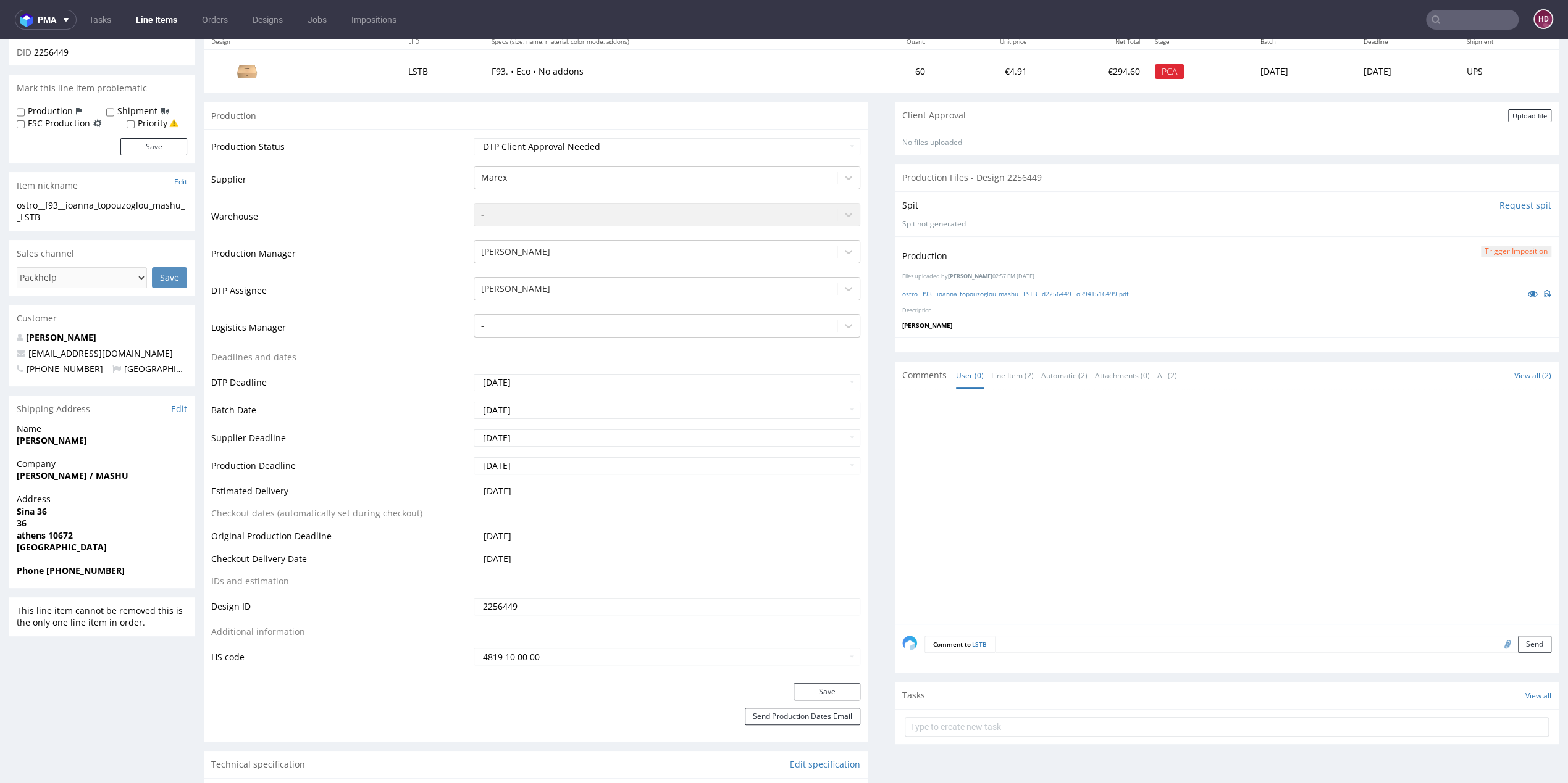
scroll to position [0, 0]
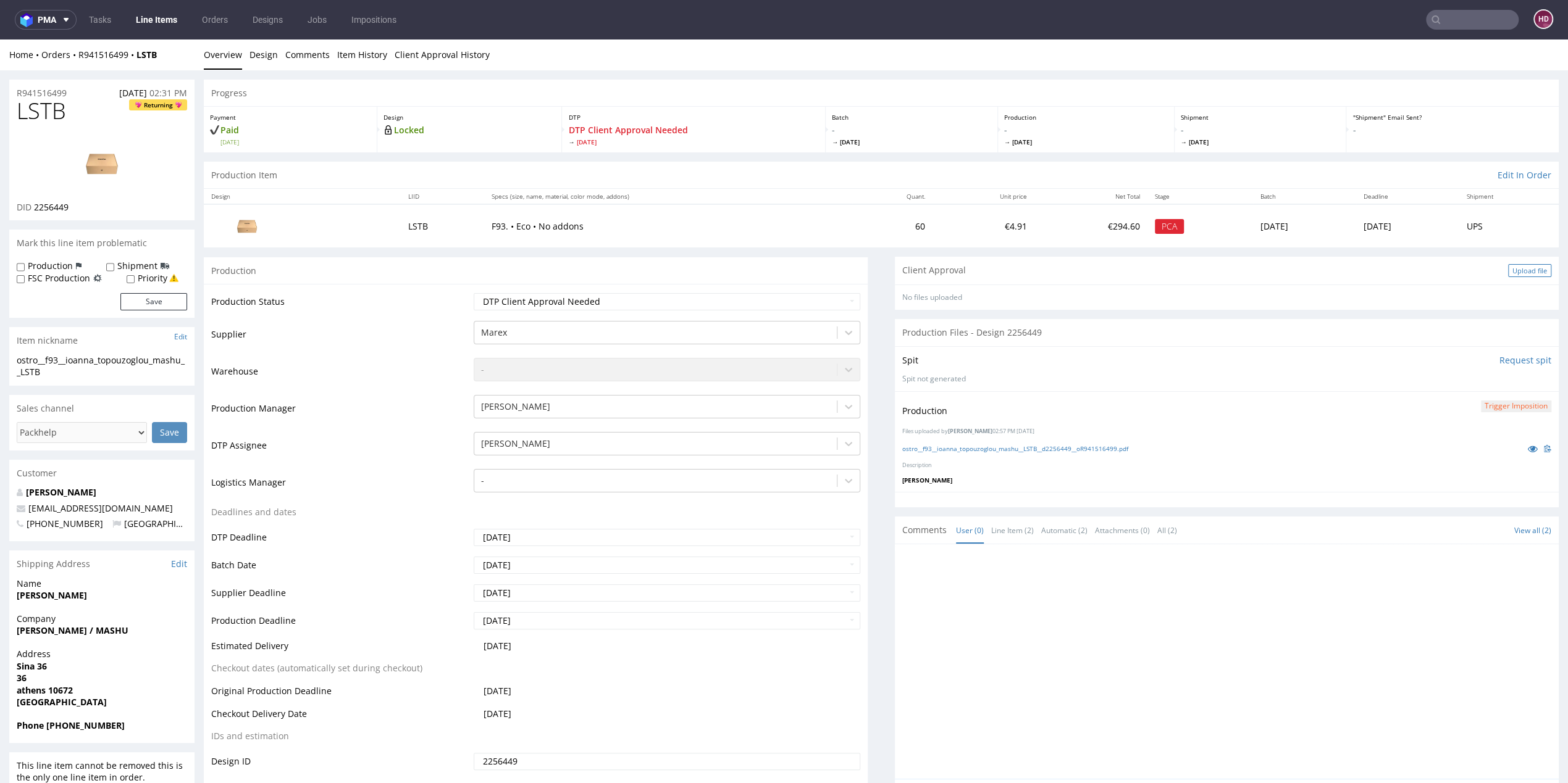
click at [1508, 272] on div "Upload file" at bounding box center [1529, 271] width 43 height 13
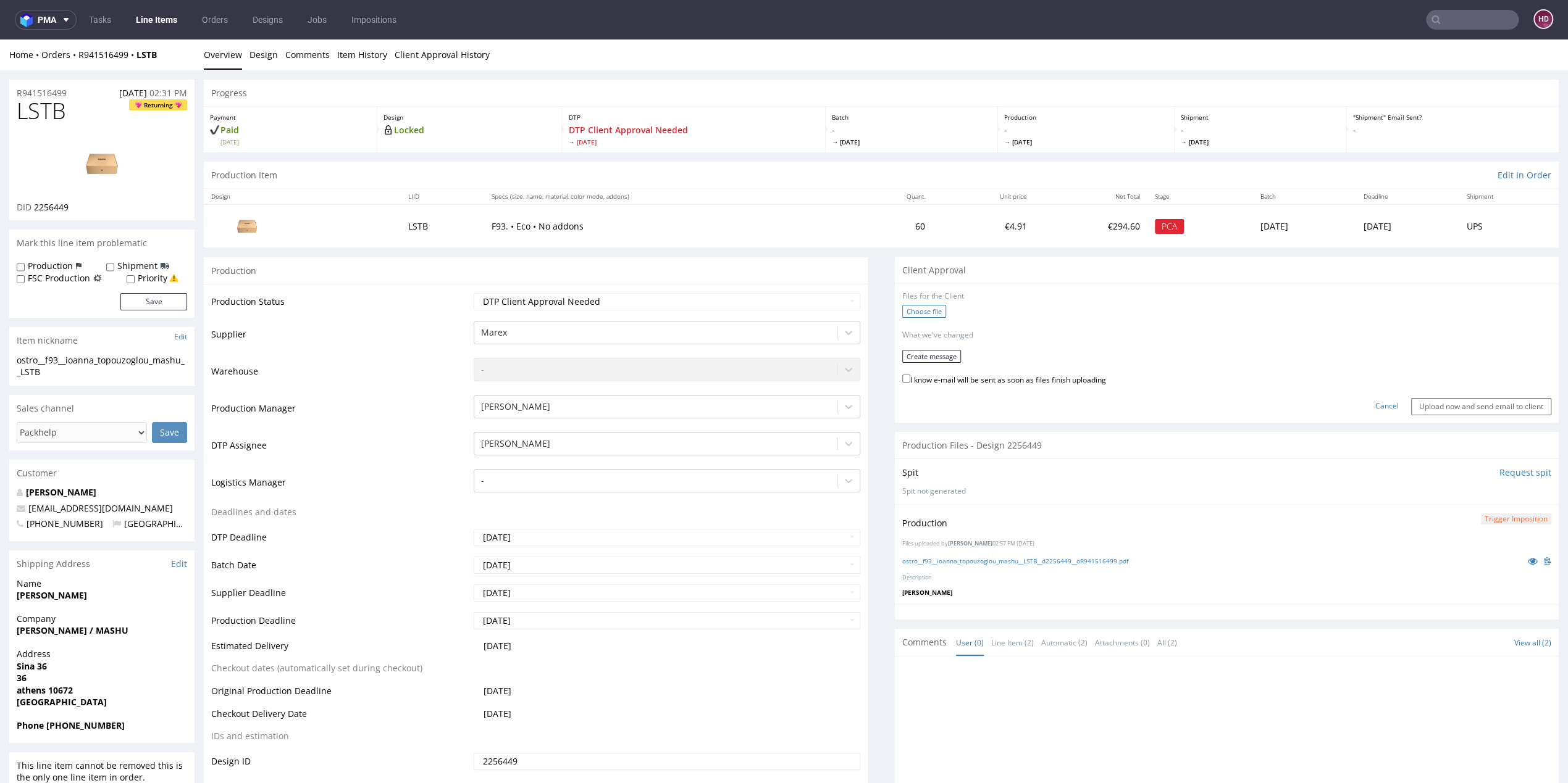
click at [914, 312] on label "Choose file" at bounding box center [924, 311] width 44 height 13
click at [0, 39] on input "Choose file" at bounding box center [0, 39] width 0 height 0
click at [930, 349] on button "Create message" at bounding box center [932, 352] width 59 height 13
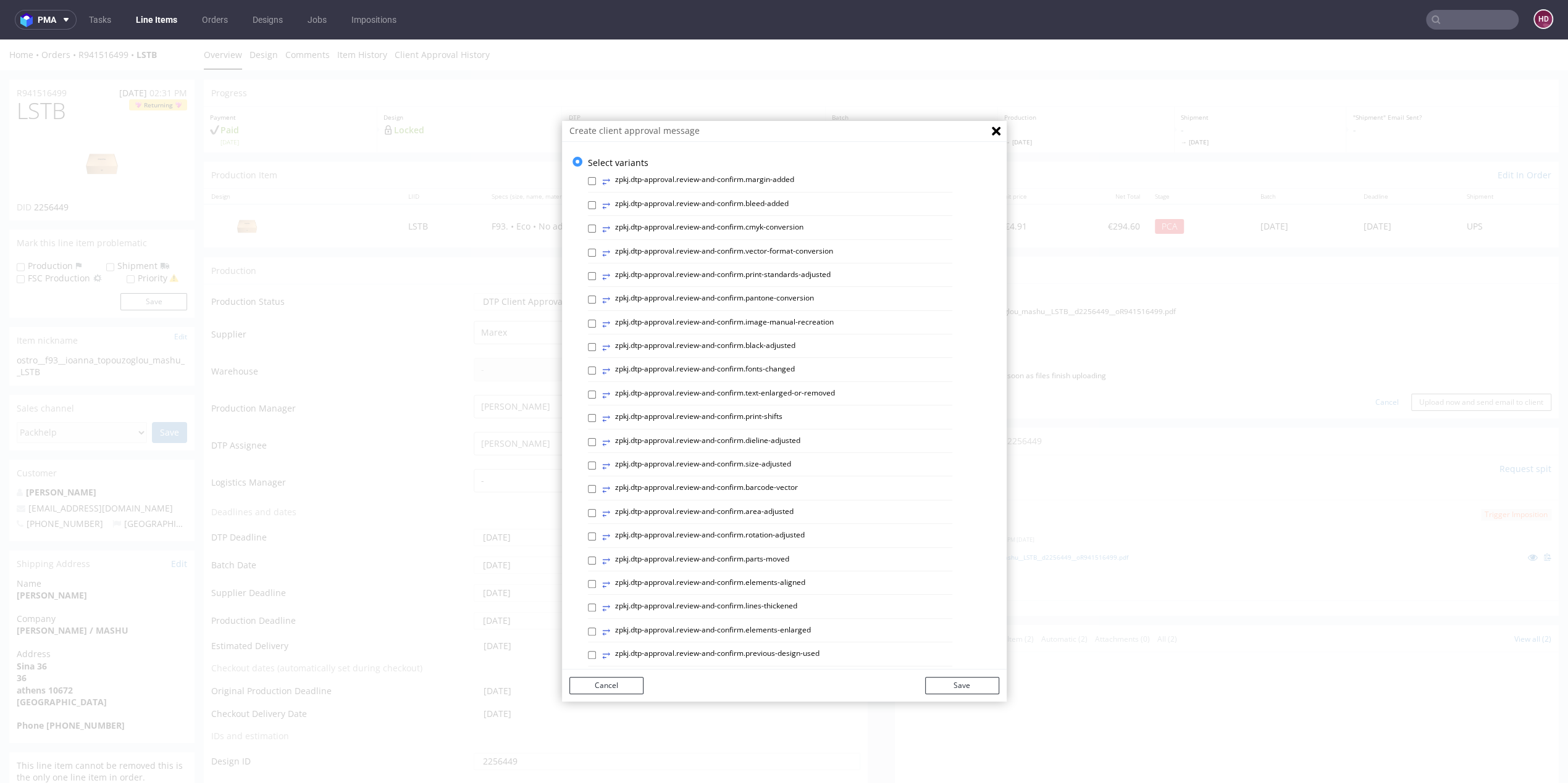
scroll to position [356, 0]
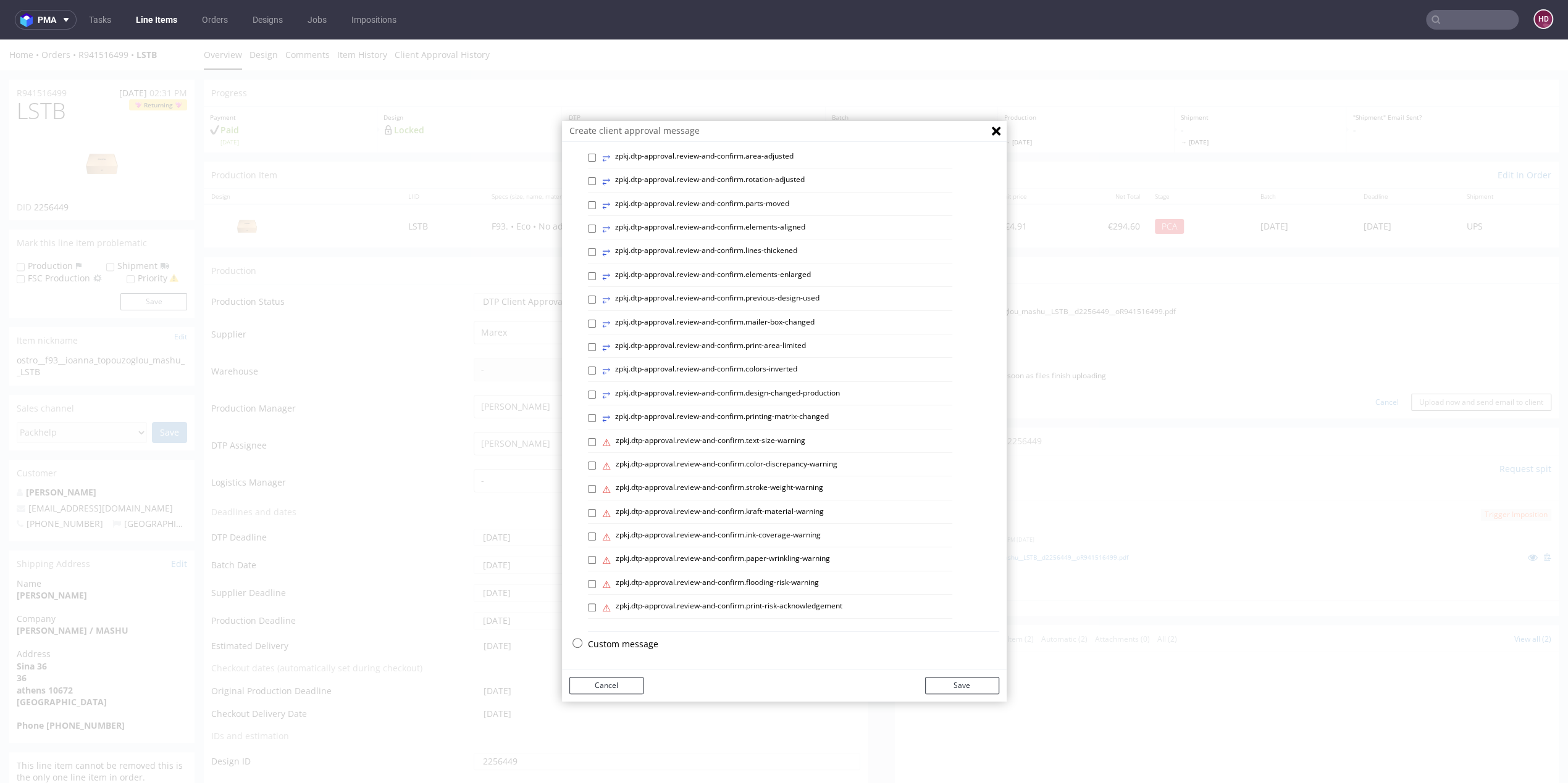
click at [591, 642] on p "Custom message" at bounding box center [793, 644] width 411 height 12
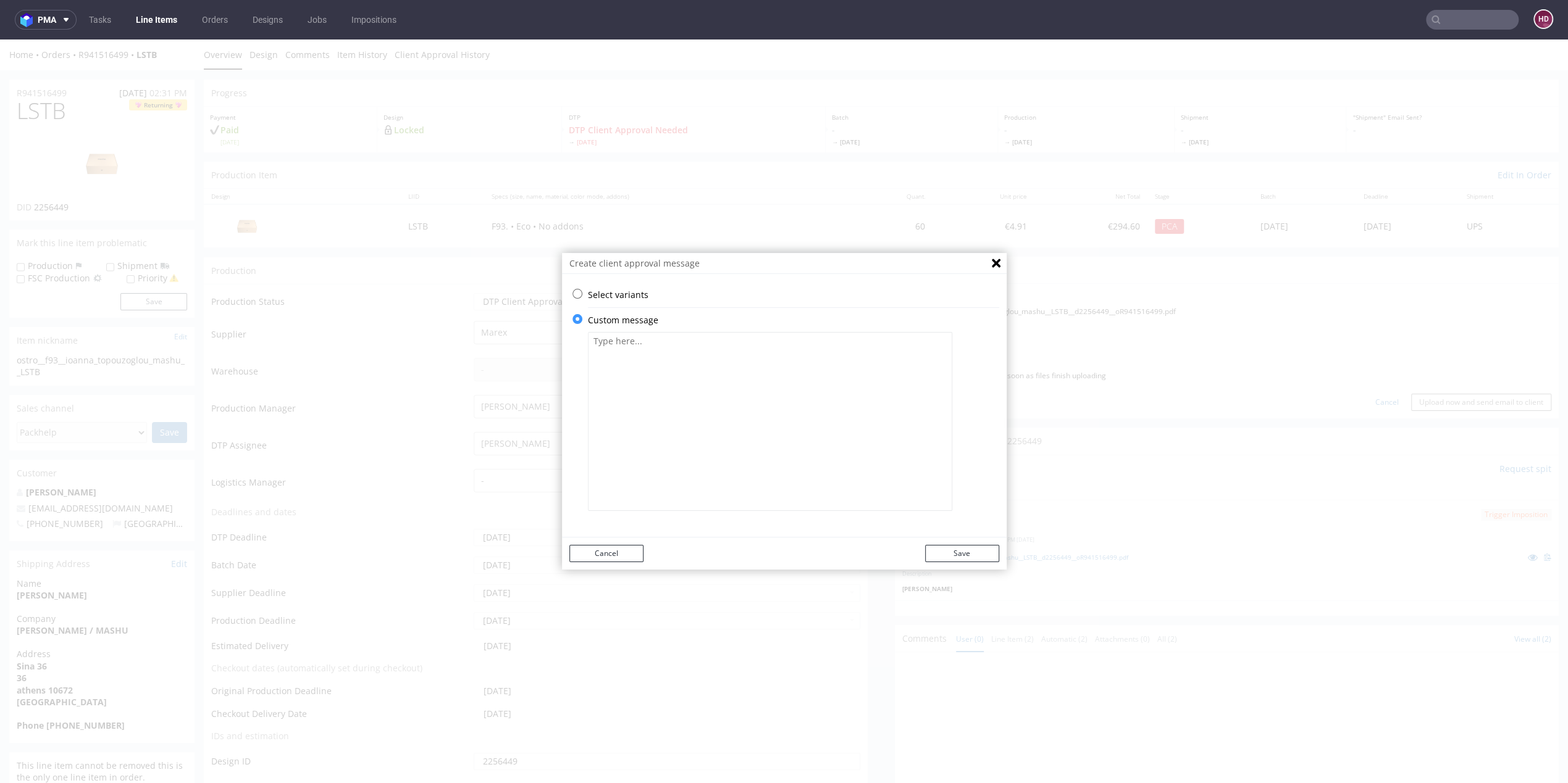
scroll to position [0, 0]
click at [706, 378] on textarea at bounding box center [770, 421] width 364 height 179
paste textarea "Please verify that all the necessary elements have been included. If everything…"
type textarea "Please verify that all the necessary elements have been included. If everything…"
click at [963, 550] on button "Save" at bounding box center [962, 554] width 74 height 17
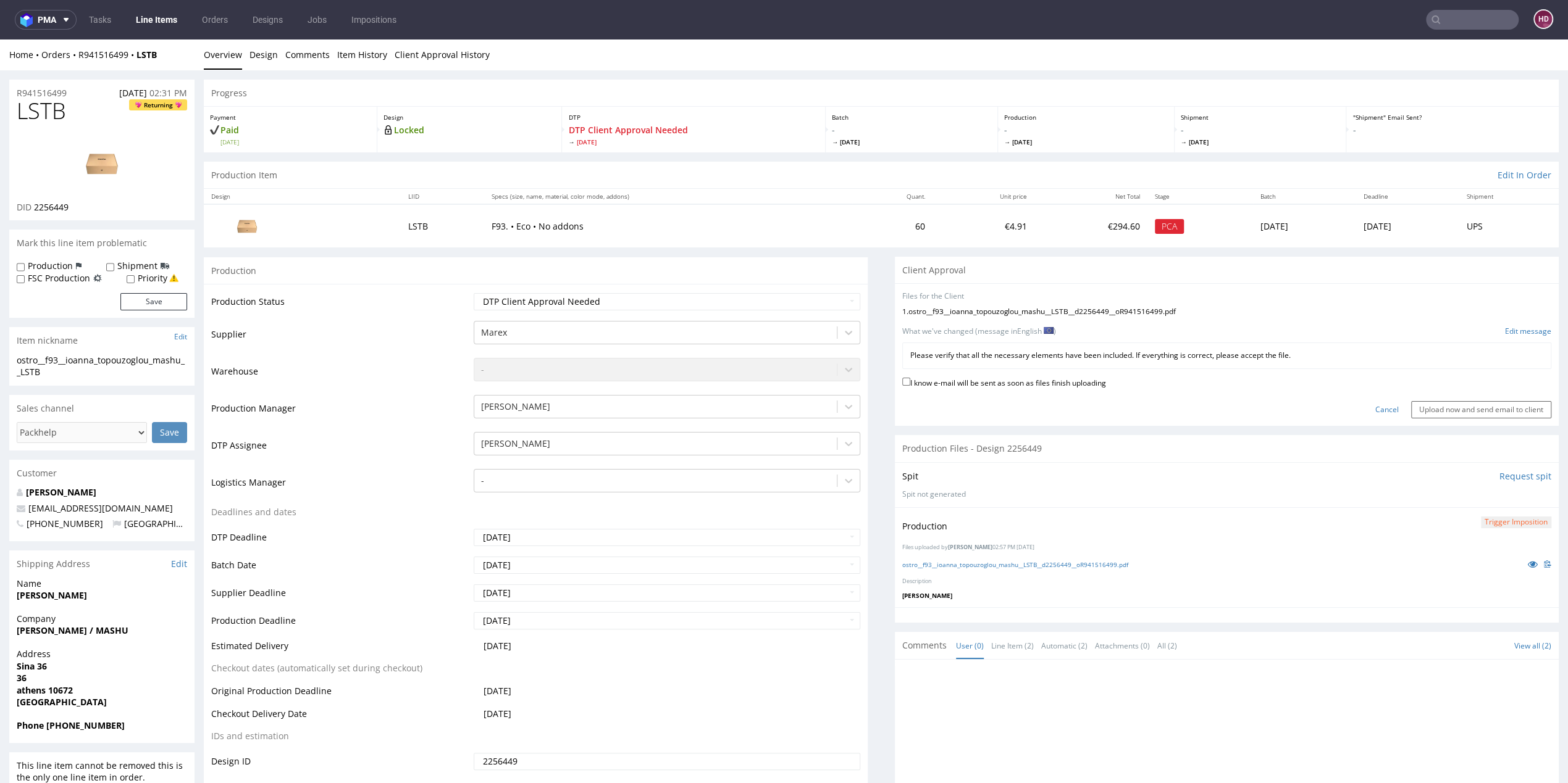
click at [935, 377] on label "I know e-mail will be sent as soon as files finish uploading" at bounding box center [1004, 382] width 204 height 14
click at [910, 377] on input "I know e-mail will be sent as soon as files finish uploading" at bounding box center [906, 381] width 8 height 8
checkbox input "true"
click at [1457, 411] on input "Upload now and send email to client" at bounding box center [1481, 410] width 140 height 17
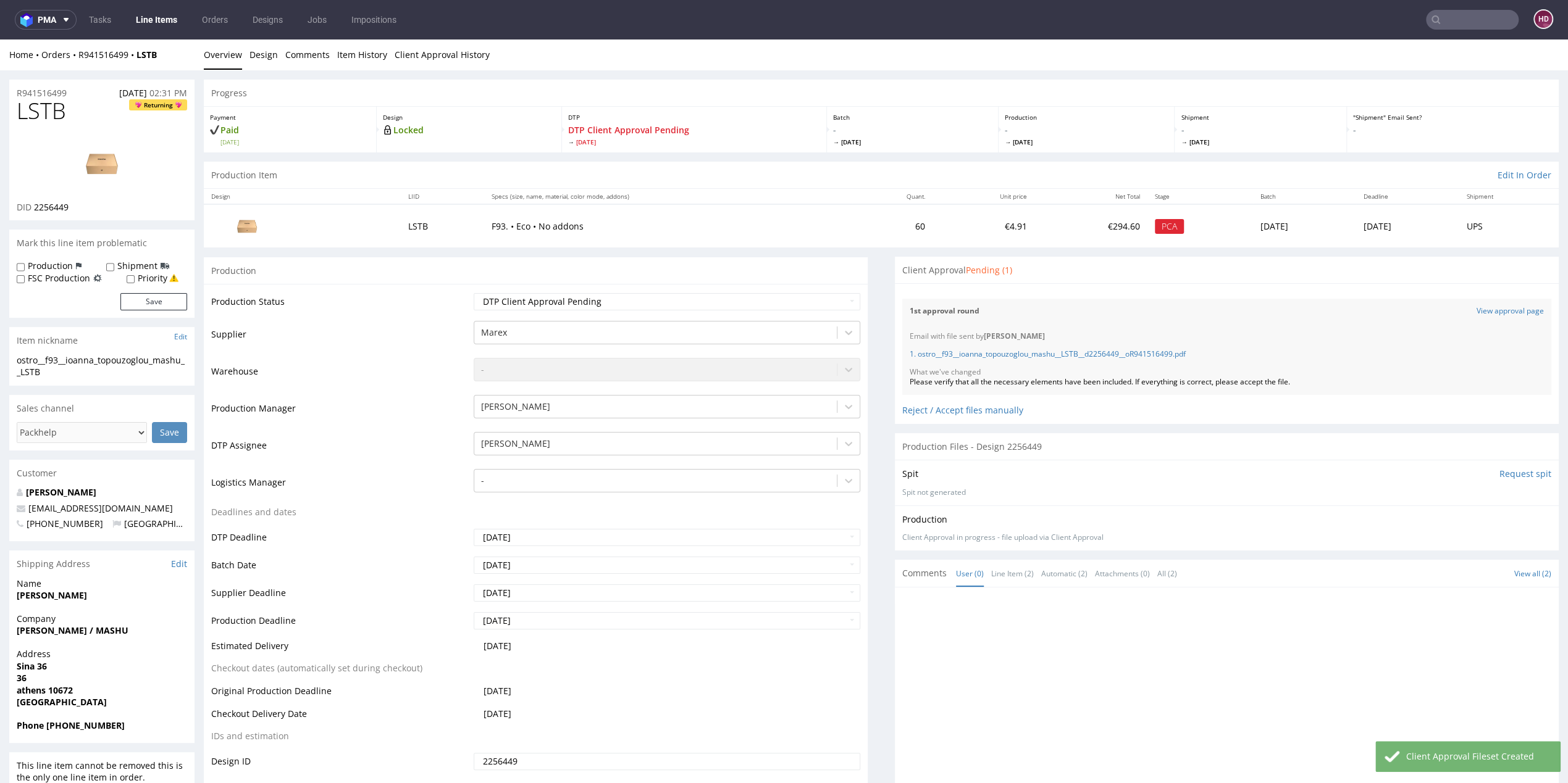
click at [163, 19] on link "Line Items" at bounding box center [156, 20] width 56 height 20
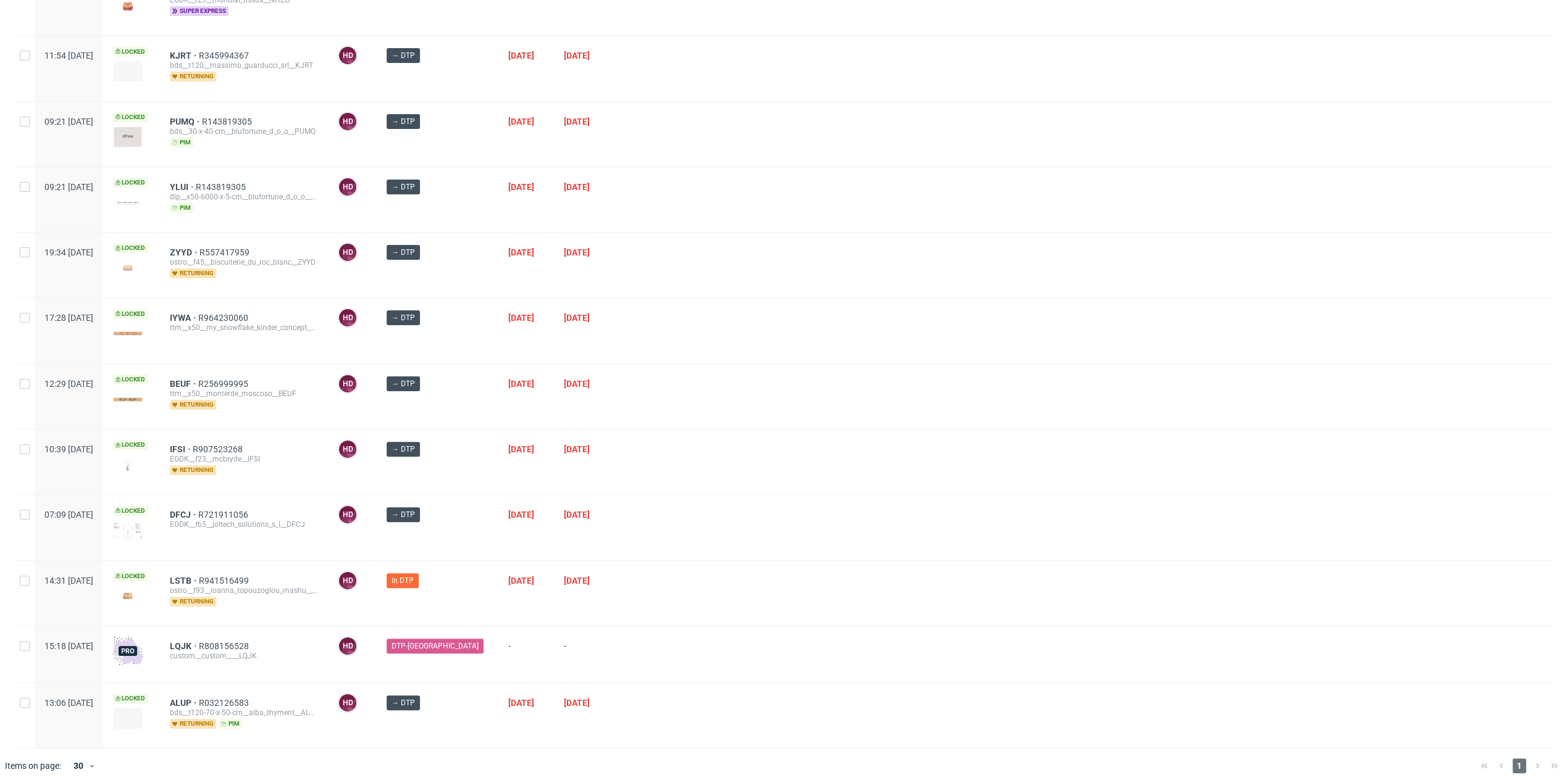
scroll to position [151, 0]
click at [199, 576] on span "LSTB" at bounding box center [184, 581] width 29 height 10
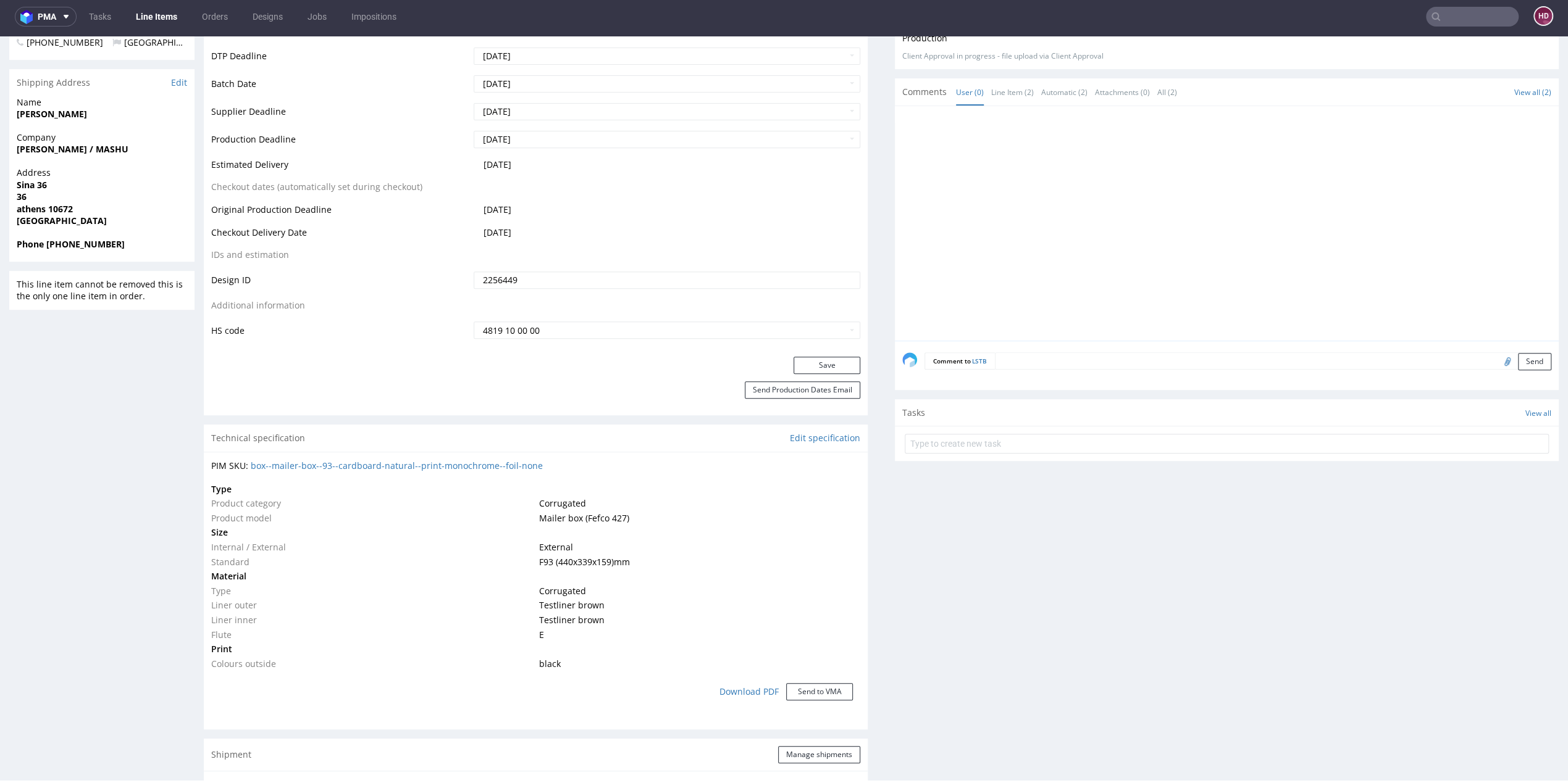
scroll to position [476, 0]
click at [811, 370] on button "Save" at bounding box center [827, 369] width 67 height 17
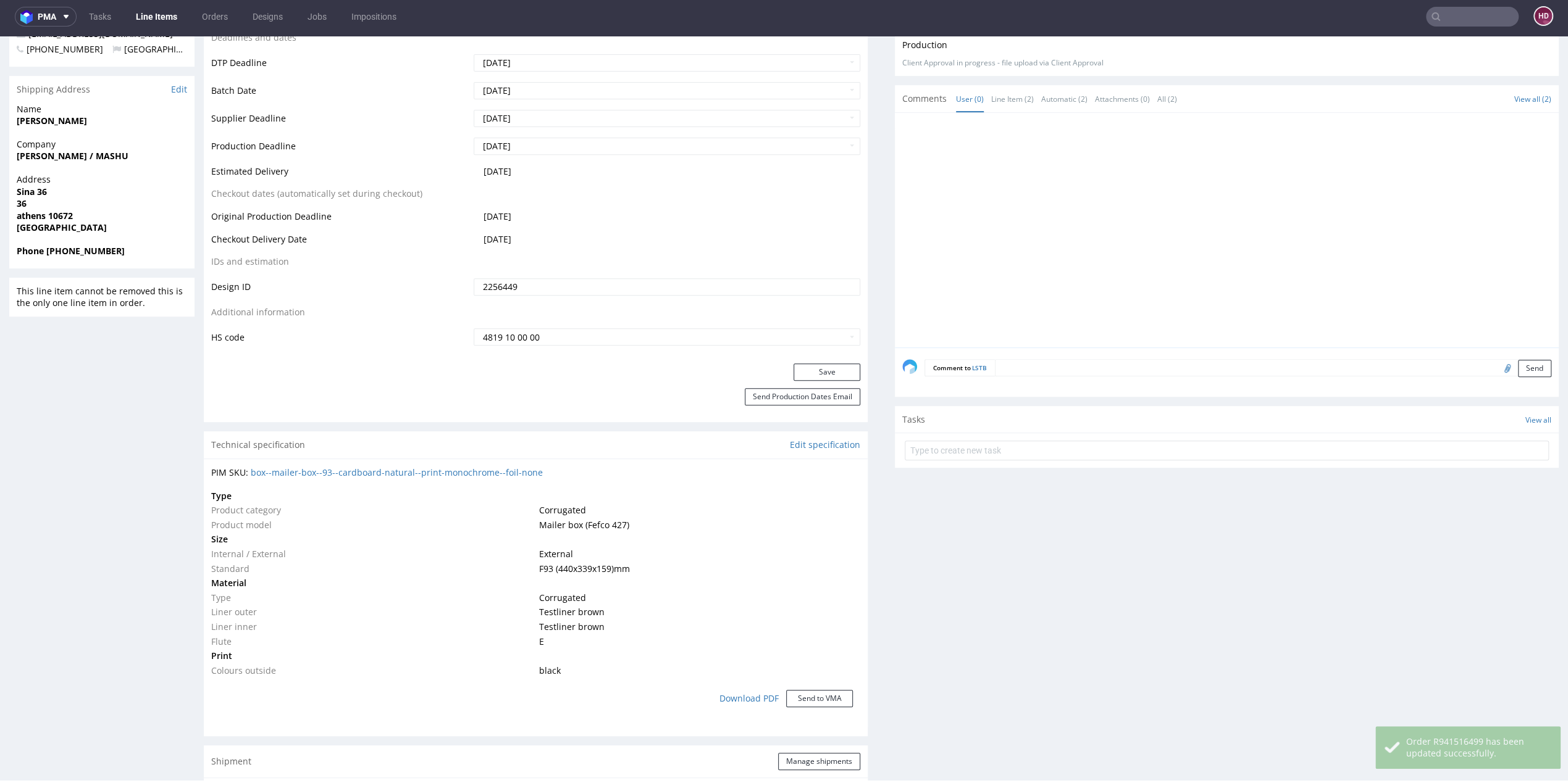
click at [142, 14] on link "Line Items" at bounding box center [156, 17] width 56 height 20
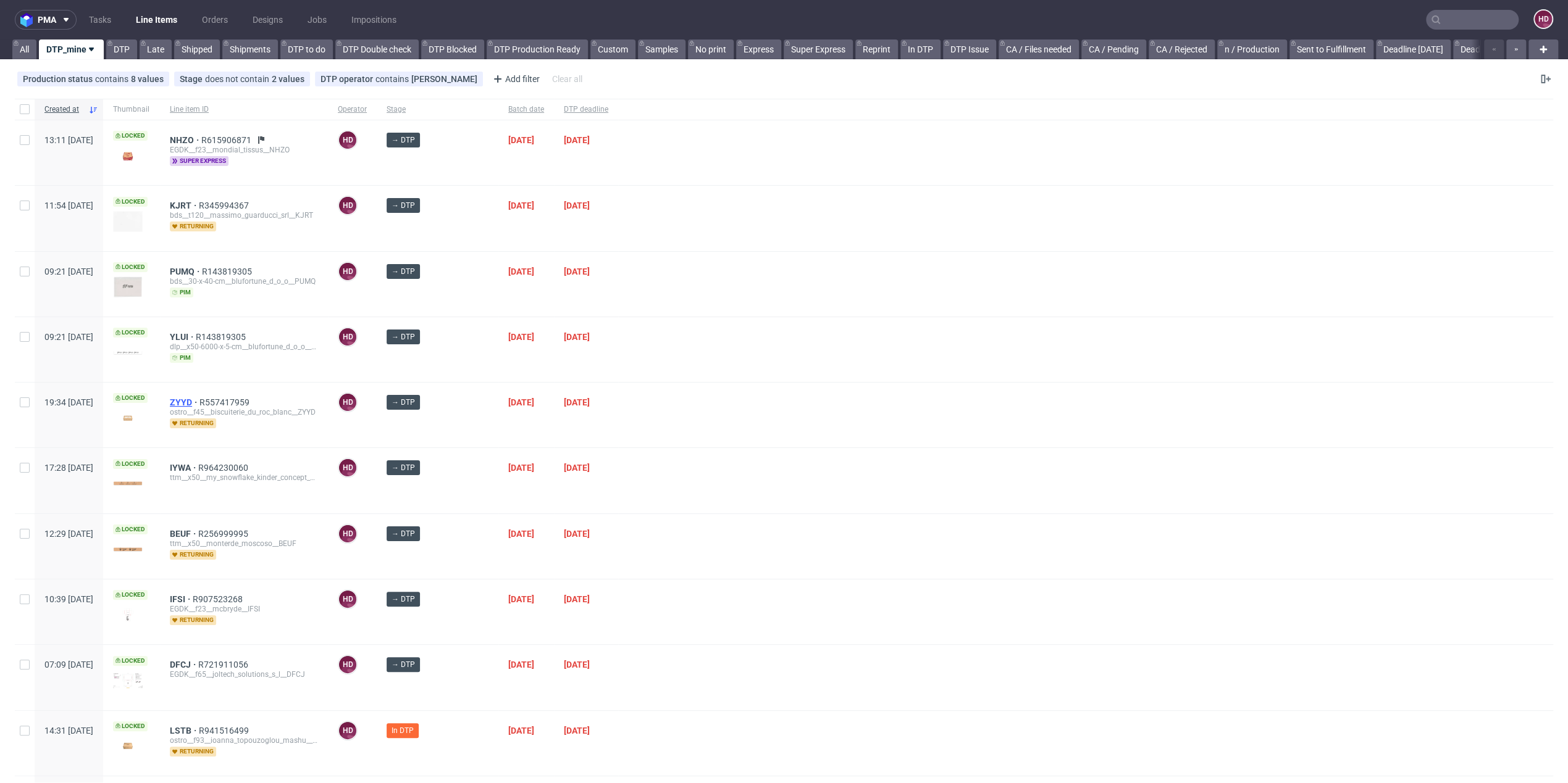
click at [199, 398] on span "ZYYD" at bounding box center [184, 402] width 29 height 10
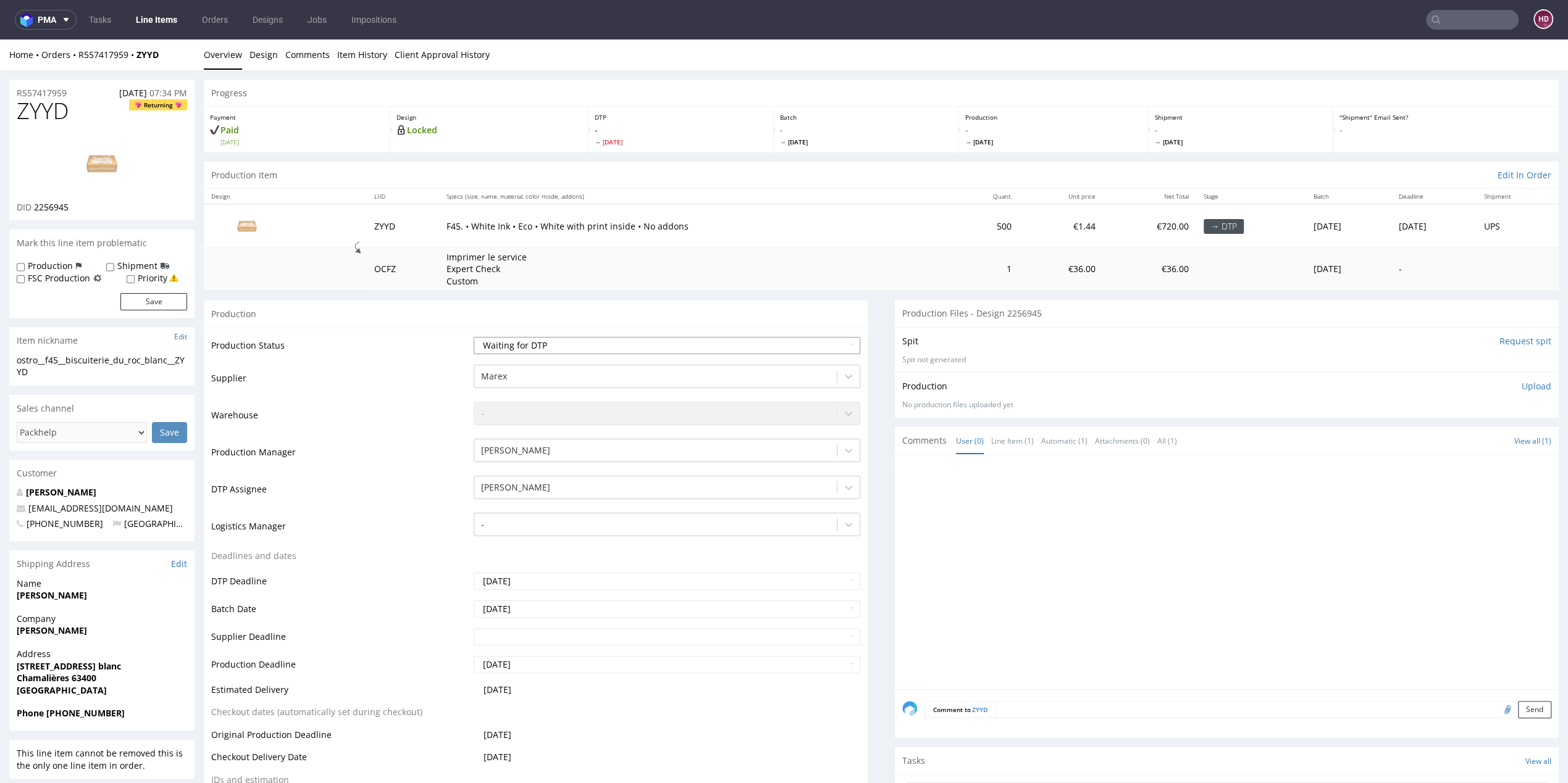
click at [651, 344] on select "Waiting for Artwork Waiting for Diecut Waiting for Mockup Waiting for DTP Waiti…" at bounding box center [667, 346] width 386 height 17
select select "dtp_in_process"
click at [474, 337] on select "Waiting for Artwork Waiting for Diecut Waiting for Mockup Waiting for DTP Waiti…" at bounding box center [667, 346] width 386 height 17
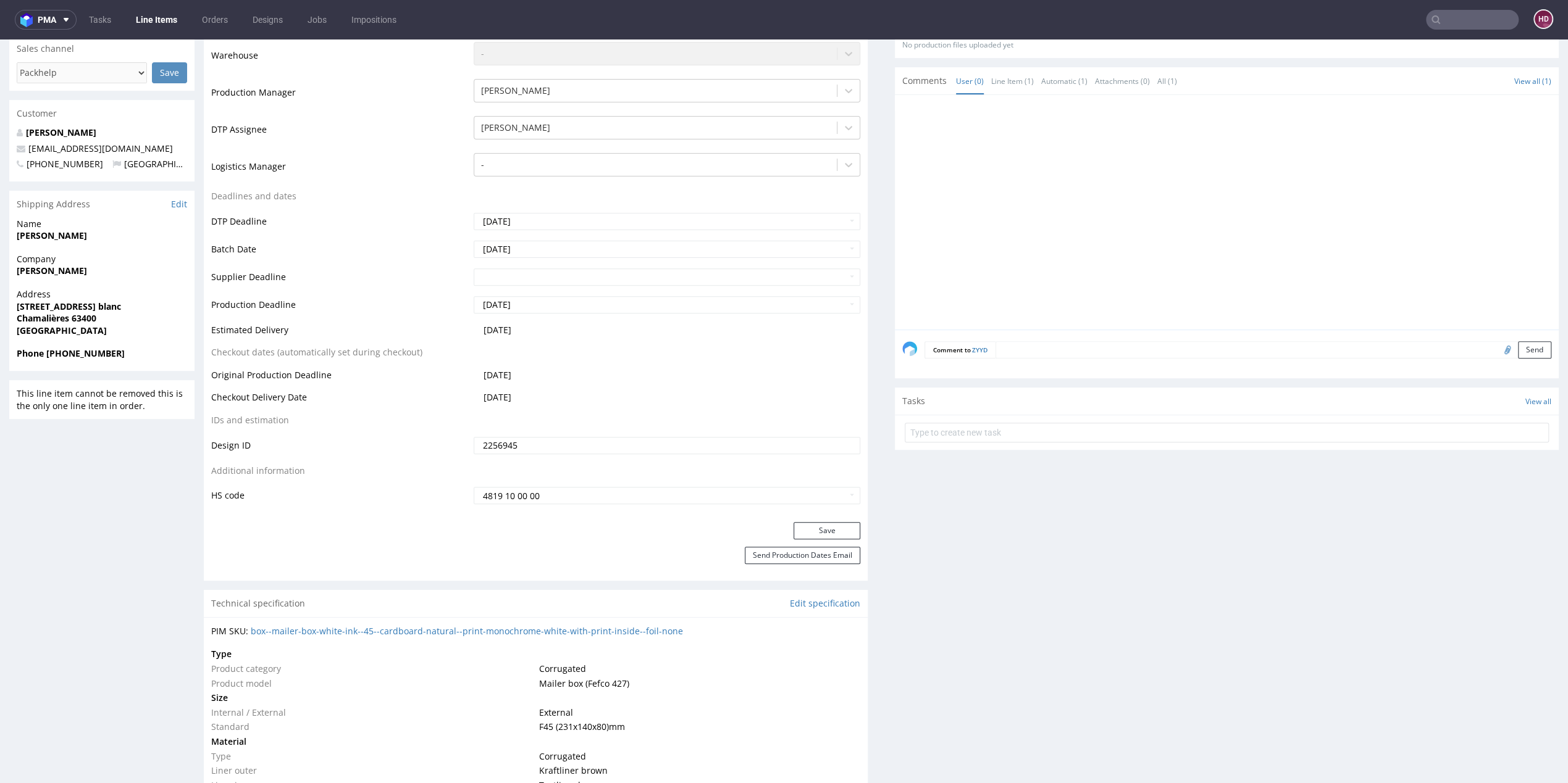
scroll to position [466, 0]
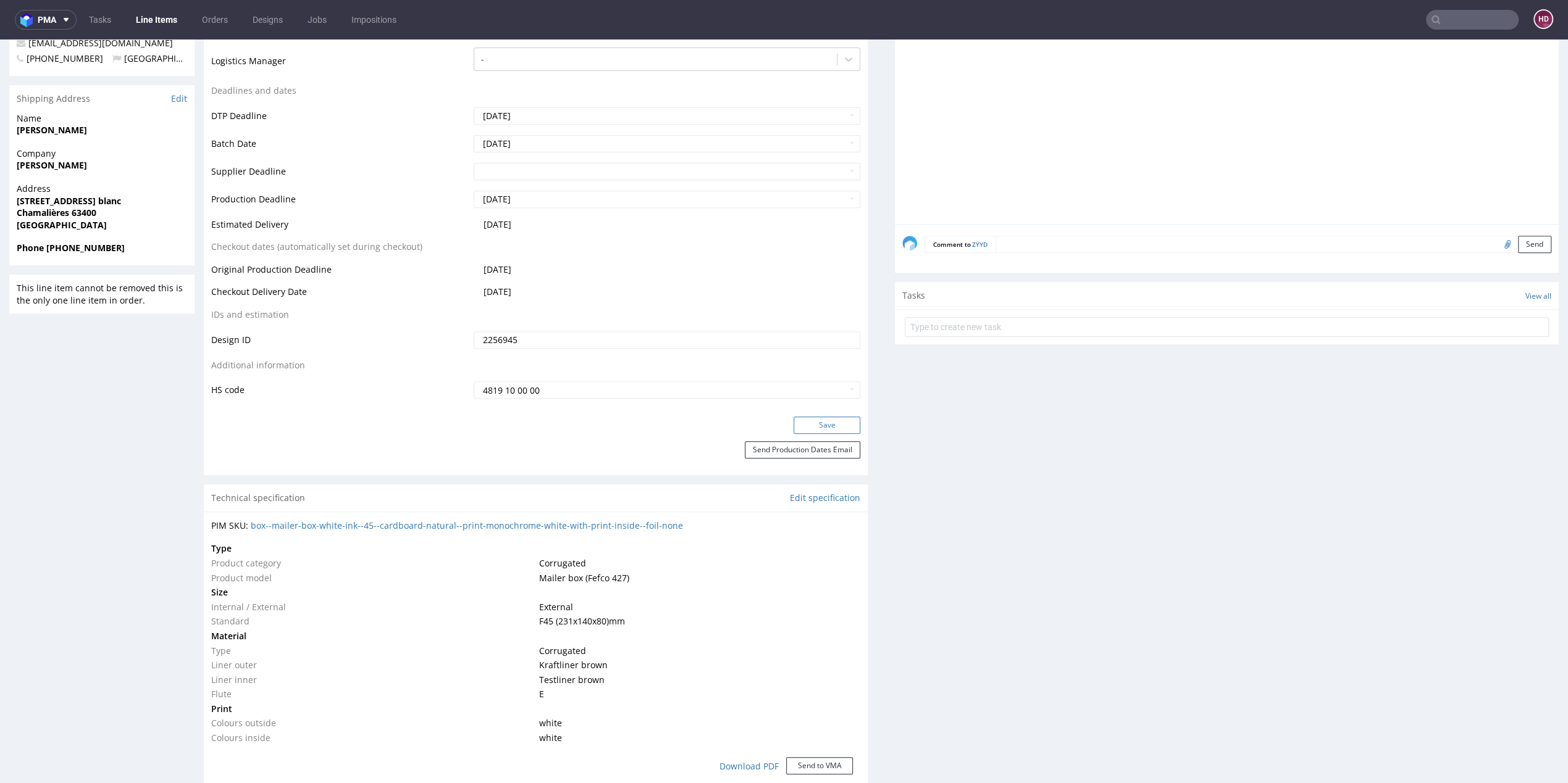
click at [816, 423] on button "Save" at bounding box center [827, 426] width 67 height 17
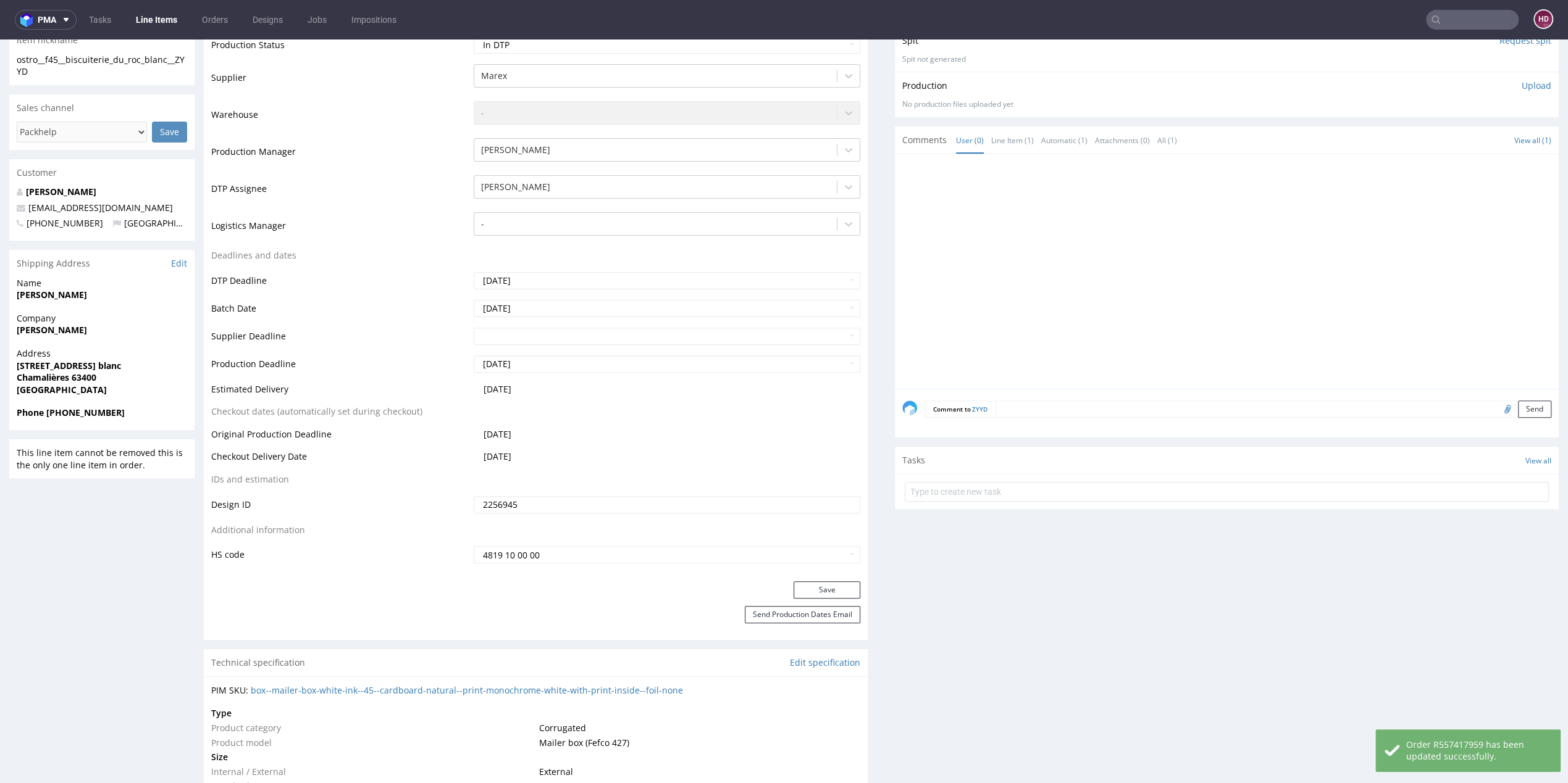
scroll to position [785, 0]
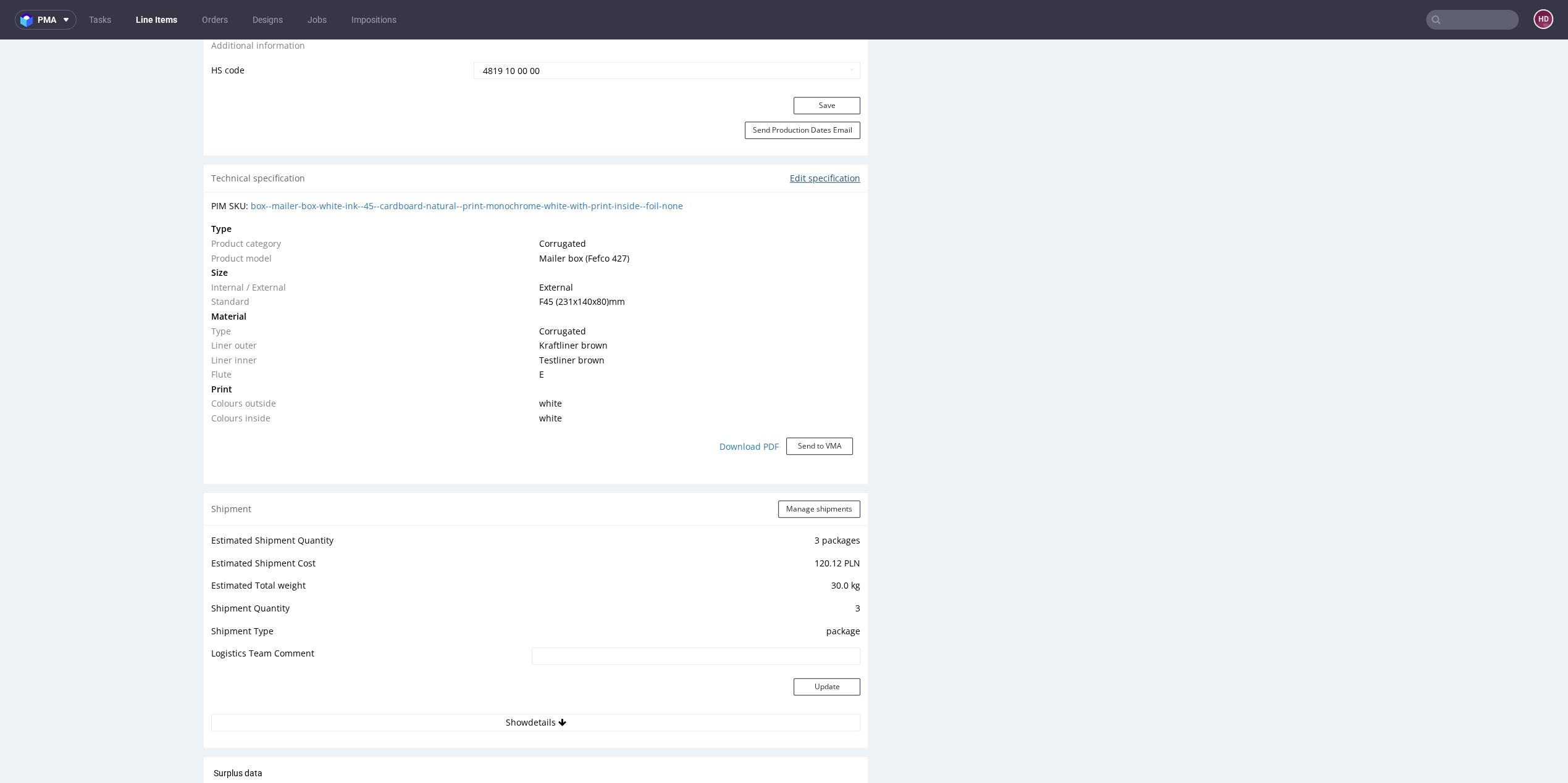
click at [830, 177] on link "Edit specification" at bounding box center [825, 179] width 71 height 12
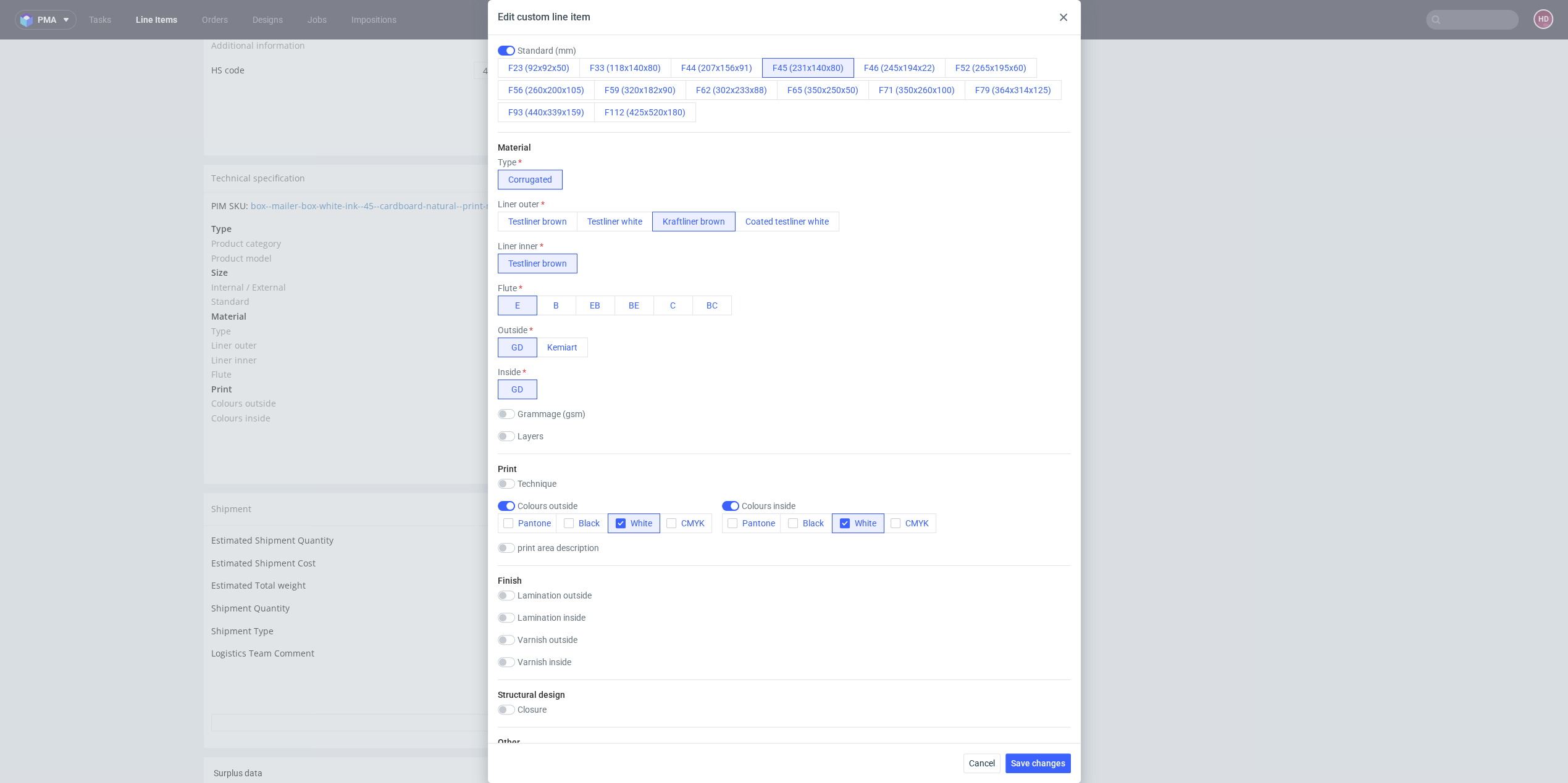
scroll to position [0, 0]
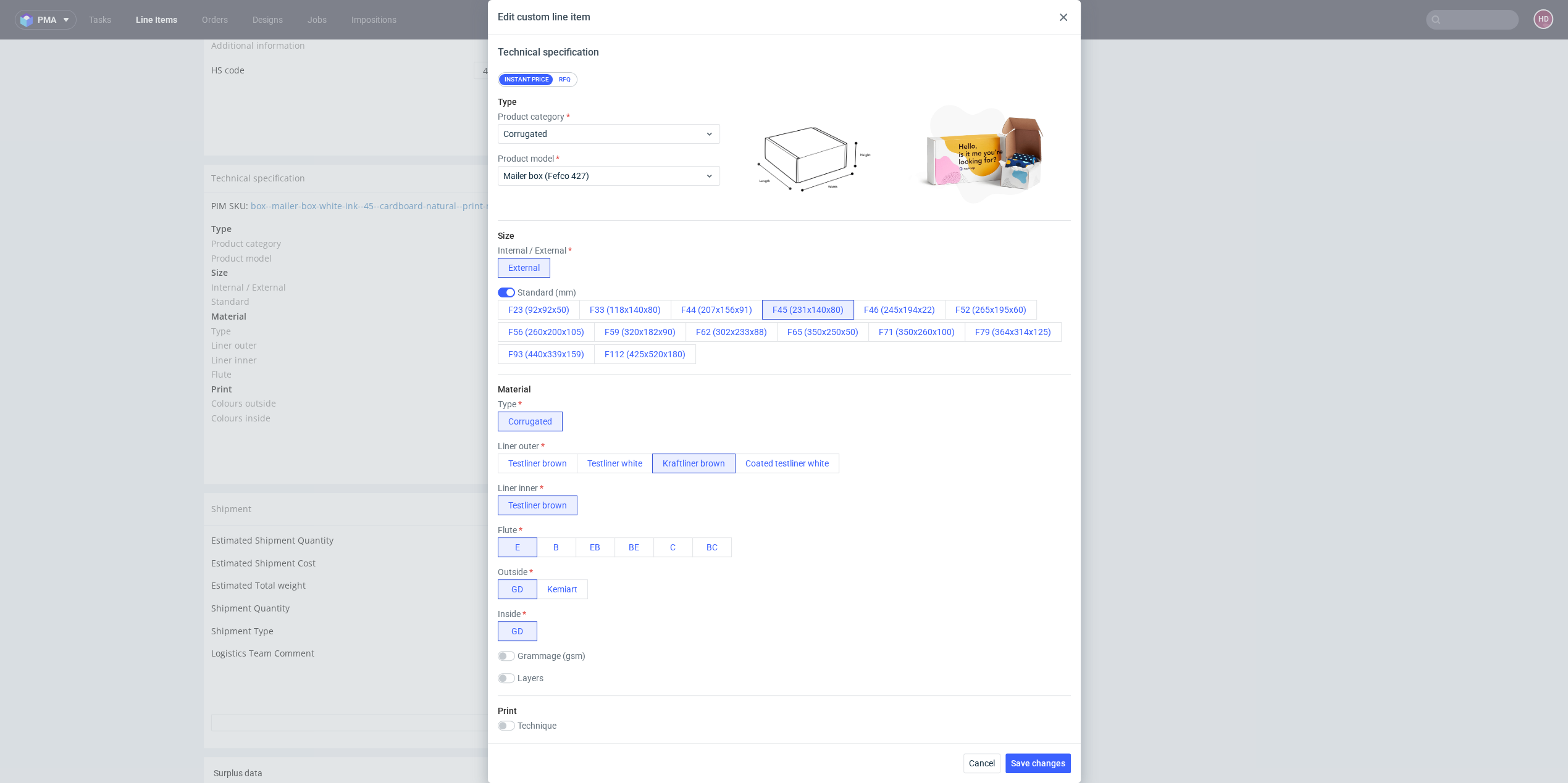
click at [1057, 17] on div at bounding box center [1063, 17] width 15 height 15
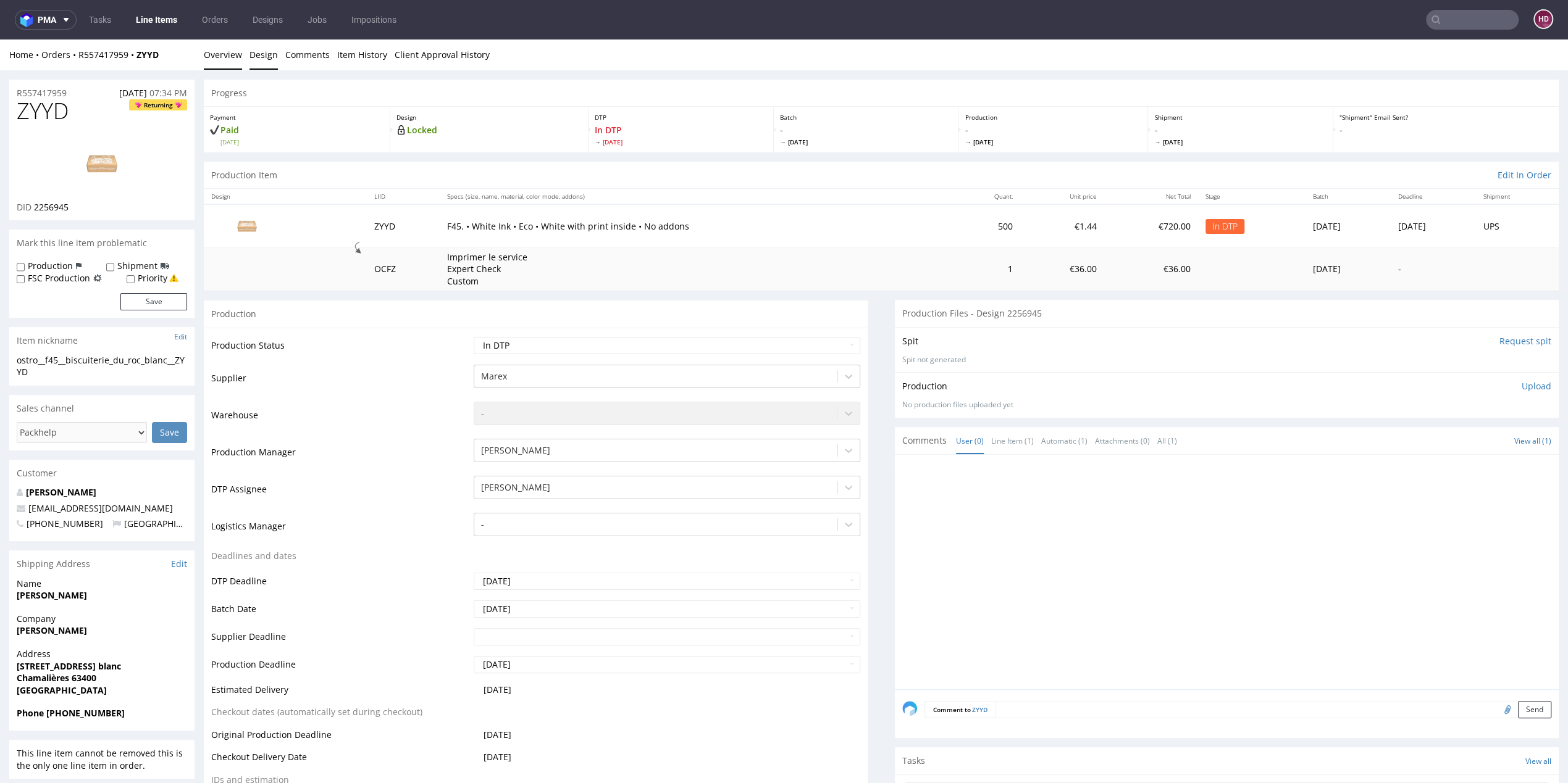
click at [271, 49] on link "Design" at bounding box center [263, 54] width 28 height 30
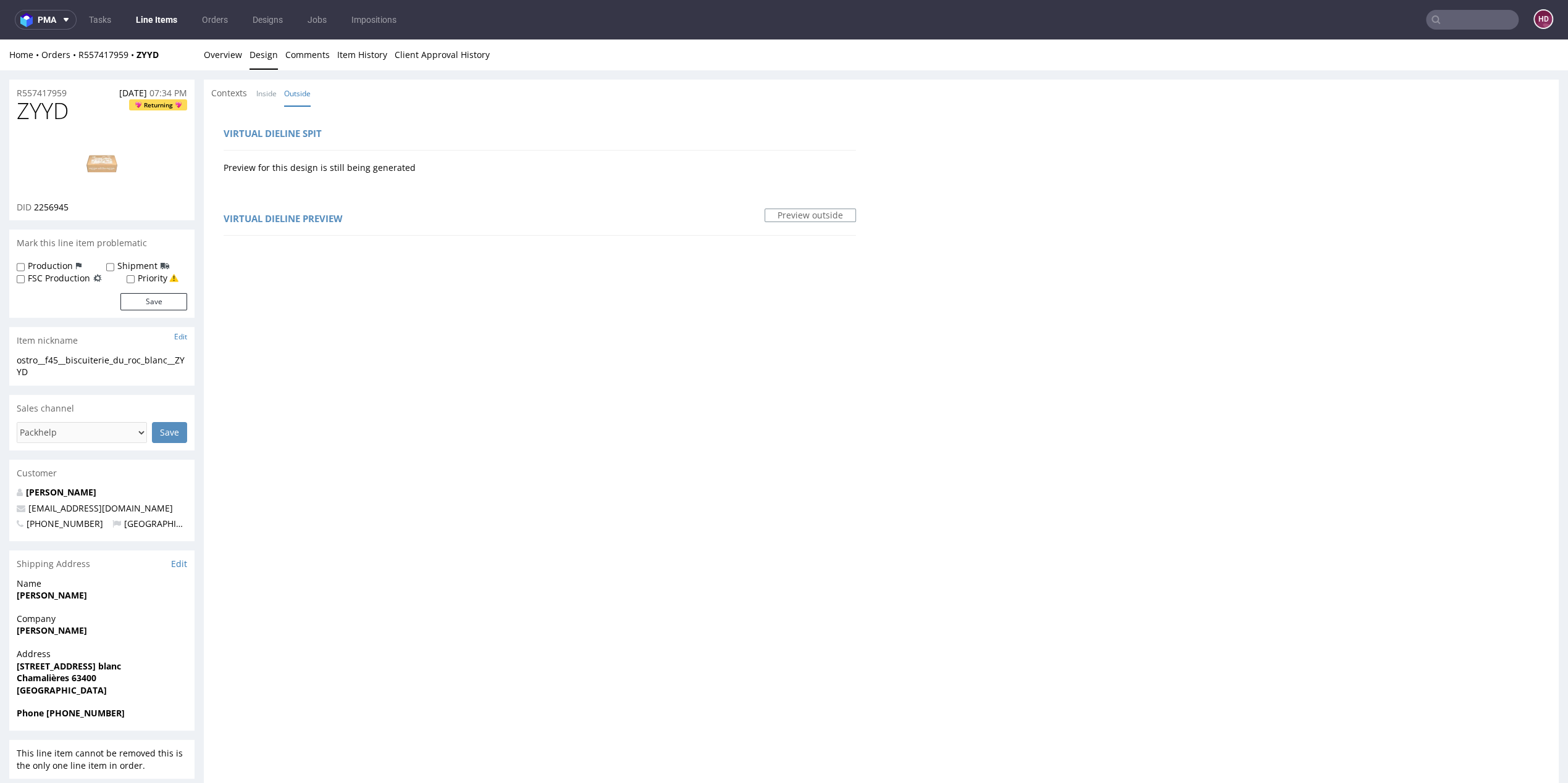
click at [84, 164] on img at bounding box center [102, 163] width 99 height 56
click at [69, 110] on span "ZYYD" at bounding box center [43, 111] width 52 height 25
drag, startPoint x: 72, startPoint y: 110, endPoint x: 25, endPoint y: 111, distance: 47.0
click at [25, 111] on span "ZYYD" at bounding box center [43, 111] width 52 height 25
copy span "ZYYD"
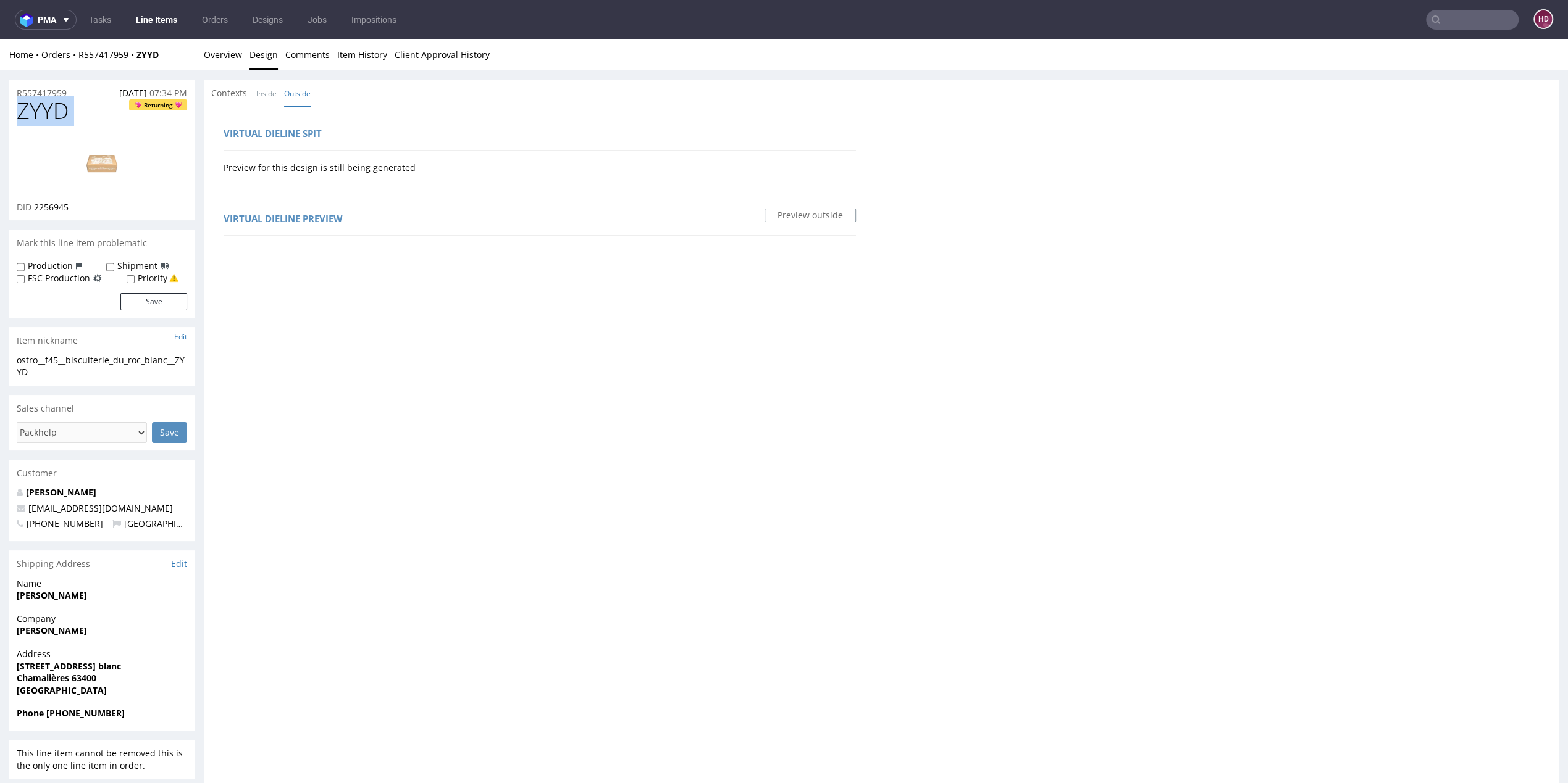
click at [83, 208] on div "DID 2256945" at bounding box center [102, 207] width 171 height 12
drag, startPoint x: 49, startPoint y: 206, endPoint x: 38, endPoint y: 203, distance: 11.4
click at [38, 203] on div "DID 2256945" at bounding box center [102, 207] width 171 height 12
copy div "2256945"
click at [242, 52] on li "Overview" at bounding box center [226, 55] width 46 height 12
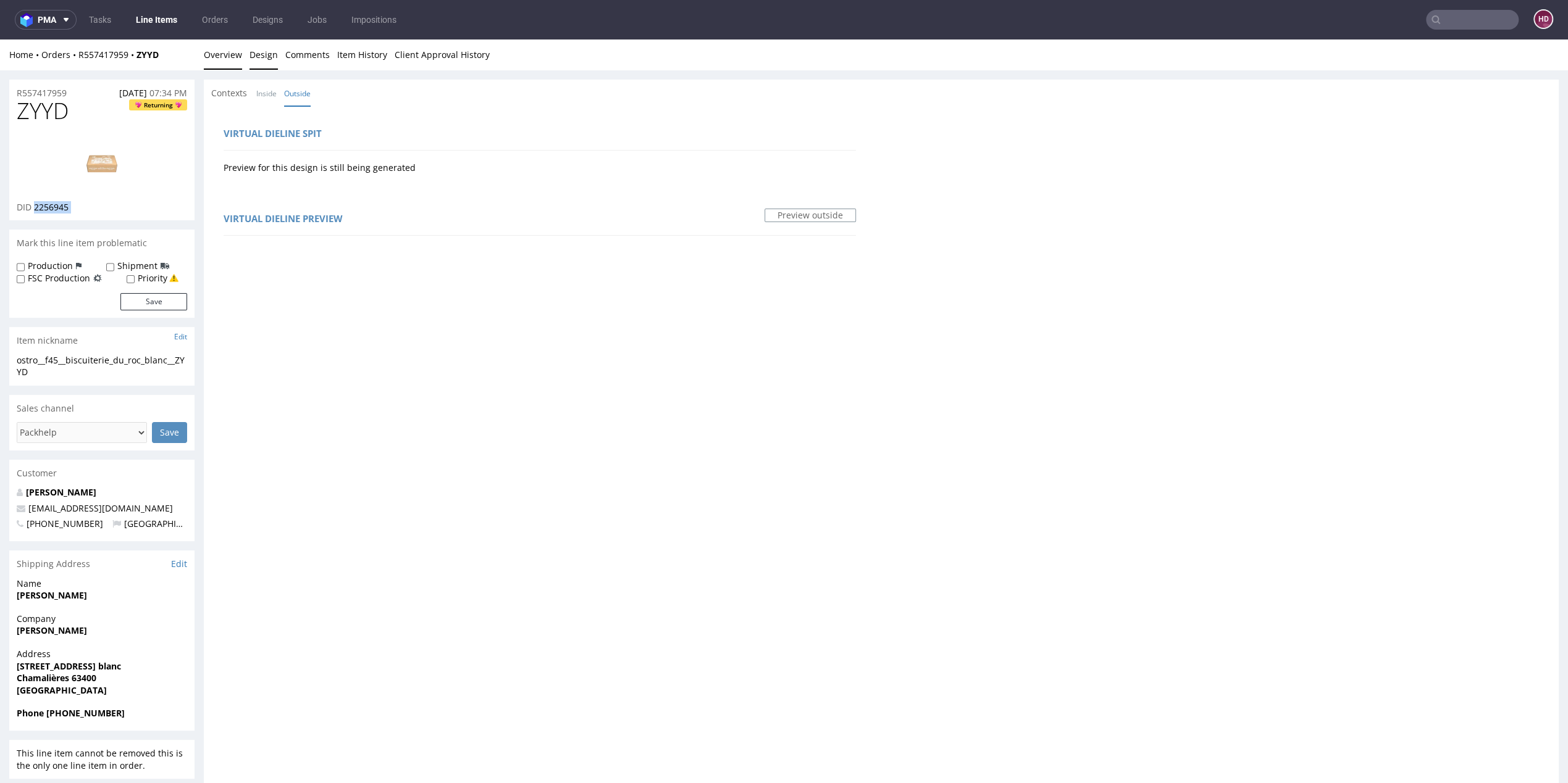
click at [222, 61] on link "Overview" at bounding box center [223, 54] width 38 height 30
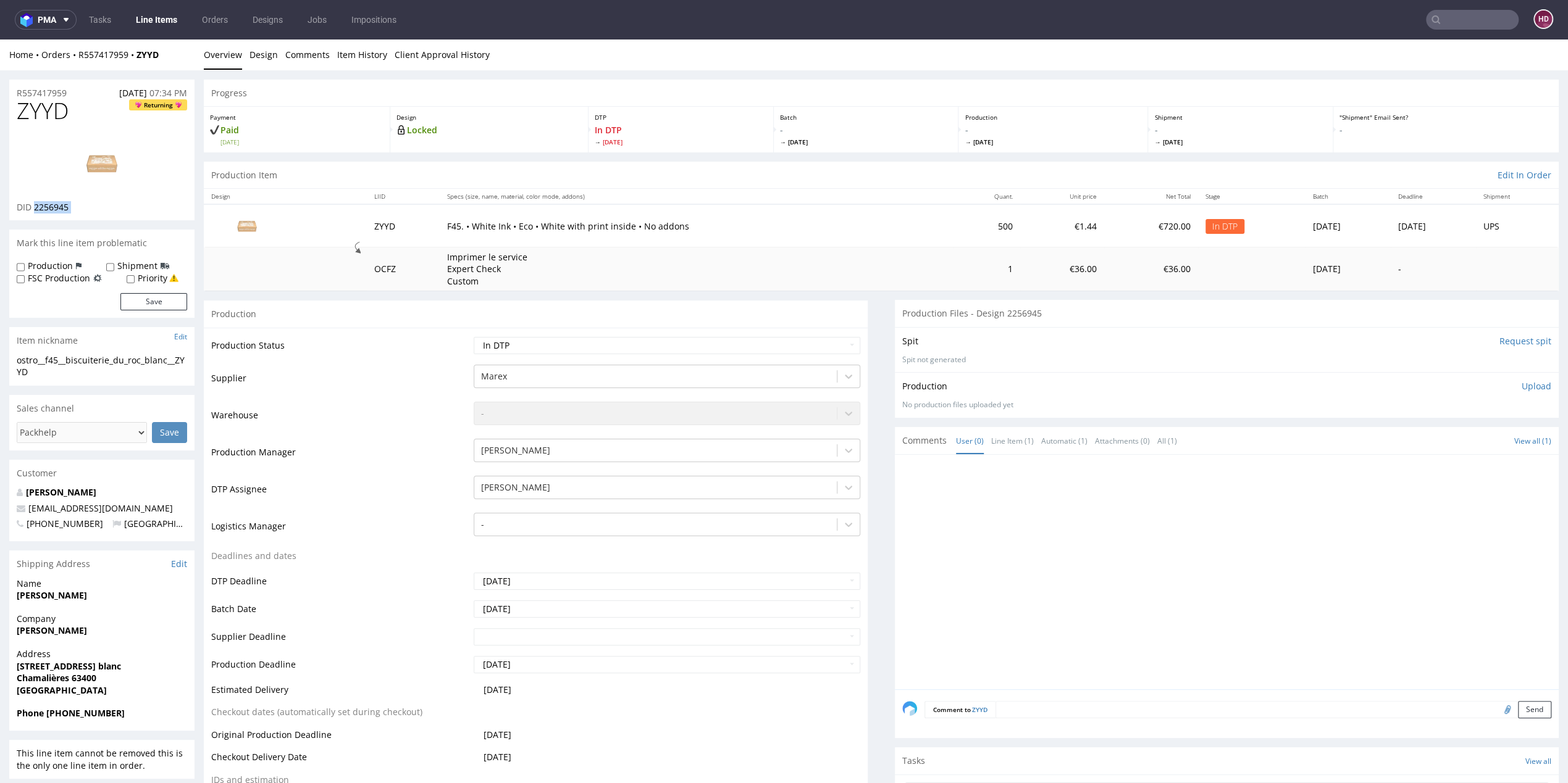
scroll to position [3, 0]
click at [274, 56] on link "Design" at bounding box center [263, 51] width 28 height 30
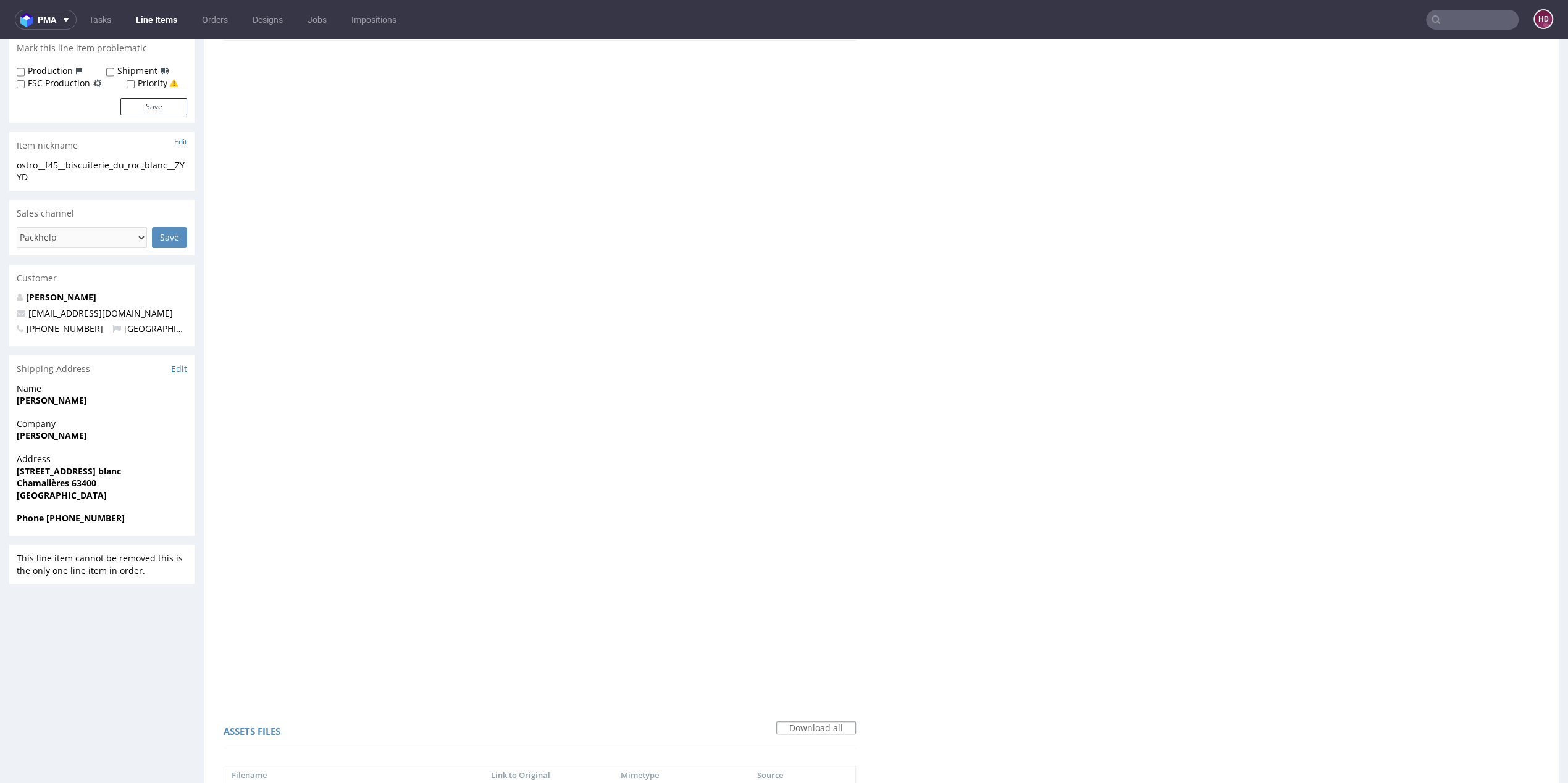
scroll to position [0, 0]
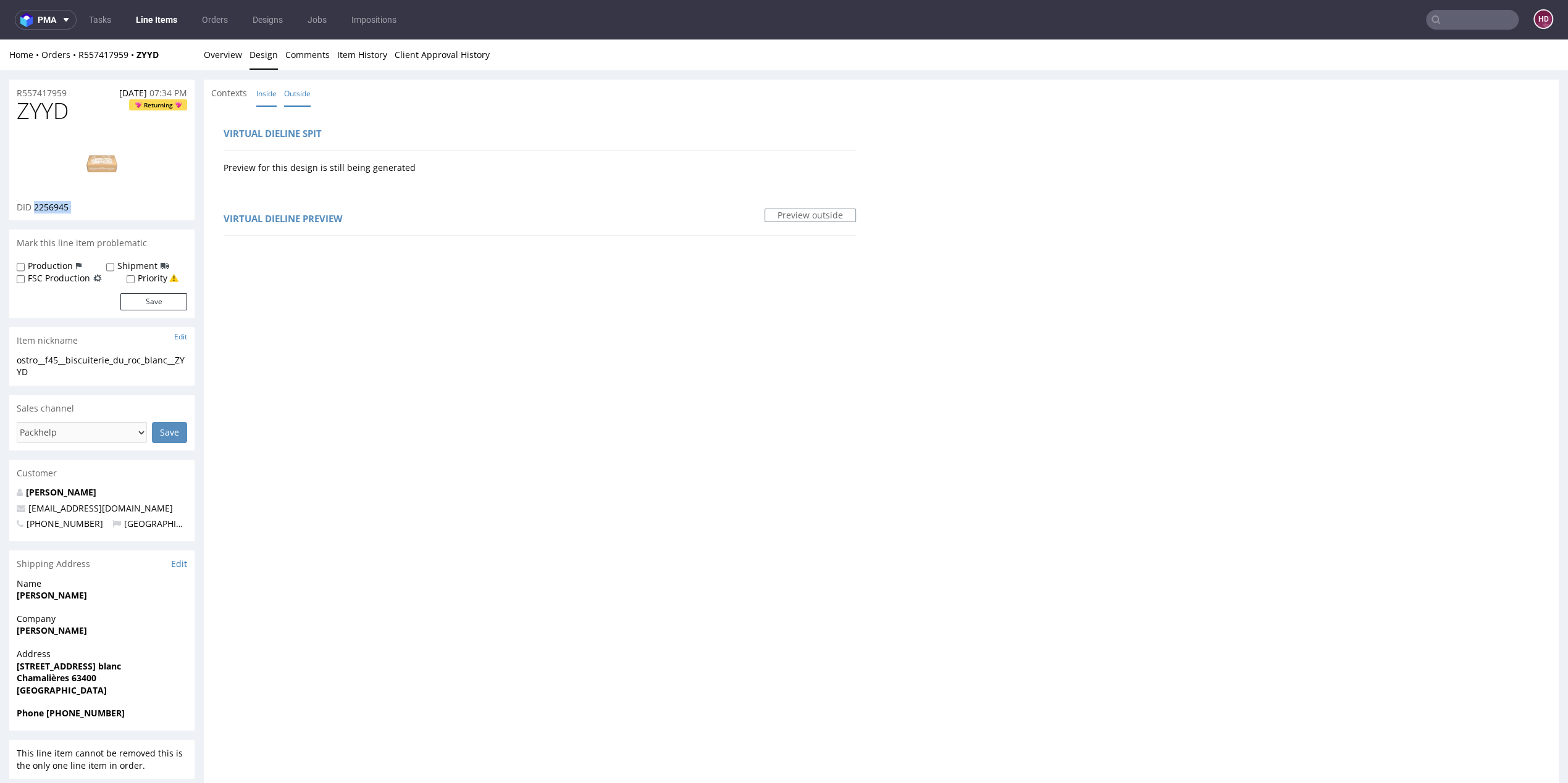
click at [269, 91] on link "Inside" at bounding box center [266, 93] width 21 height 26
click at [268, 94] on link "Inside" at bounding box center [266, 93] width 21 height 26
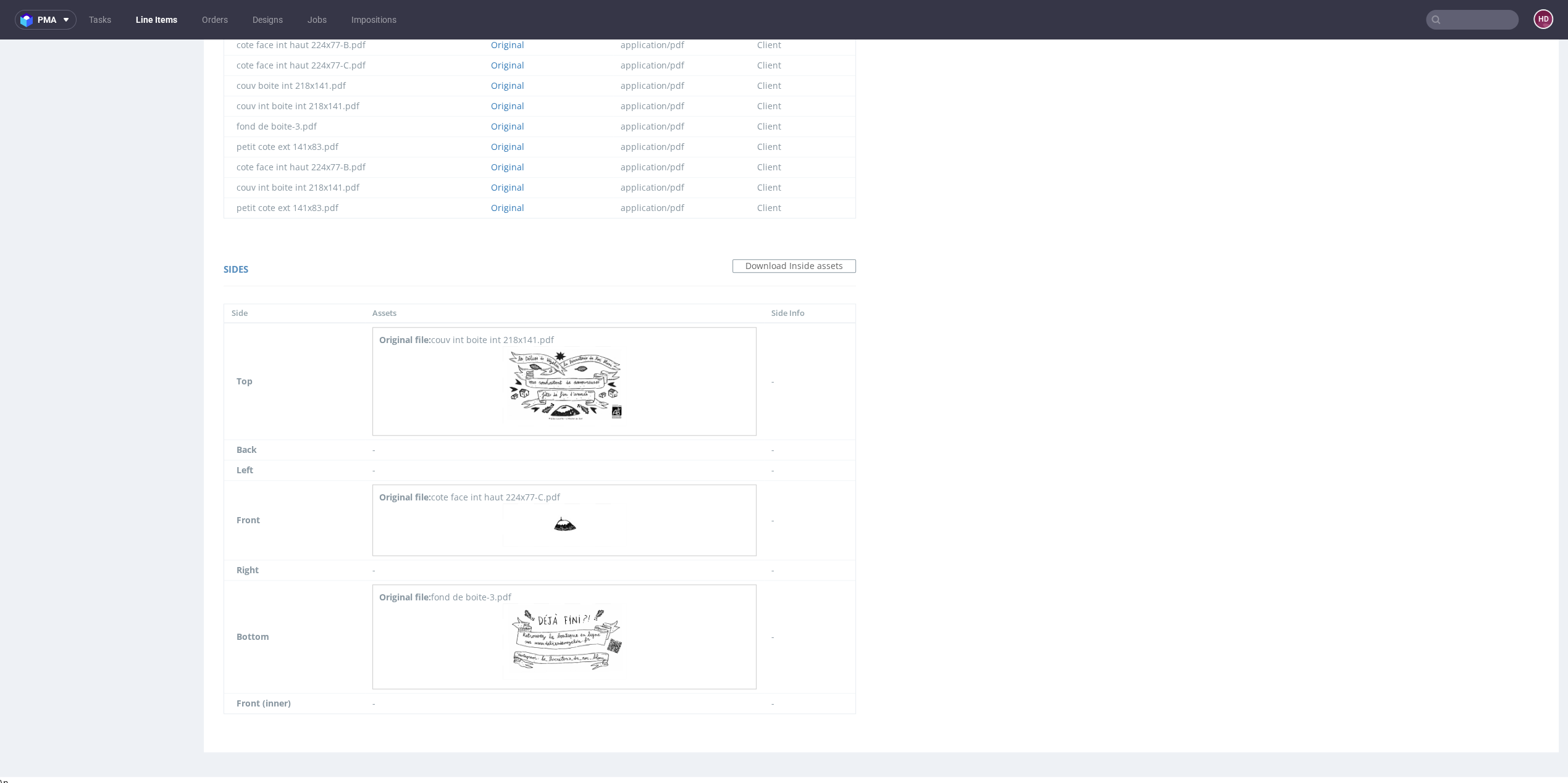
scroll to position [3, 0]
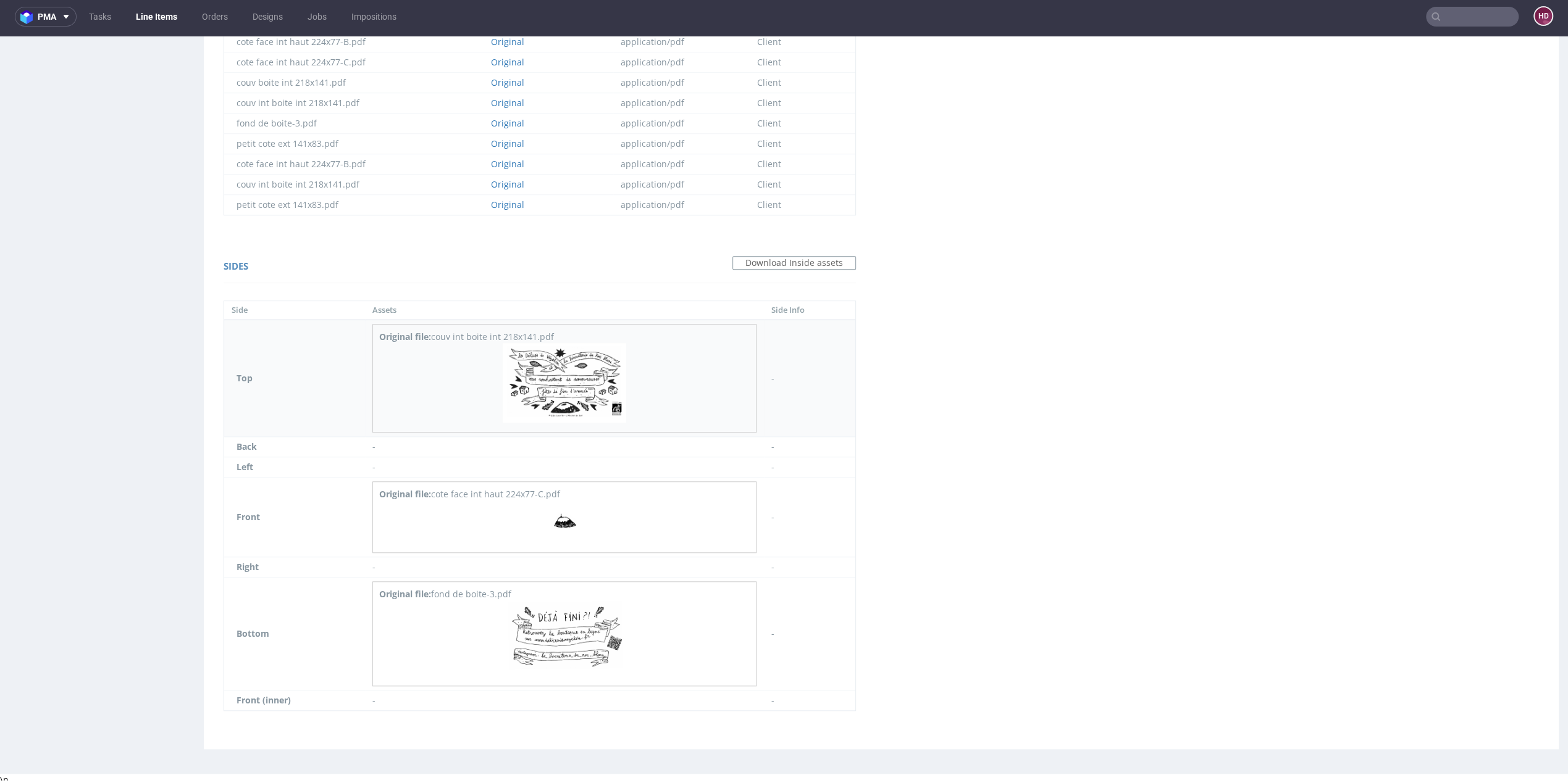
click at [565, 397] on img at bounding box center [565, 382] width 124 height 79
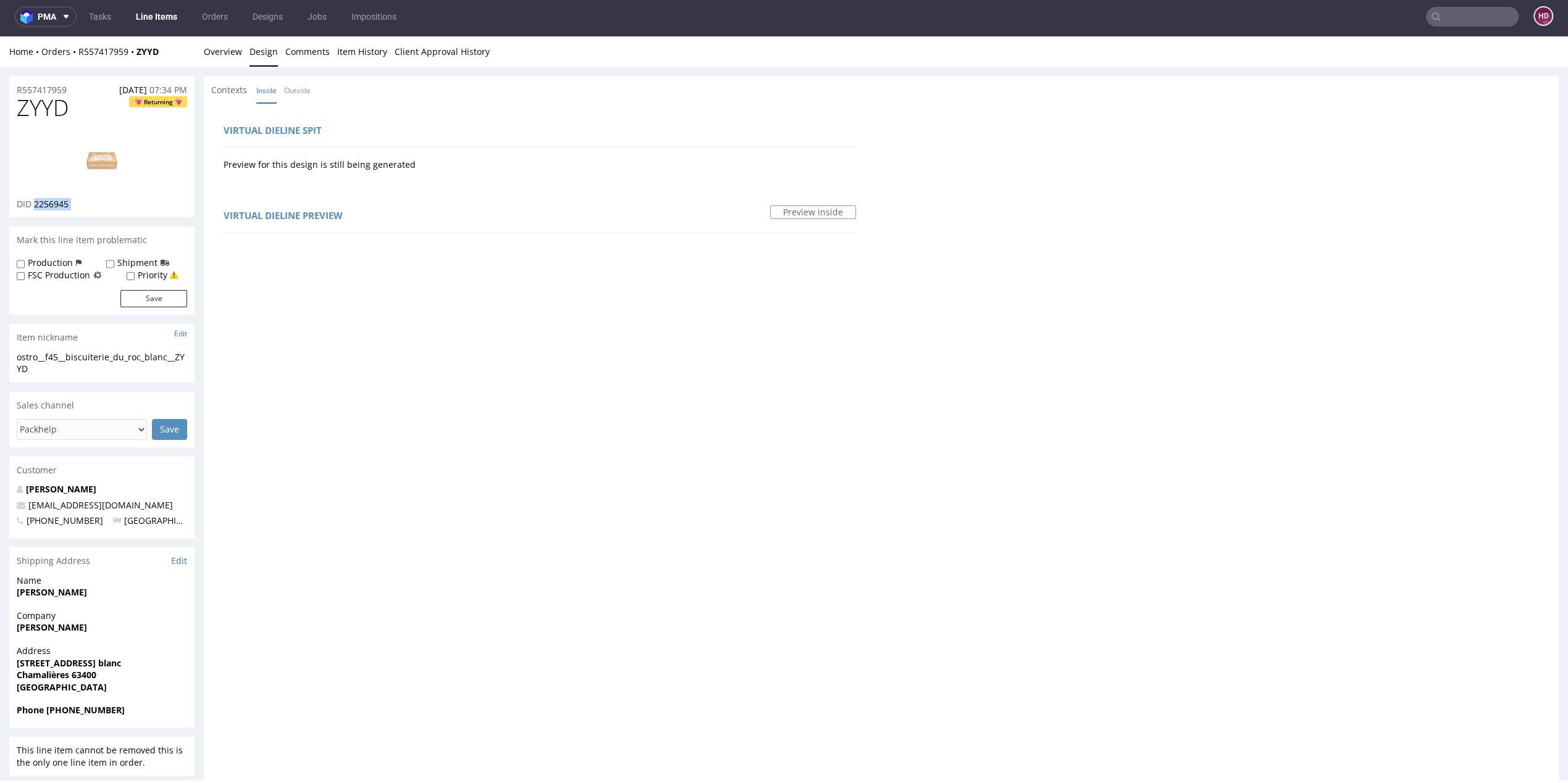
scroll to position [0, 0]
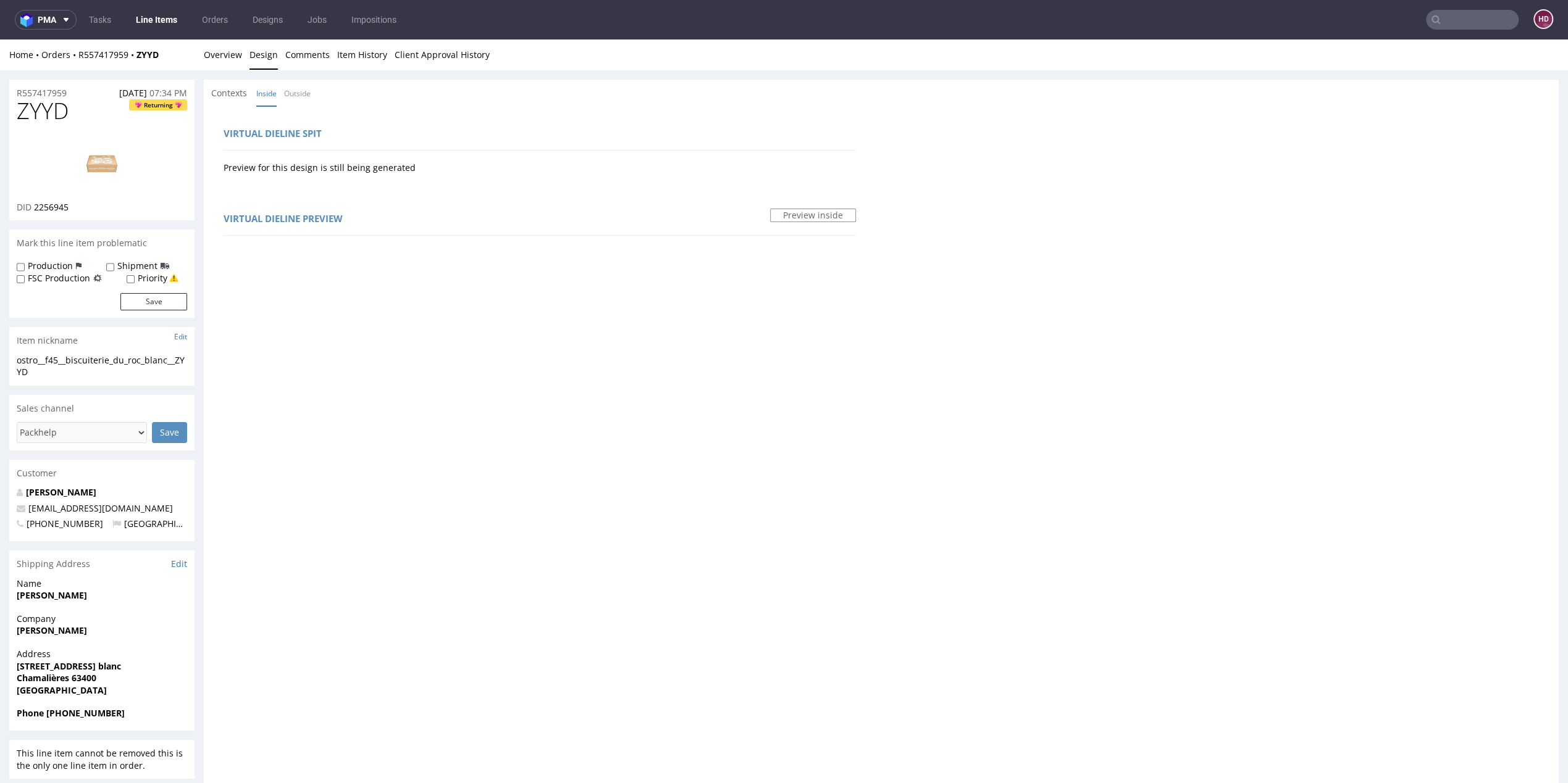
click at [174, 374] on div "ostro__f45__biscuiterie_du_roc_blanc__ZYYD" at bounding box center [102, 366] width 171 height 24
drag, startPoint x: 167, startPoint y: 371, endPoint x: 8, endPoint y: 355, distance: 159.8
copy div "ostro__f45__biscuiterie_du_roc_blanc__ZYYD"
click at [77, 91] on div "R557417959 04.09.2025 07:34 PM" at bounding box center [102, 89] width 185 height 20
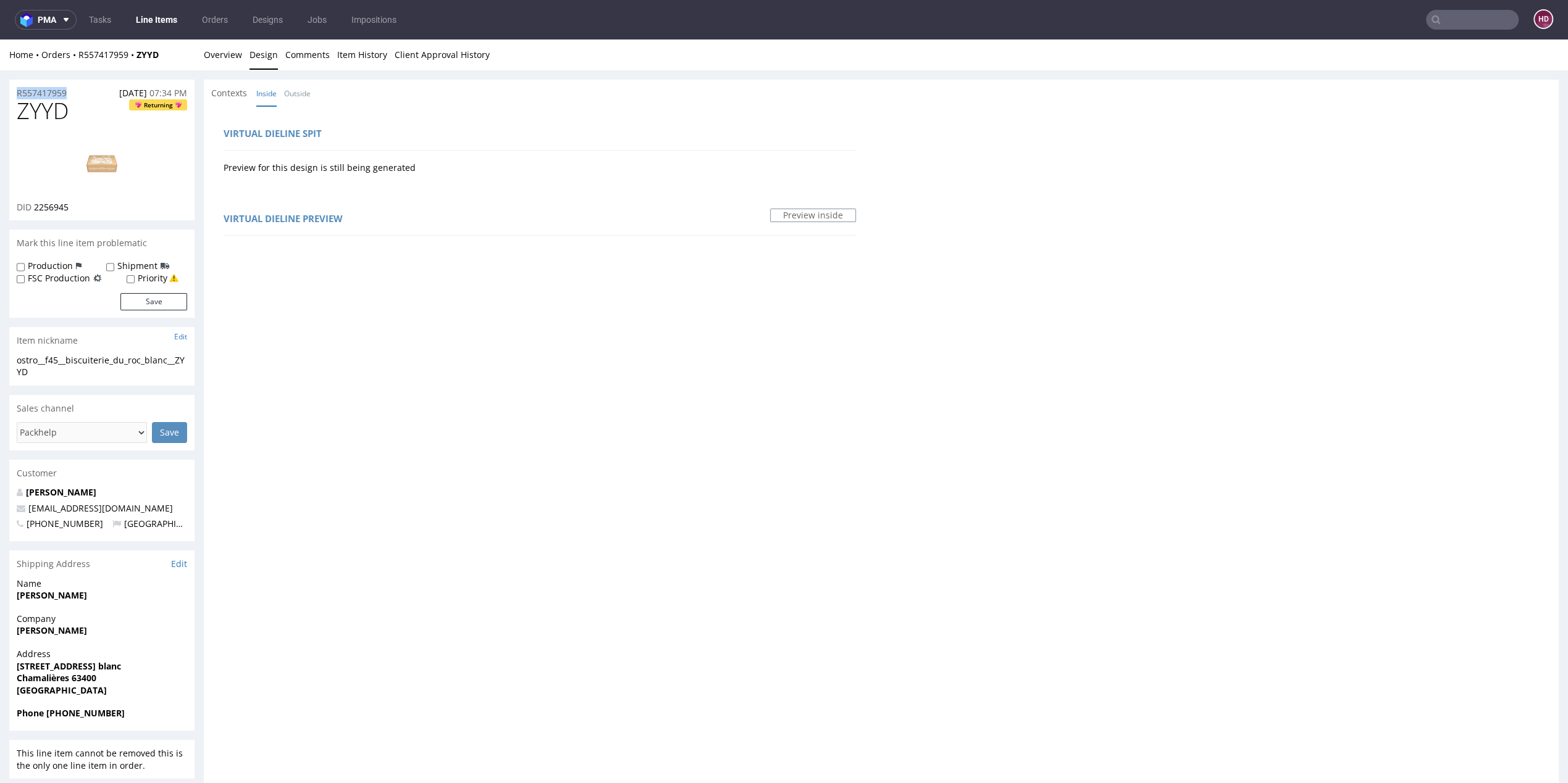
drag, startPoint x: 77, startPoint y: 91, endPoint x: -7, endPoint y: 82, distance: 84.5
copy p "R557417959"
drag, startPoint x: 76, startPoint y: 207, endPoint x: 33, endPoint y: 206, distance: 43.0
click at [33, 206] on div "DID 2256945" at bounding box center [102, 207] width 171 height 12
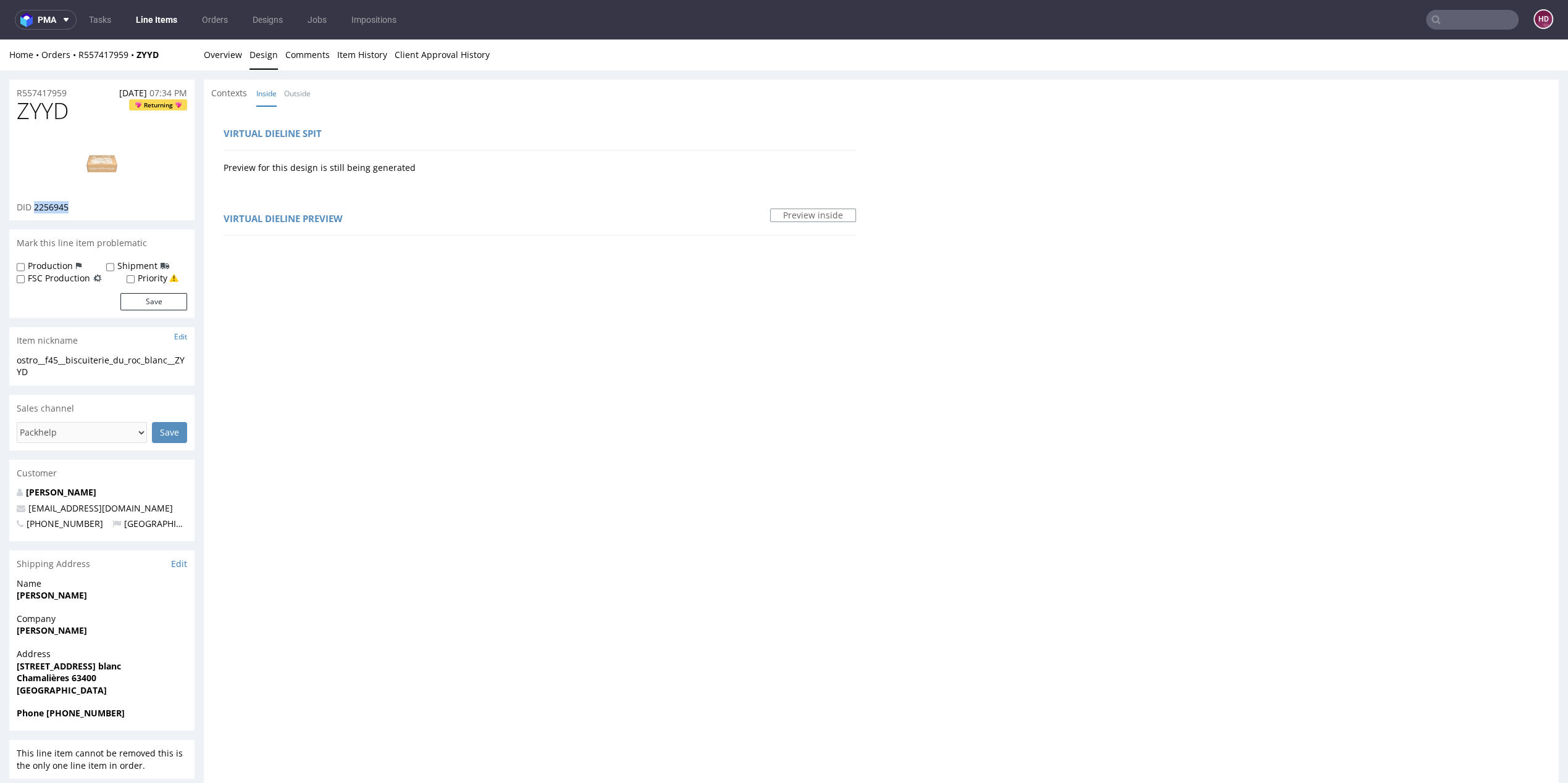
copy span "2256945"
click at [214, 54] on link "Overview" at bounding box center [223, 54] width 38 height 30
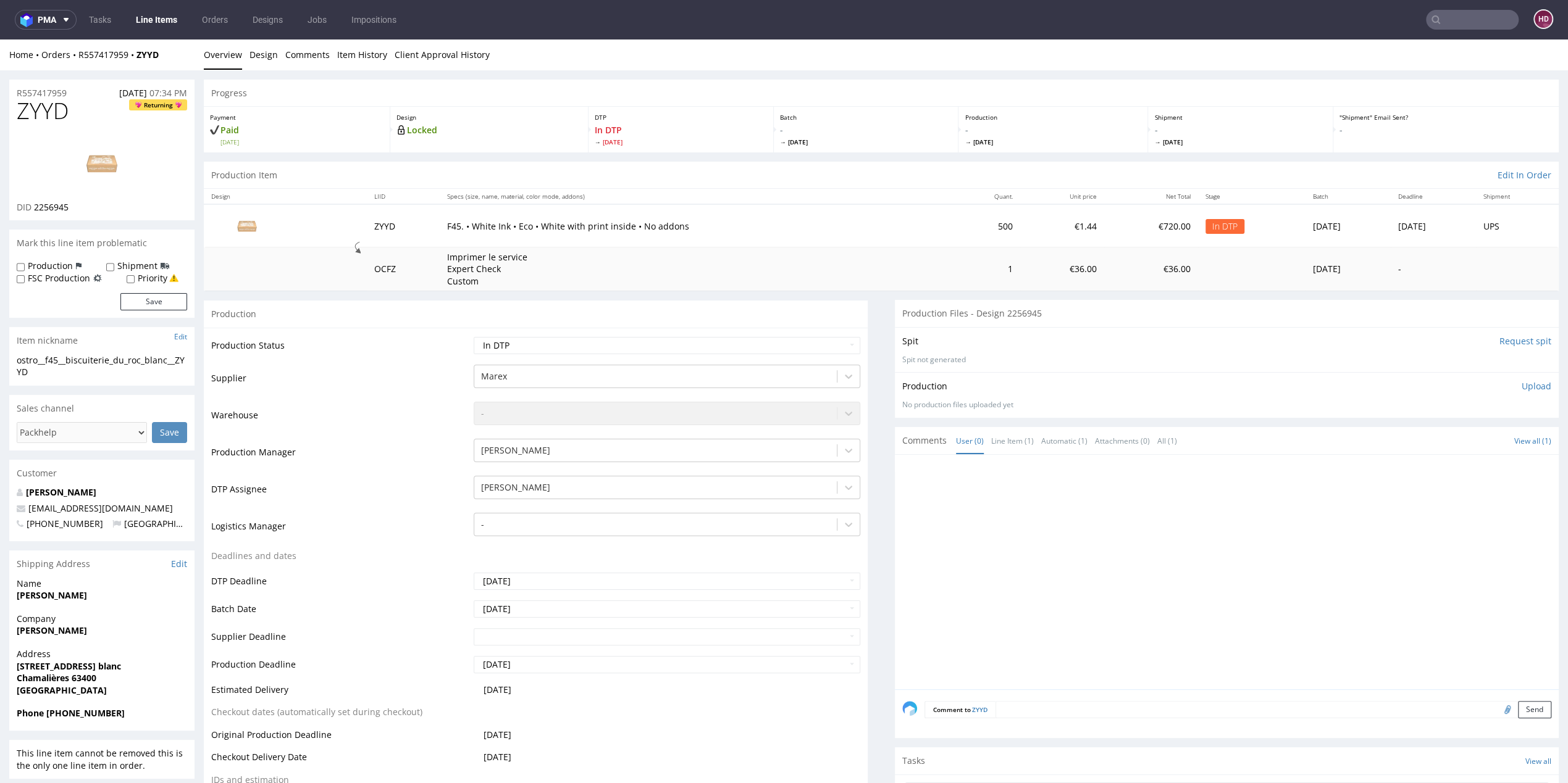
click at [28, 266] on label "Production" at bounding box center [50, 266] width 45 height 12
click at [25, 266] on input "Production" at bounding box center [21, 267] width 8 height 10
checkbox input "true"
drag, startPoint x: 143, startPoint y: 296, endPoint x: 372, endPoint y: 359, distance: 237.5
click at [143, 297] on button "Save" at bounding box center [154, 302] width 67 height 17
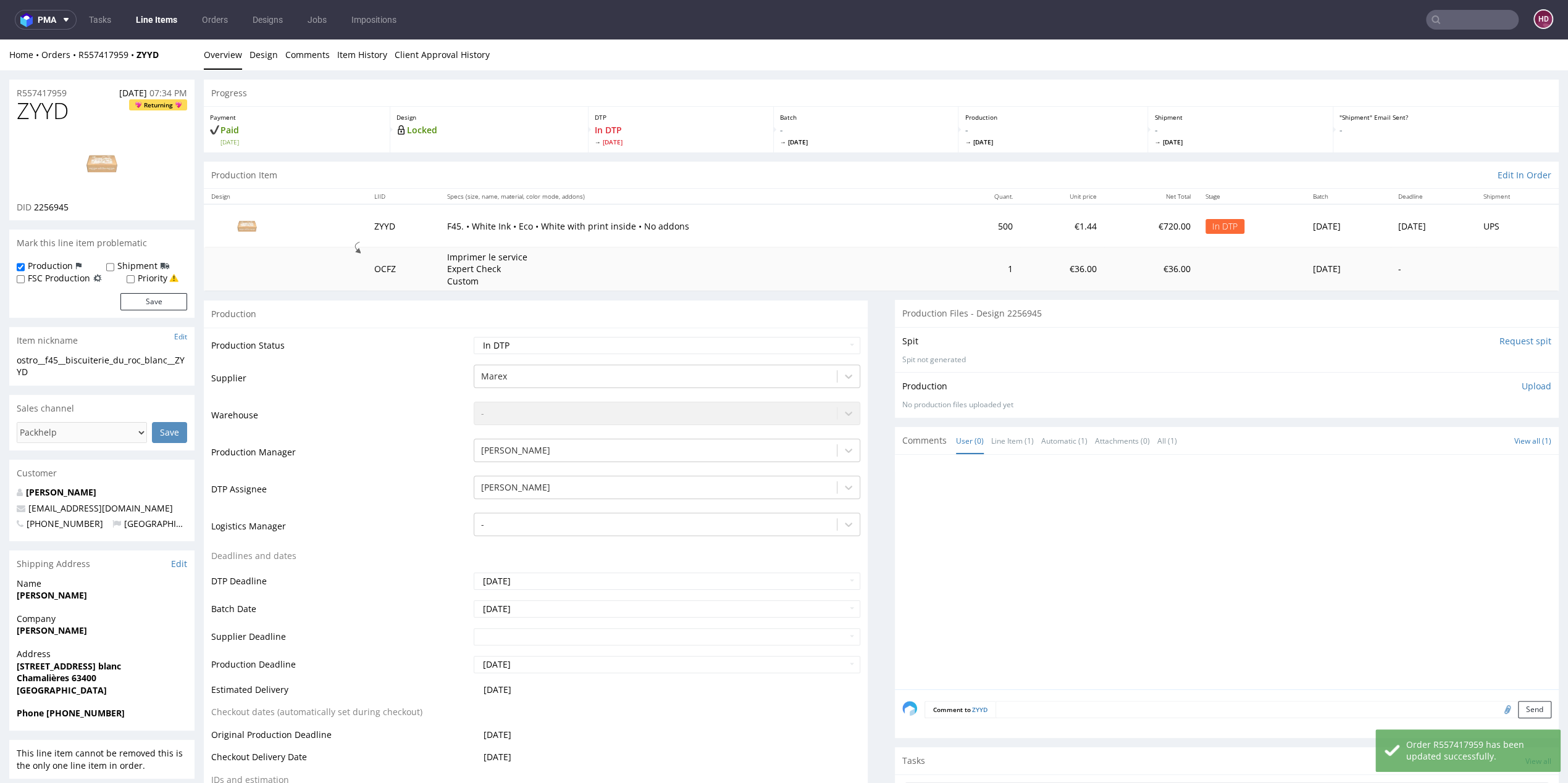
click at [1041, 706] on textarea at bounding box center [1273, 710] width 556 height 17
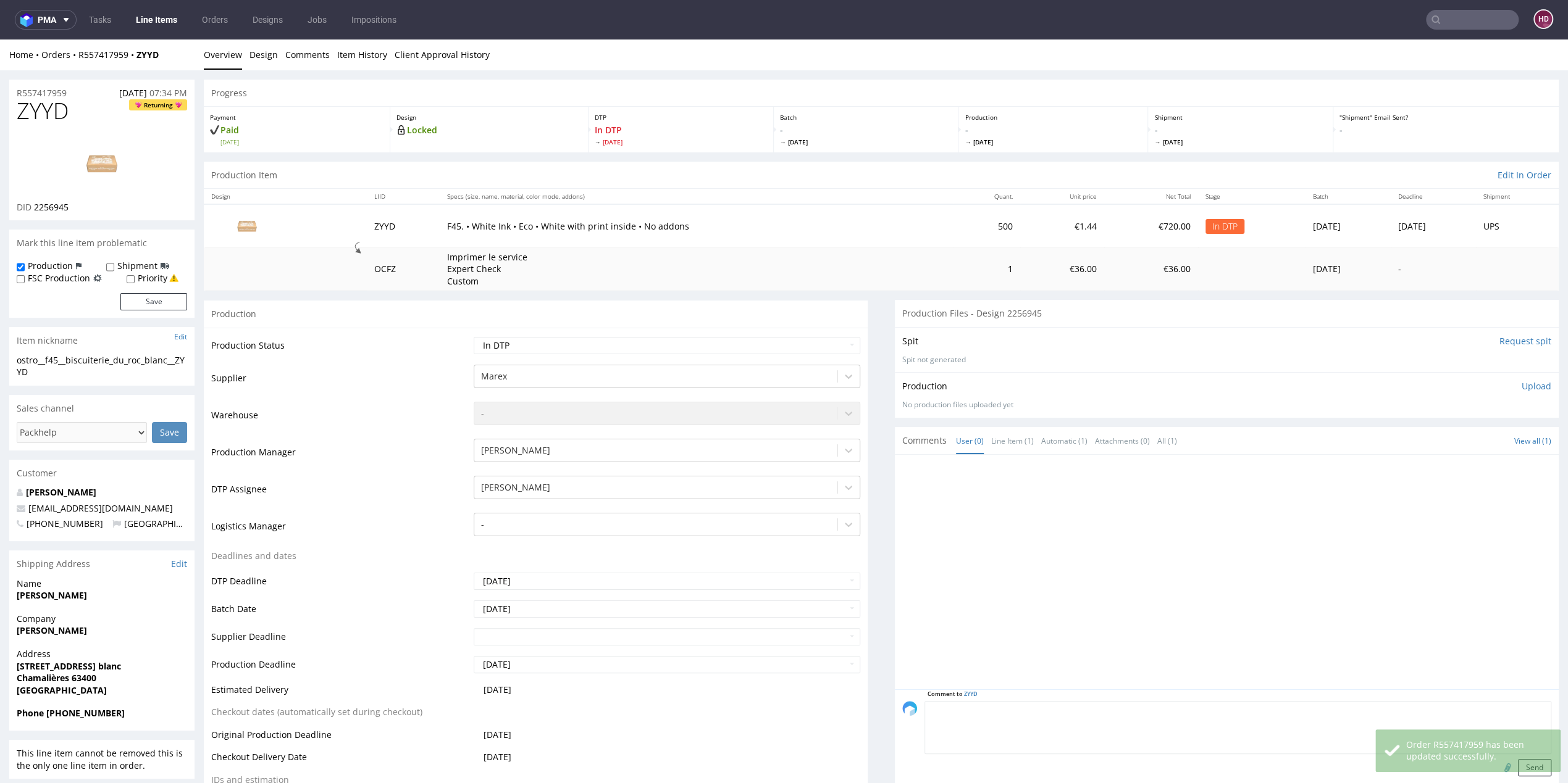
type textarea "P"
type textarea "W"
type textarea "C"
type textarea "P"
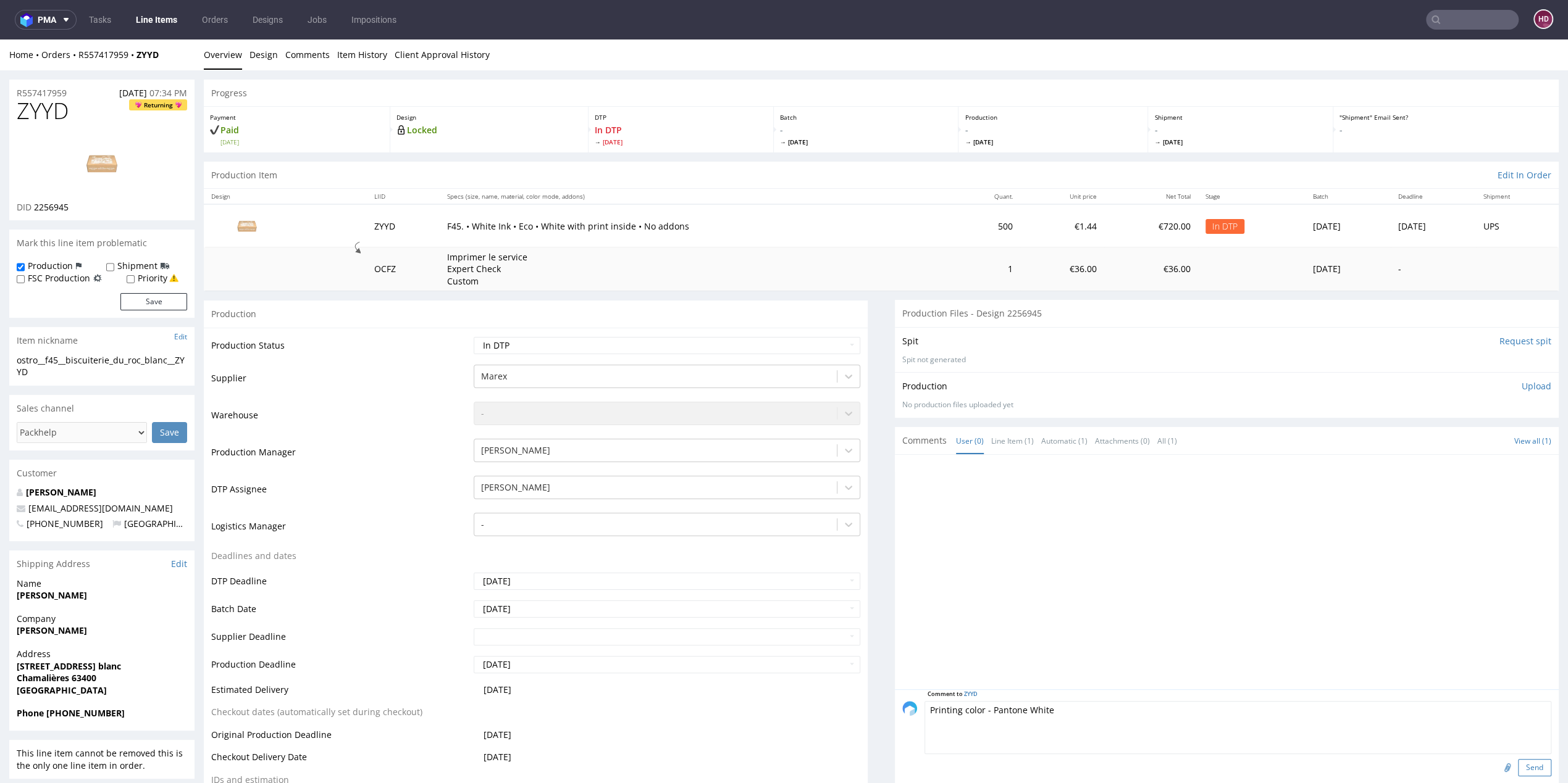
type textarea "Printing color - Pantone White"
click at [1518, 765] on button "Send" at bounding box center [1534, 768] width 33 height 17
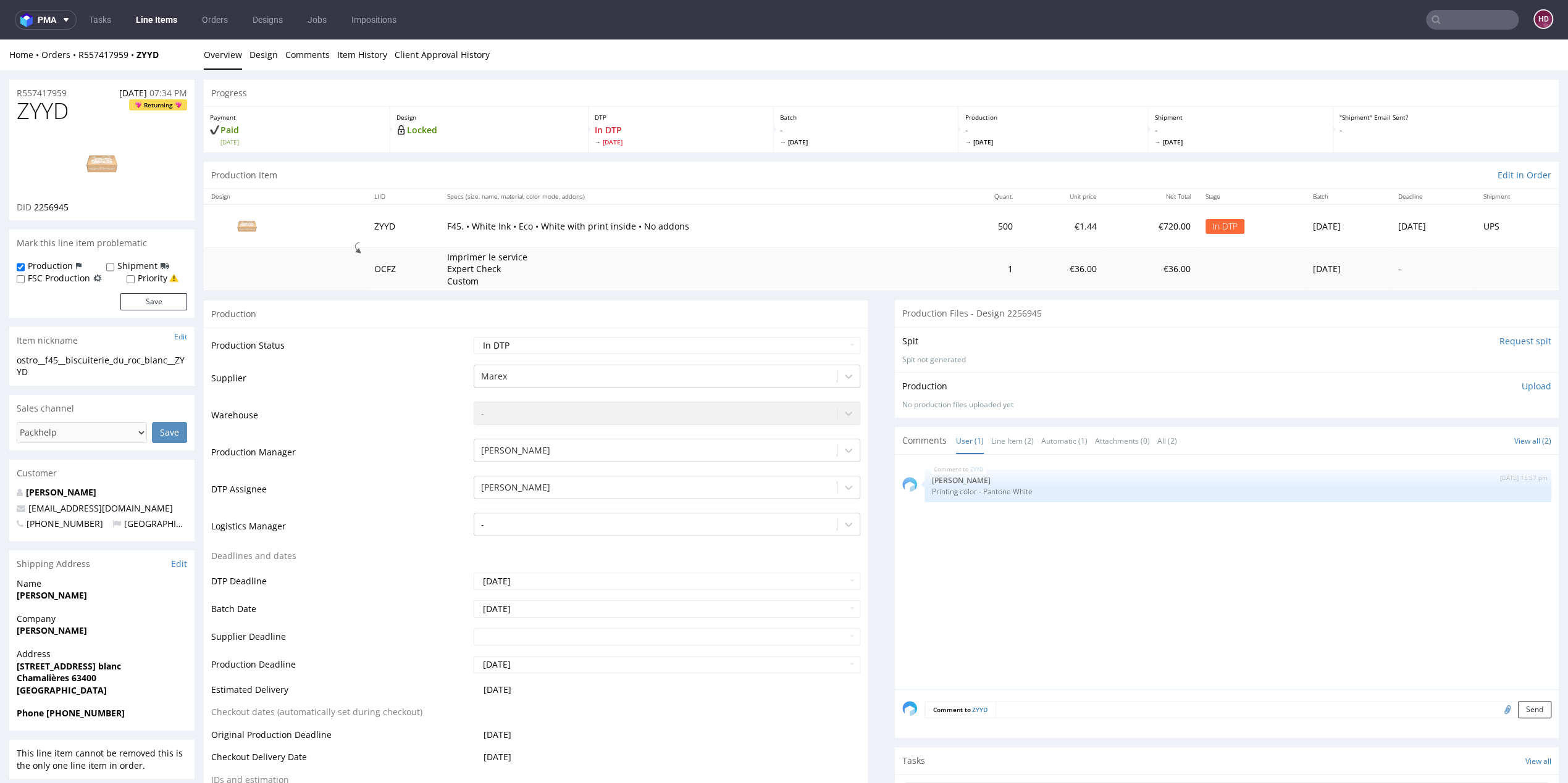
click at [1522, 384] on p "Upload" at bounding box center [1536, 386] width 29 height 12
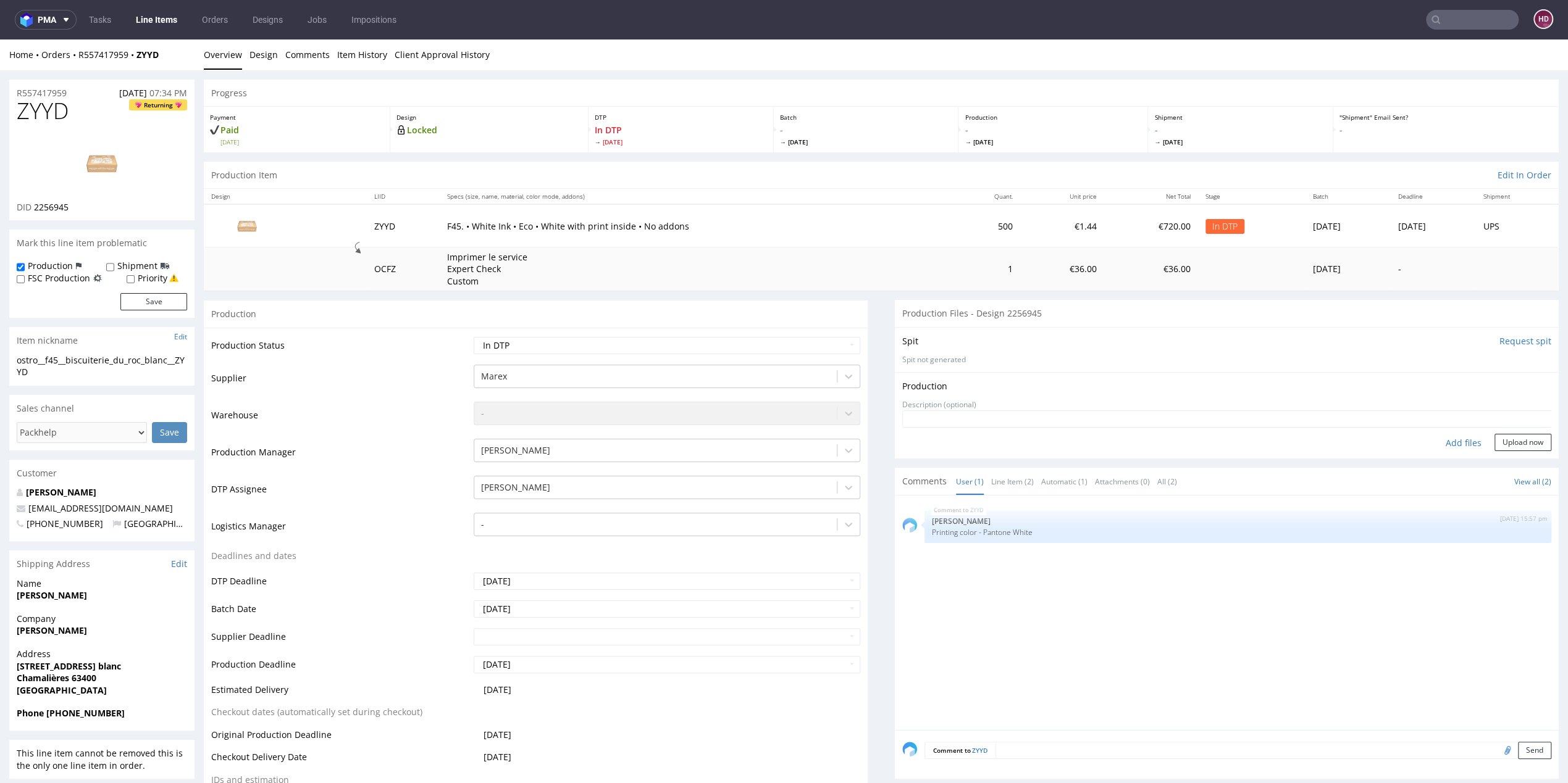
click at [1449, 440] on div "Add files" at bounding box center [1464, 443] width 62 height 19
type input "C:\fakepath\ostro__f45__biscuiterie_du_roc_blanc__ZYYD__d2256945__oR557417959__…"
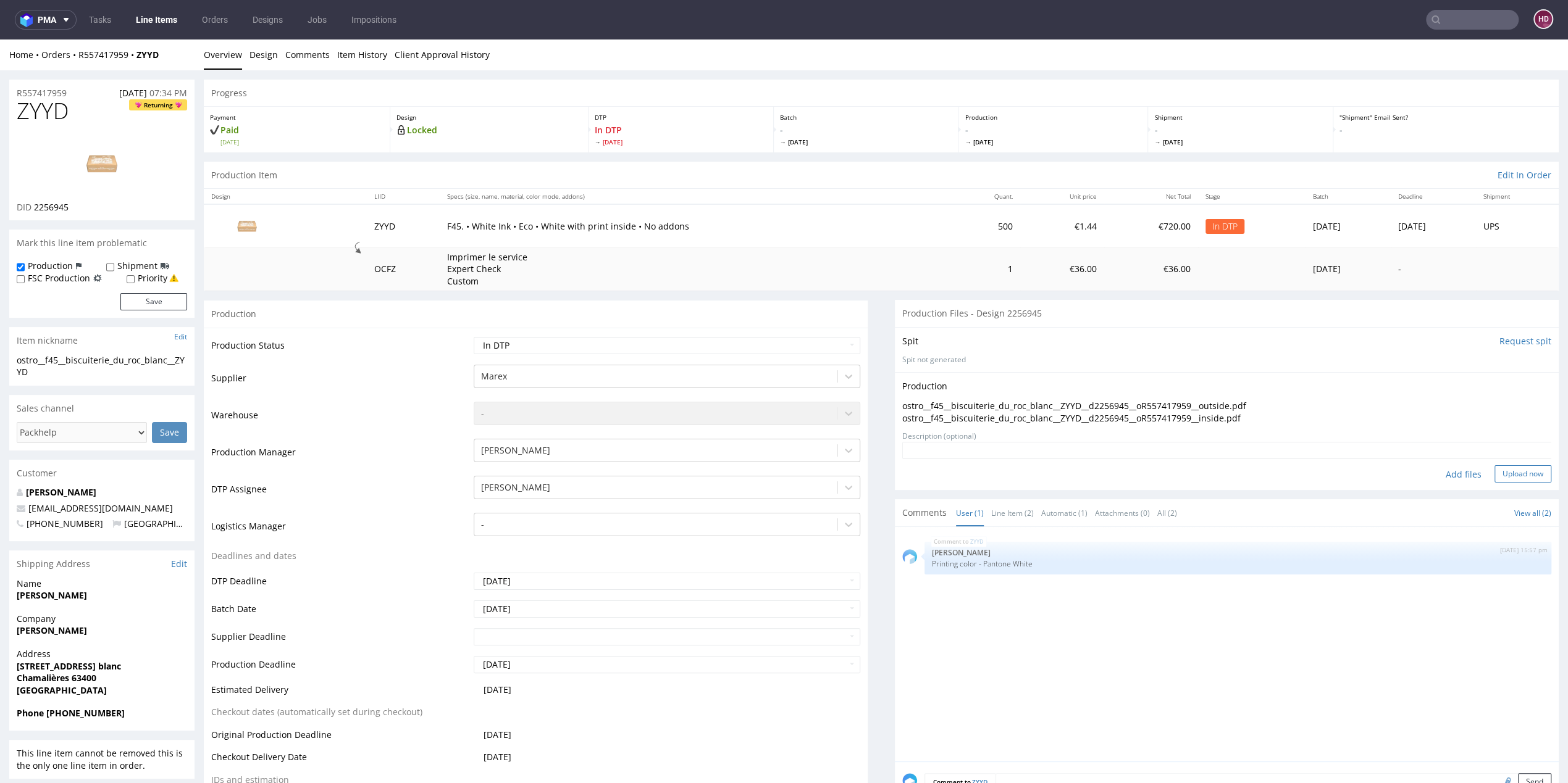
click at [1497, 472] on button "Upload now" at bounding box center [1522, 474] width 57 height 17
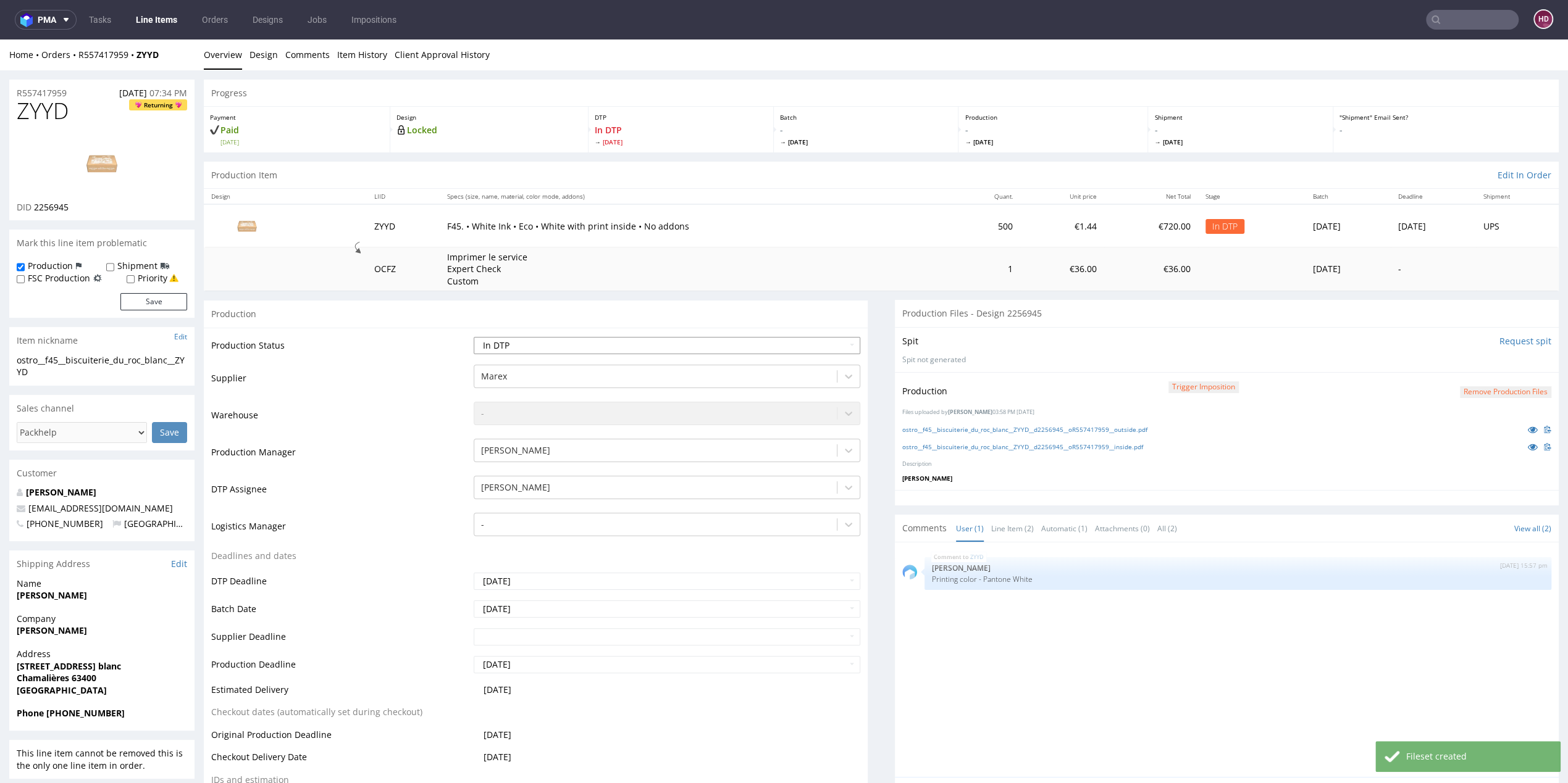
click at [693, 341] on select "Waiting for Artwork Waiting for Diecut Waiting for Mockup Waiting for DTP Waiti…" at bounding box center [667, 346] width 386 height 17
select select "dtp_production_ready"
click at [474, 337] on select "Waiting for Artwork Waiting for Diecut Waiting for Mockup Waiting for DTP Waiti…" at bounding box center [667, 346] width 386 height 17
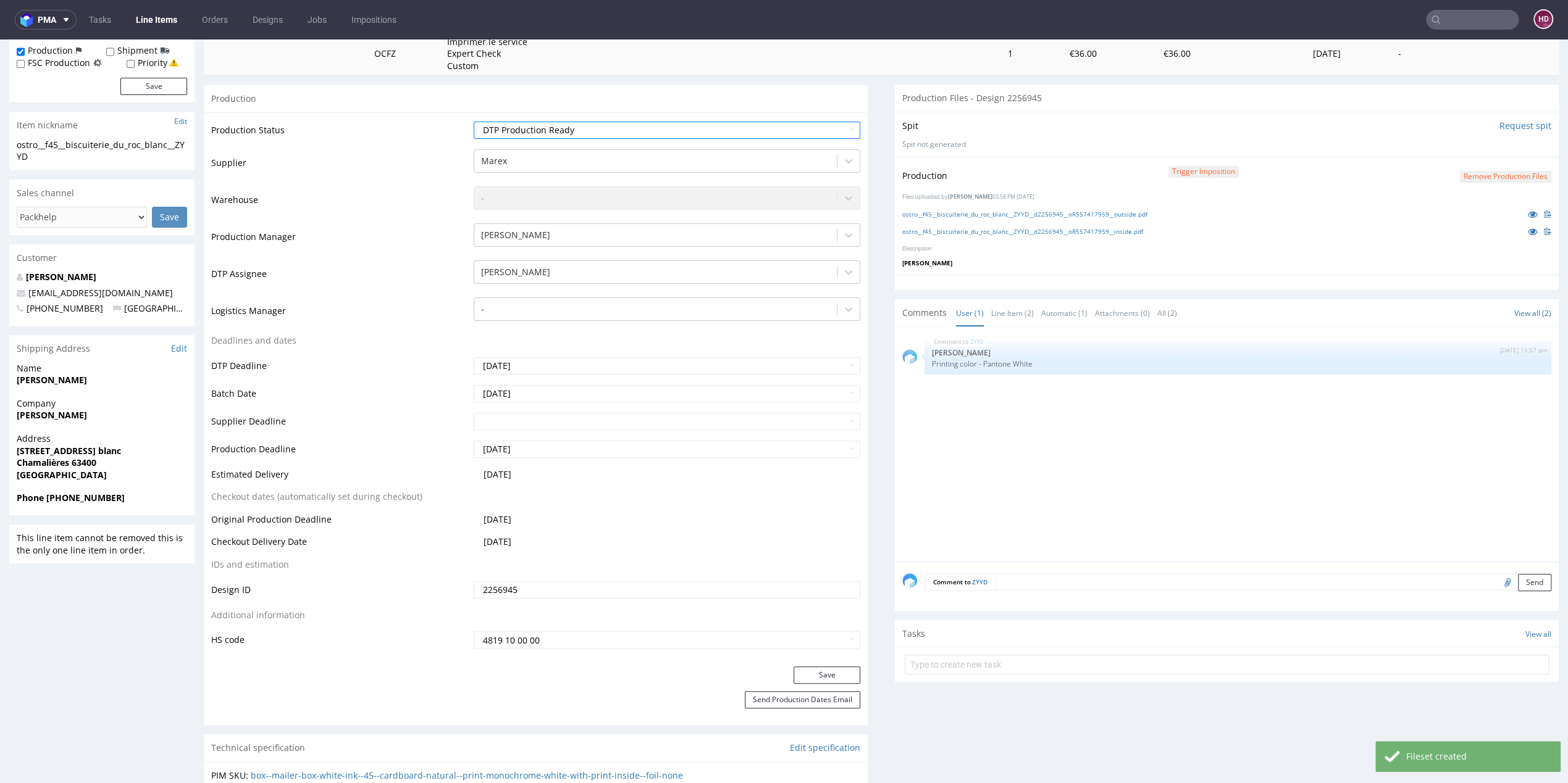
scroll to position [217, 0]
click at [795, 672] on button "Save" at bounding box center [827, 674] width 67 height 17
click at [1115, 223] on div "ostro__f45__biscuiterie_du_roc_blanc__ZYYD__d2256945__oR557417959__inside.pdf" at bounding box center [1227, 230] width 649 height 14
click at [1113, 226] on link "ostro__f45__biscuiterie_du_roc_blanc__ZYYD__d2256945__oR557417959__inside.pdf" at bounding box center [1022, 230] width 241 height 9
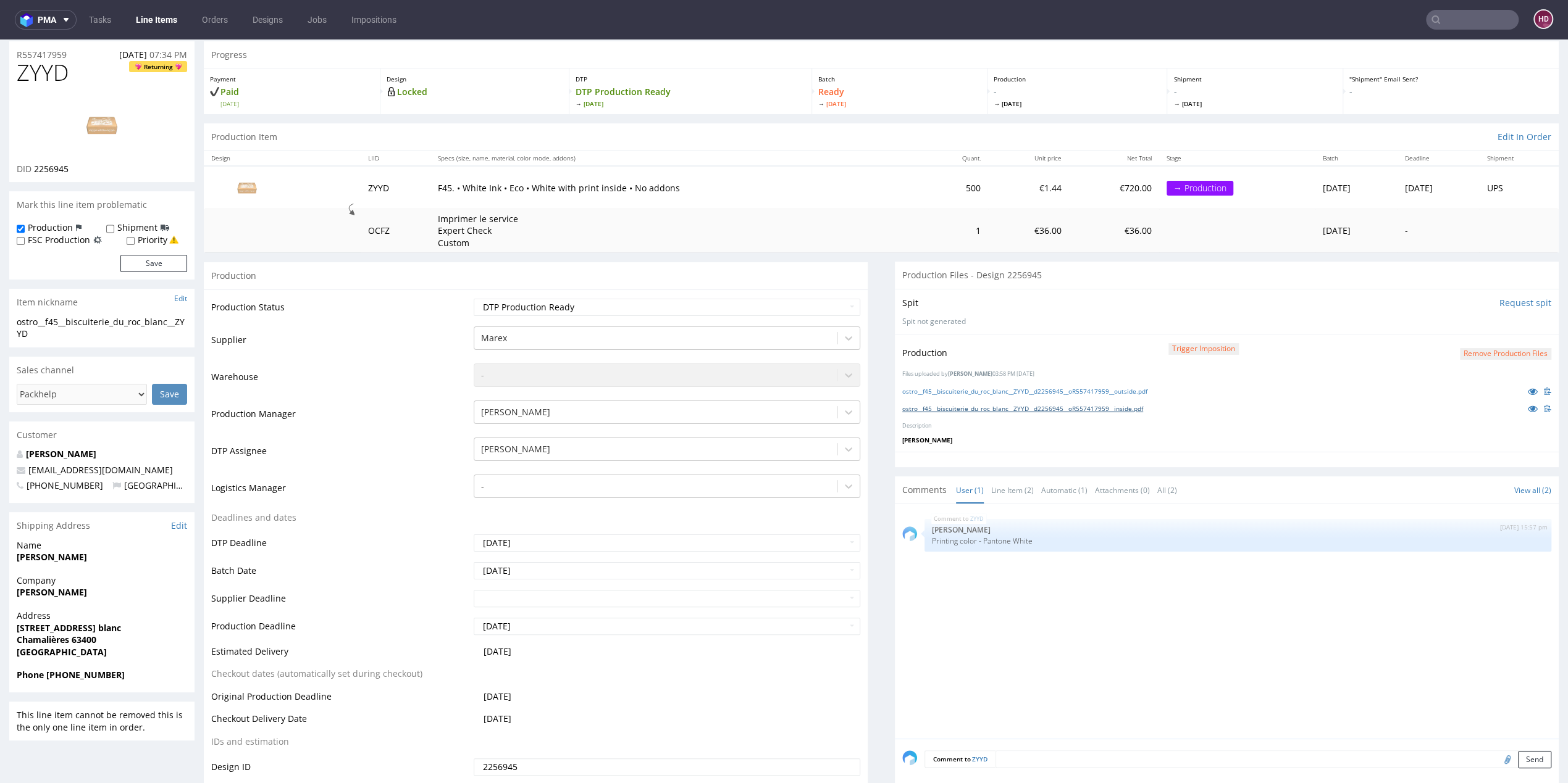
scroll to position [0, 0]
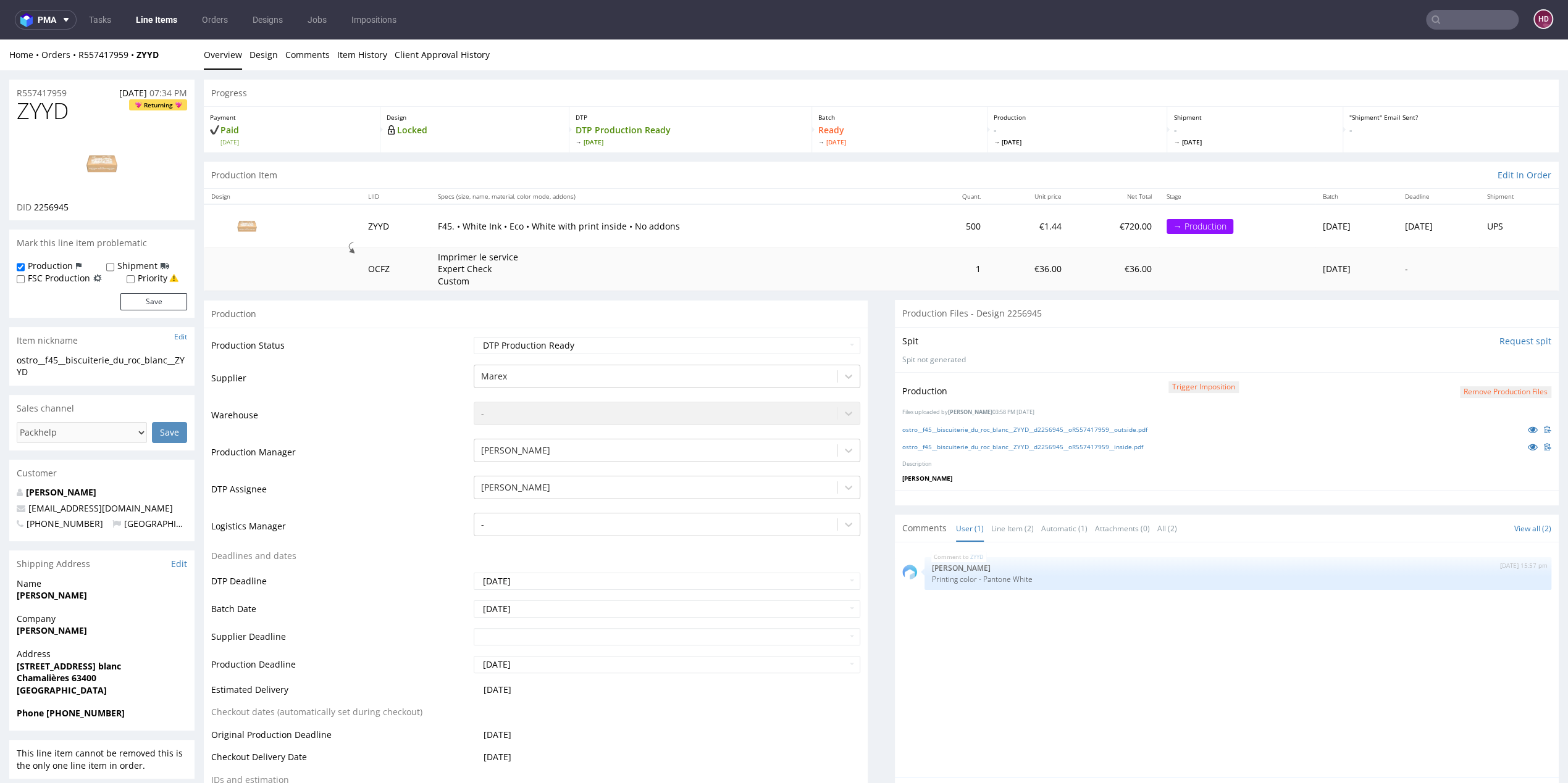
click at [169, 20] on link "Line Items" at bounding box center [156, 20] width 56 height 20
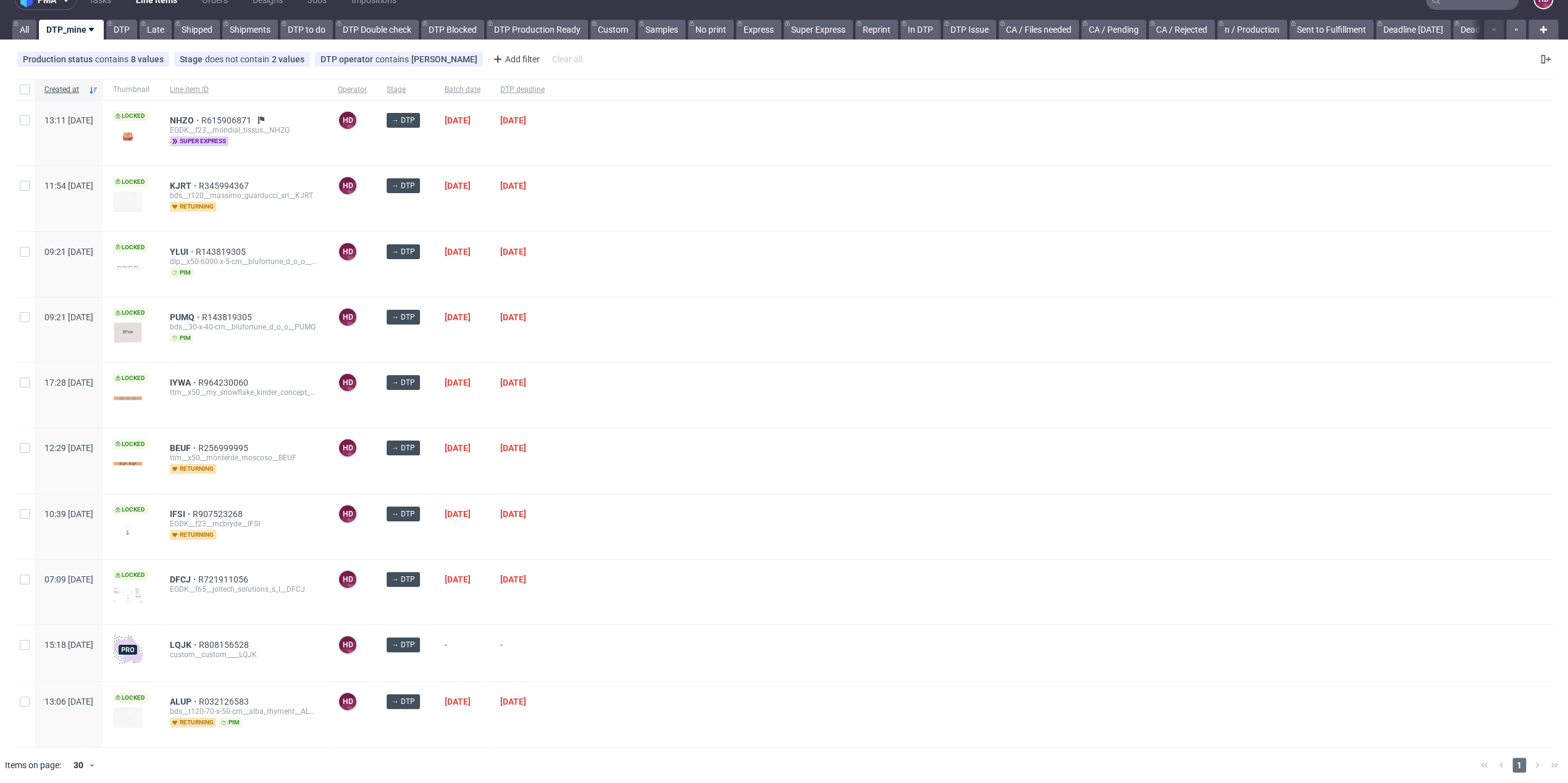
scroll to position [20, 0]
click at [201, 119] on span "NHZO" at bounding box center [186, 121] width 31 height 10
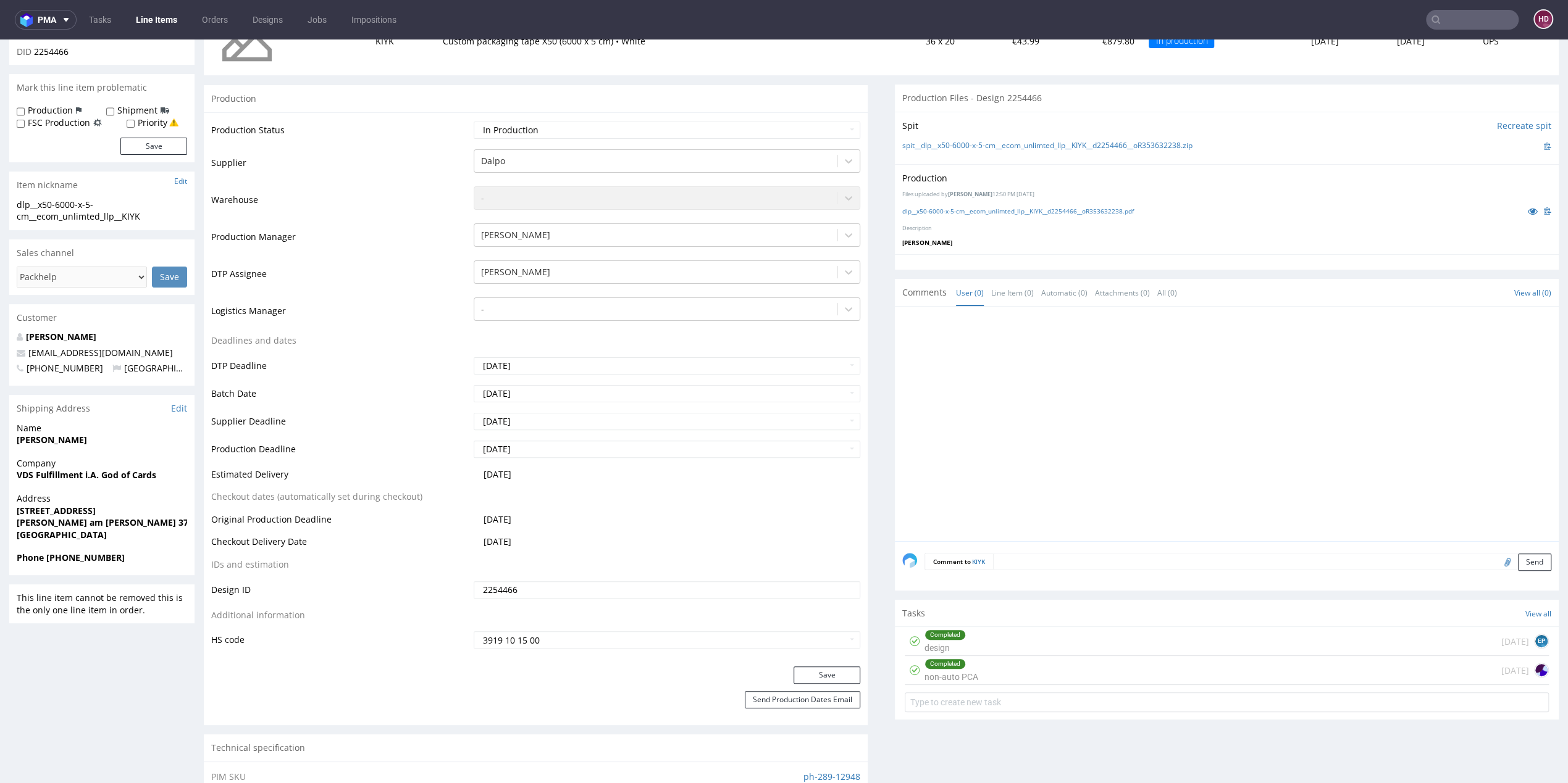
scroll to position [202, 0]
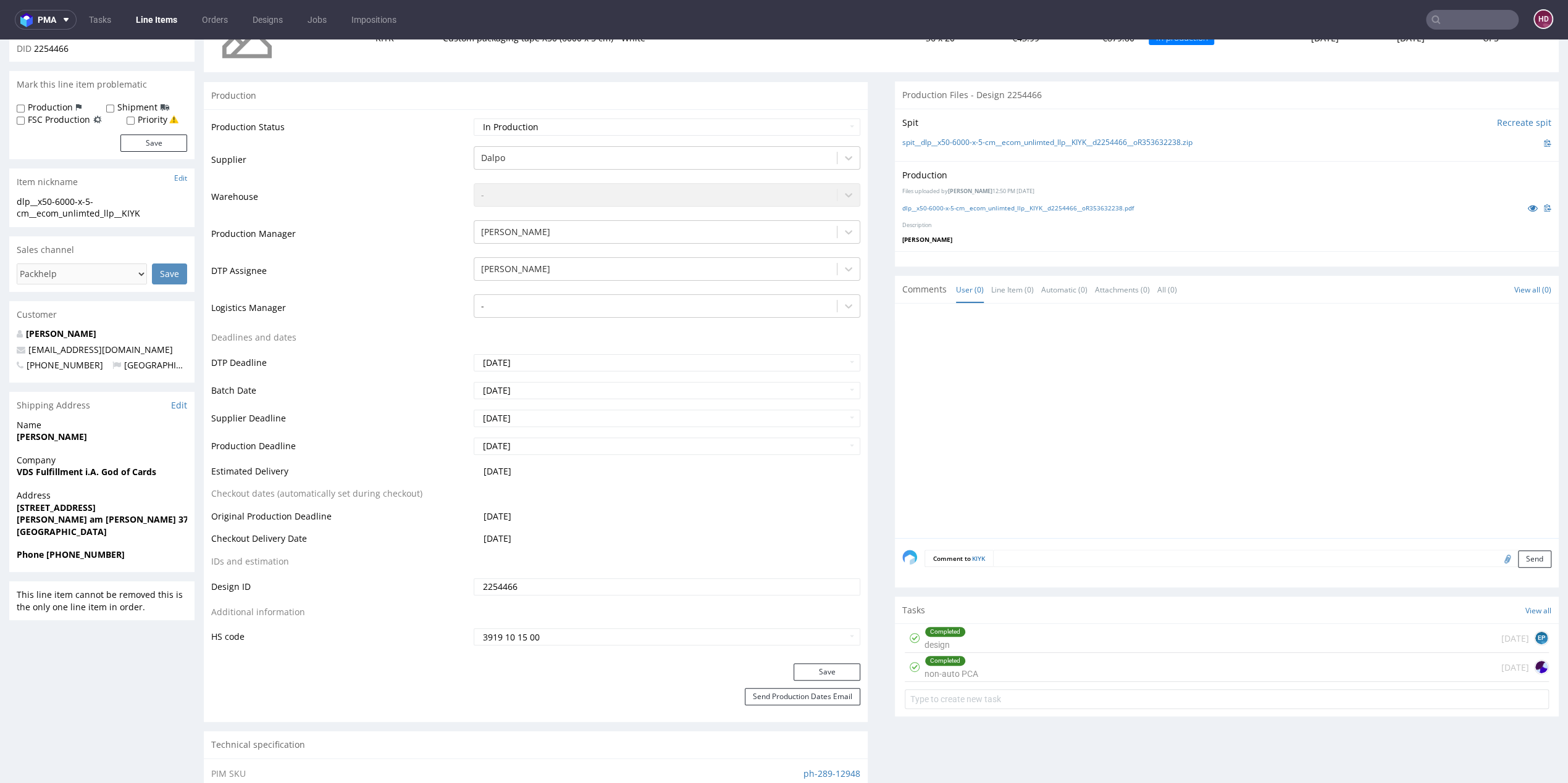
click at [1107, 673] on div "Completed non-auto PCA [DATE]" at bounding box center [1227, 667] width 644 height 29
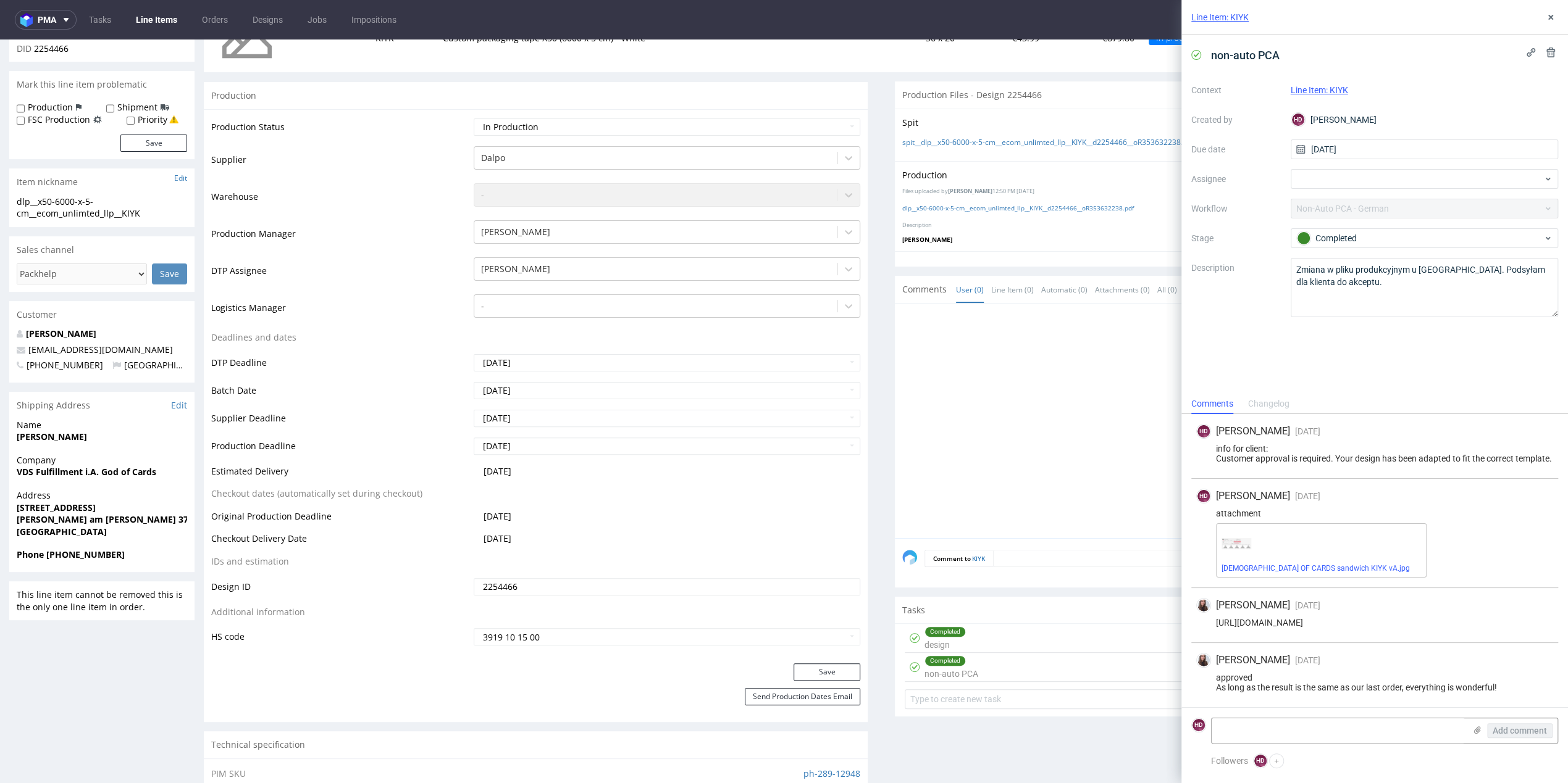
scroll to position [6, 0]
click at [1110, 438] on div at bounding box center [1230, 424] width 656 height 227
